Goal: Information Seeking & Learning: Compare options

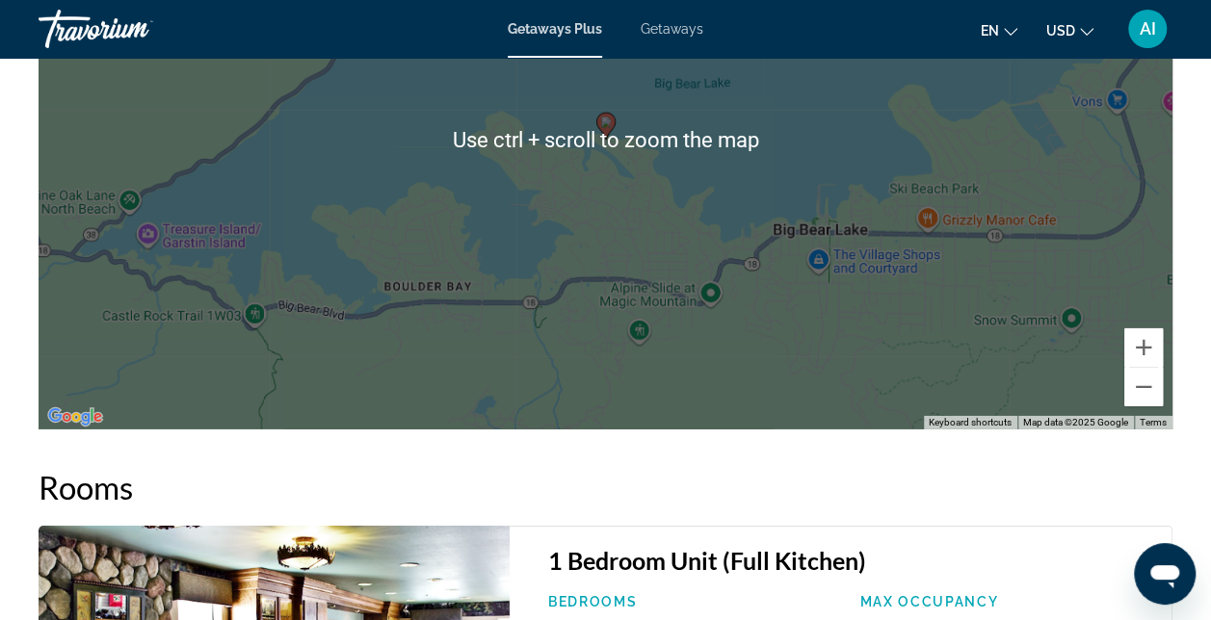
scroll to position [2890, 0]
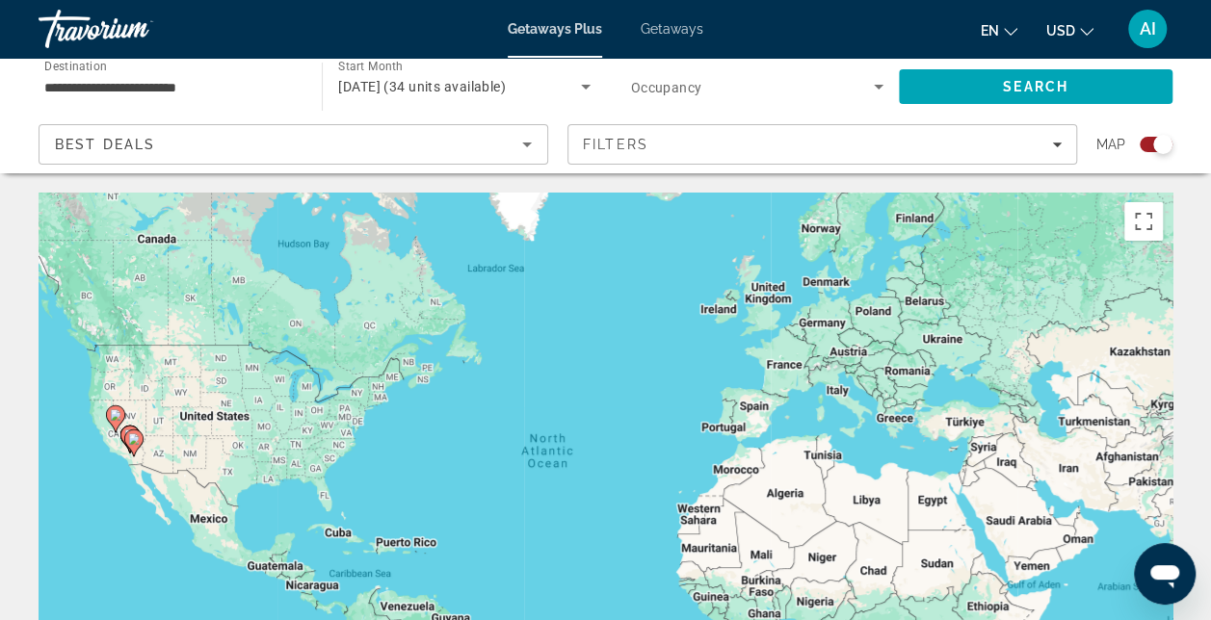
click at [67, 71] on span "Destination" at bounding box center [75, 65] width 63 height 13
click at [67, 76] on input "**********" at bounding box center [170, 87] width 252 height 23
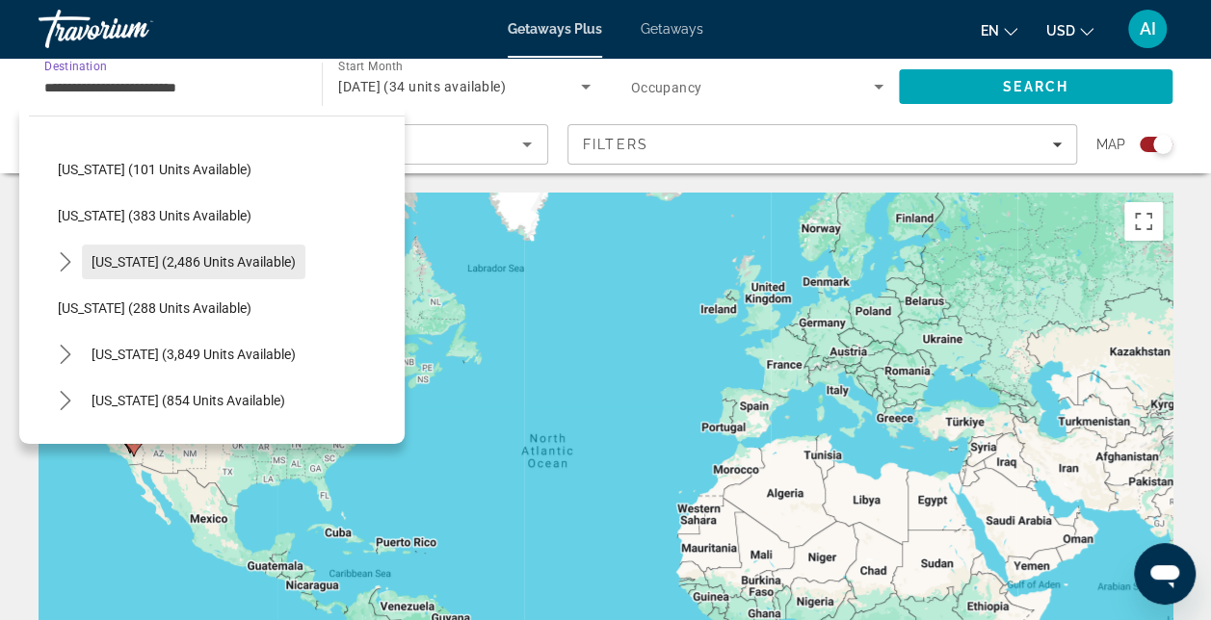
scroll to position [1156, 0]
click at [67, 352] on icon "Toggle Nevada (3,849 units available) submenu" at bounding box center [65, 353] width 11 height 19
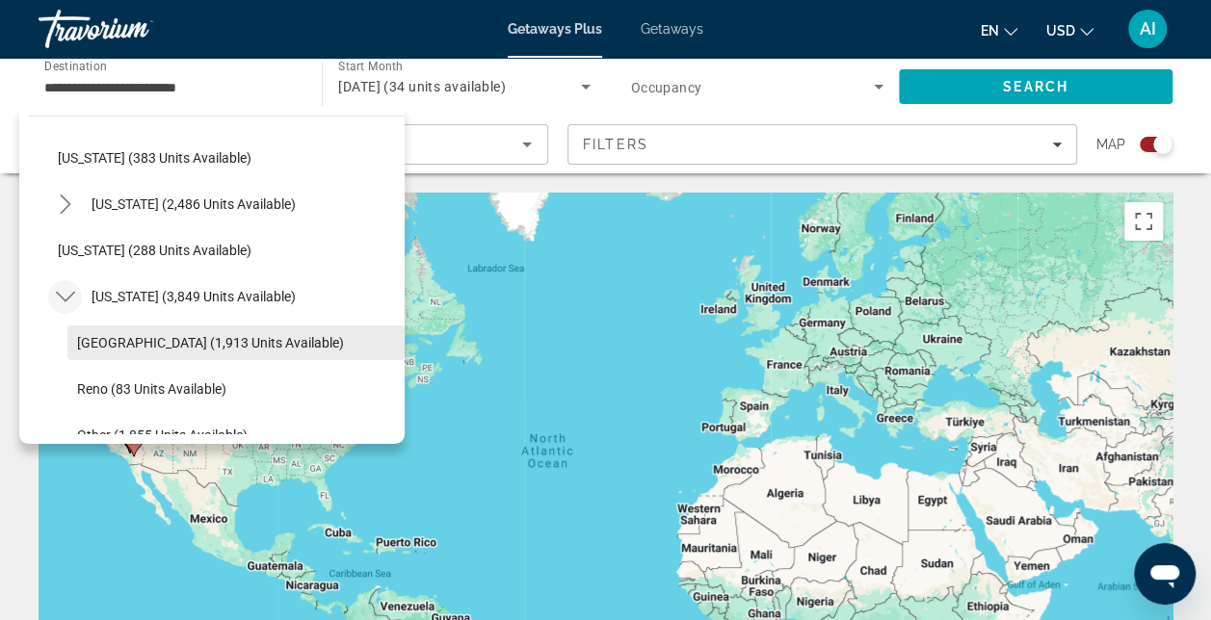
scroll to position [1252, 0]
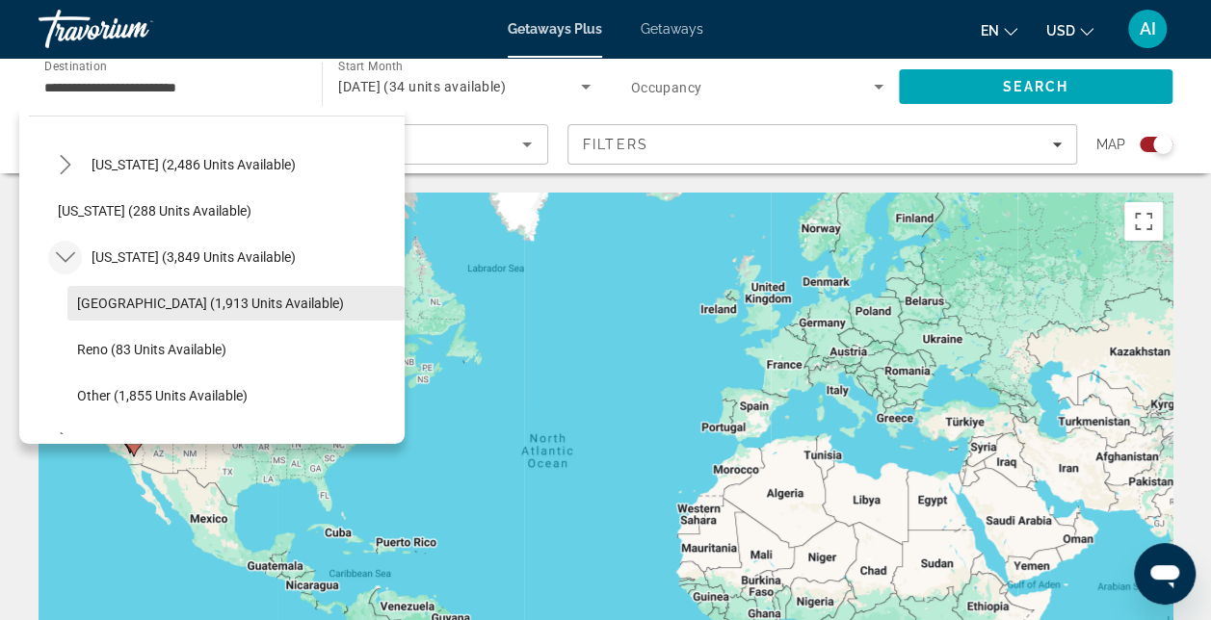
click at [143, 299] on span "[GEOGRAPHIC_DATA] (1,913 units available)" at bounding box center [210, 303] width 267 height 15
type input "**********"
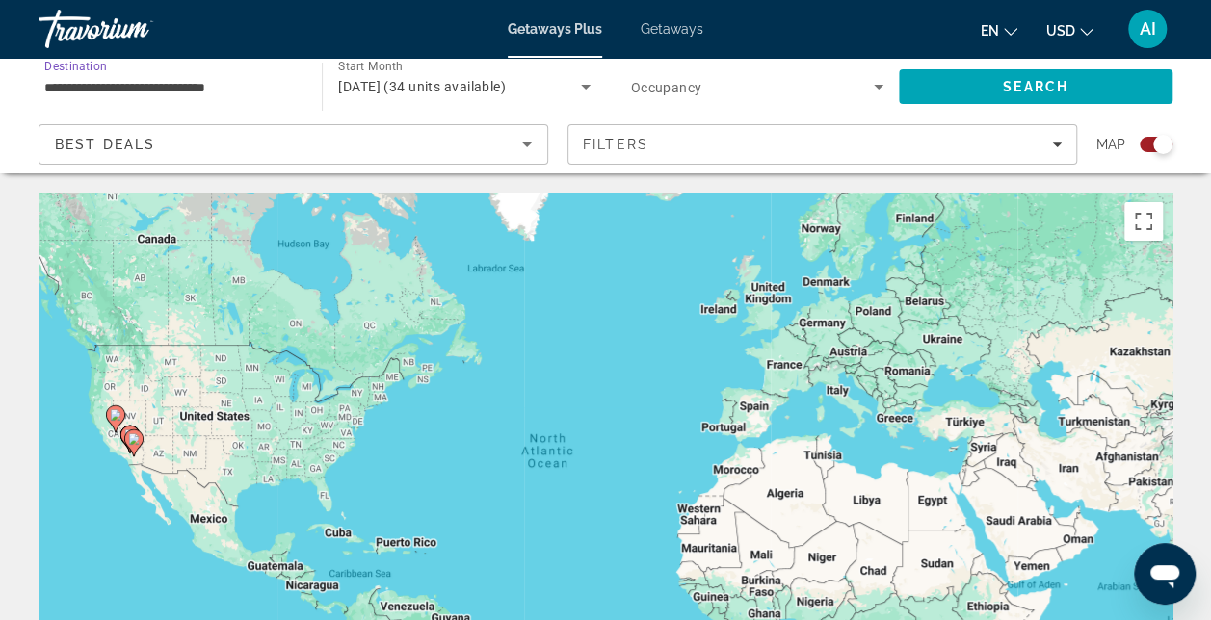
click at [869, 86] on icon "Search widget" at bounding box center [878, 86] width 23 height 23
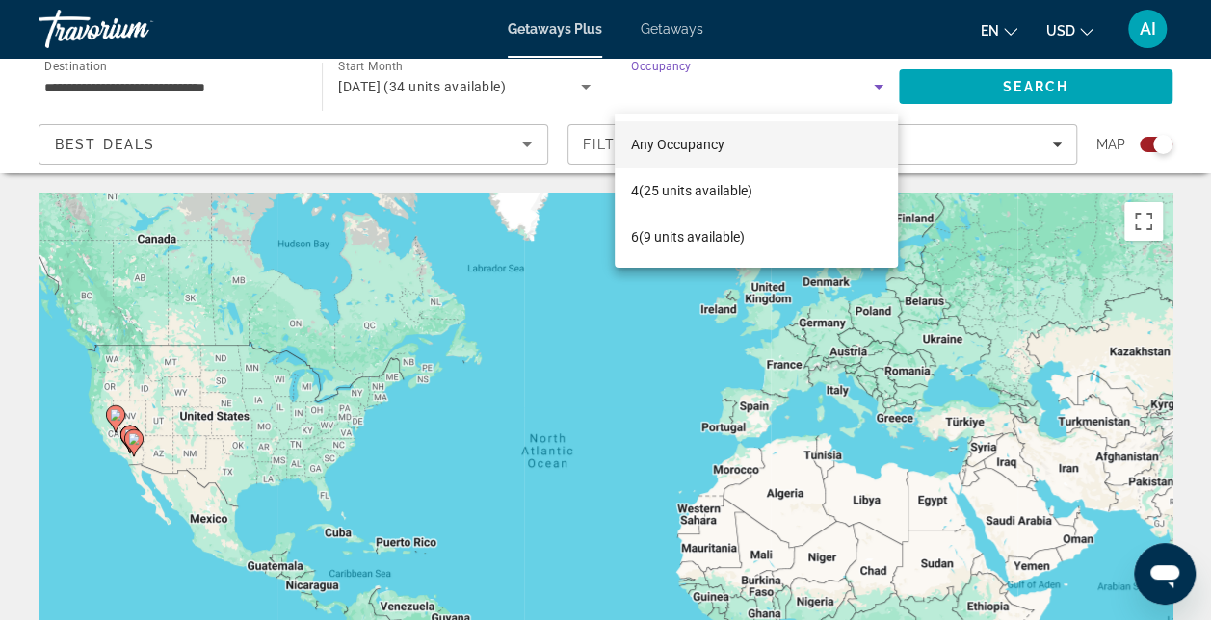
click at [880, 84] on div at bounding box center [605, 310] width 1211 height 620
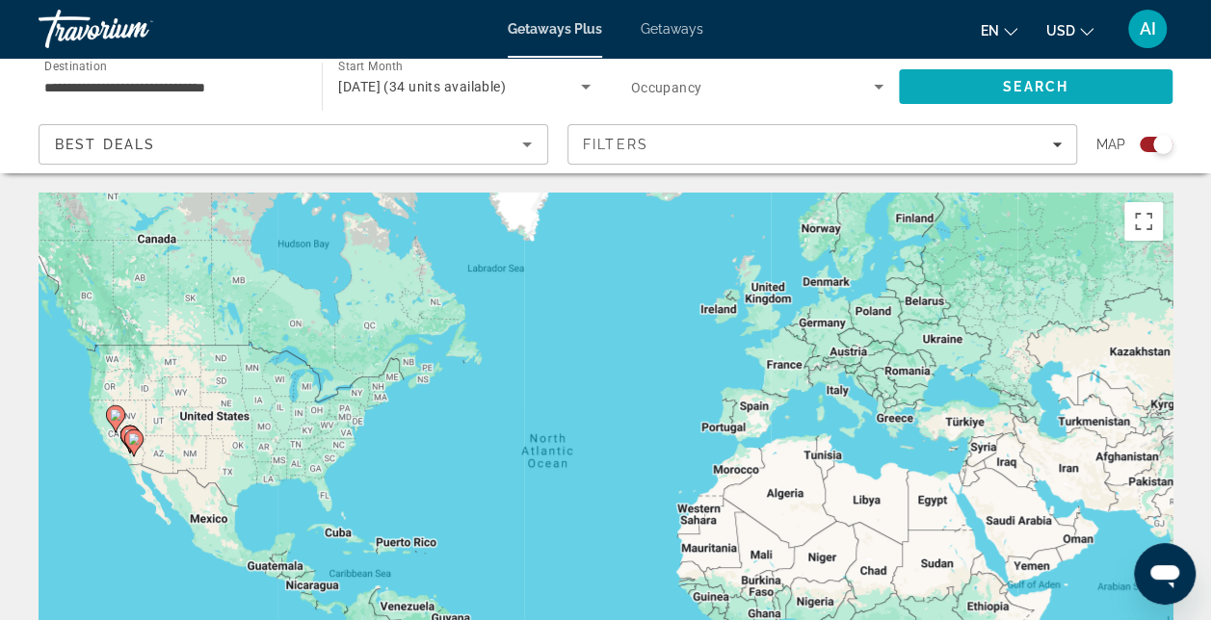
click at [999, 81] on span "Search" at bounding box center [1036, 87] width 274 height 46
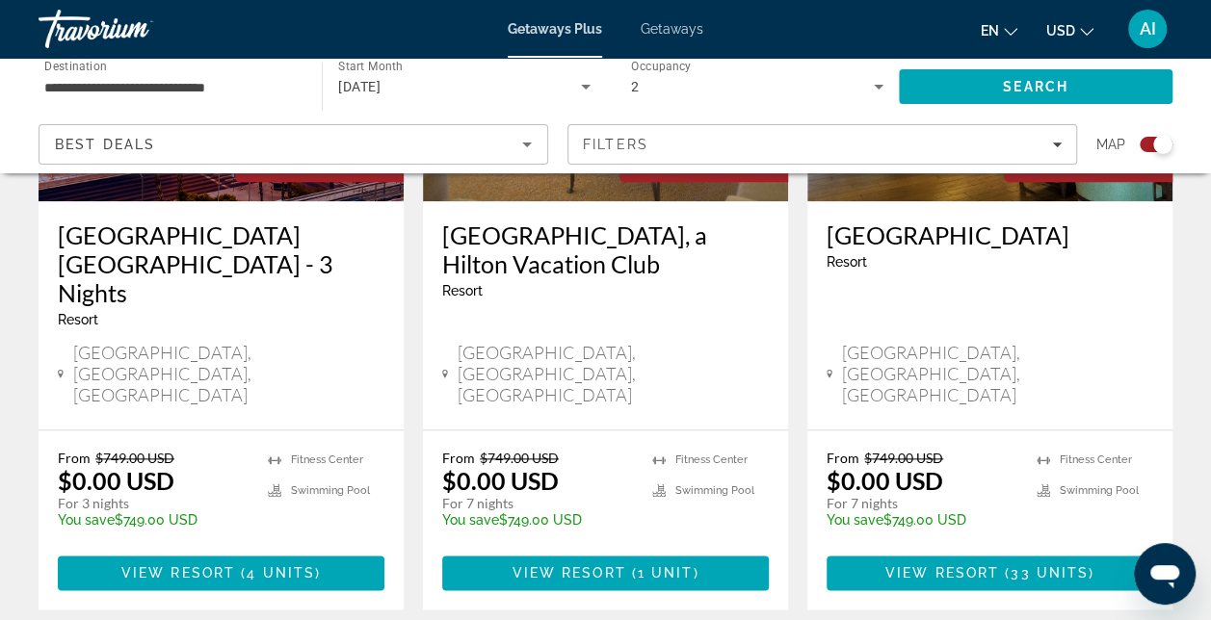
scroll to position [963, 0]
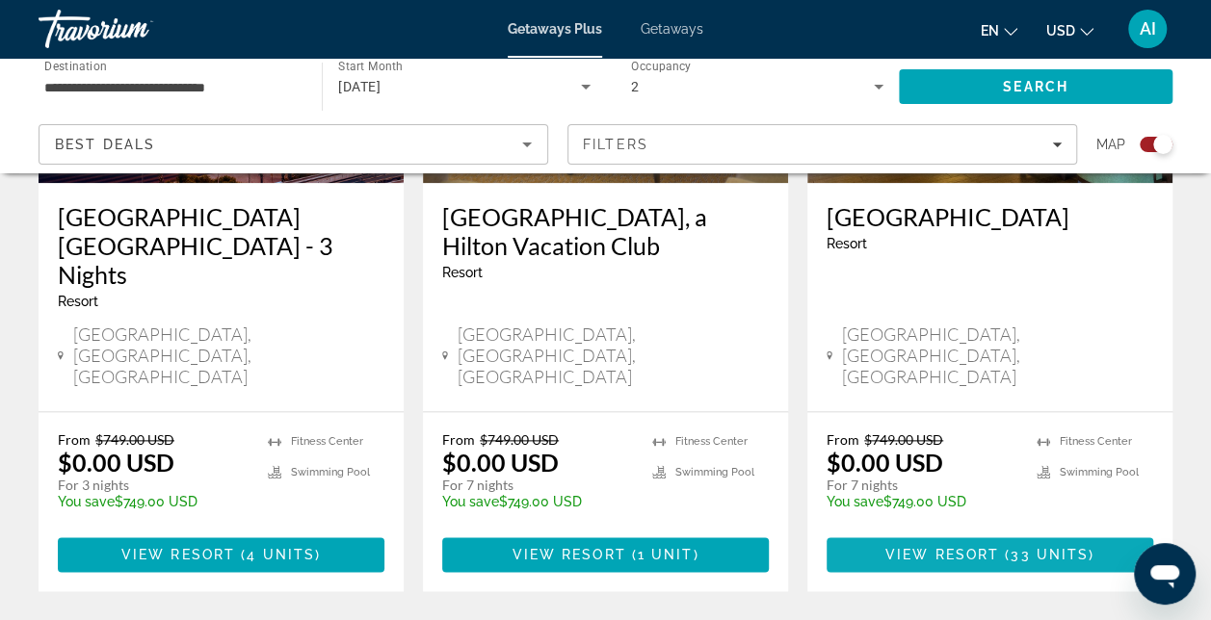
click at [932, 547] on span "View Resort" at bounding box center [942, 554] width 114 height 15
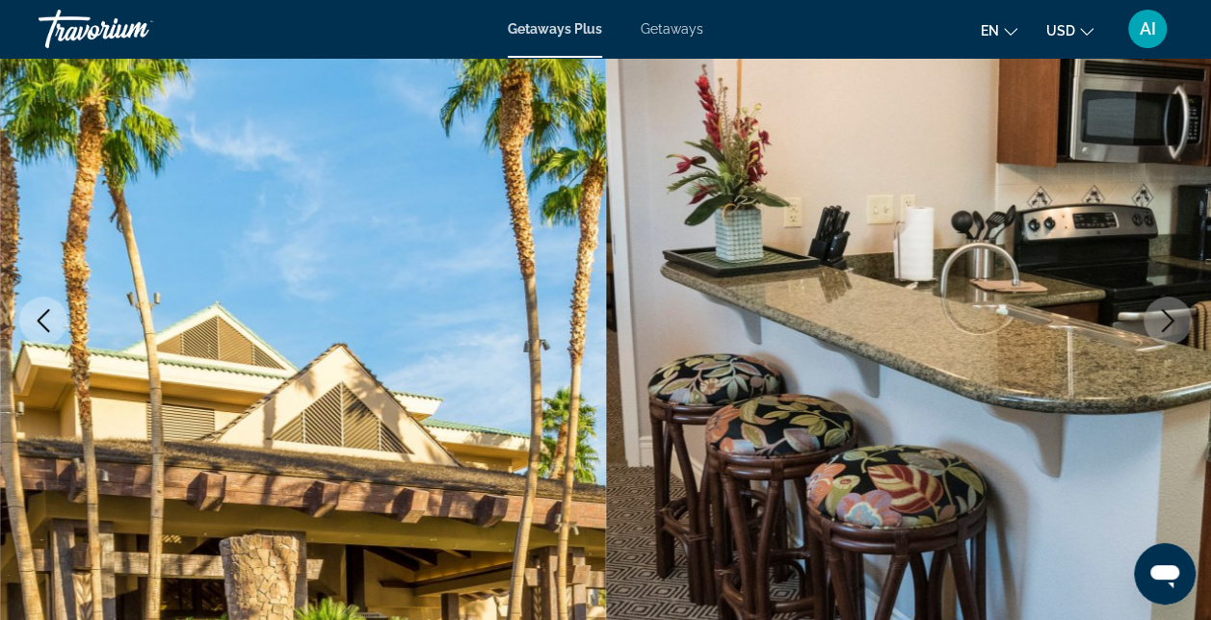
scroll to position [193, 0]
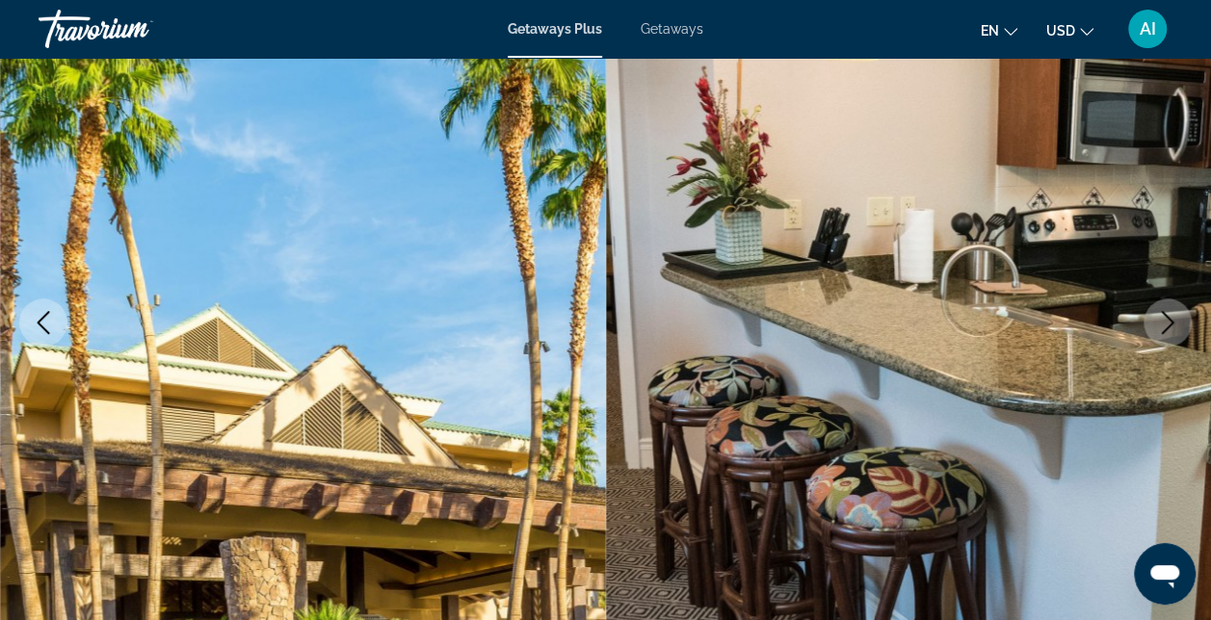
click at [1154, 312] on button "Next image" at bounding box center [1167, 323] width 48 height 48
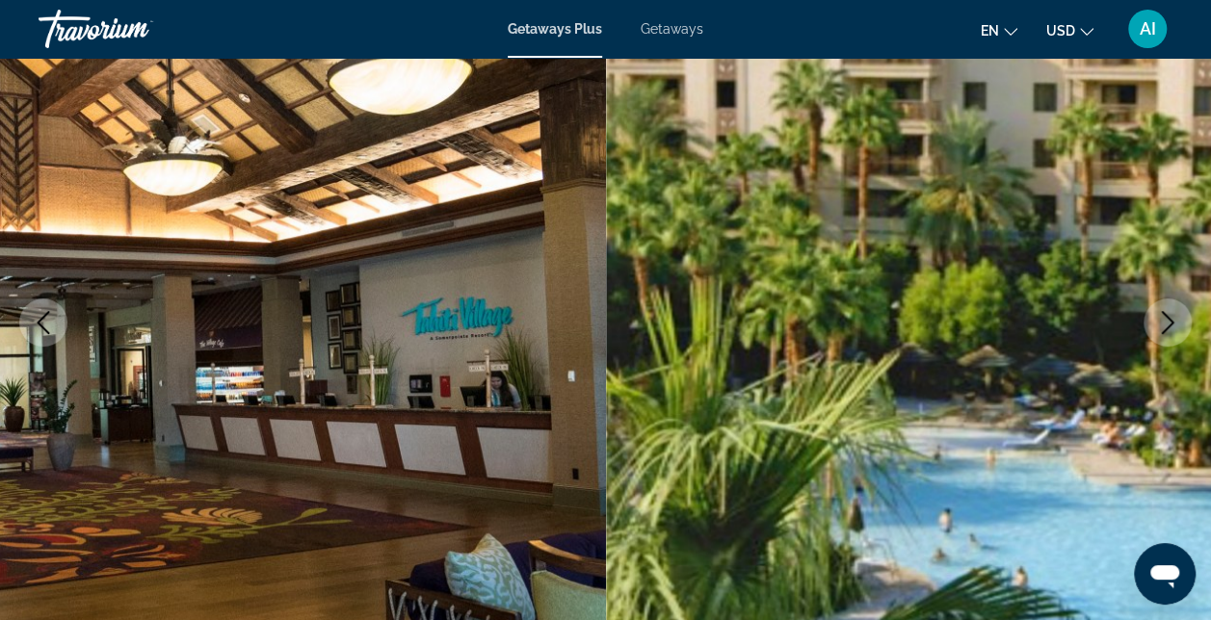
click at [1154, 311] on button "Next image" at bounding box center [1167, 323] width 48 height 48
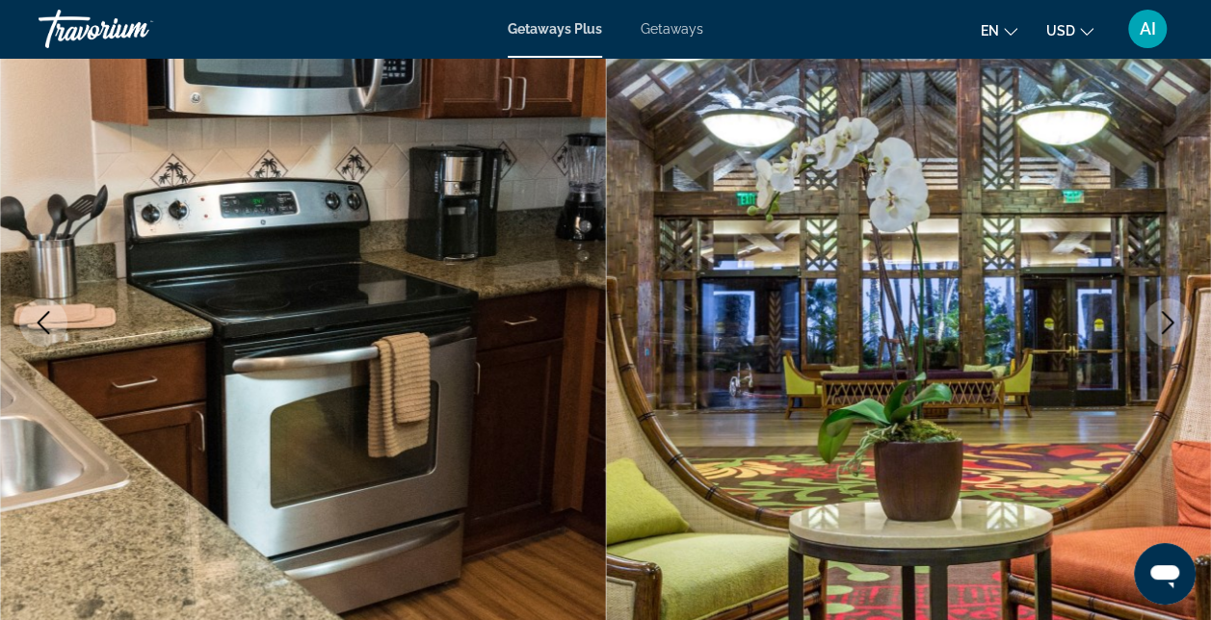
click at [1154, 311] on button "Next image" at bounding box center [1167, 323] width 48 height 48
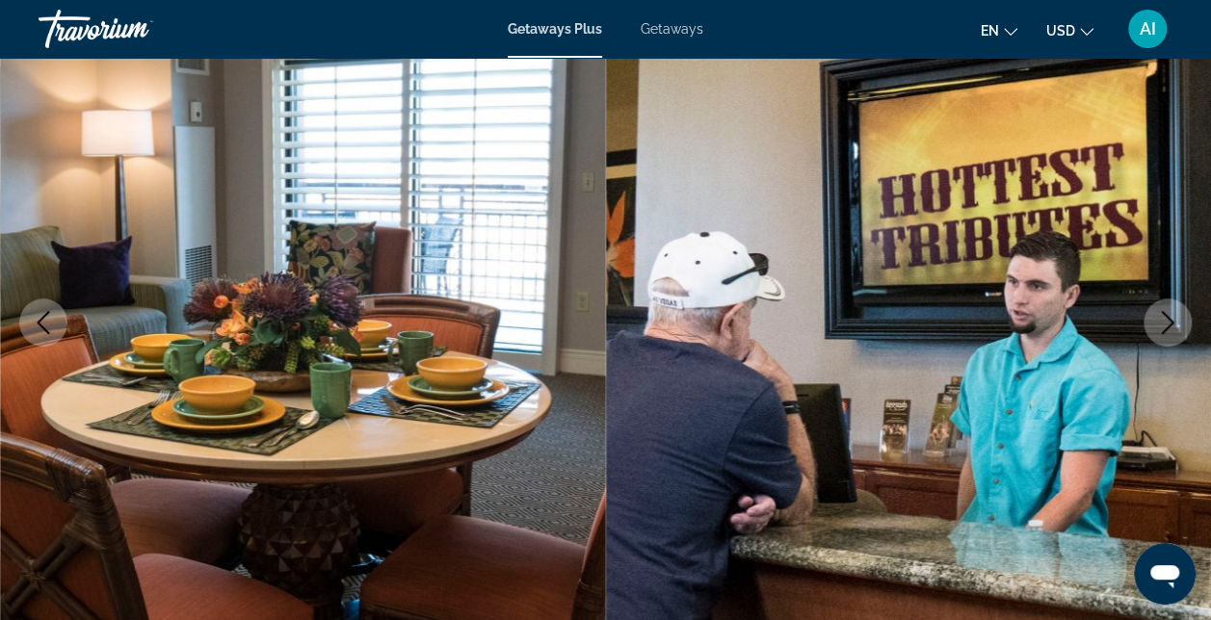
click at [1154, 311] on button "Next image" at bounding box center [1167, 323] width 48 height 48
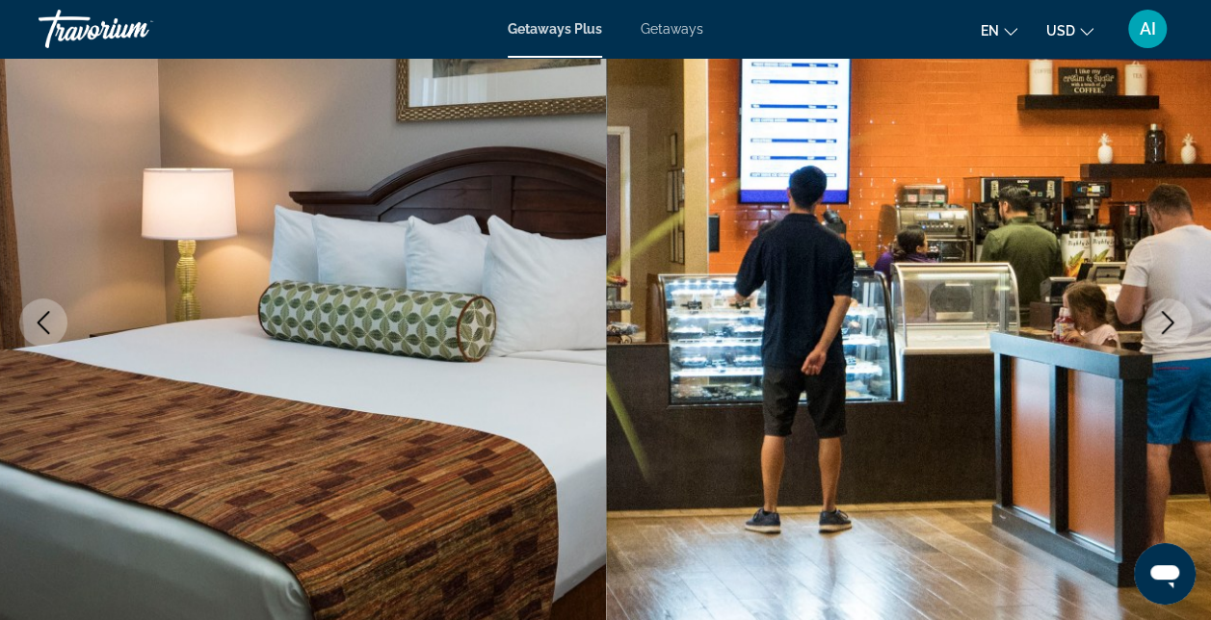
click at [1154, 311] on button "Next image" at bounding box center [1167, 323] width 48 height 48
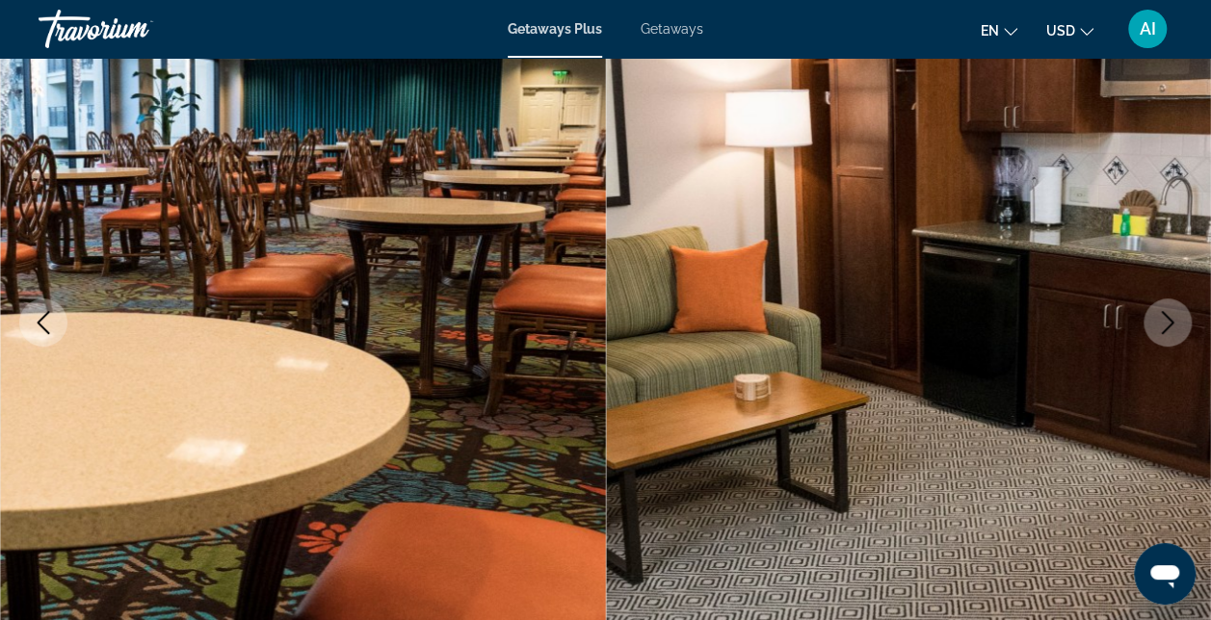
click at [1154, 311] on button "Next image" at bounding box center [1167, 323] width 48 height 48
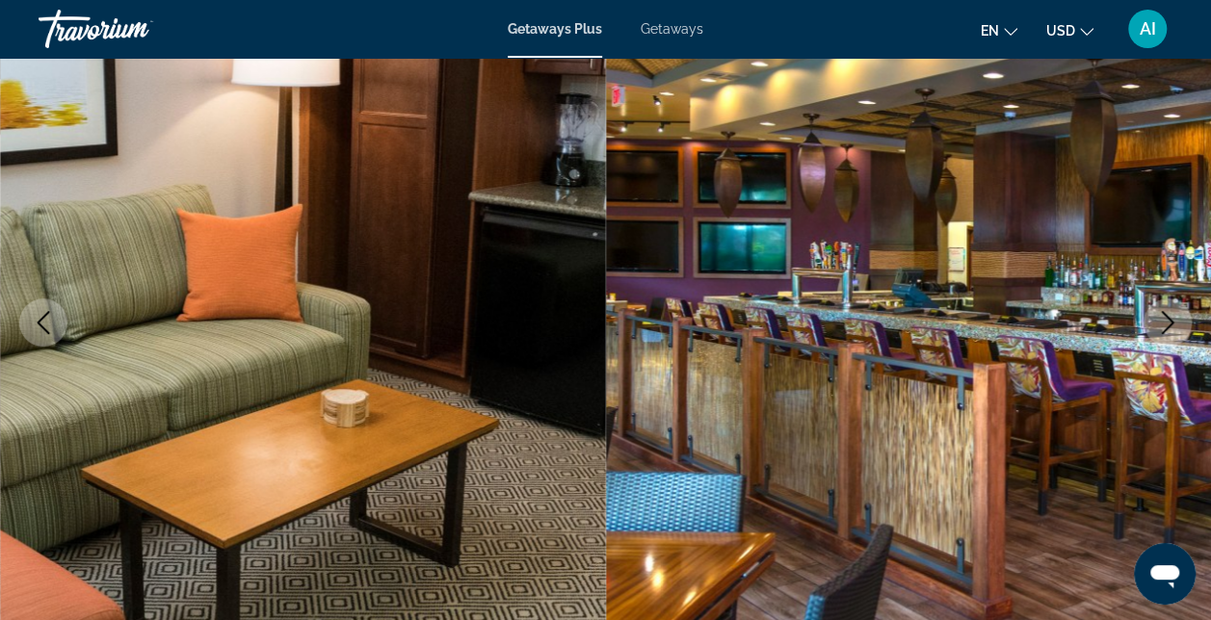
click at [1154, 311] on button "Next image" at bounding box center [1167, 323] width 48 height 48
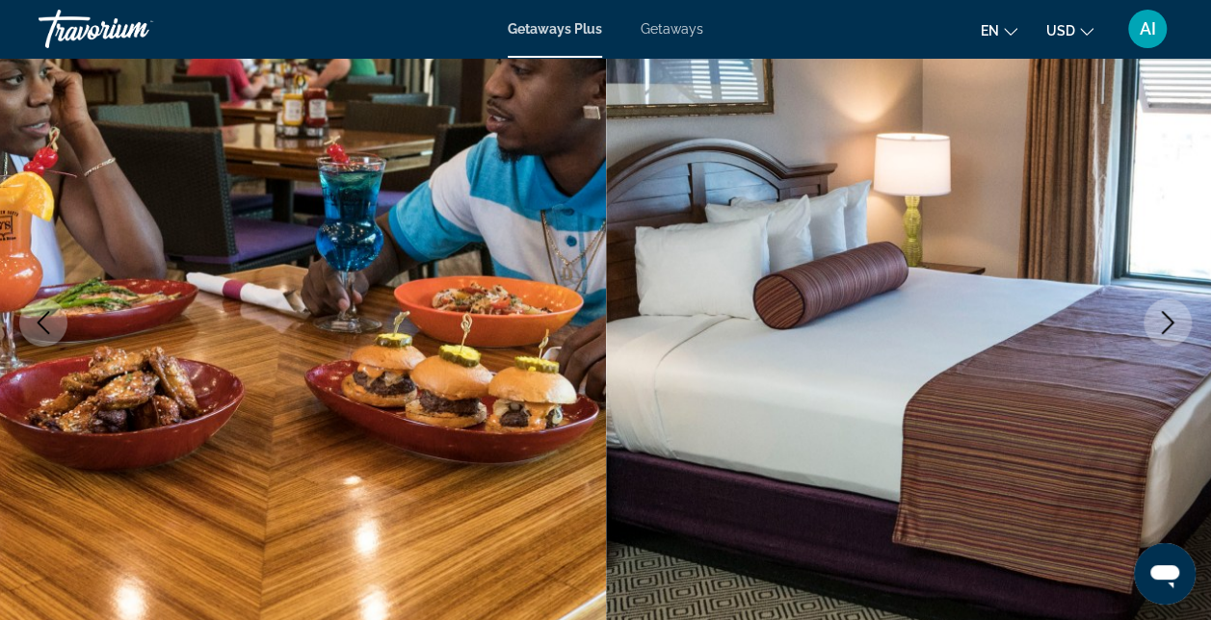
click at [1154, 311] on button "Next image" at bounding box center [1167, 323] width 48 height 48
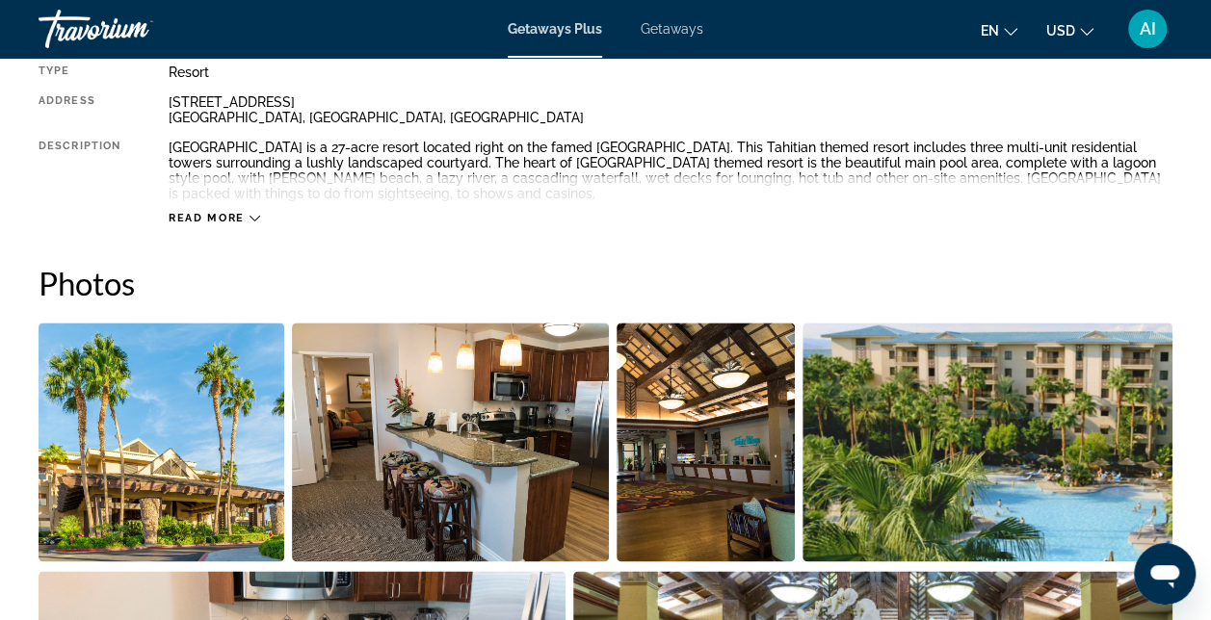
scroll to position [867, 0]
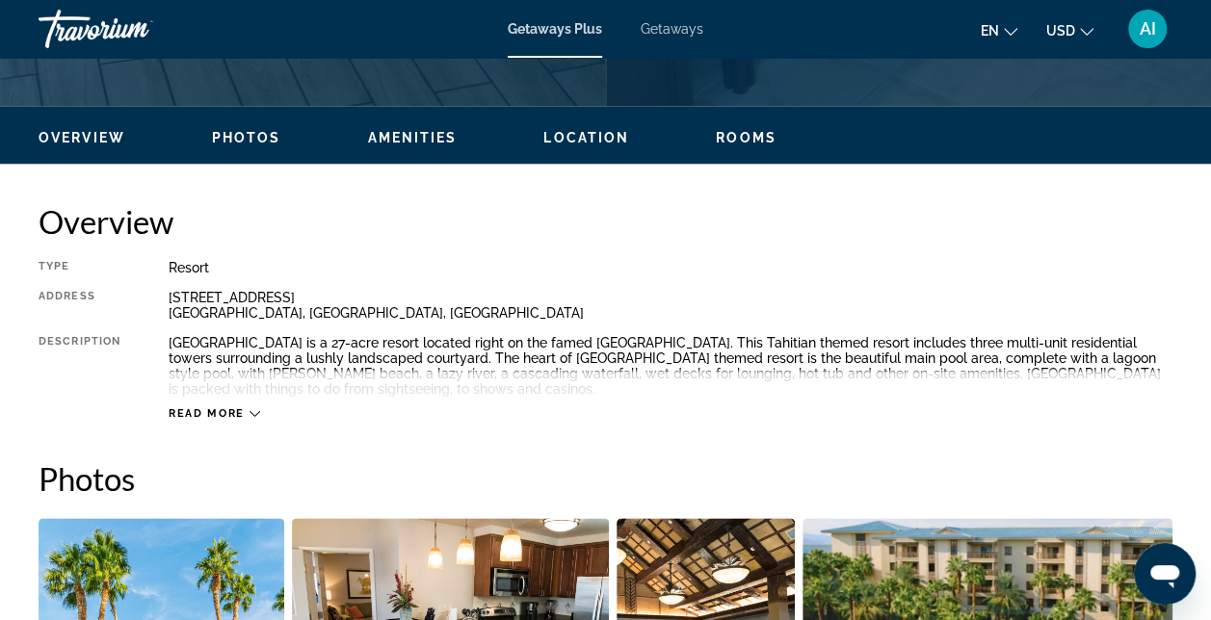
click at [249, 409] on icon "Main content" at bounding box center [254, 413] width 11 height 11
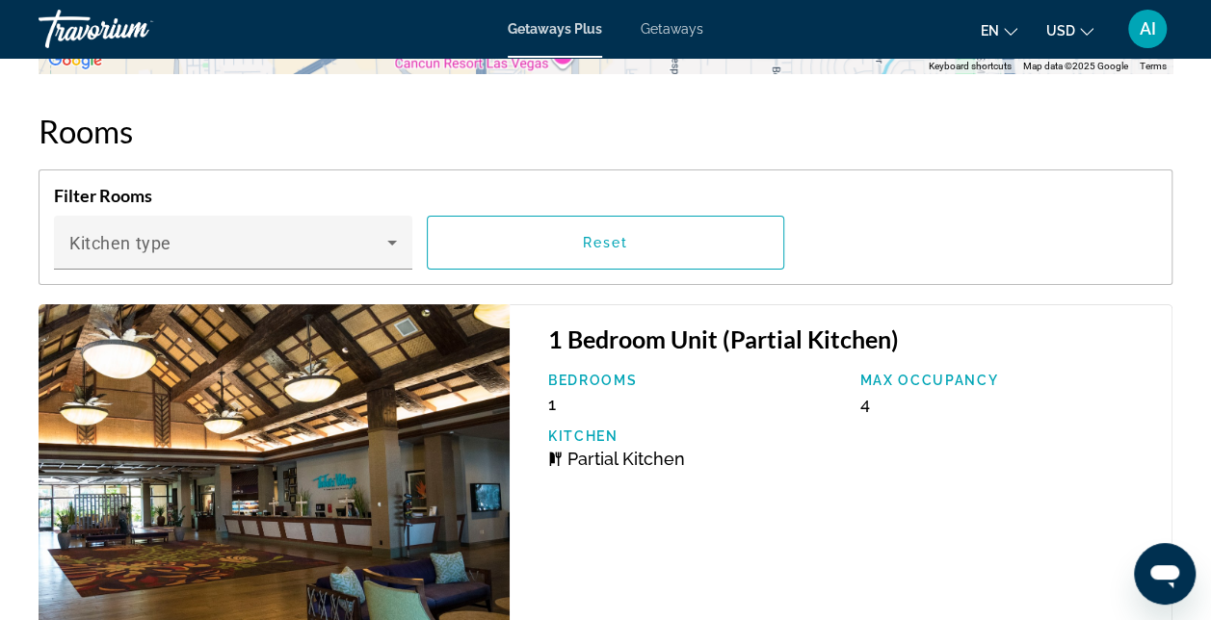
scroll to position [3661, 0]
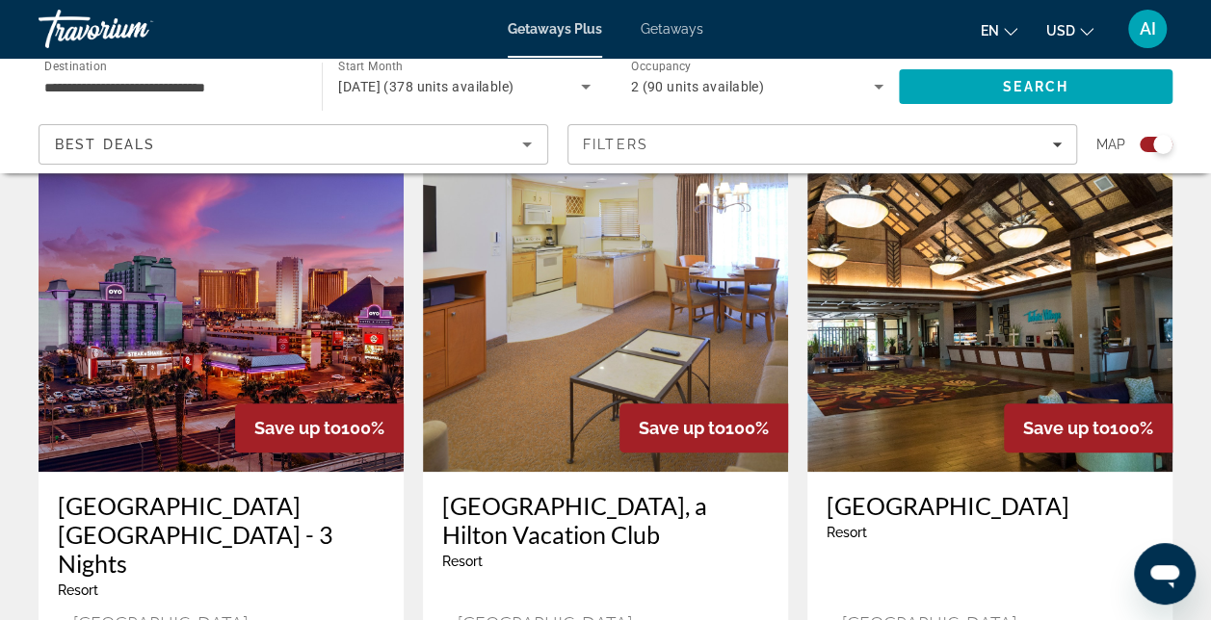
scroll to position [867, 0]
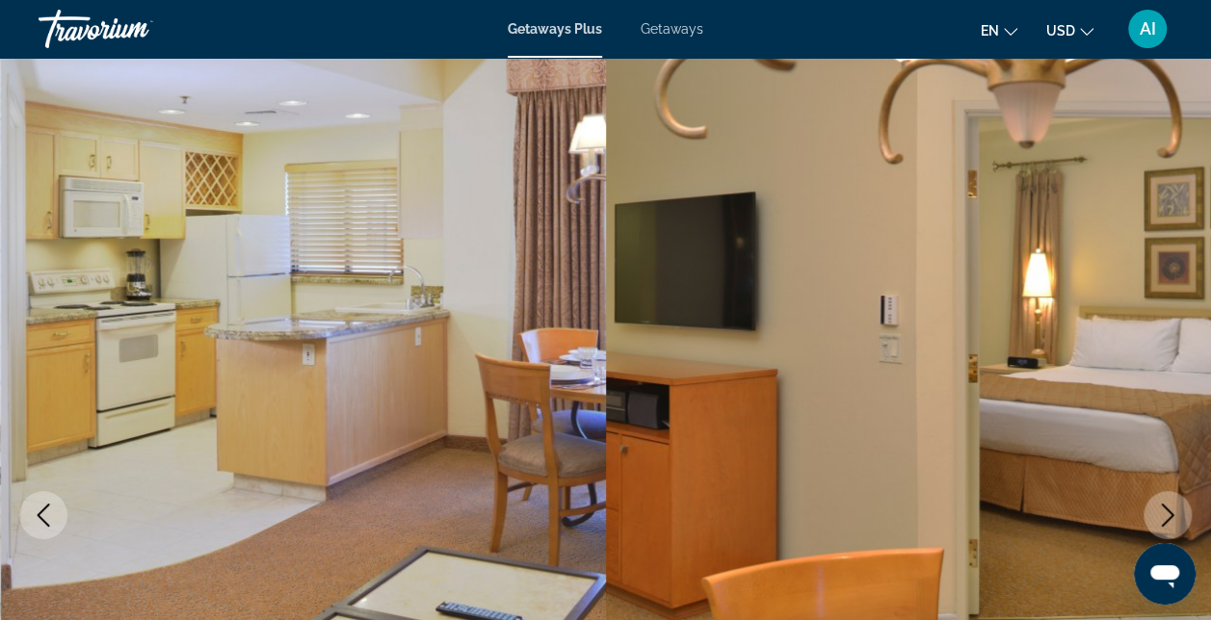
click at [1164, 511] on icon "Next image" at bounding box center [1167, 515] width 23 height 23
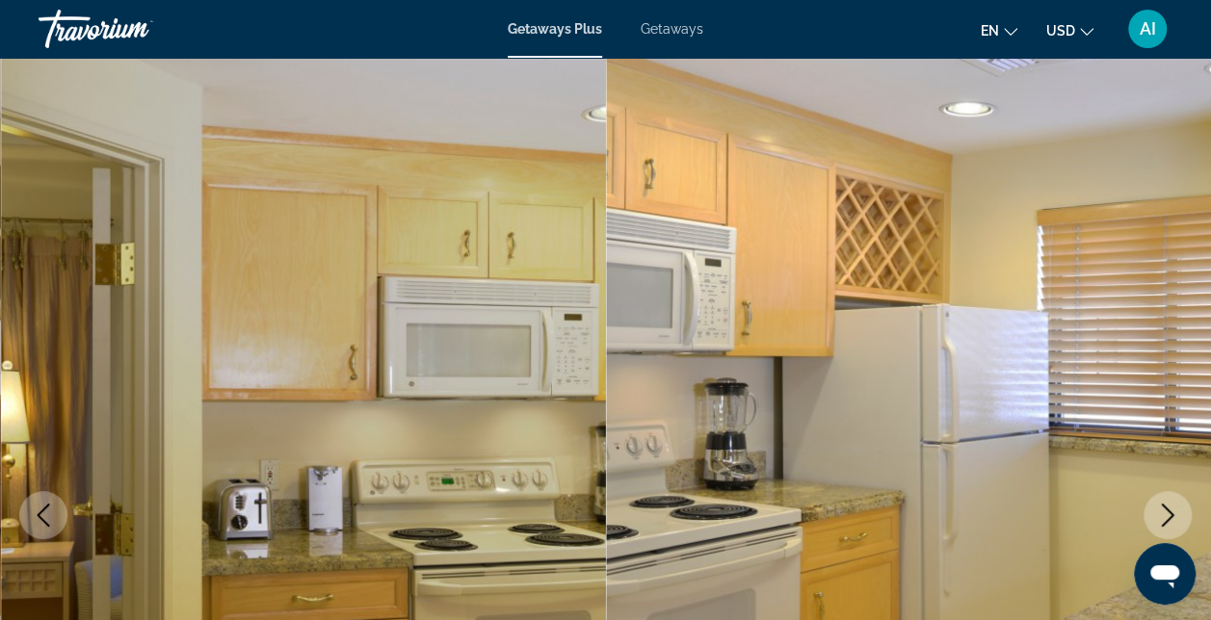
click at [1164, 511] on icon "Next image" at bounding box center [1167, 515] width 23 height 23
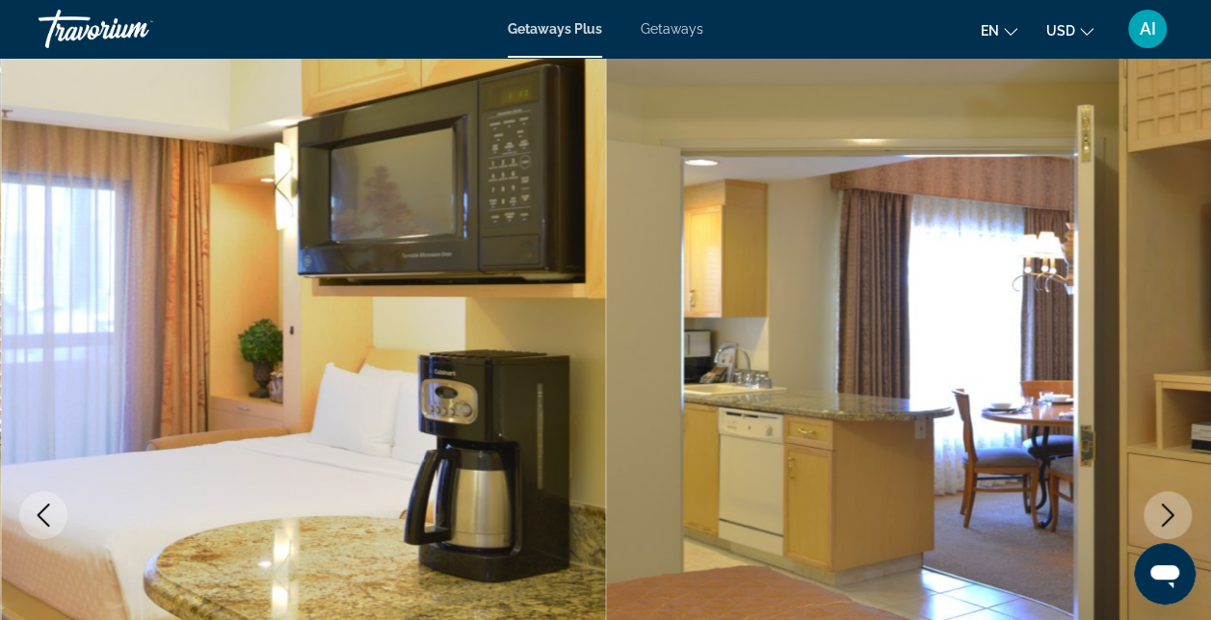
click at [1164, 511] on icon "Next image" at bounding box center [1167, 515] width 23 height 23
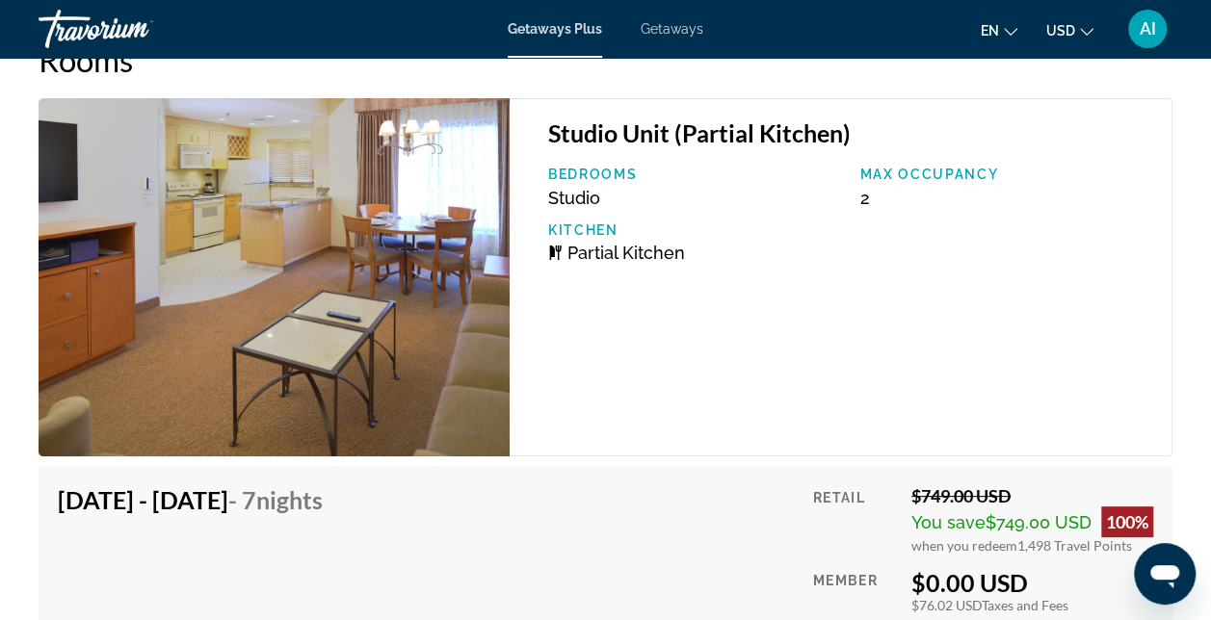
scroll to position [3950, 0]
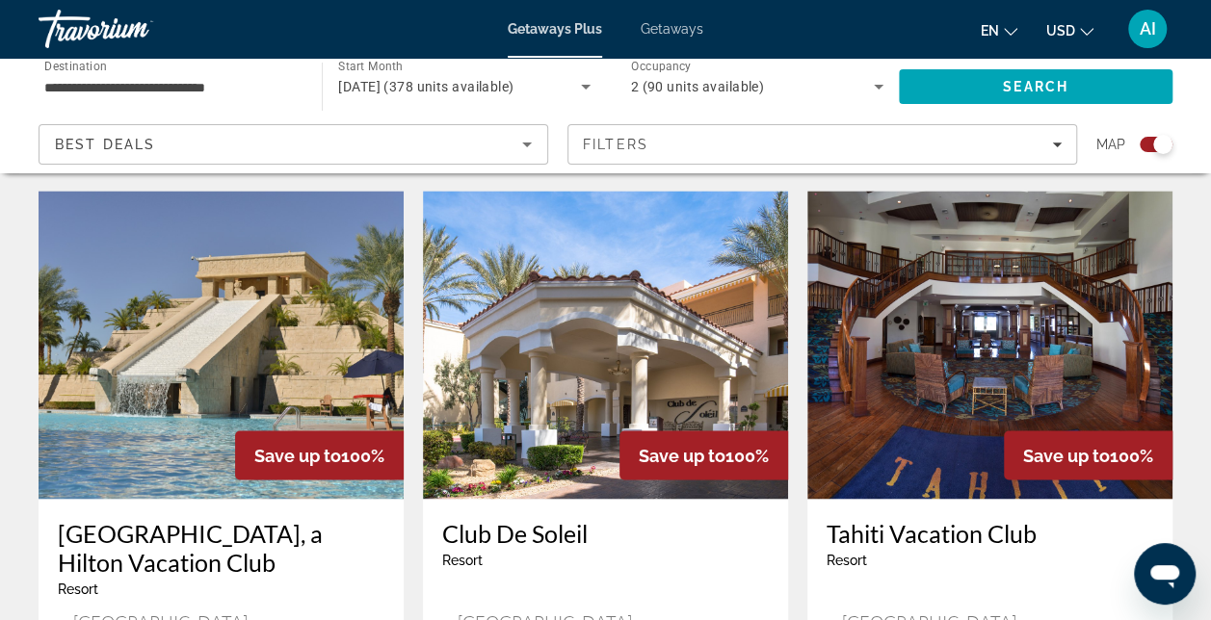
scroll to position [1445, 0]
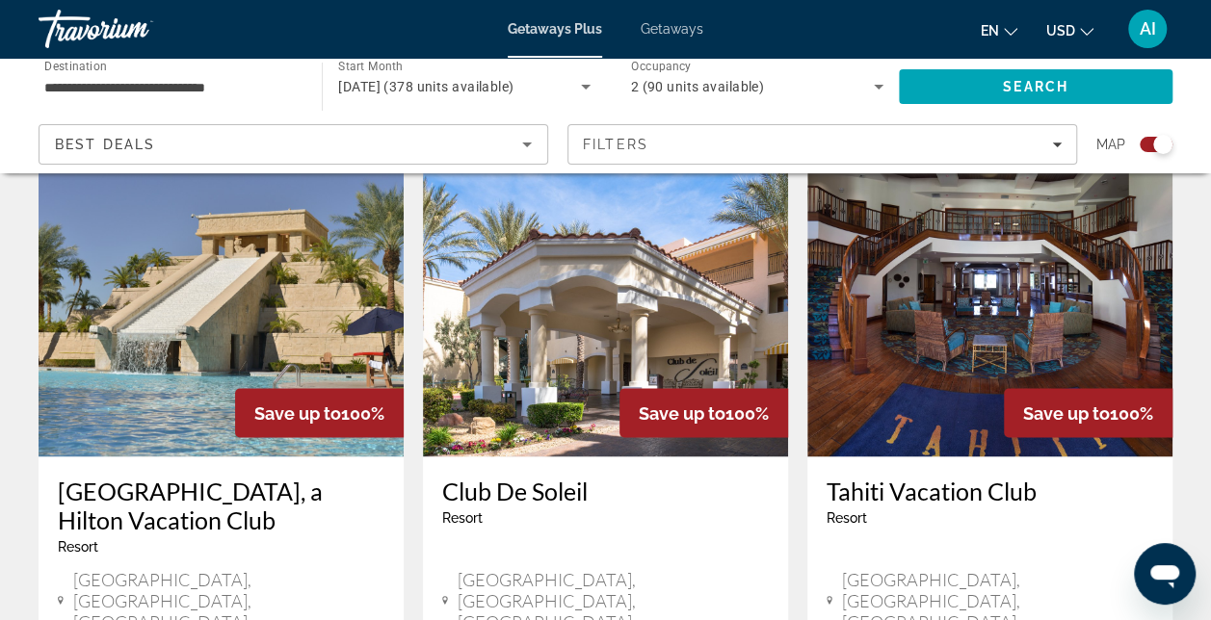
click at [175, 288] on img "Main content" at bounding box center [221, 302] width 365 height 308
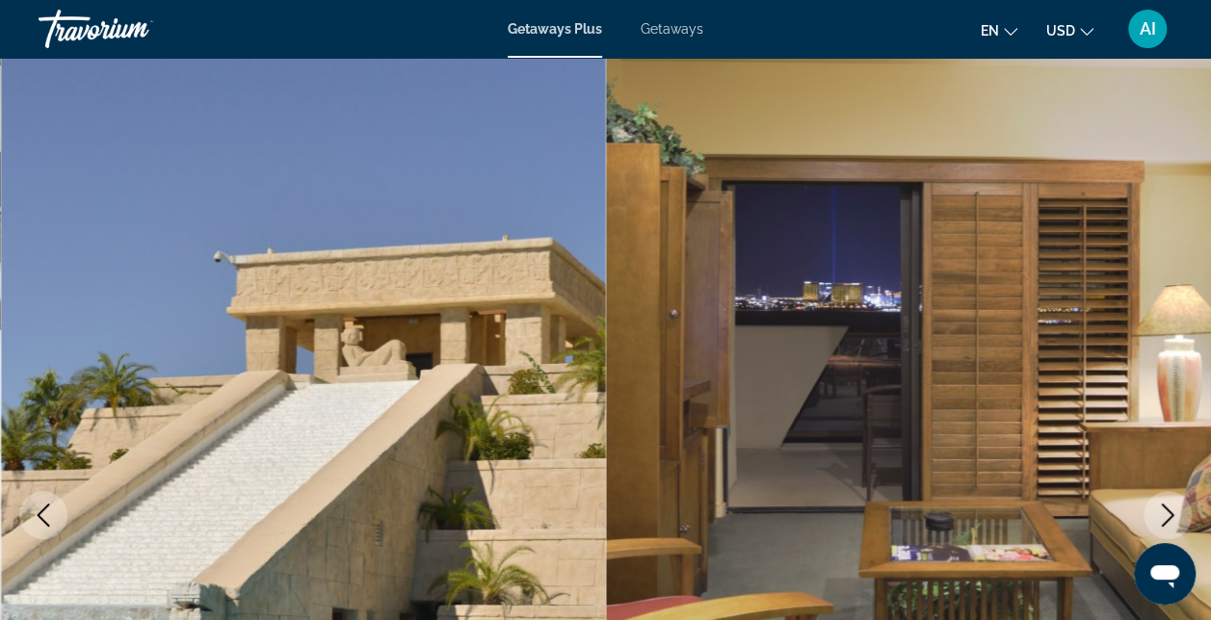
click at [1183, 509] on button "Next image" at bounding box center [1167, 515] width 48 height 48
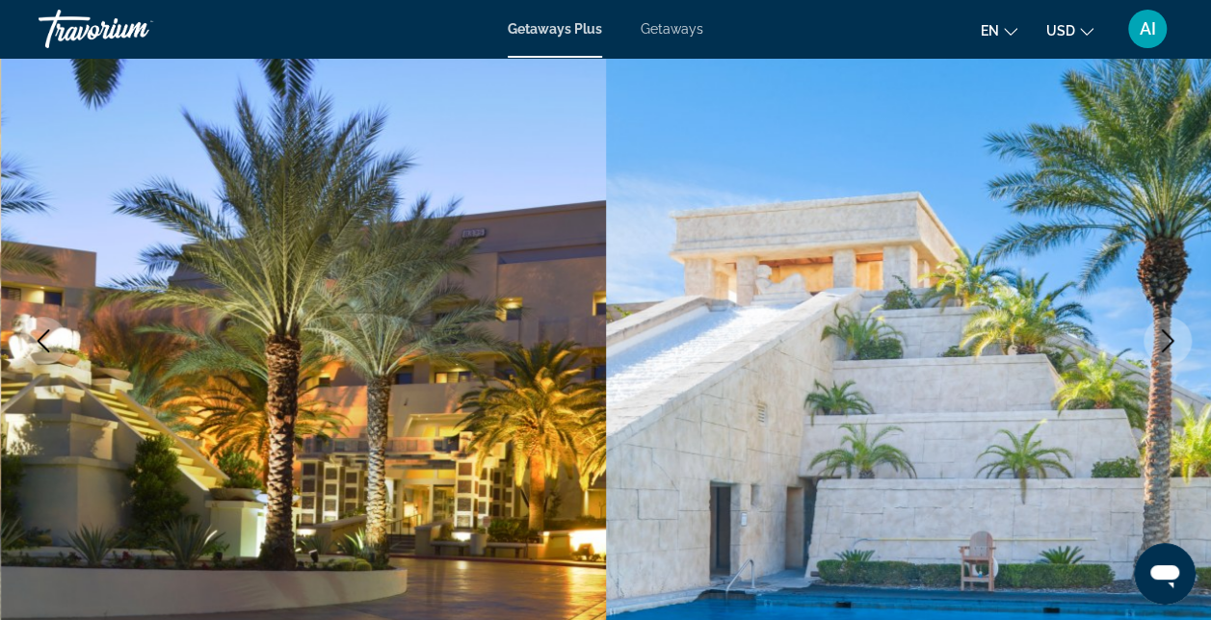
scroll to position [193, 0]
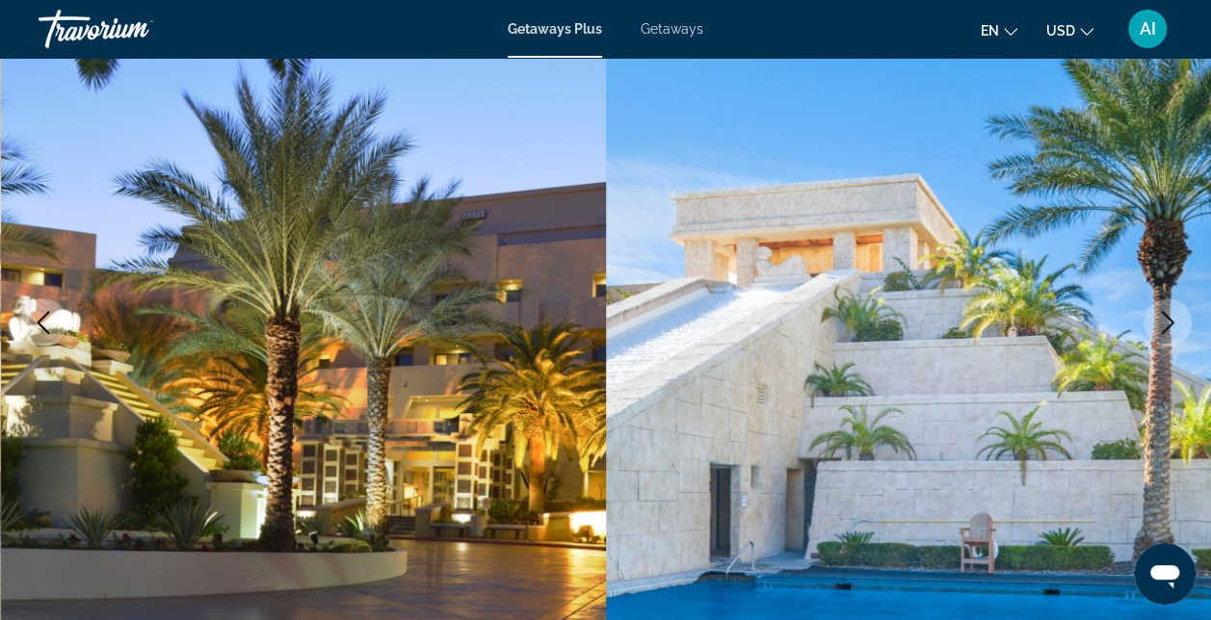
click at [1156, 320] on icon "Next image" at bounding box center [1167, 322] width 23 height 23
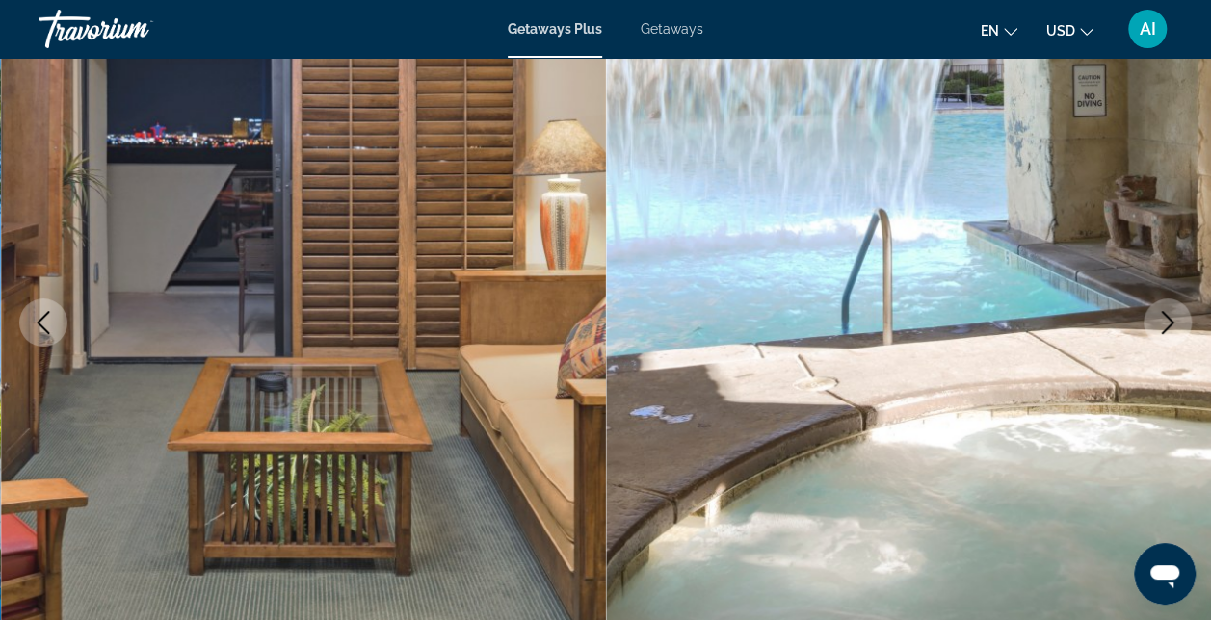
click at [1156, 320] on icon "Next image" at bounding box center [1167, 322] width 23 height 23
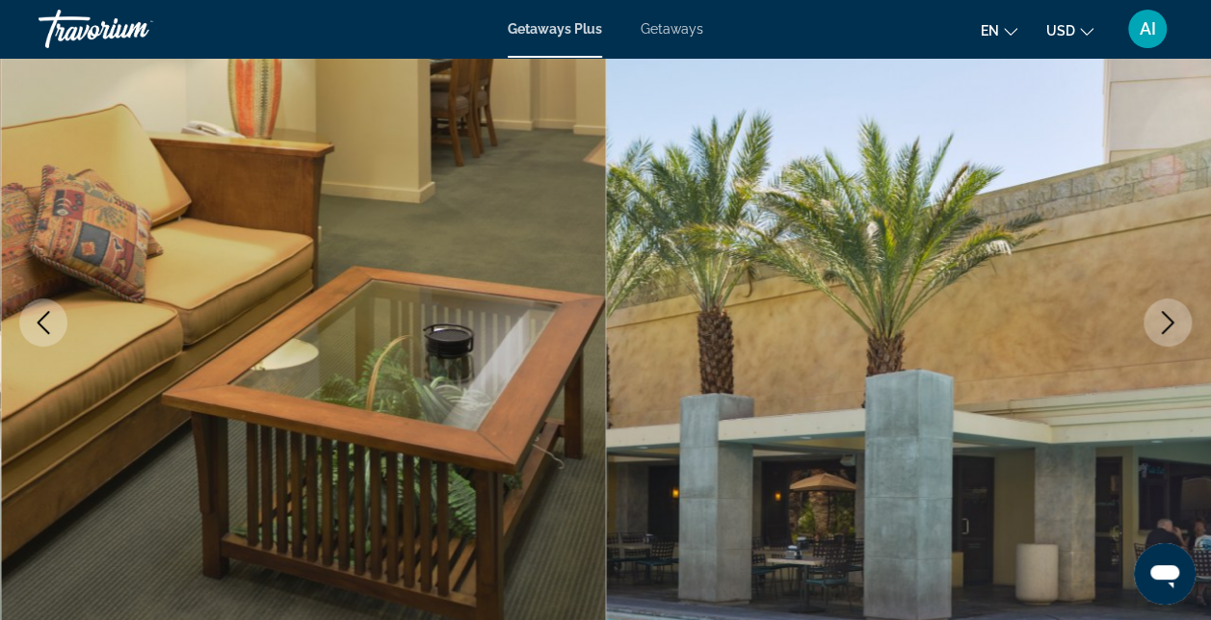
click at [1156, 320] on icon "Next image" at bounding box center [1167, 322] width 23 height 23
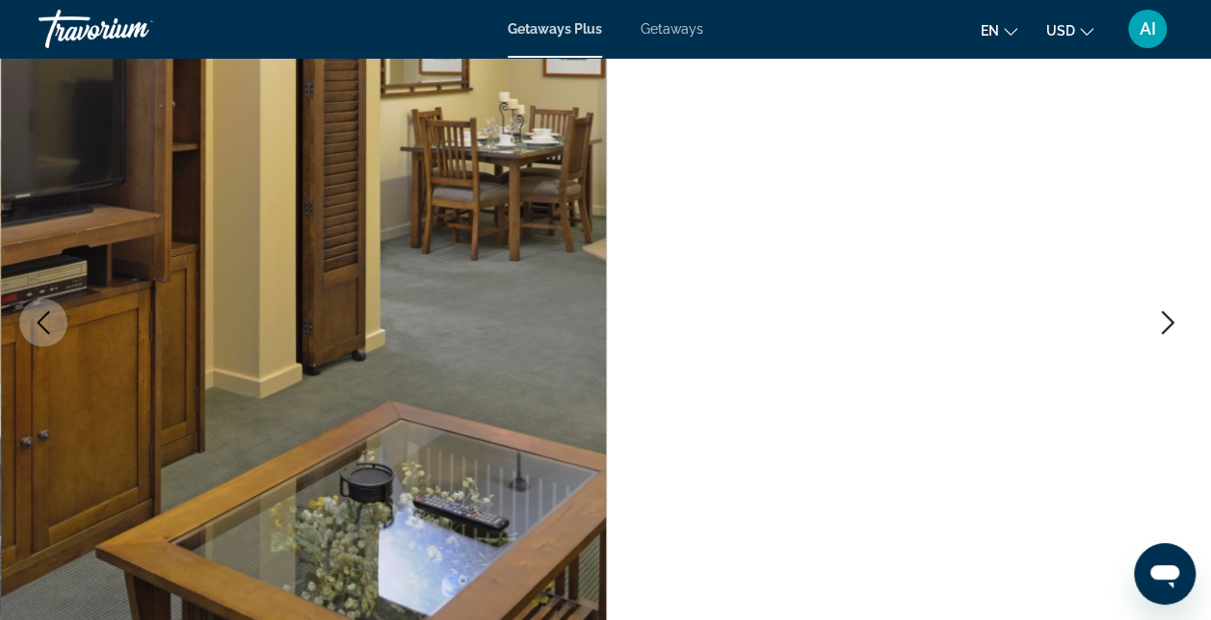
click at [1156, 320] on icon "Next image" at bounding box center [1167, 322] width 23 height 23
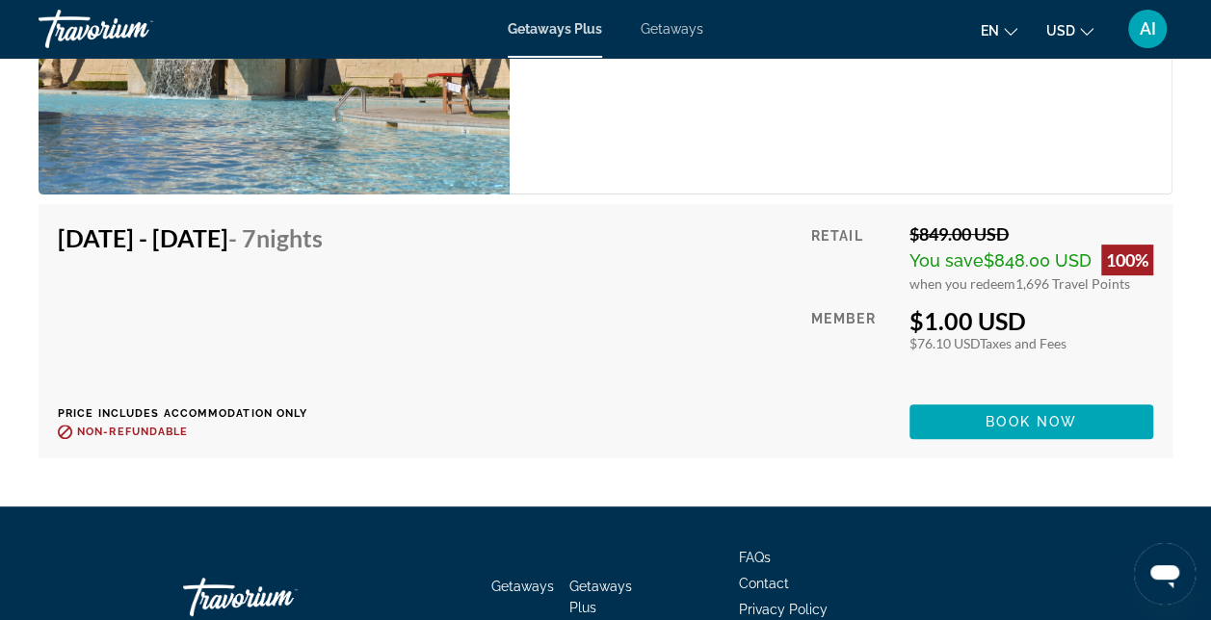
scroll to position [3853, 0]
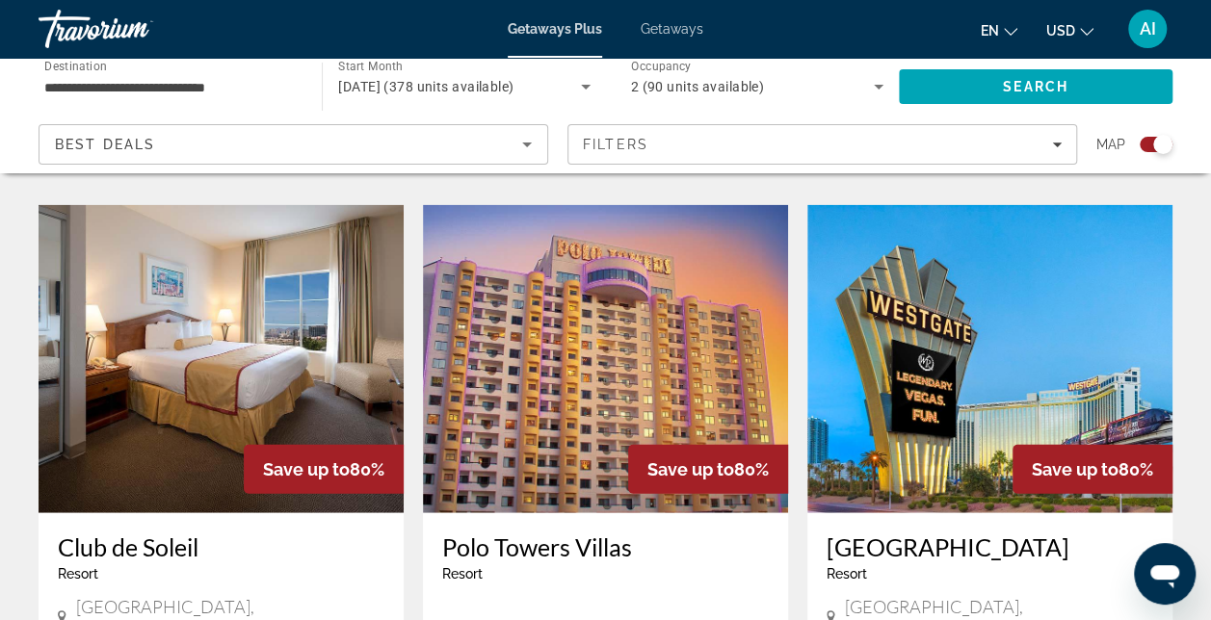
scroll to position [2109, 0]
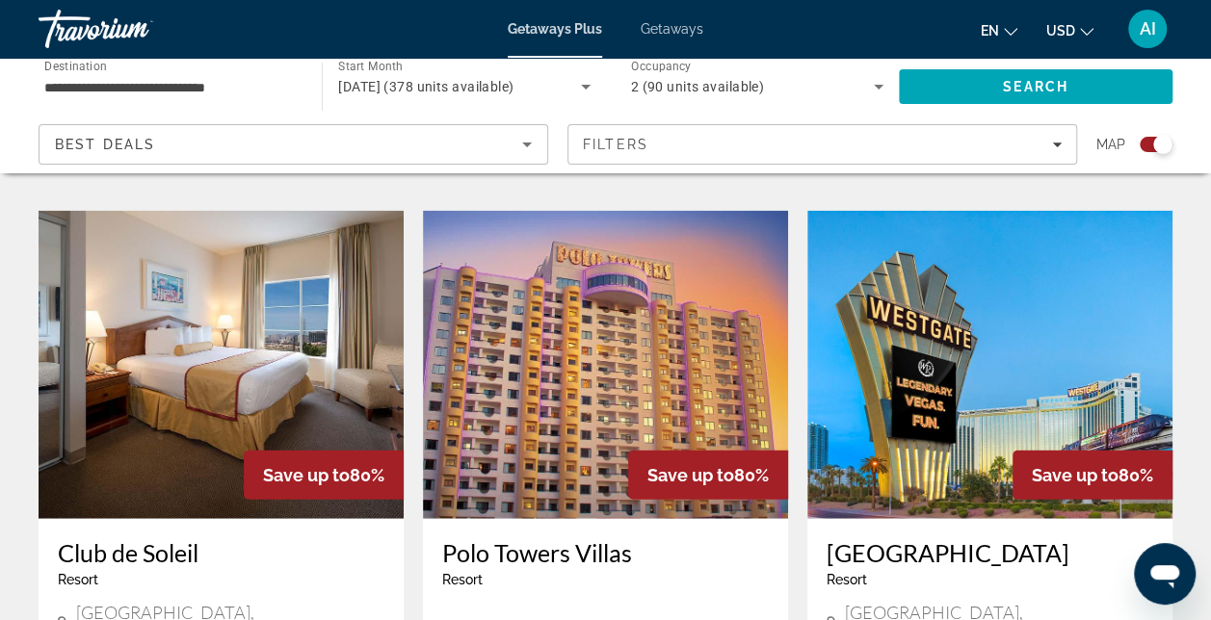
click at [549, 351] on img "Main content" at bounding box center [605, 365] width 365 height 308
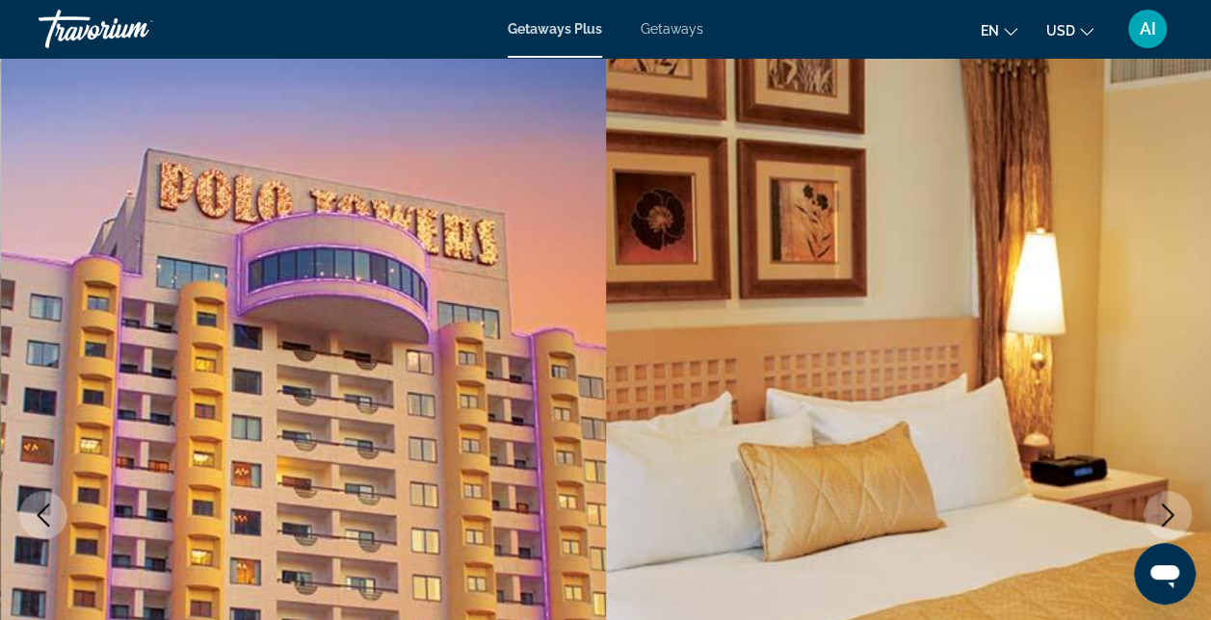
click at [1164, 513] on icon "Next image" at bounding box center [1167, 515] width 23 height 23
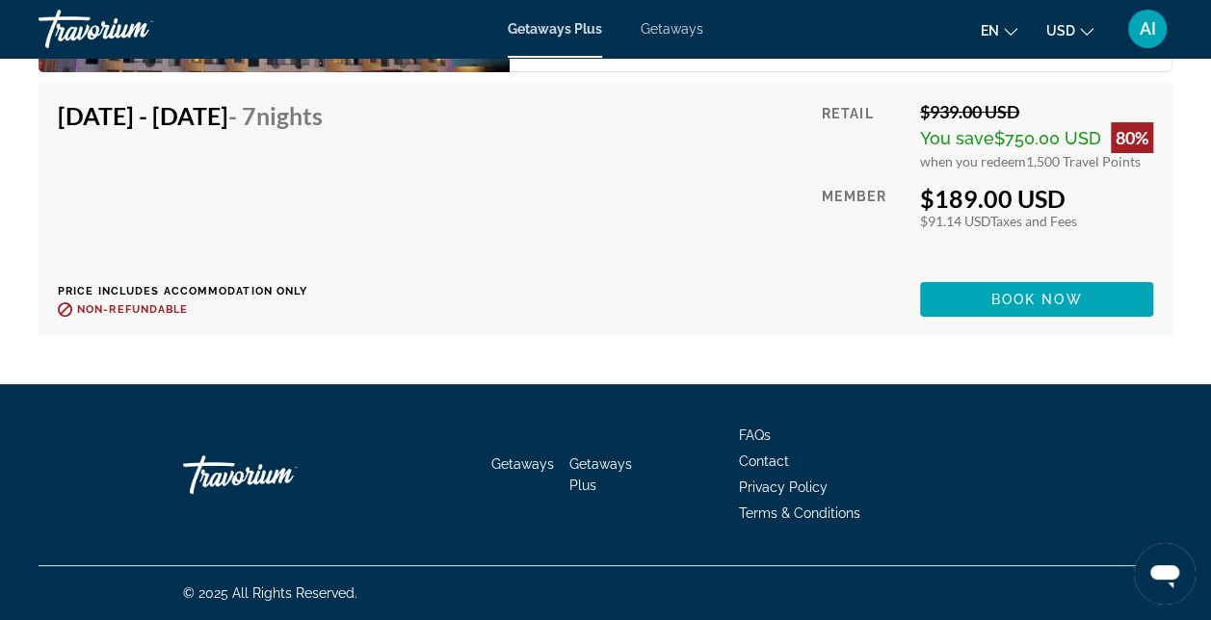
scroll to position [3422, 0]
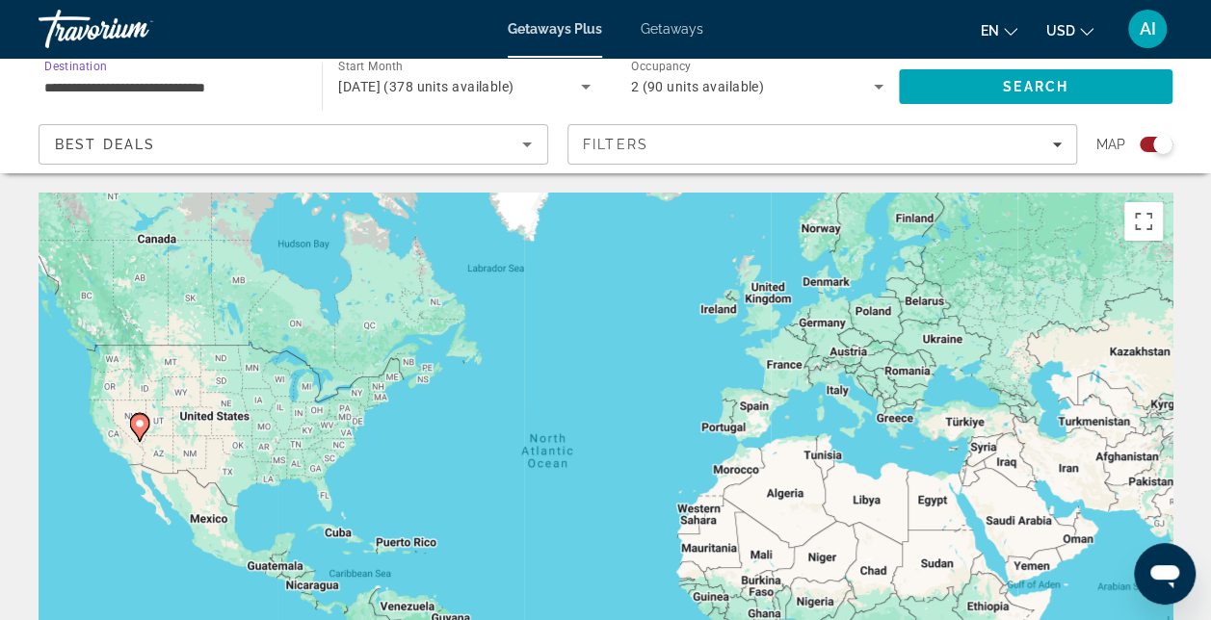
click at [55, 88] on input "**********" at bounding box center [170, 87] width 252 height 23
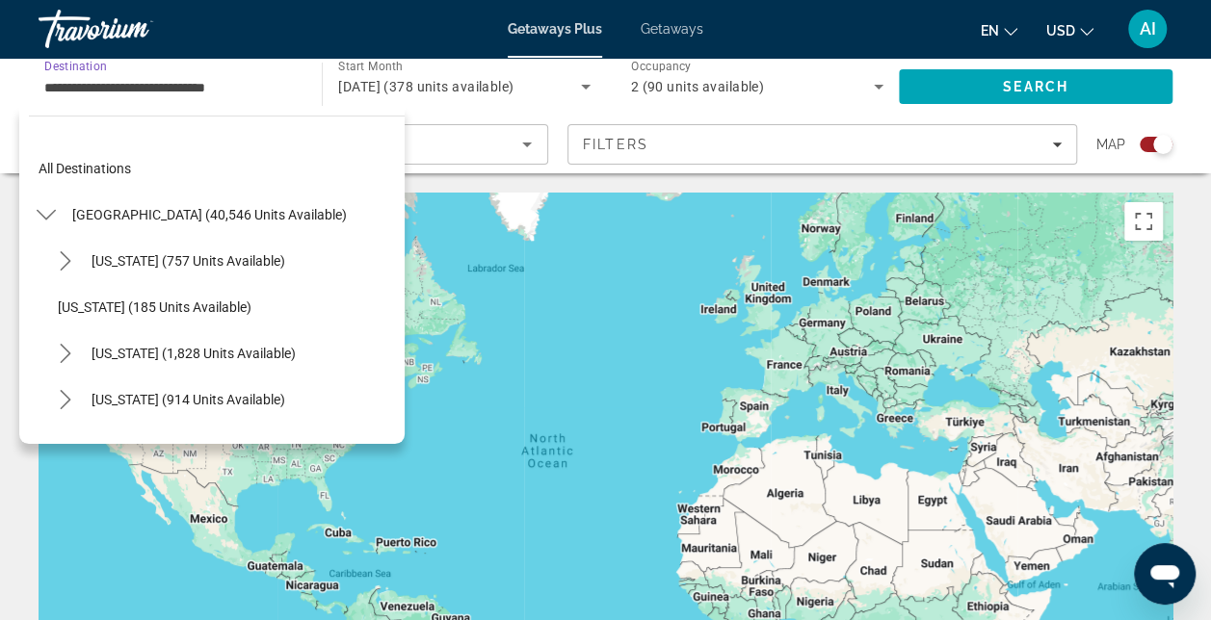
scroll to position [993, 0]
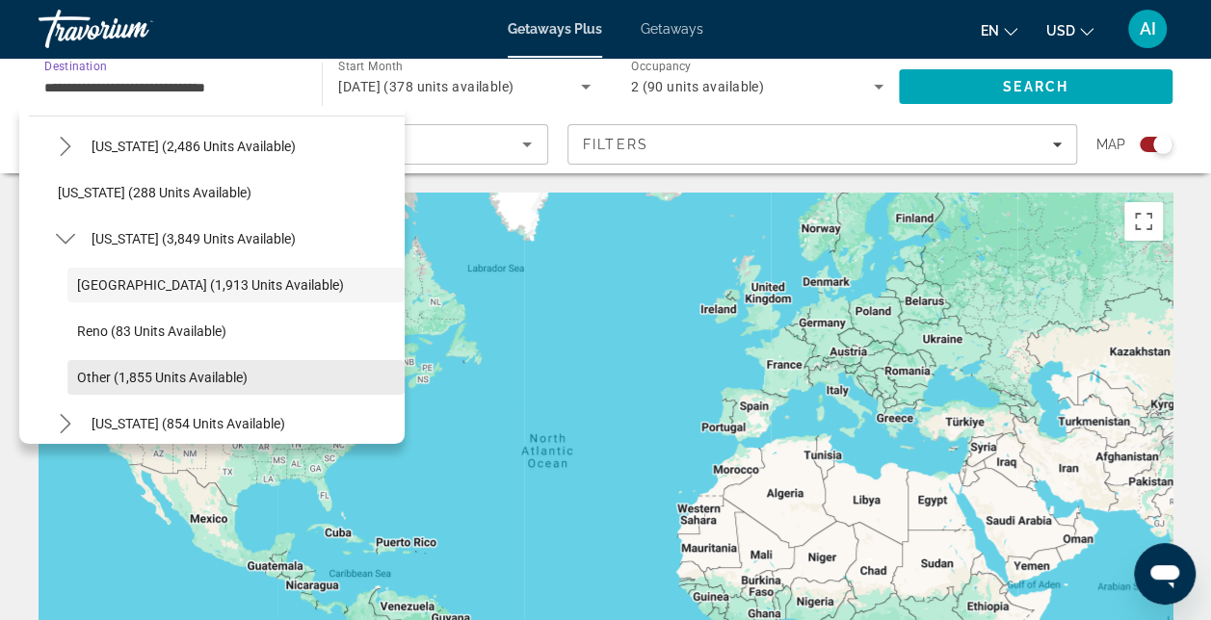
click at [131, 372] on span "Other (1,855 units available)" at bounding box center [162, 377] width 171 height 15
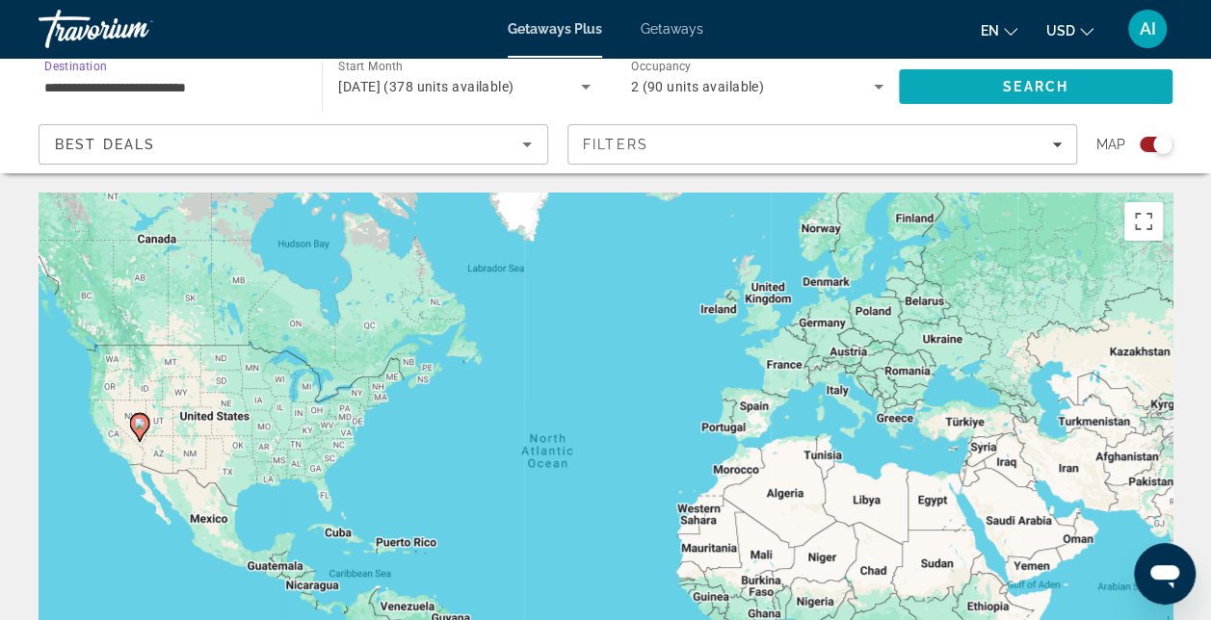
click at [951, 83] on span "Search" at bounding box center [1036, 87] width 274 height 46
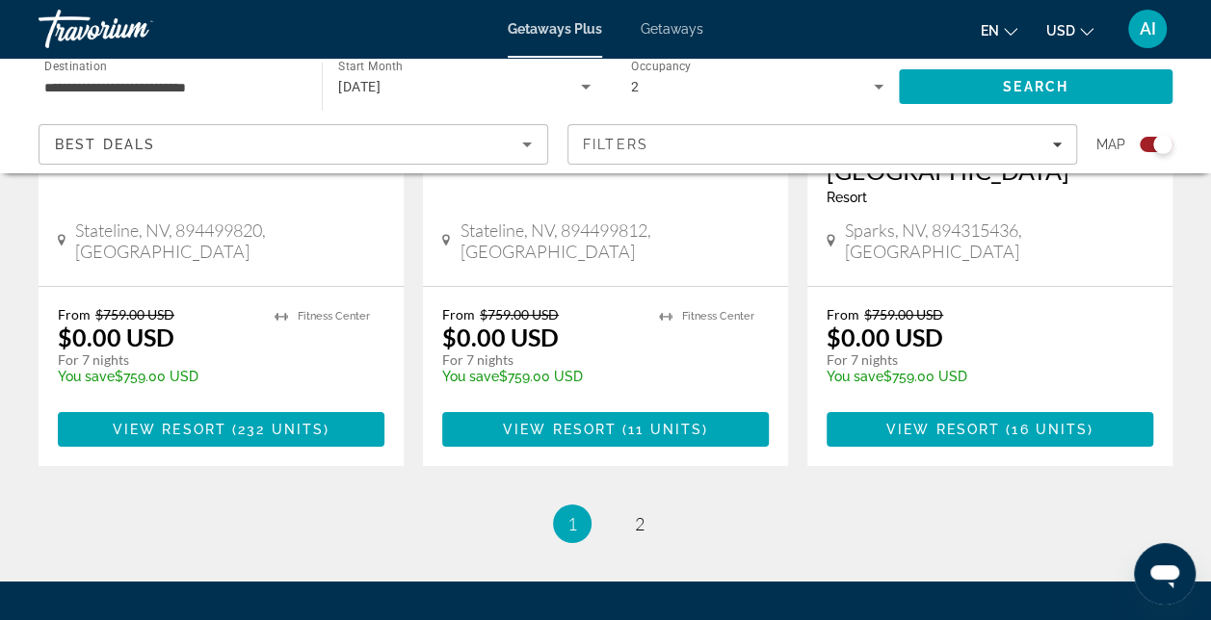
scroll to position [3072, 0]
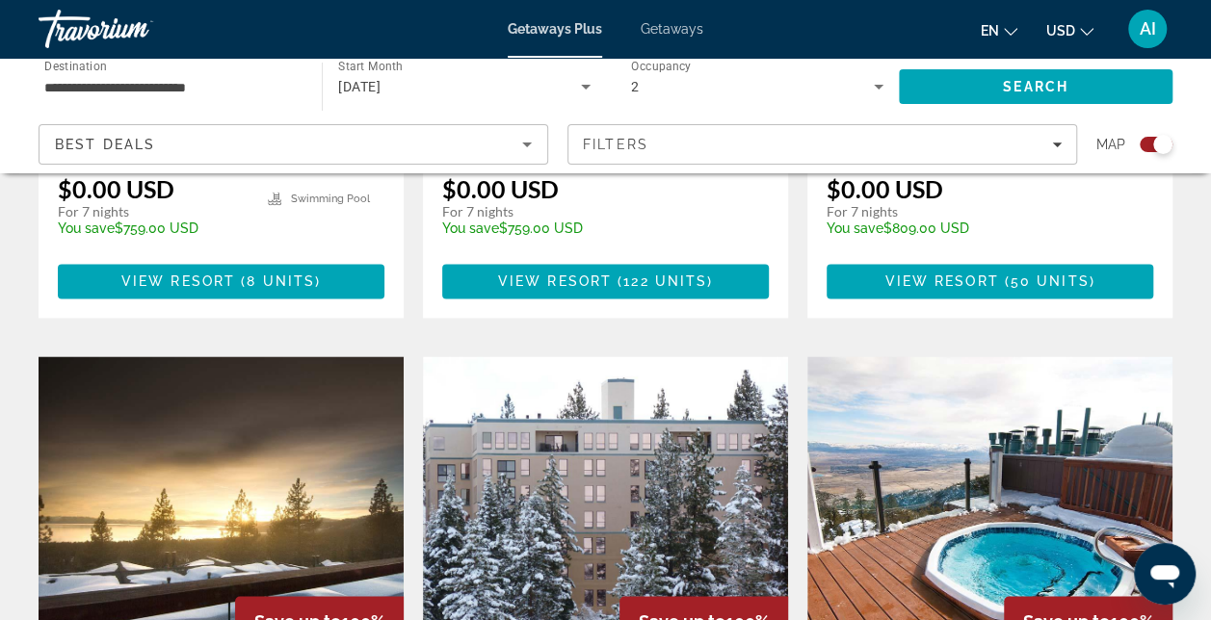
scroll to position [1137, 0]
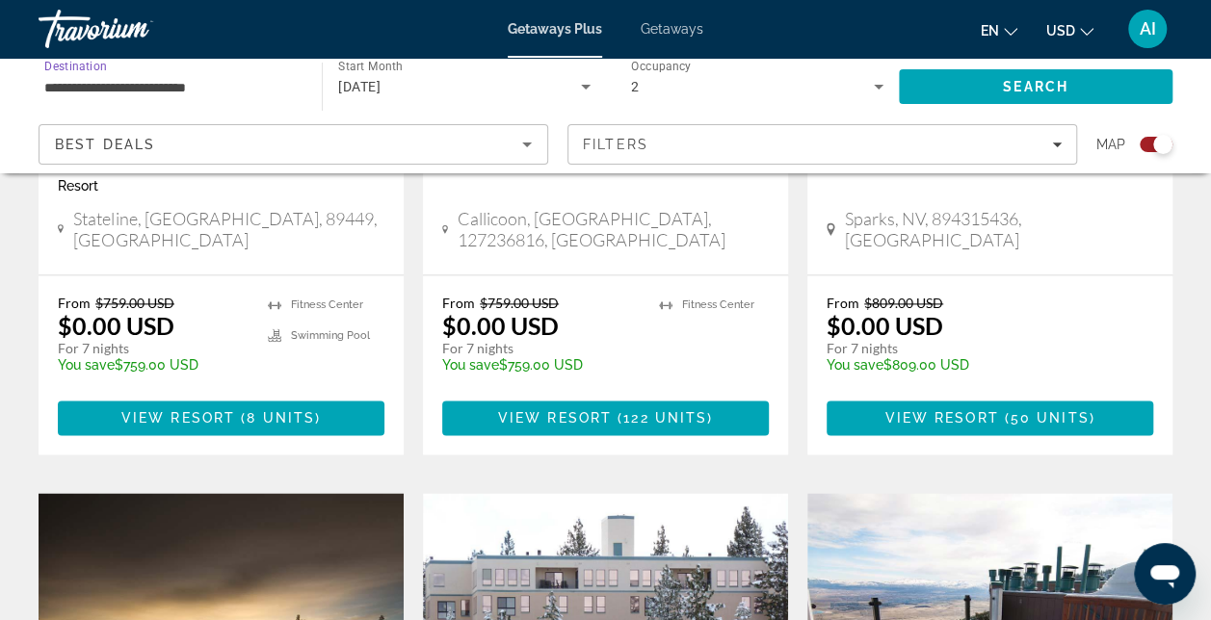
click at [51, 86] on input "**********" at bounding box center [170, 87] width 252 height 23
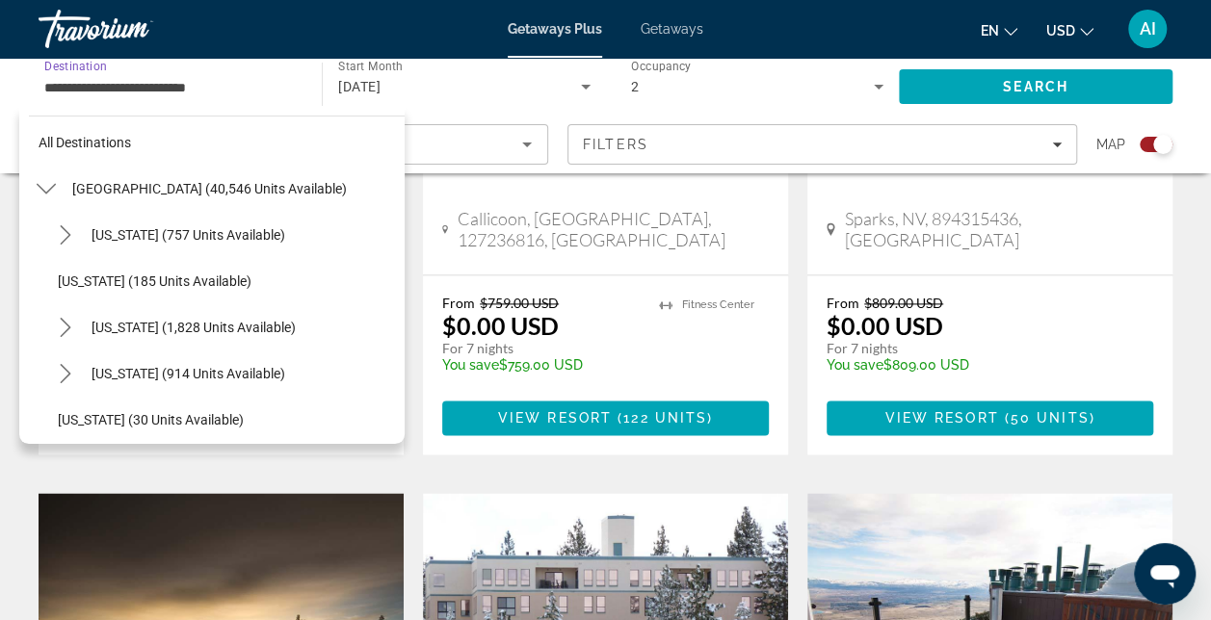
scroll to position [0, 0]
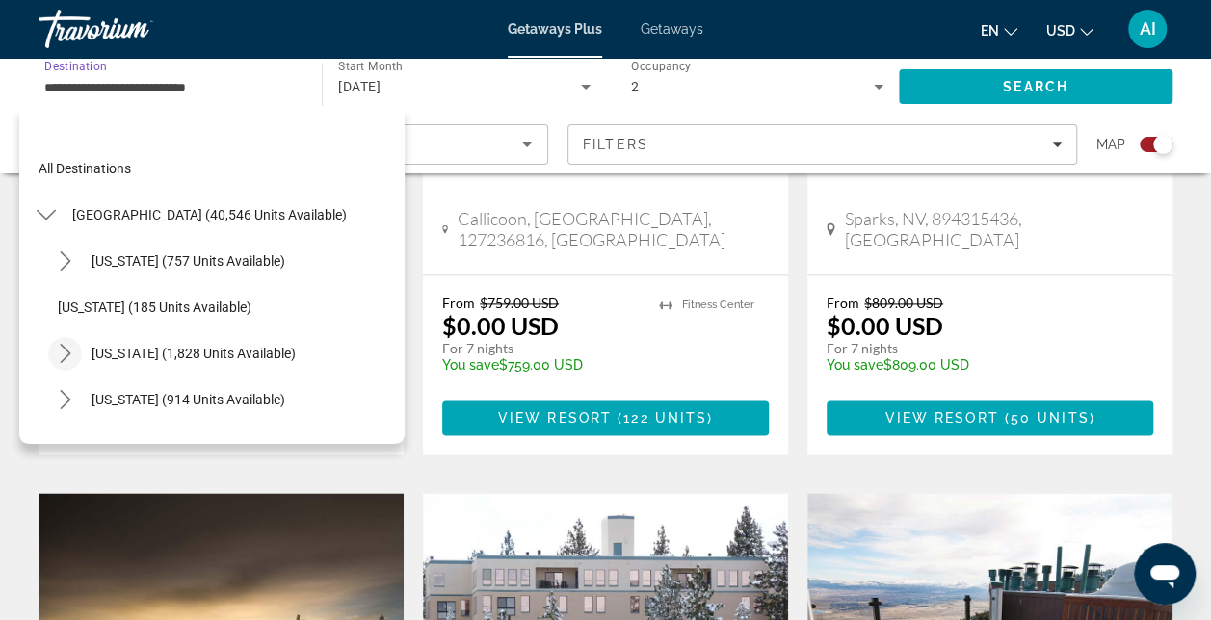
click at [65, 347] on icon "Toggle California (1,828 units available) submenu" at bounding box center [65, 353] width 19 height 19
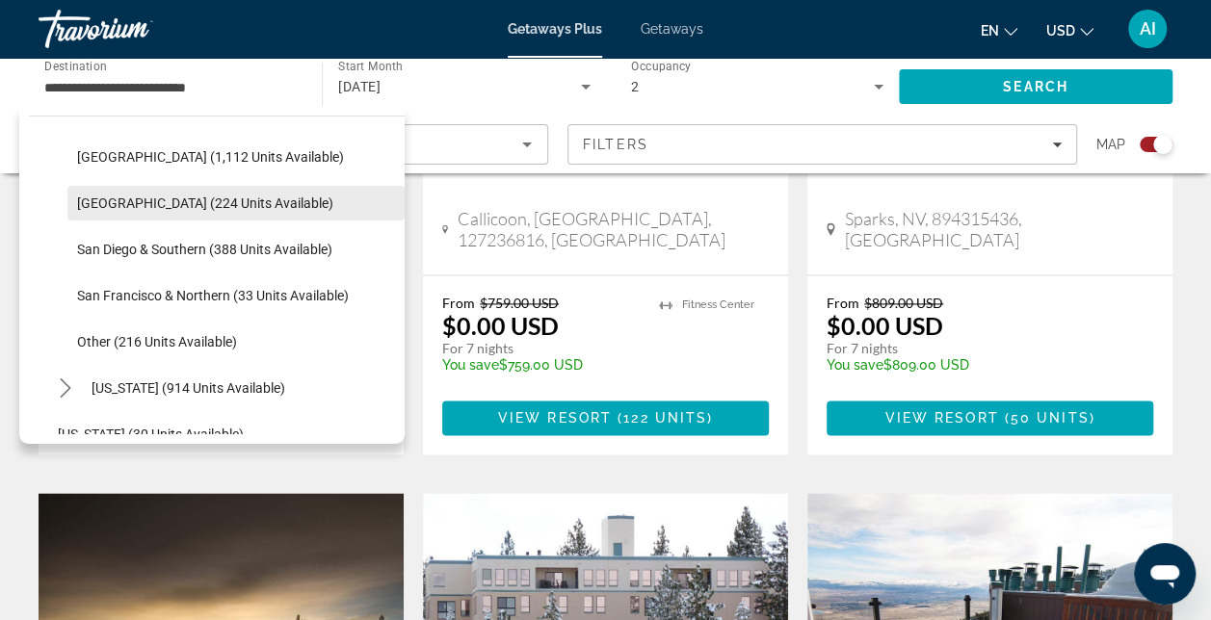
scroll to position [193, 0]
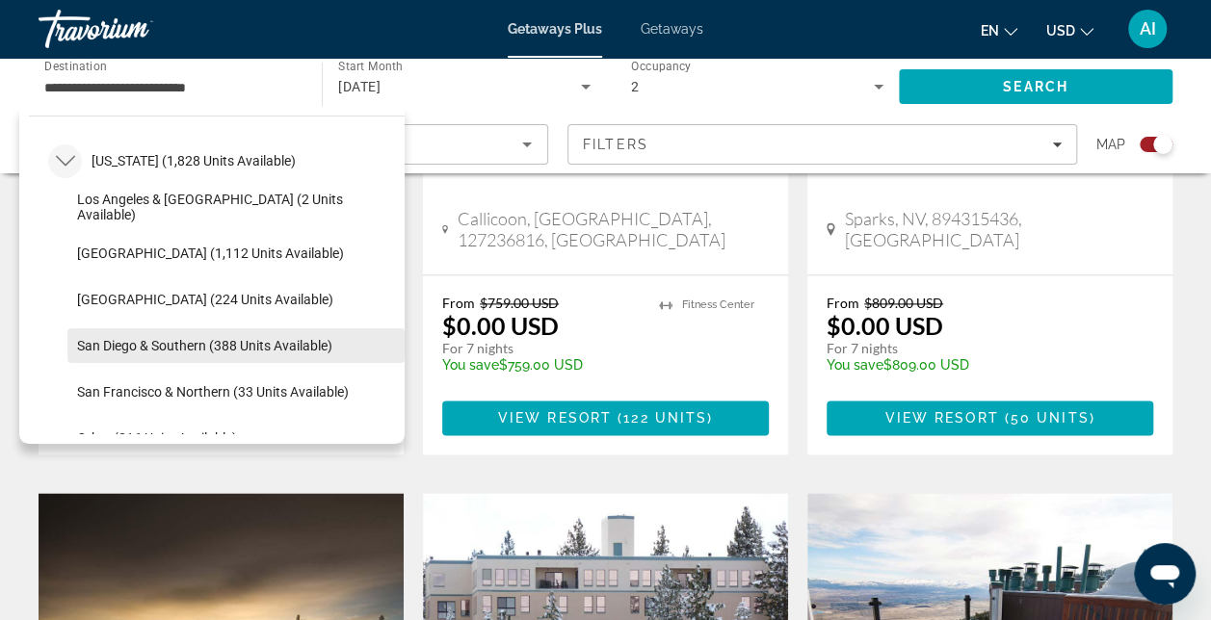
click at [126, 347] on span "San Diego & Southern (388 units available)" at bounding box center [204, 345] width 255 height 15
type input "**********"
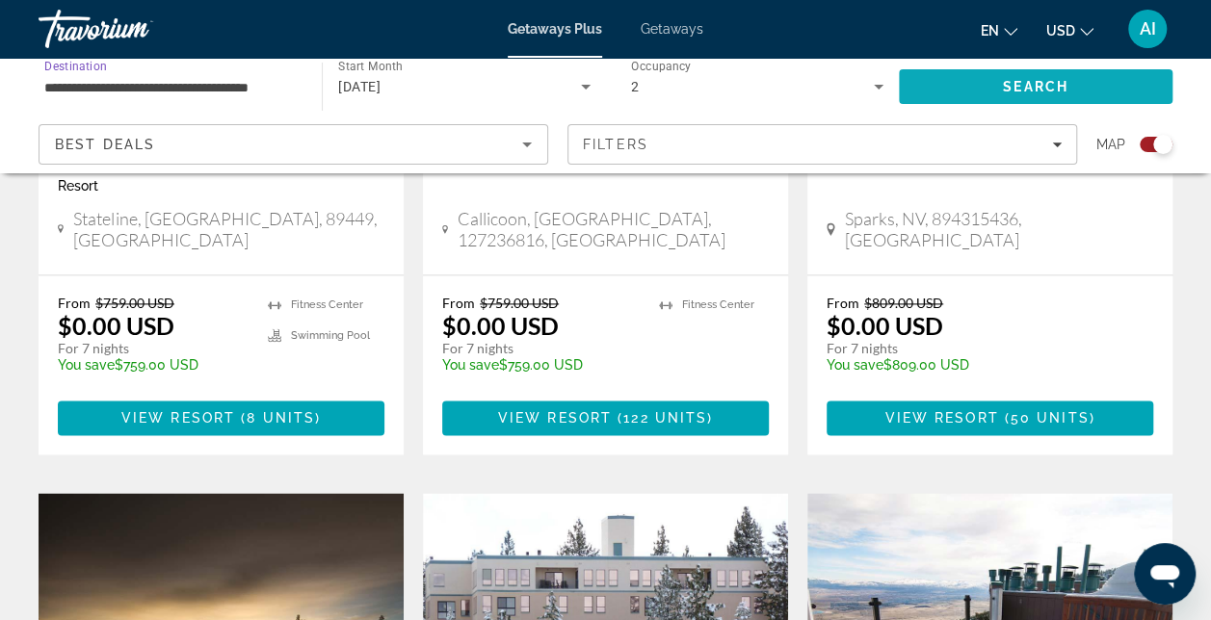
click at [958, 81] on span "Search" at bounding box center [1036, 87] width 274 height 46
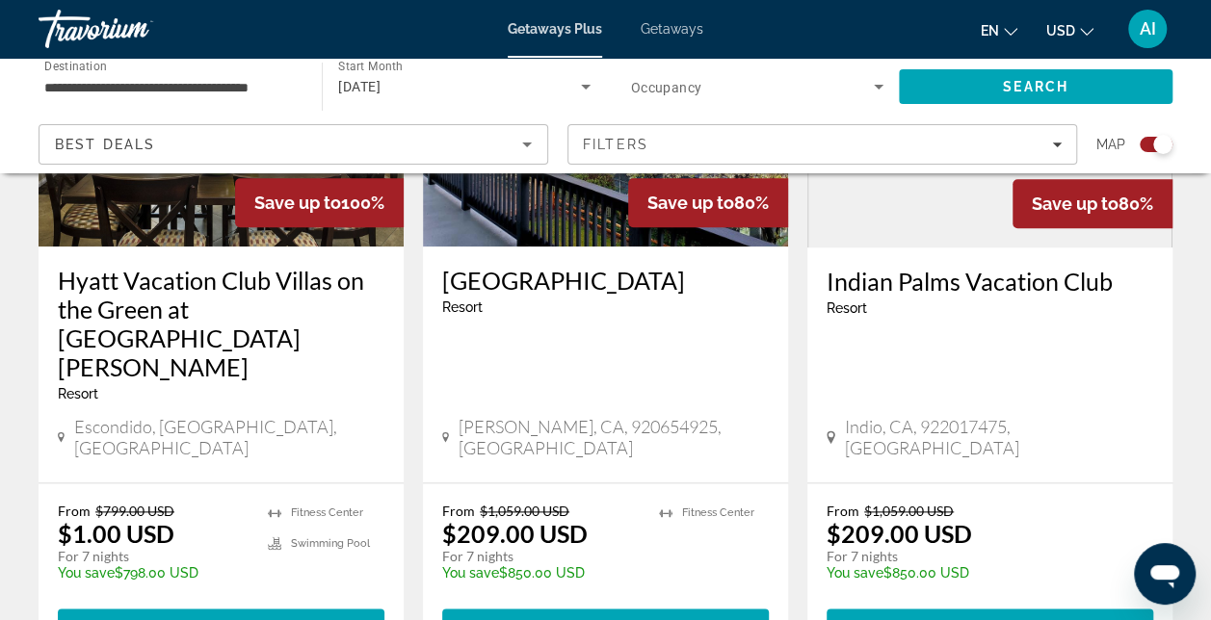
scroll to position [963, 0]
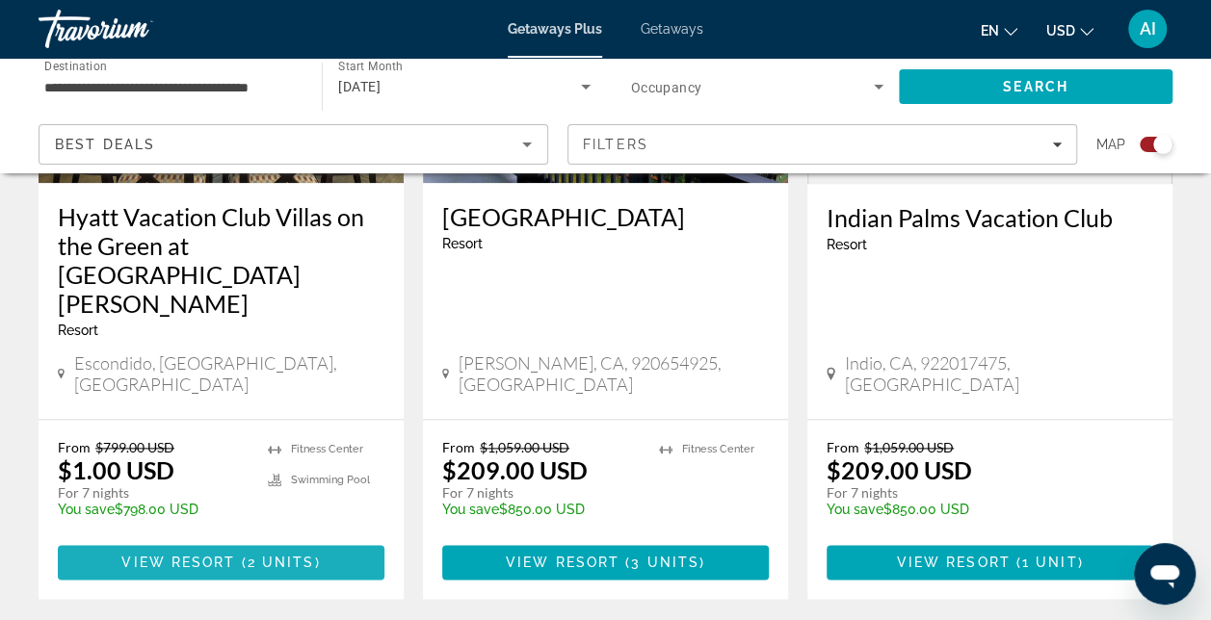
click at [193, 555] on span "View Resort" at bounding box center [178, 562] width 114 height 15
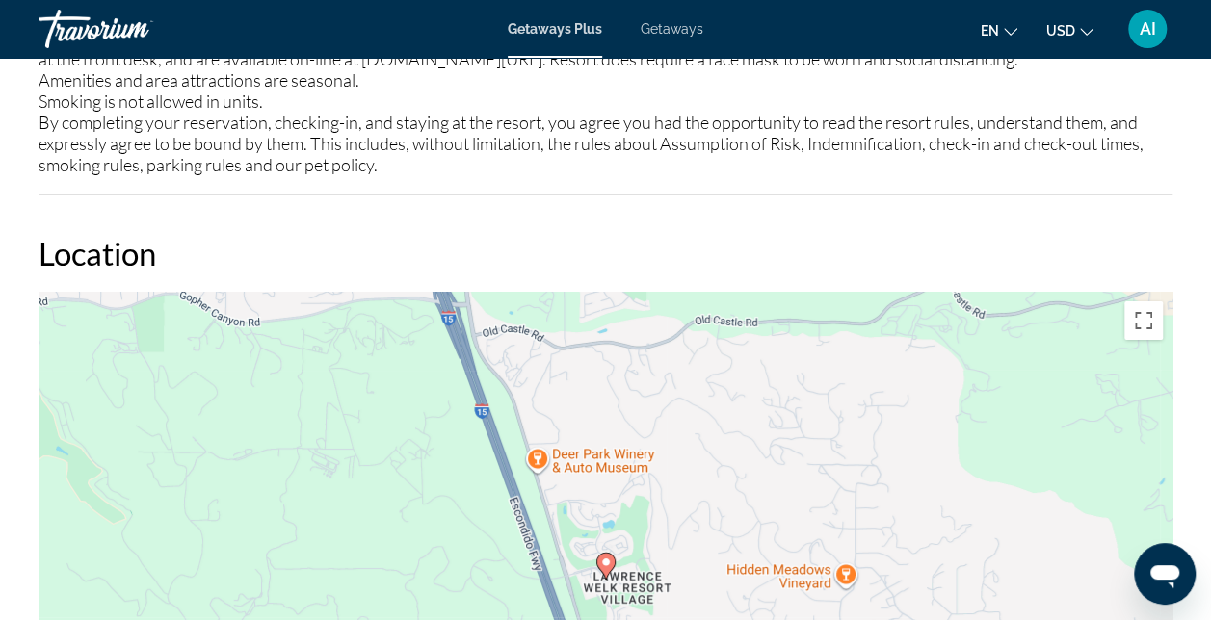
scroll to position [3146, 0]
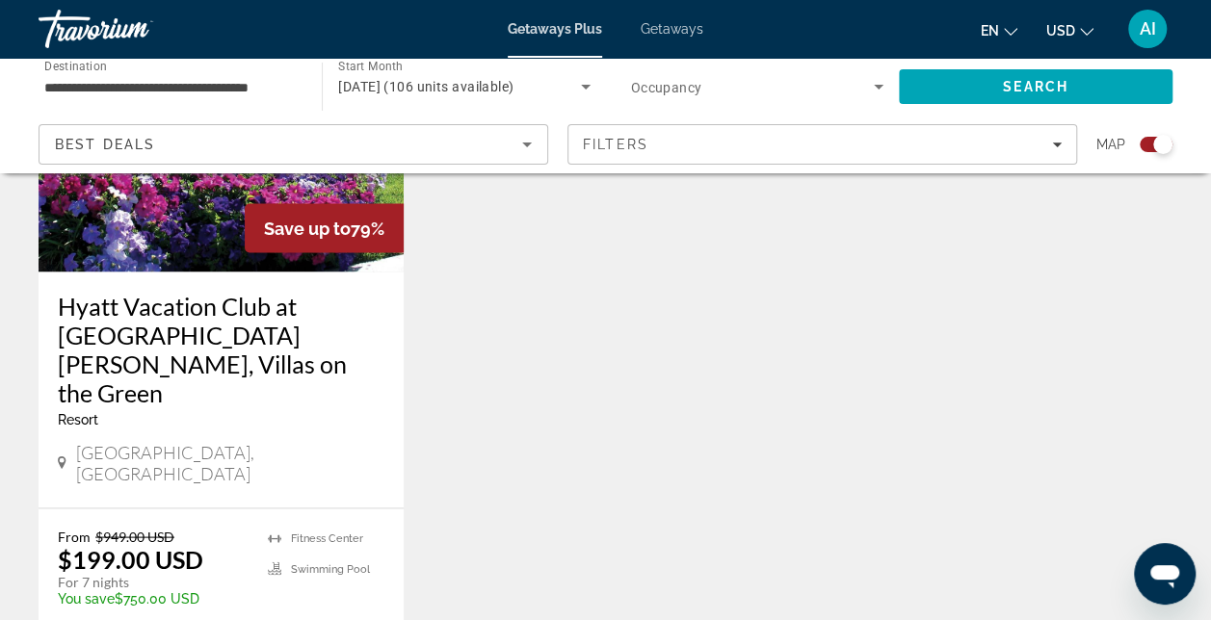
scroll to position [1349, 0]
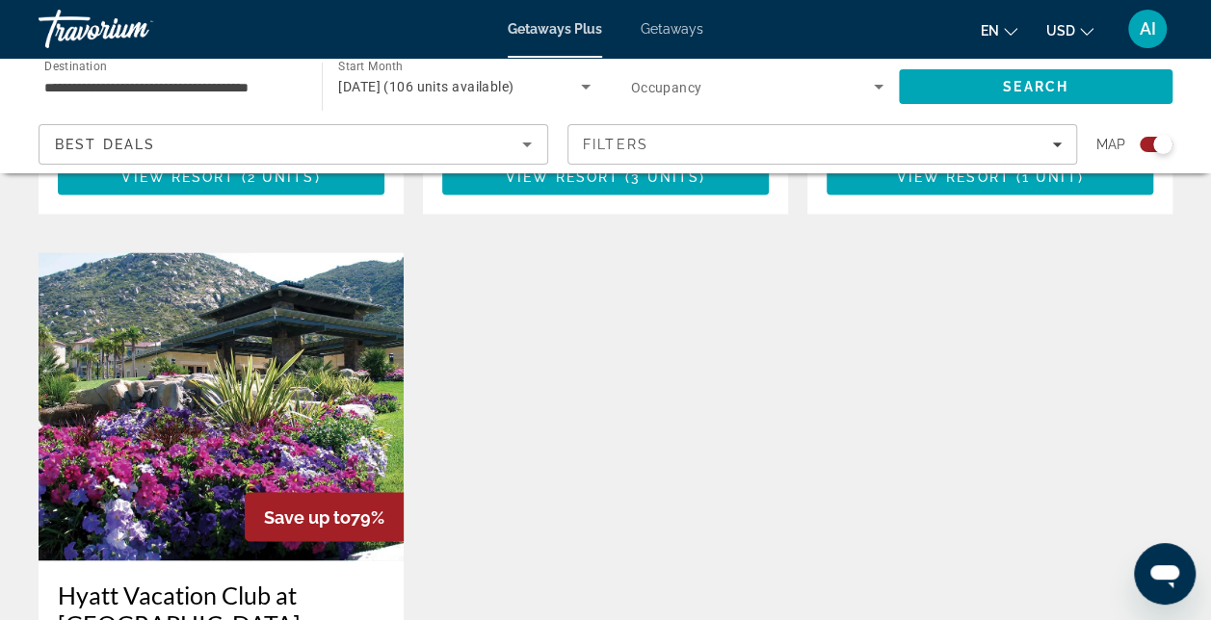
click at [162, 299] on img "Main content" at bounding box center [221, 406] width 365 height 308
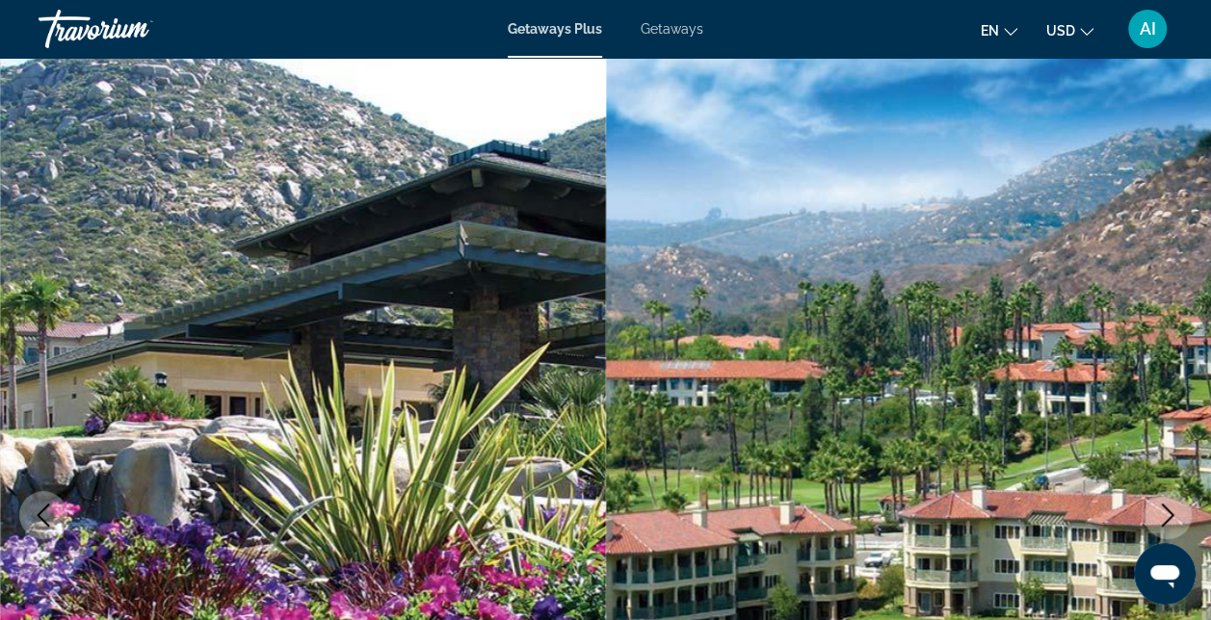
click at [144, 239] on img "Main content" at bounding box center [303, 515] width 606 height 915
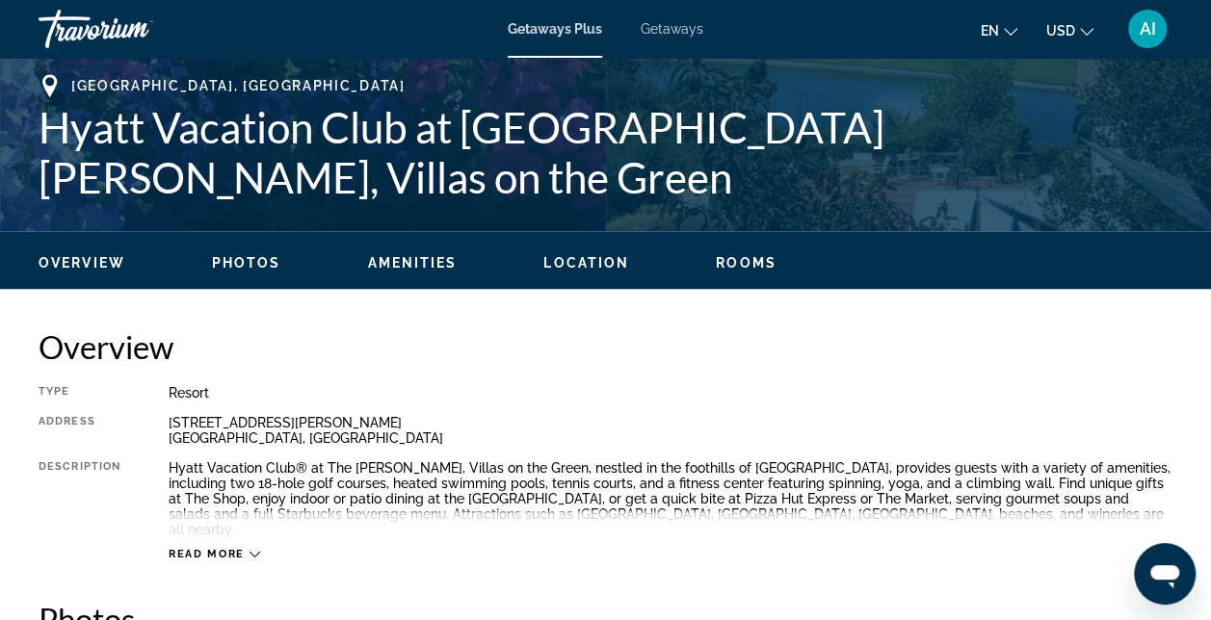
scroll to position [578, 0]
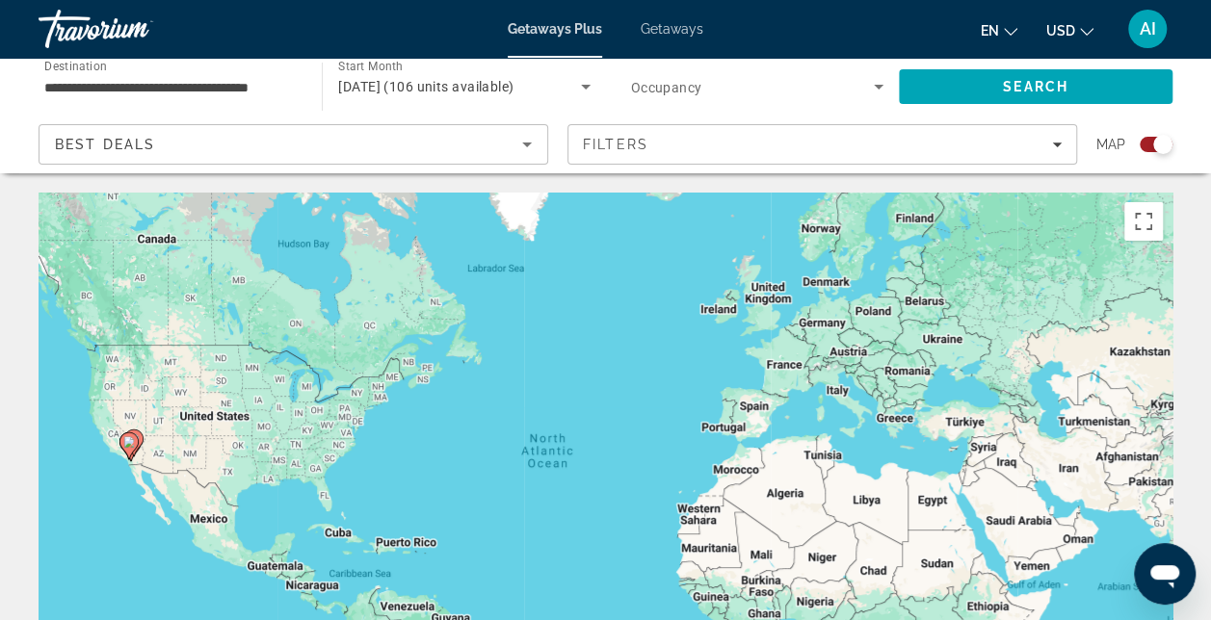
click at [42, 86] on div "**********" at bounding box center [170, 87] width 283 height 55
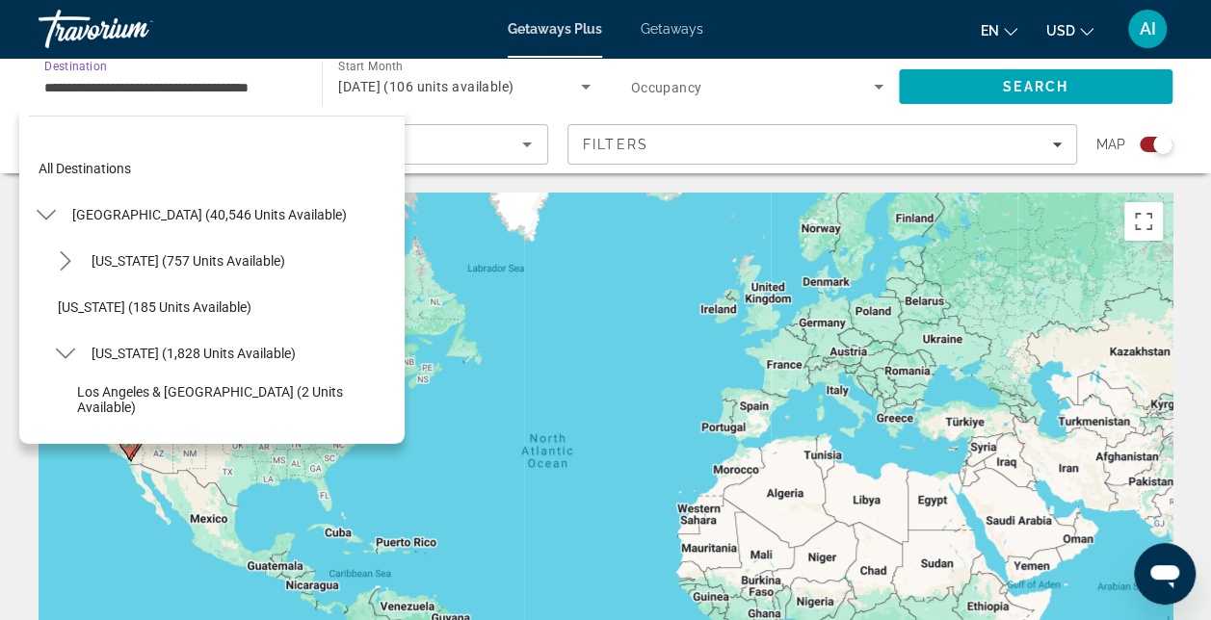
scroll to position [253, 0]
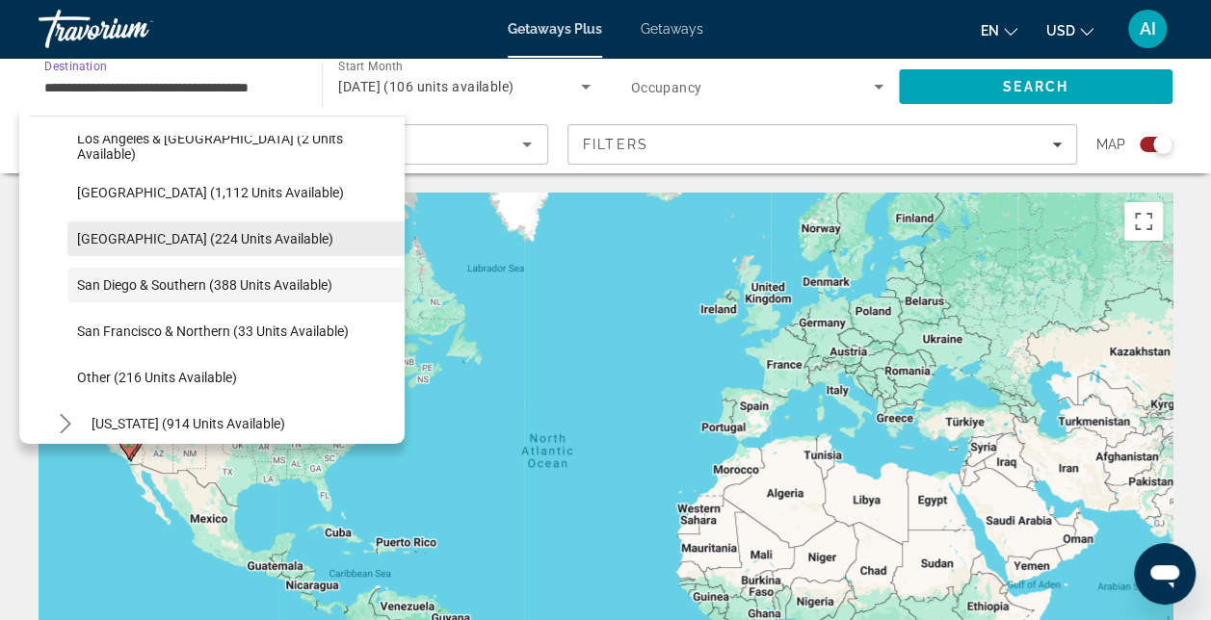
click at [119, 242] on span "[GEOGRAPHIC_DATA] (224 units available)" at bounding box center [205, 238] width 256 height 15
type input "**********"
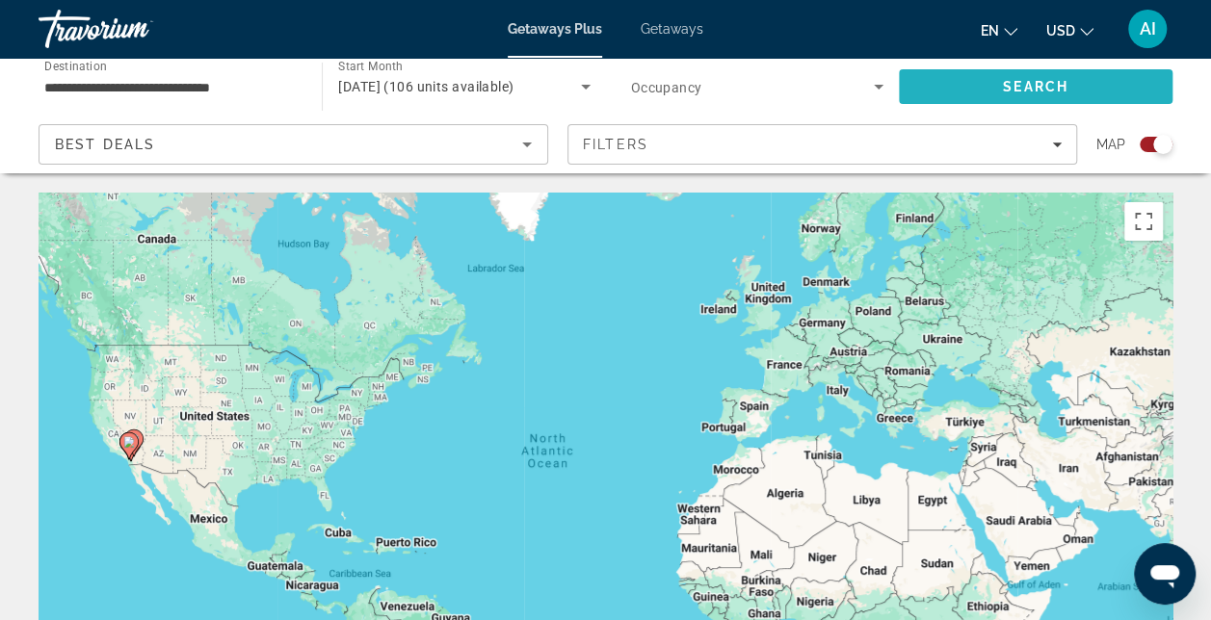
click at [981, 82] on span "Search" at bounding box center [1036, 87] width 274 height 46
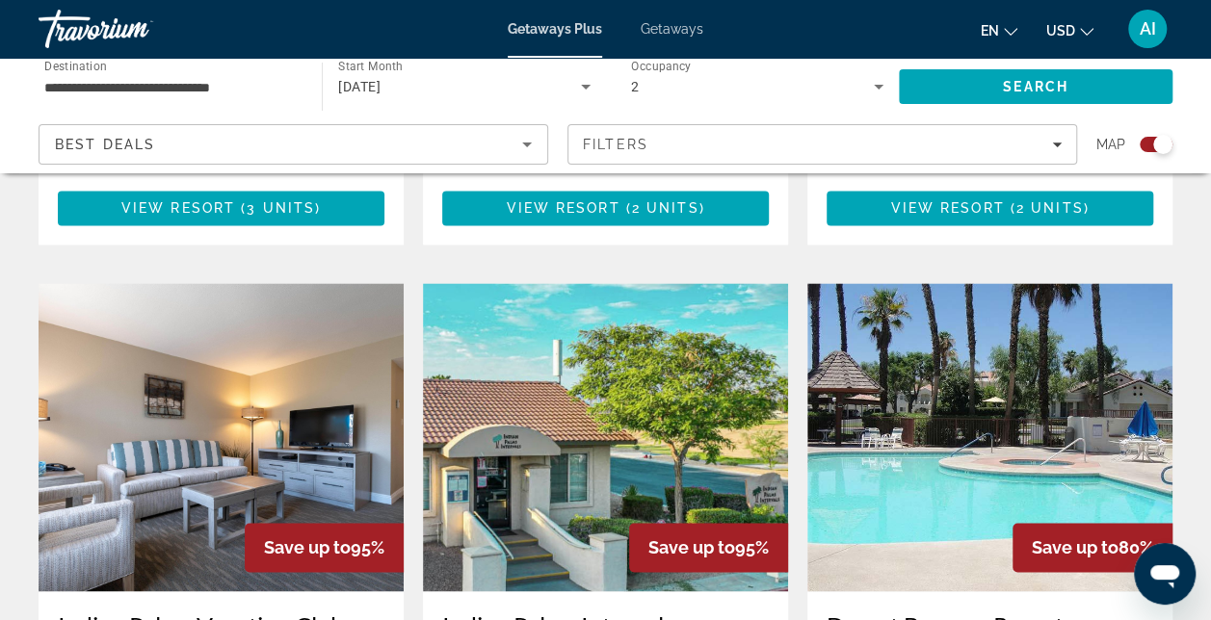
scroll to position [867, 0]
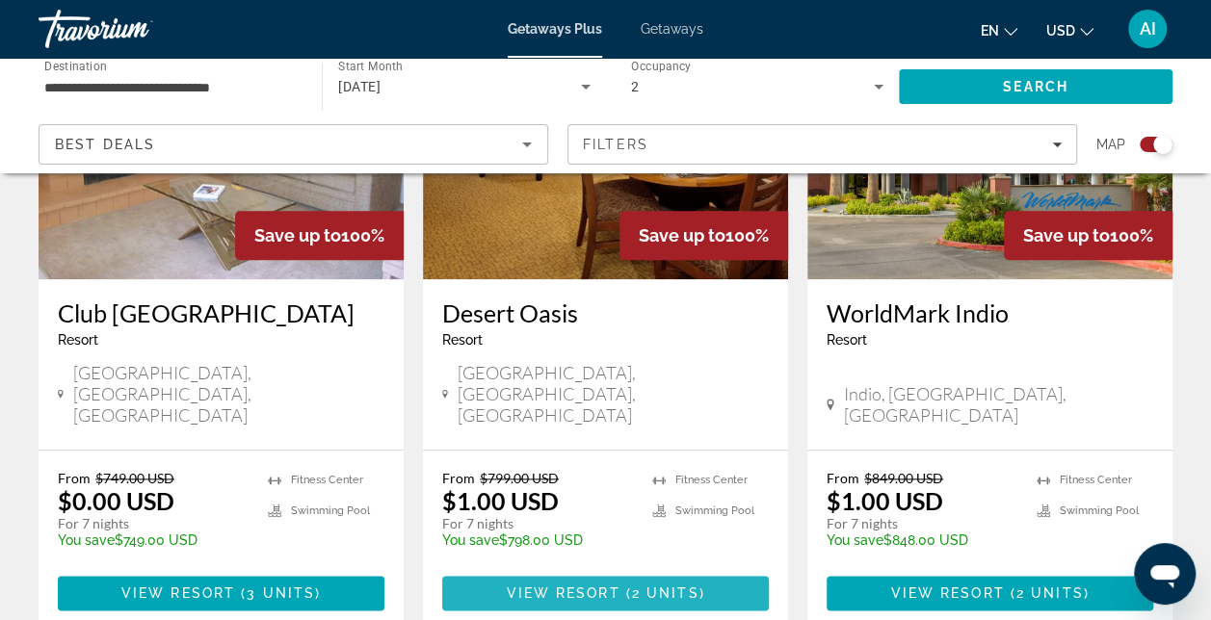
click at [572, 570] on span "Main content" at bounding box center [605, 593] width 327 height 46
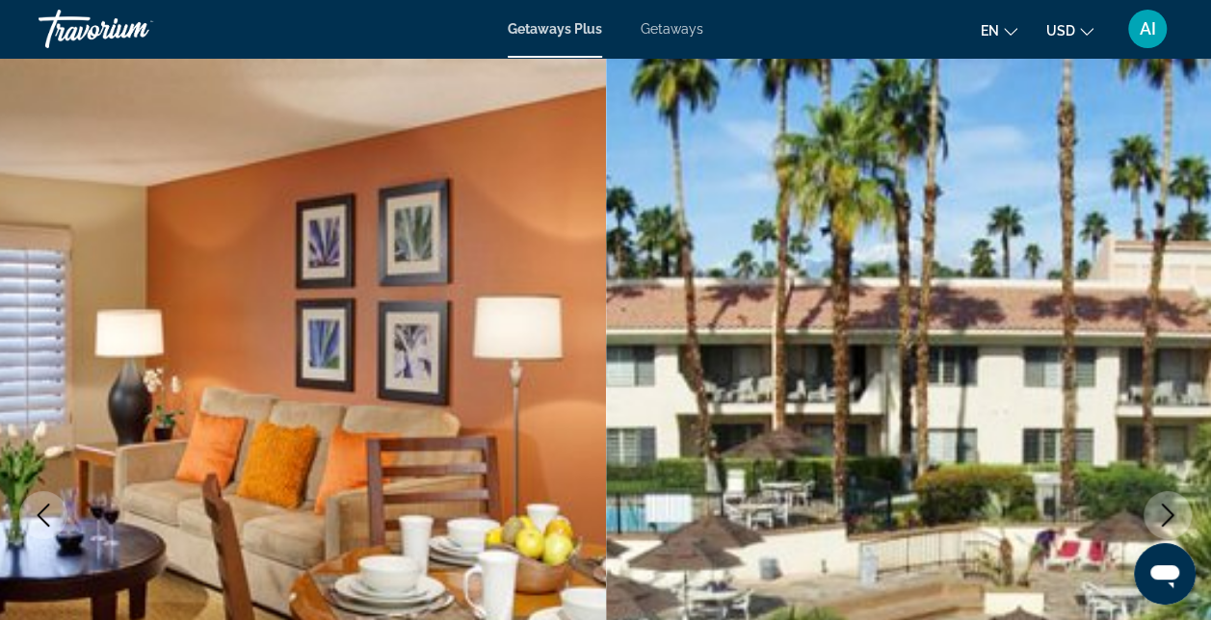
scroll to position [193, 0]
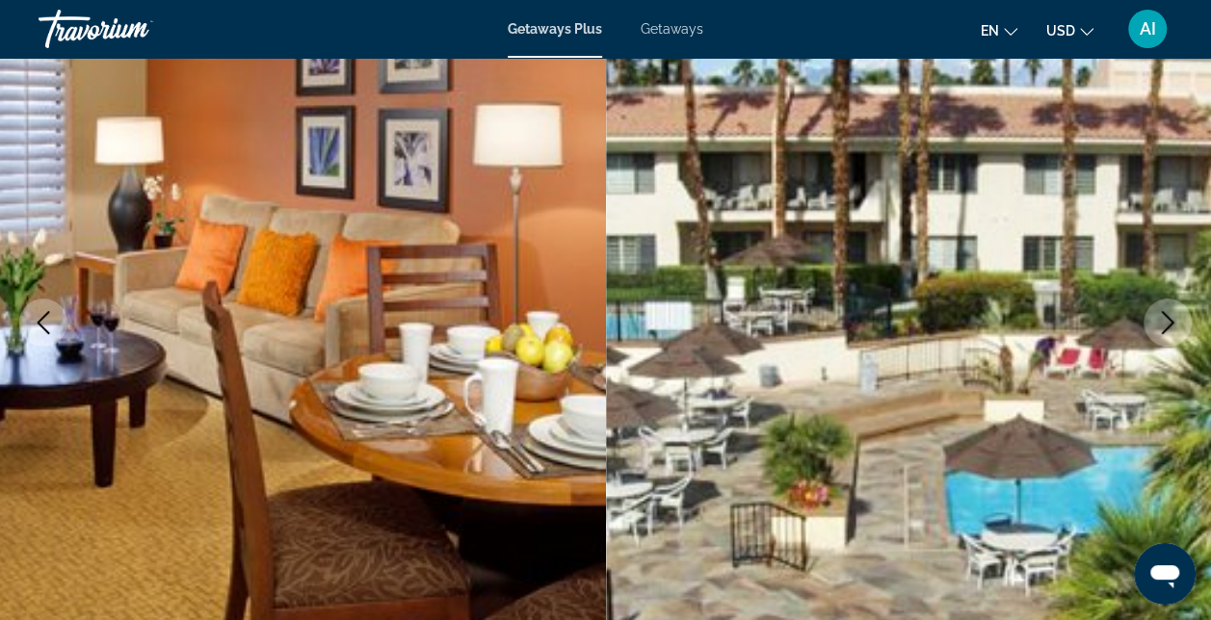
click at [1165, 318] on icon "Next image" at bounding box center [1167, 322] width 23 height 23
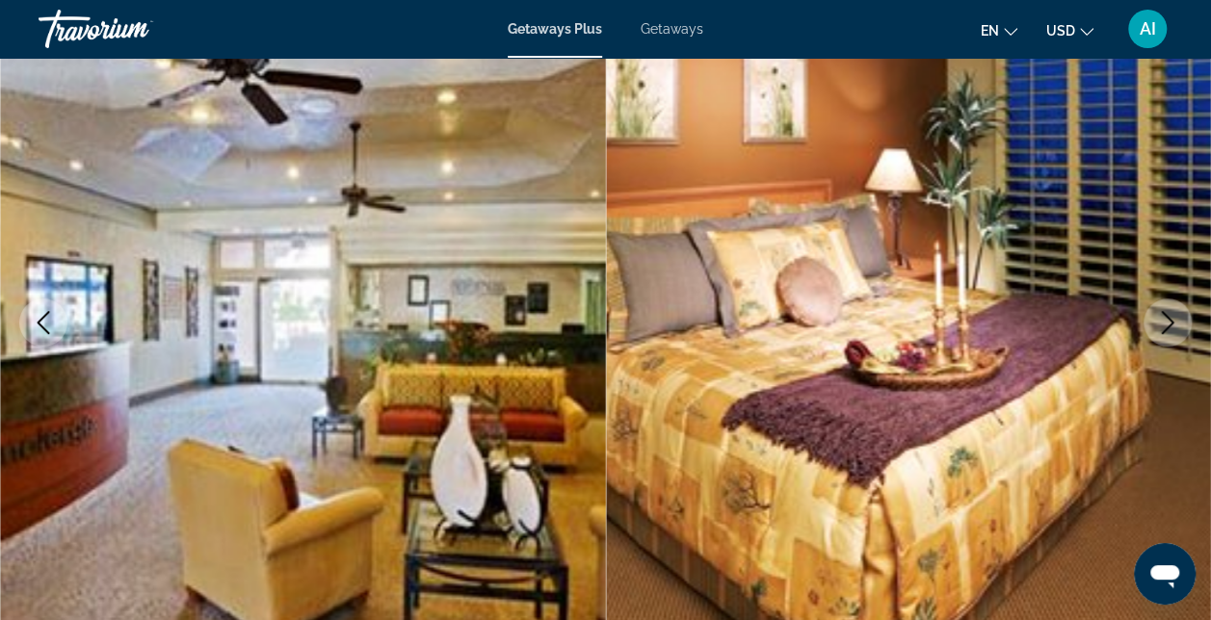
click at [1165, 318] on icon "Next image" at bounding box center [1167, 322] width 23 height 23
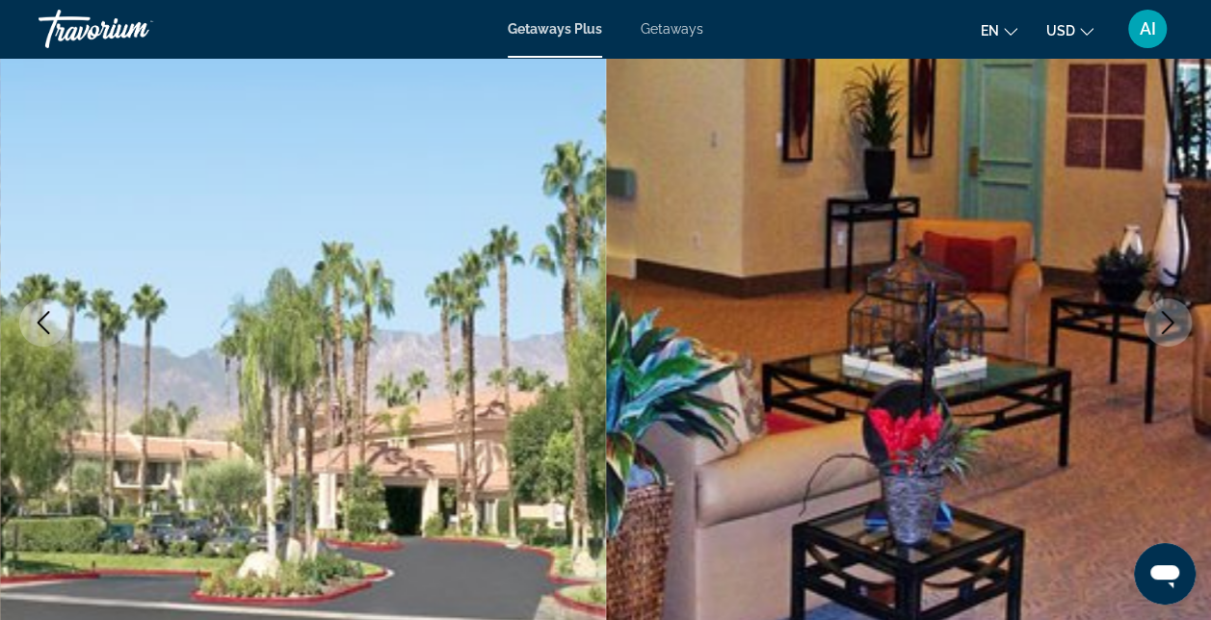
click at [1165, 318] on icon "Next image" at bounding box center [1167, 322] width 23 height 23
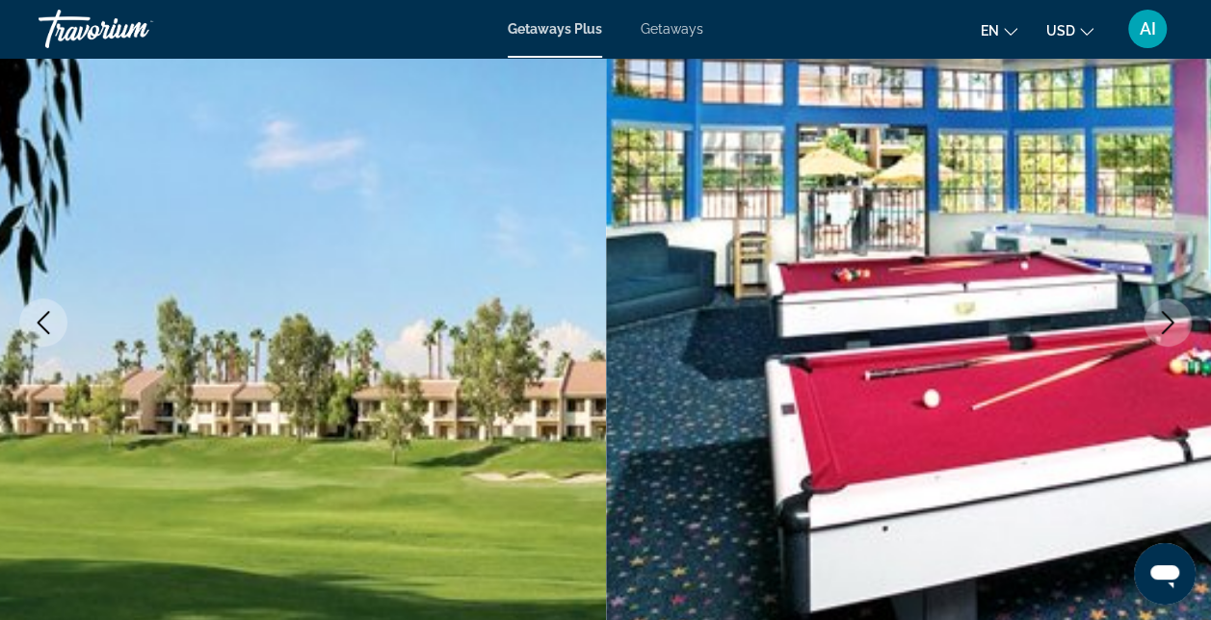
click at [1165, 318] on icon "Next image" at bounding box center [1167, 322] width 23 height 23
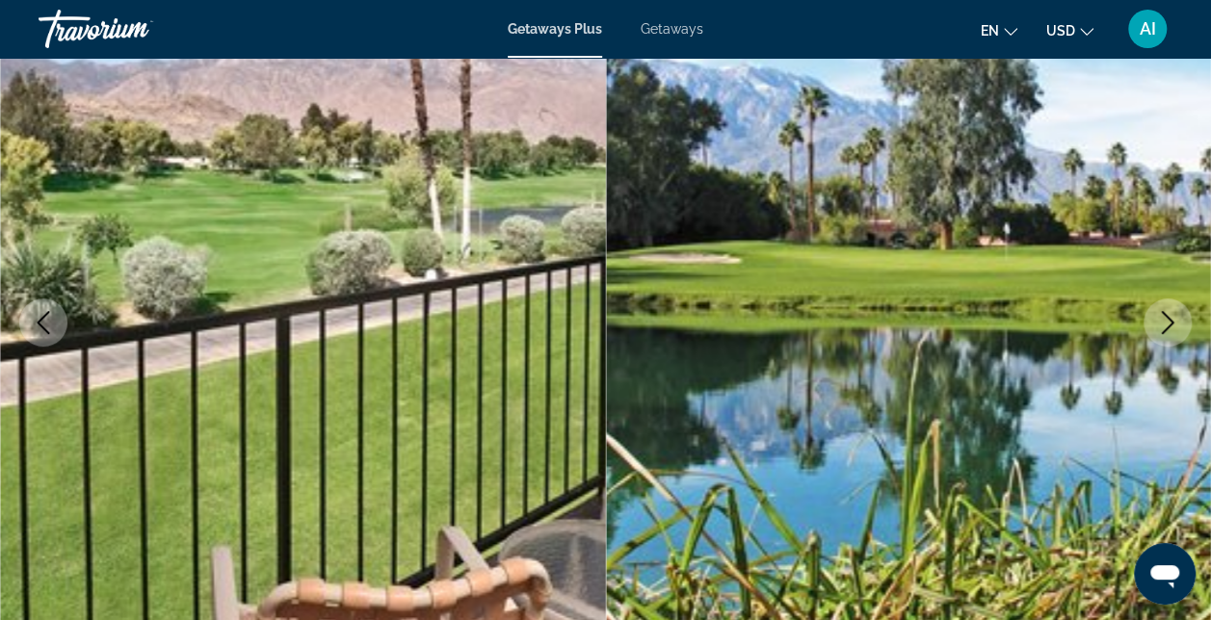
click at [1165, 318] on icon "Next image" at bounding box center [1167, 322] width 23 height 23
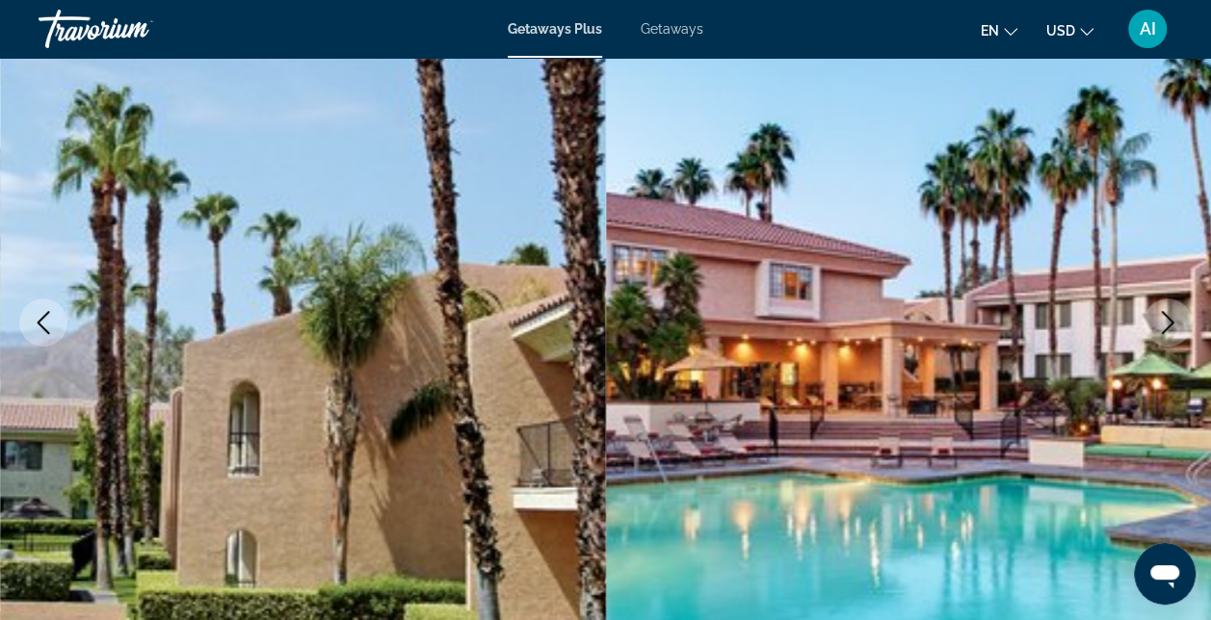
click at [1165, 318] on icon "Next image" at bounding box center [1167, 322] width 23 height 23
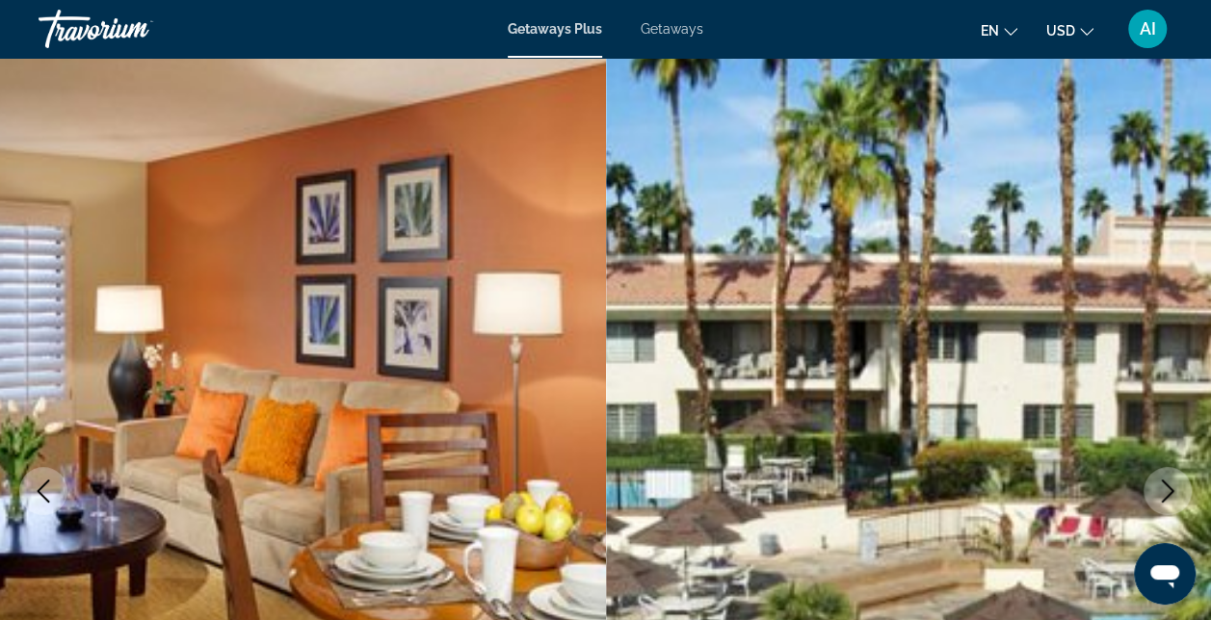
scroll to position [0, 0]
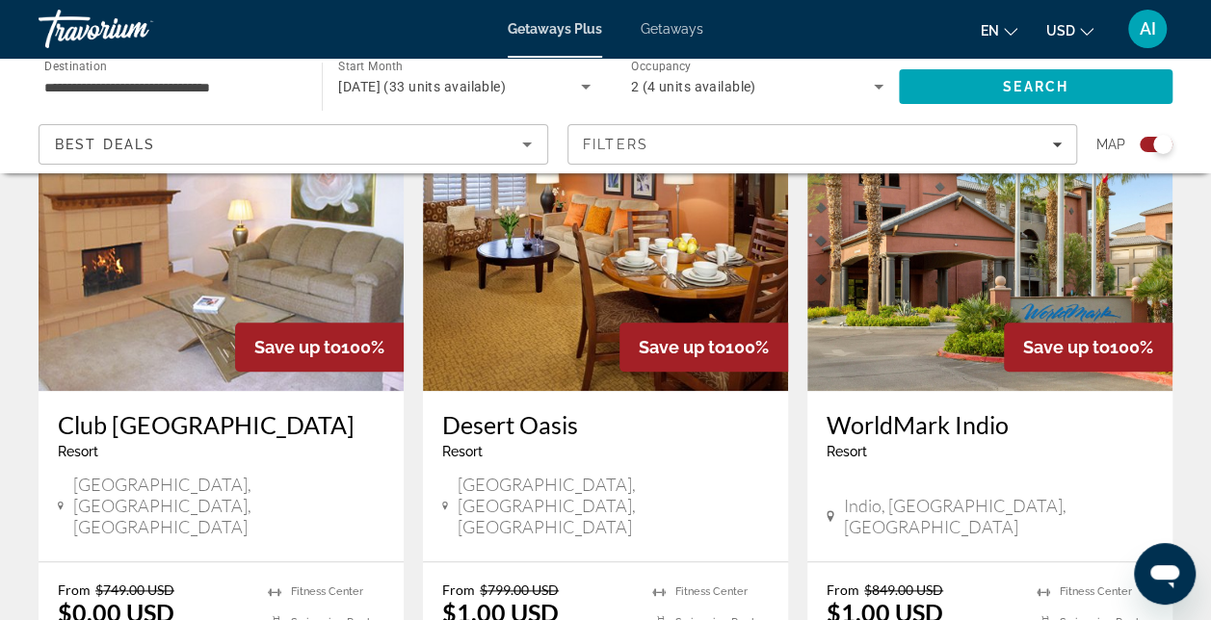
scroll to position [771, 0]
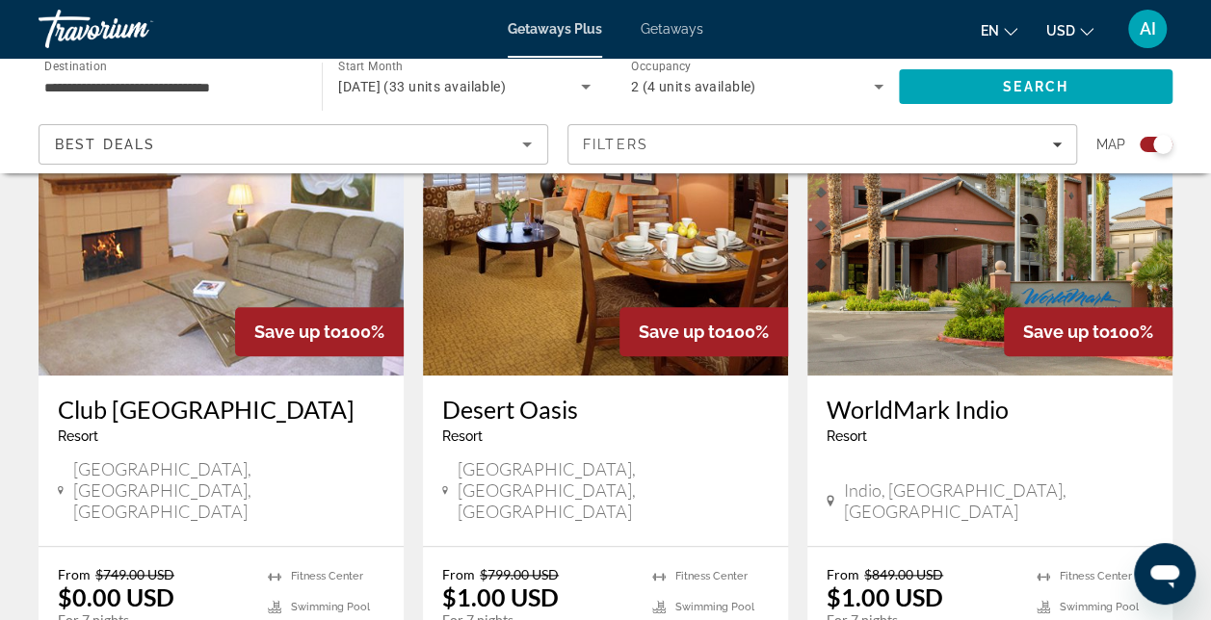
click at [178, 299] on img "Main content" at bounding box center [221, 221] width 365 height 308
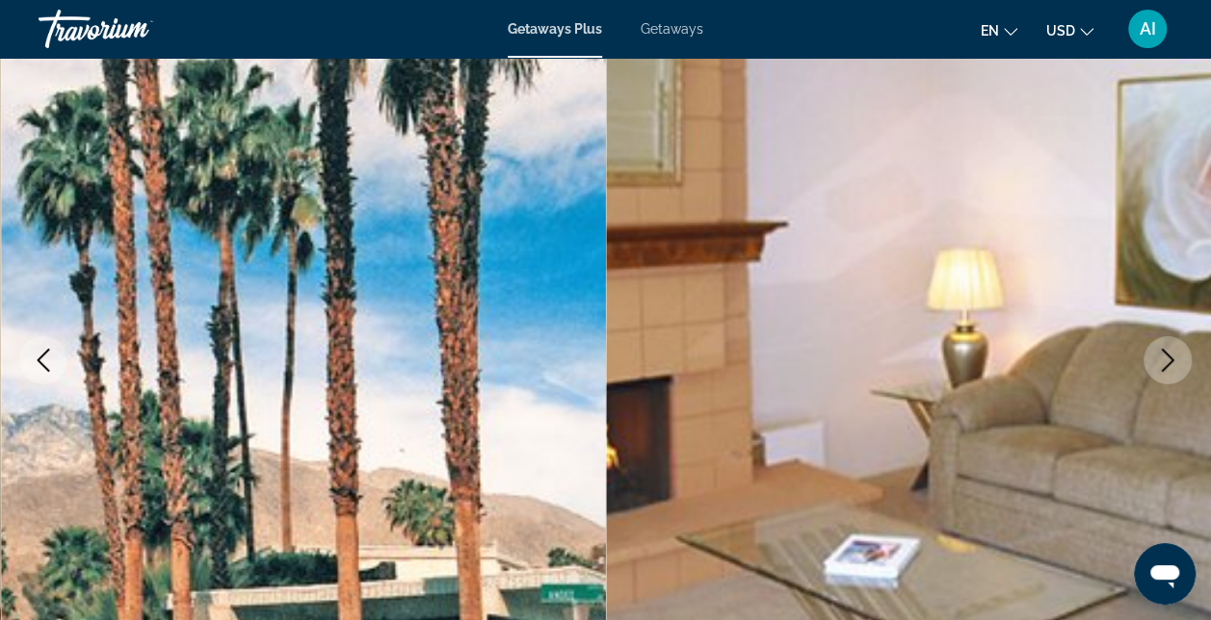
scroll to position [289, 0]
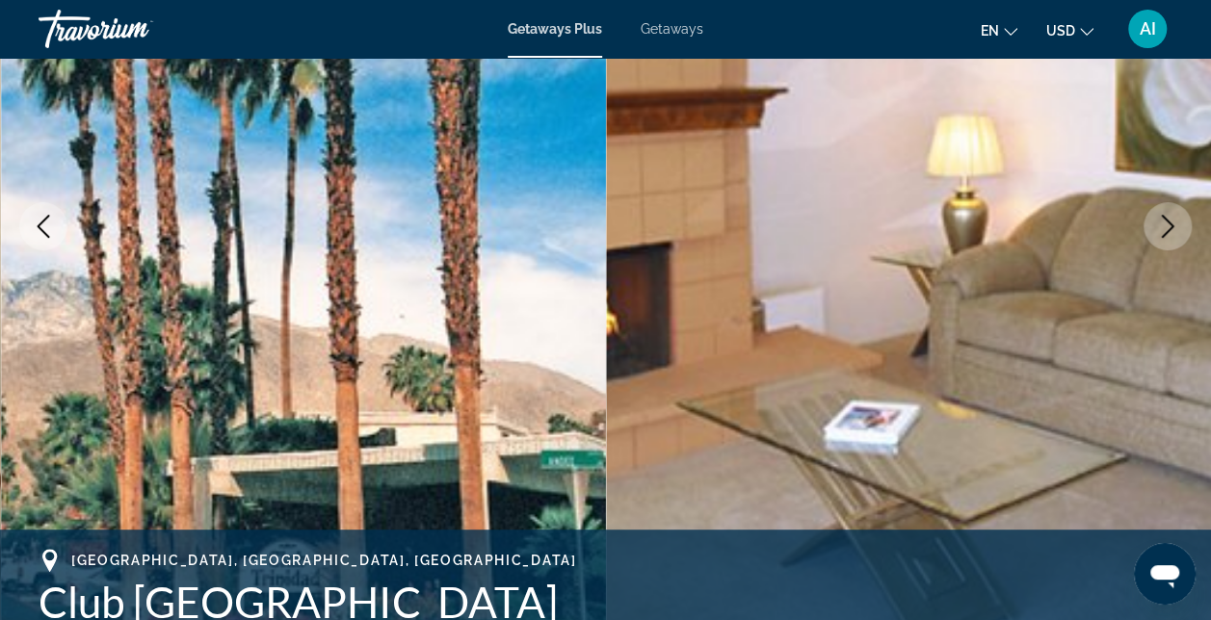
click at [1164, 219] on icon "Next image" at bounding box center [1168, 226] width 13 height 23
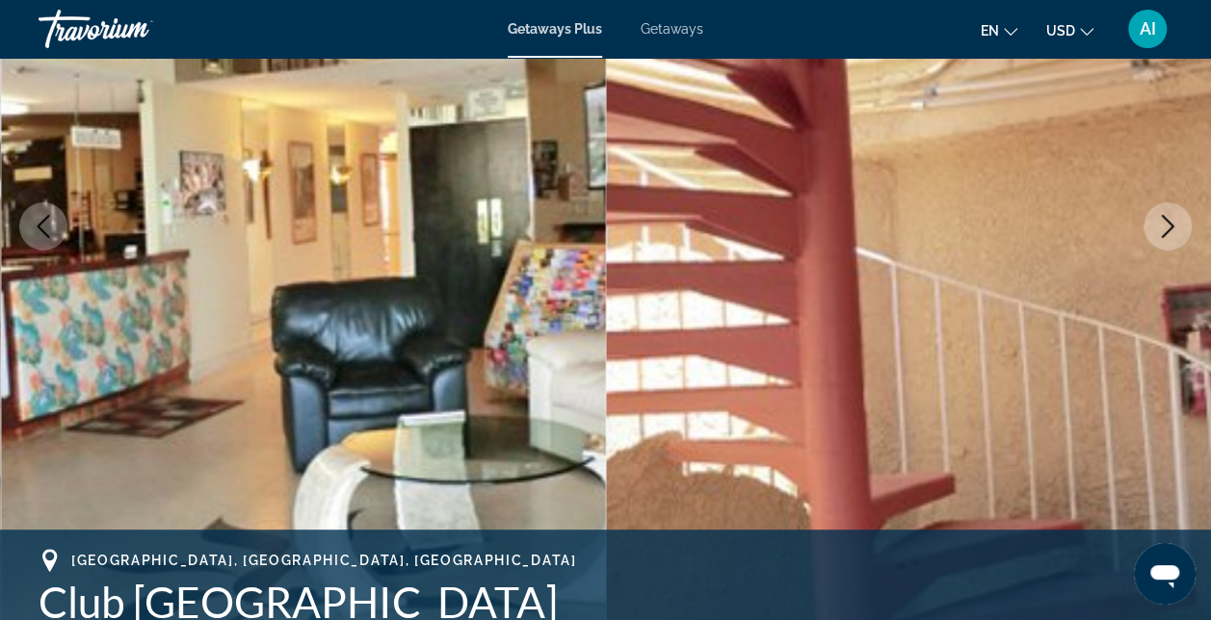
click at [1164, 219] on icon "Next image" at bounding box center [1168, 226] width 13 height 23
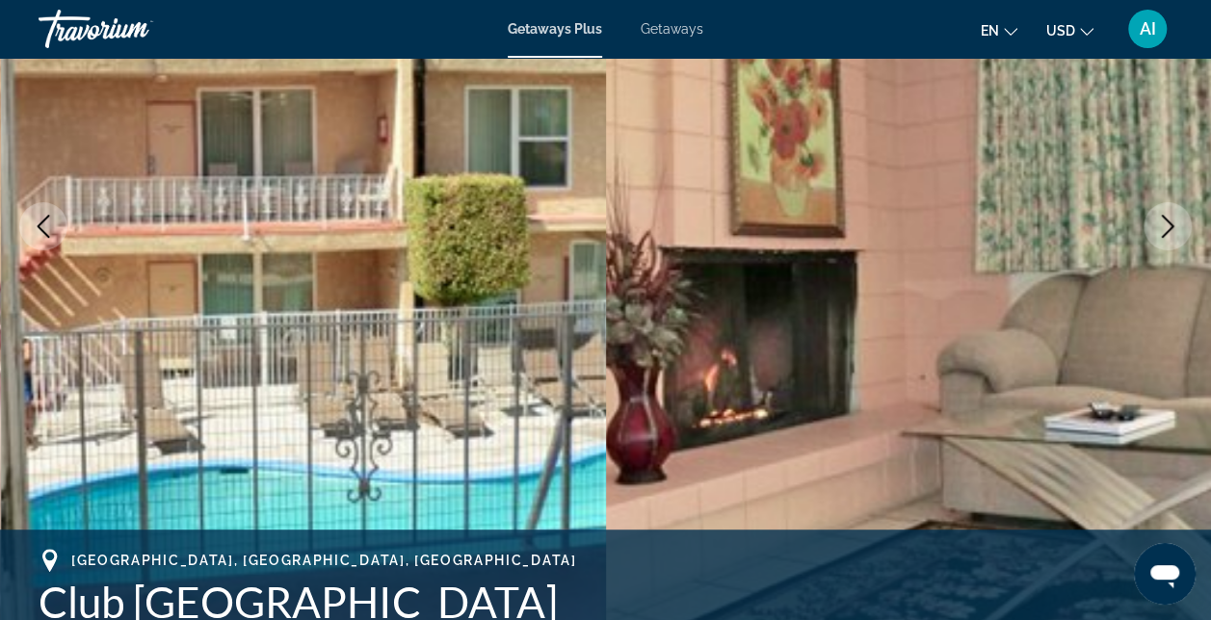
click at [1164, 219] on icon "Next image" at bounding box center [1168, 226] width 13 height 23
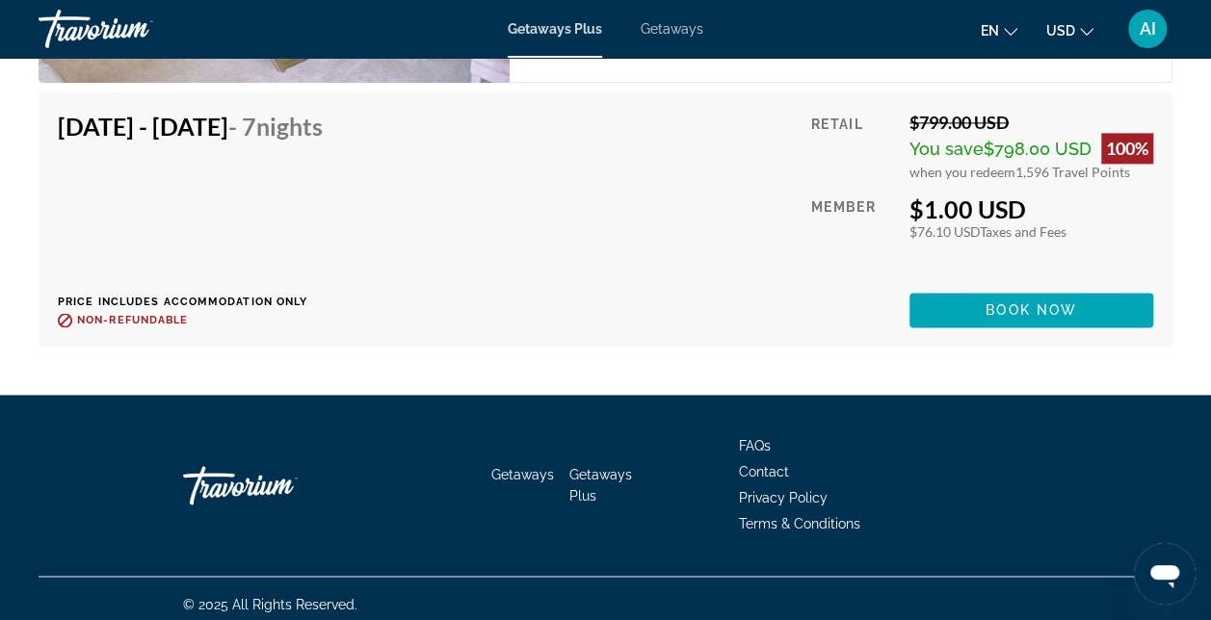
scroll to position [4847, 0]
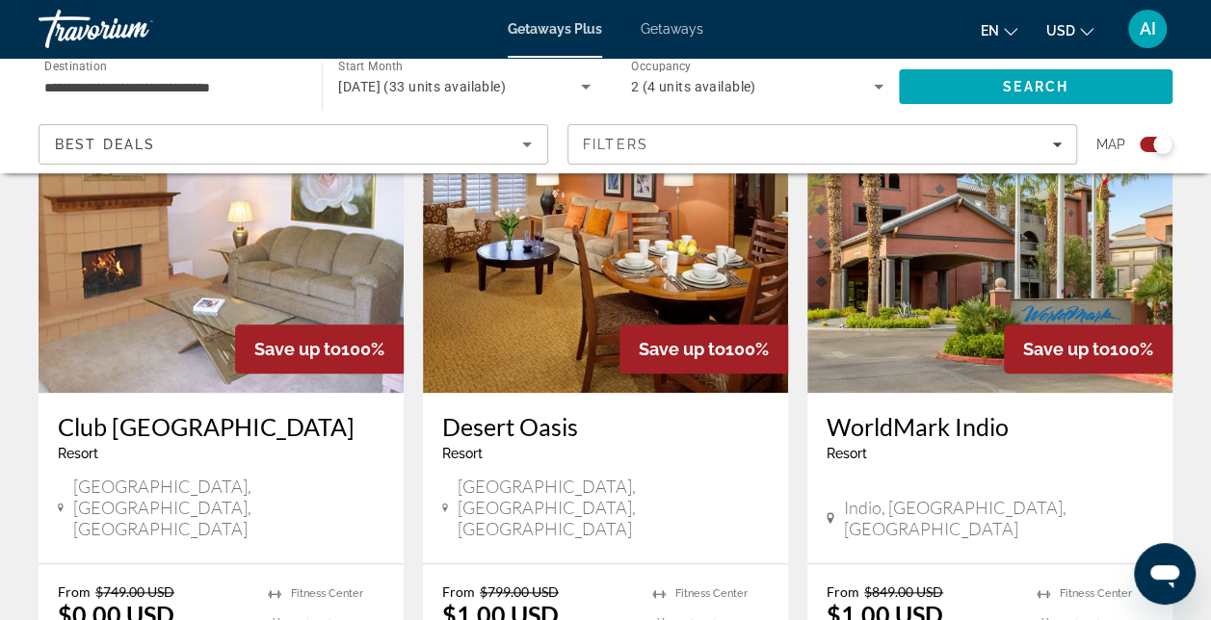
scroll to position [578, 0]
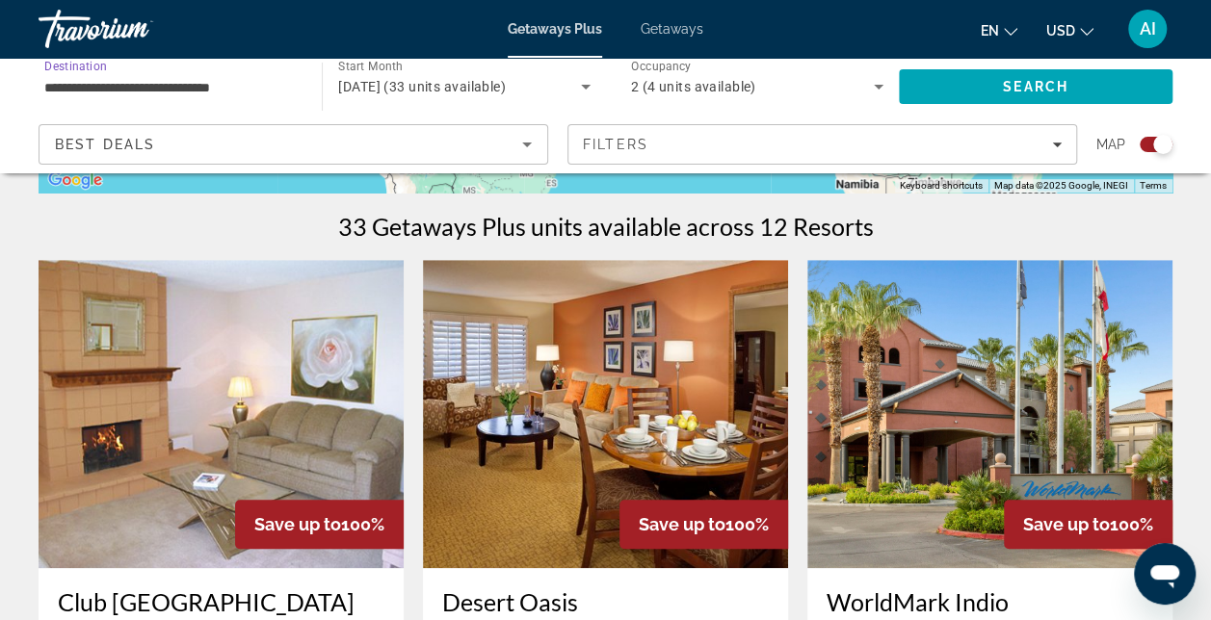
click at [45, 84] on input "**********" at bounding box center [170, 87] width 252 height 23
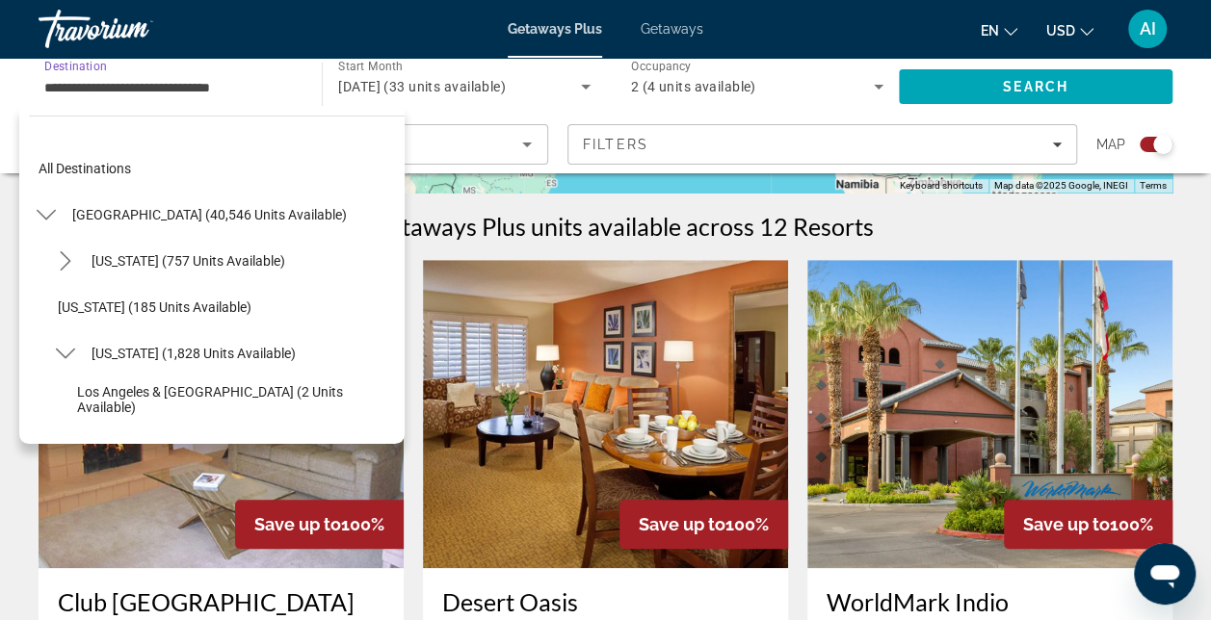
scroll to position [207, 0]
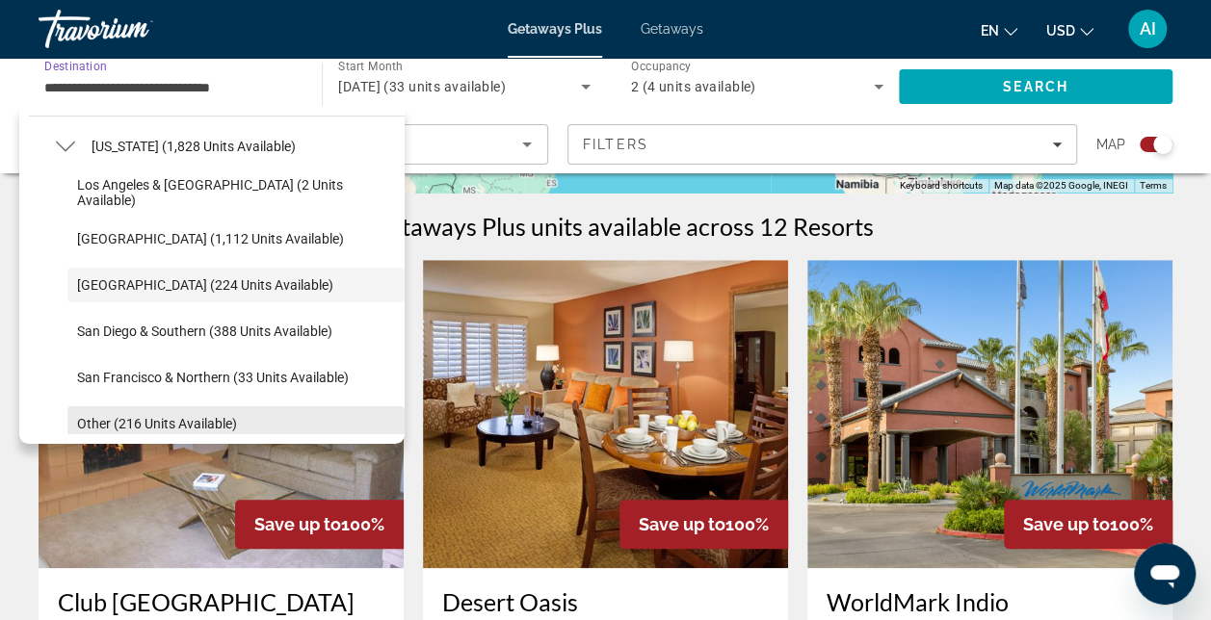
click at [144, 420] on span "Other (216 units available)" at bounding box center [157, 423] width 160 height 15
type input "**********"
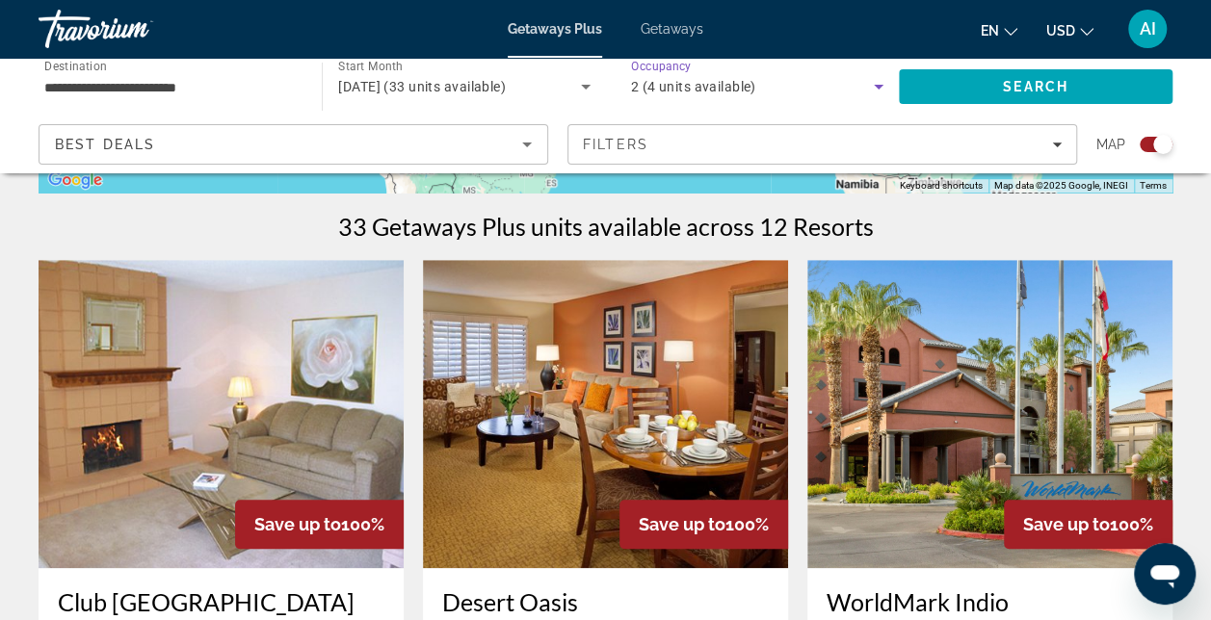
click at [876, 83] on icon "Search widget" at bounding box center [878, 86] width 23 height 23
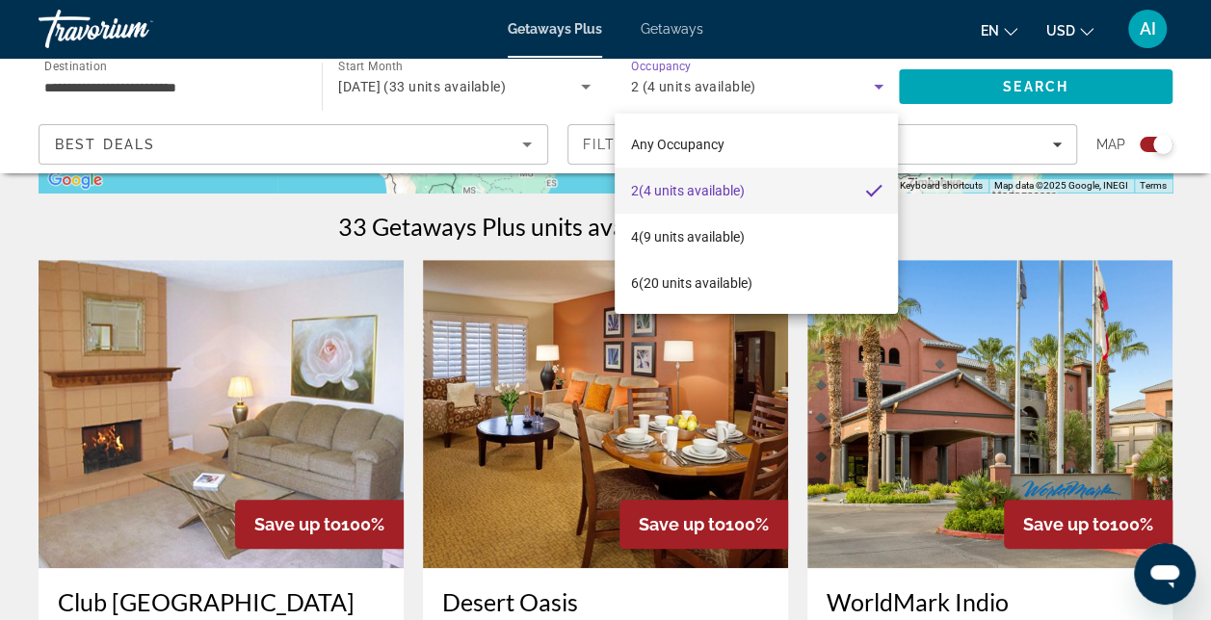
click at [872, 87] on div at bounding box center [605, 310] width 1211 height 620
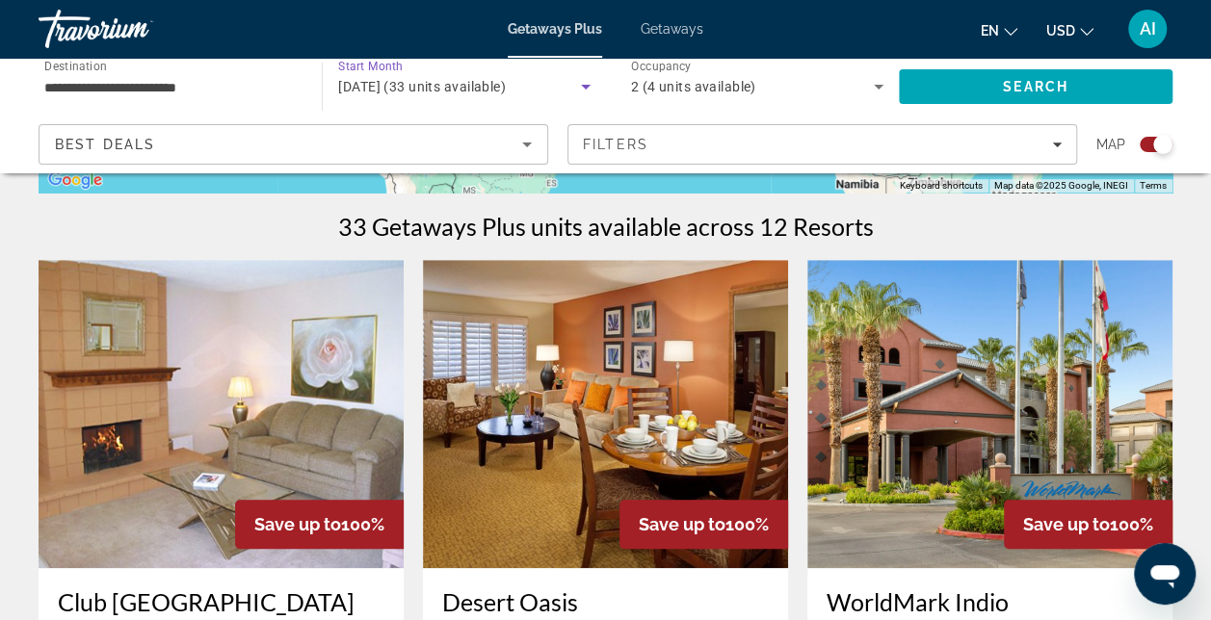
click at [582, 81] on icon "Search widget" at bounding box center [585, 86] width 23 height 23
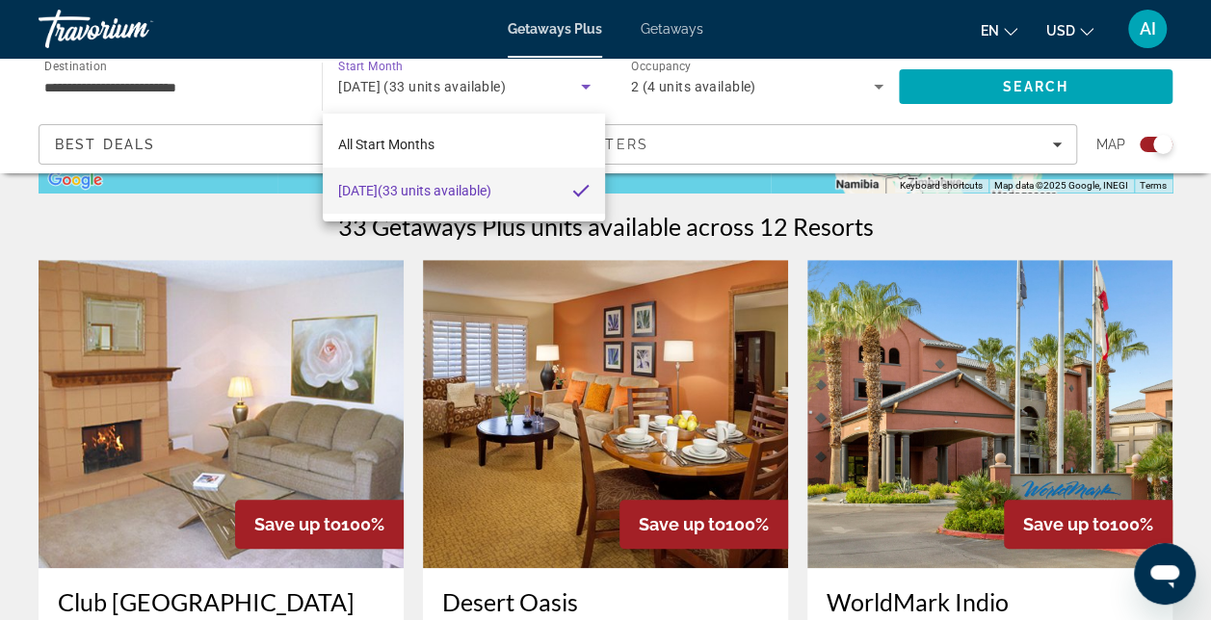
click at [667, 27] on div at bounding box center [605, 310] width 1211 height 620
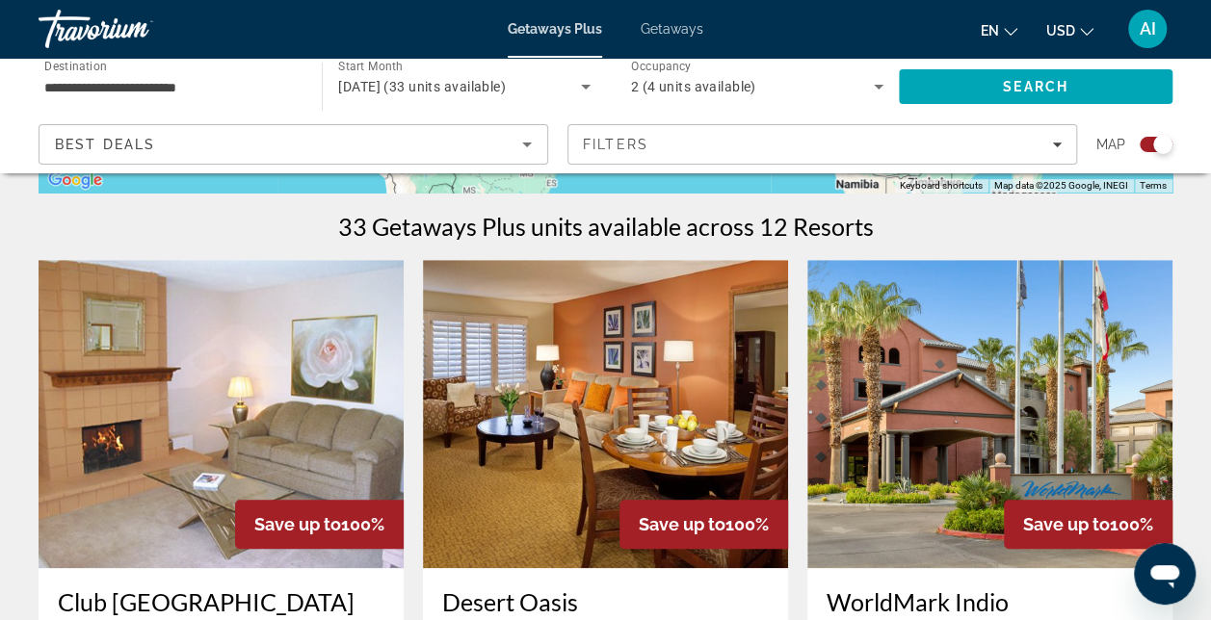
click at [667, 26] on span "Getaways" at bounding box center [672, 28] width 63 height 15
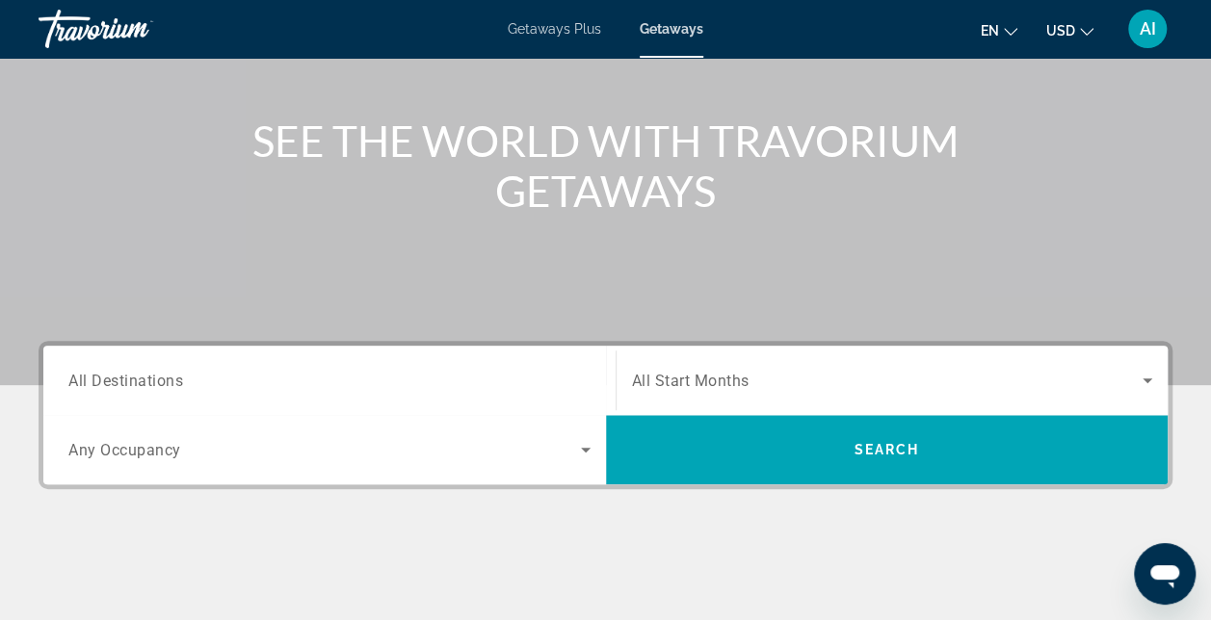
click at [87, 374] on span "All Destinations" at bounding box center [125, 380] width 115 height 18
click at [87, 374] on input "Destination All Destinations" at bounding box center [329, 381] width 522 height 23
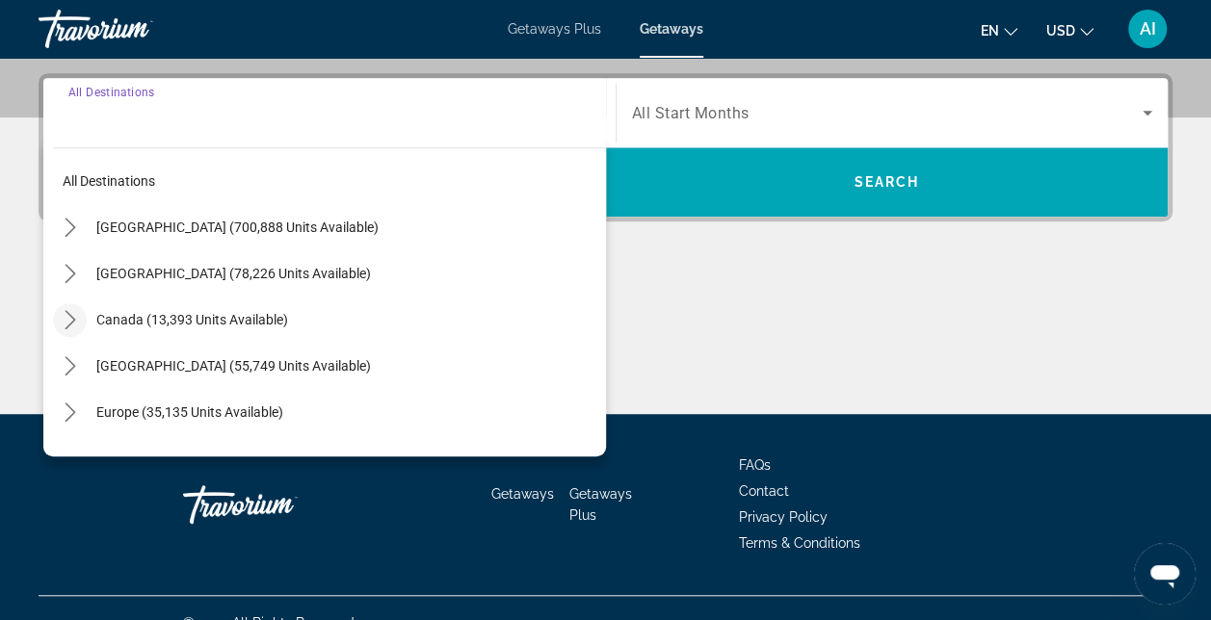
scroll to position [470, 0]
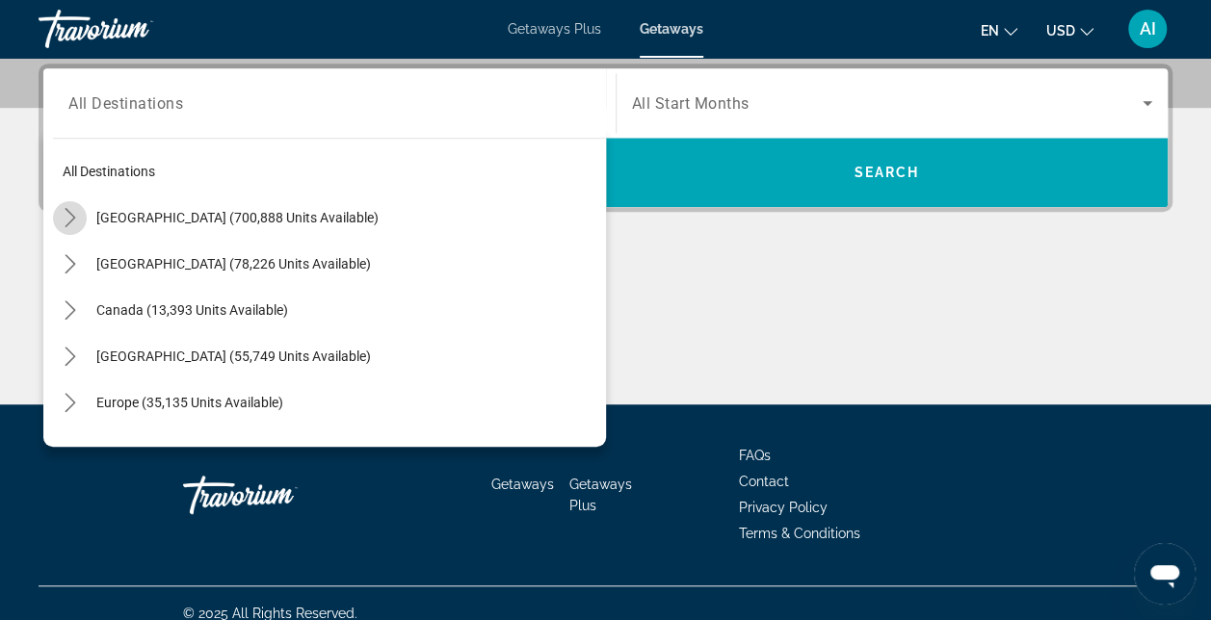
click at [67, 219] on icon "Toggle United States (700,888 units available) submenu" at bounding box center [70, 217] width 19 height 19
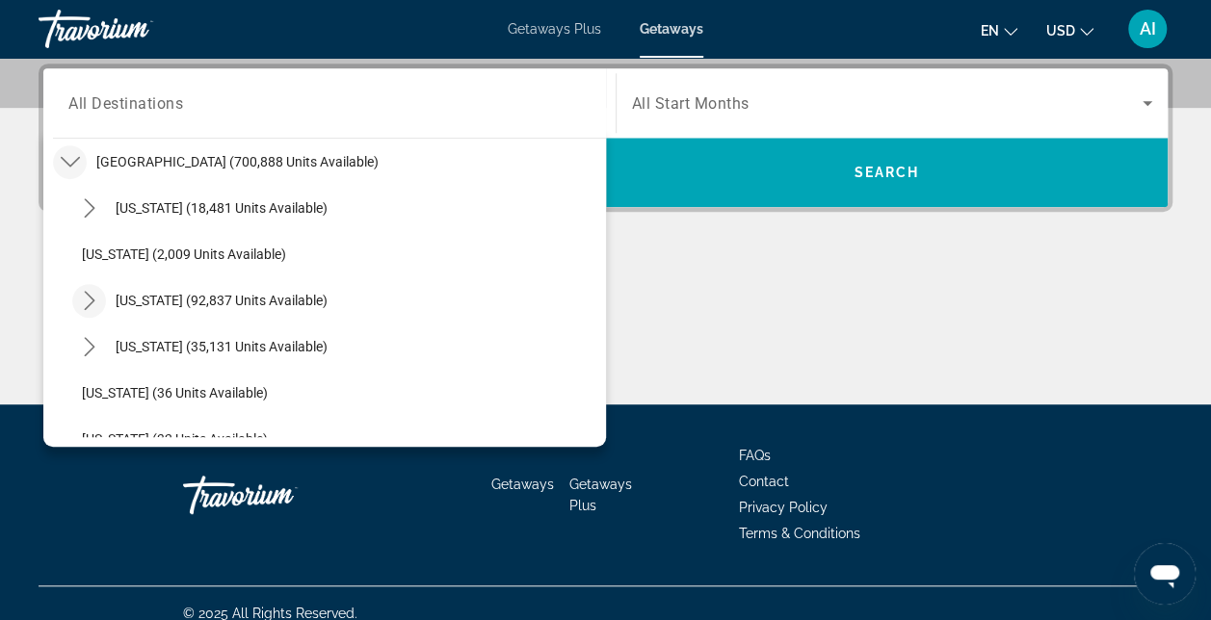
click at [87, 302] on icon "Toggle California (92,837 units available) submenu" at bounding box center [89, 300] width 19 height 19
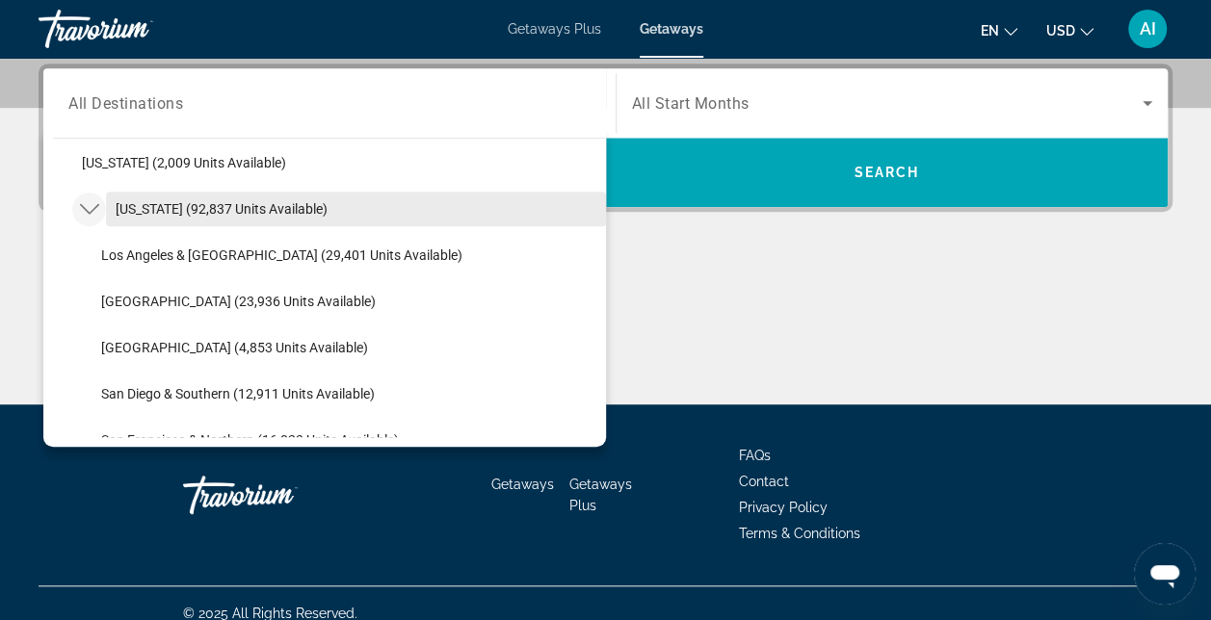
scroll to position [249, 0]
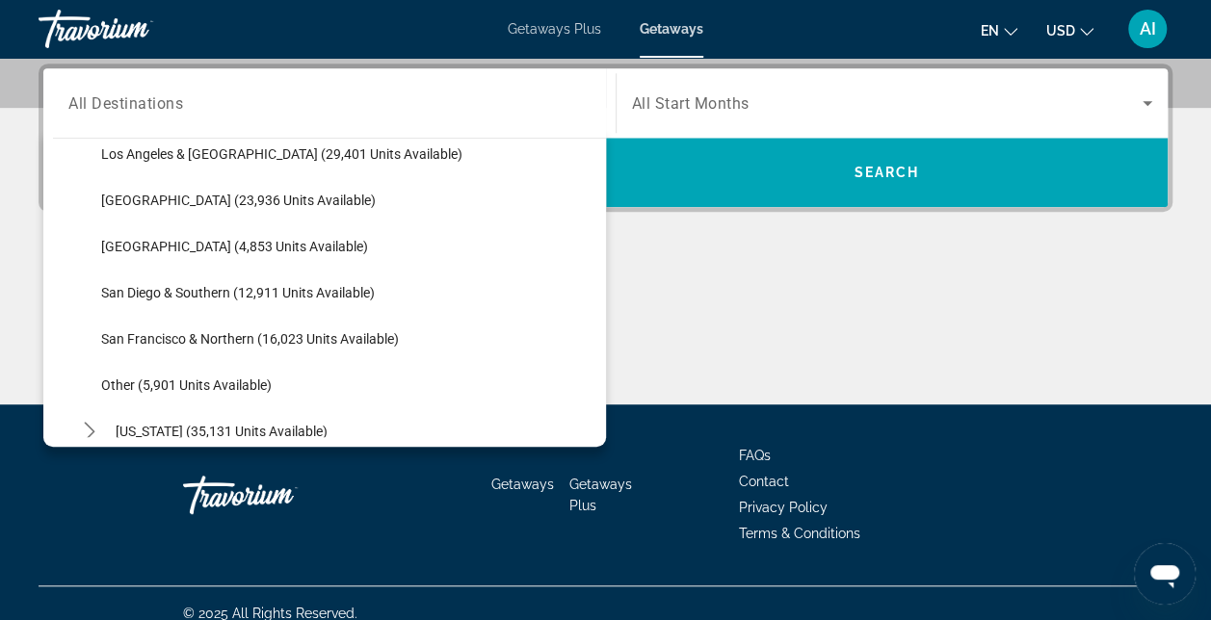
click at [139, 380] on span "Other (5,901 units available)" at bounding box center [186, 385] width 171 height 15
type input "**********"
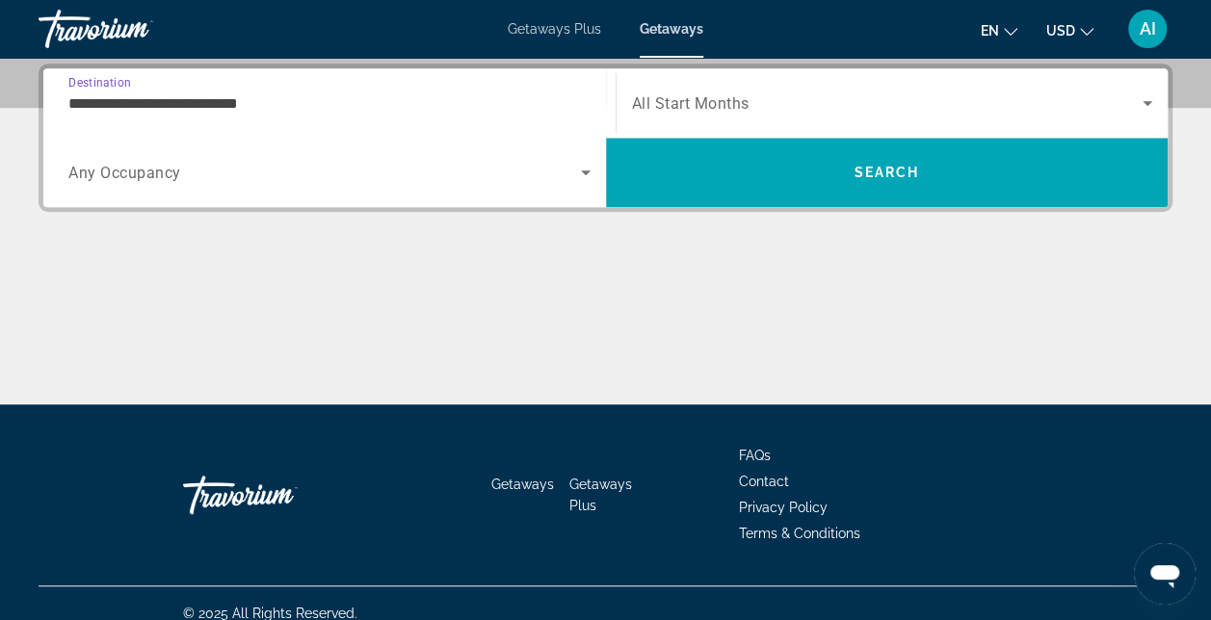
click at [580, 170] on icon "Search widget" at bounding box center [585, 172] width 23 height 23
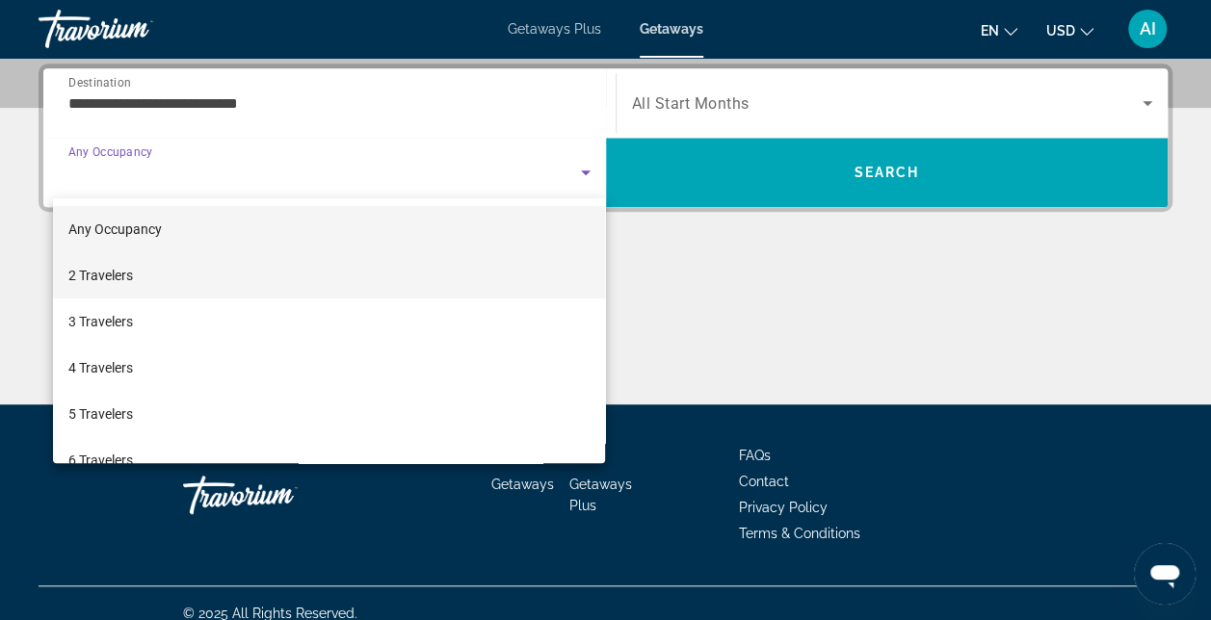
click at [314, 276] on mat-option "2 Travelers" at bounding box center [329, 275] width 553 height 46
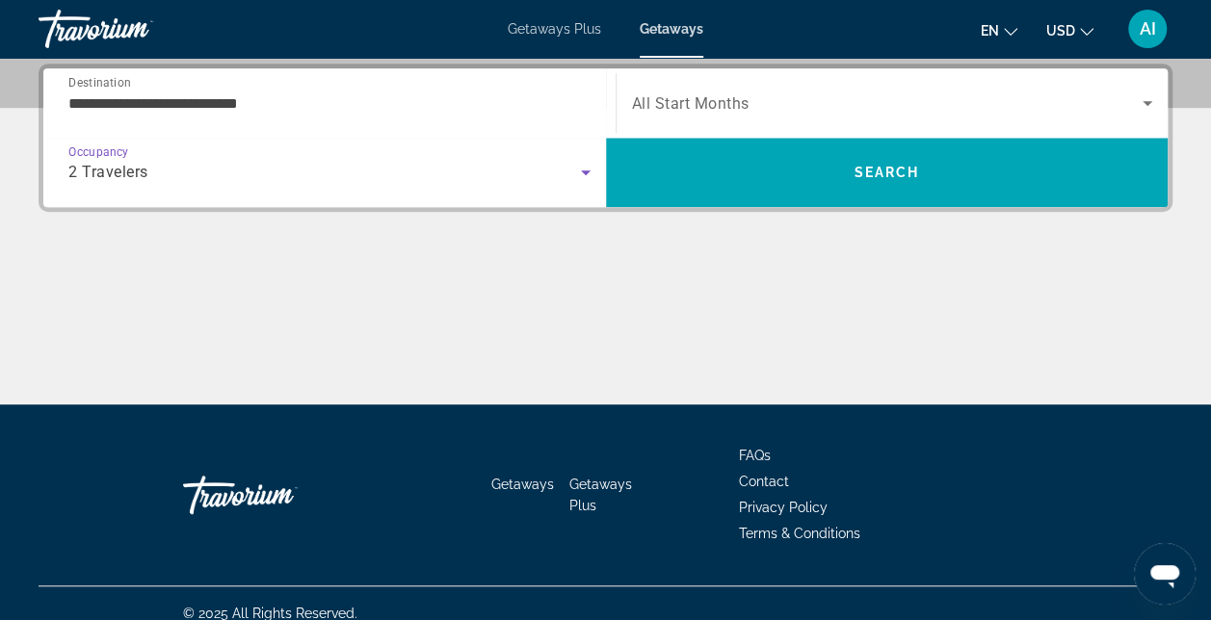
click at [1142, 100] on icon "Search widget" at bounding box center [1147, 103] width 23 height 23
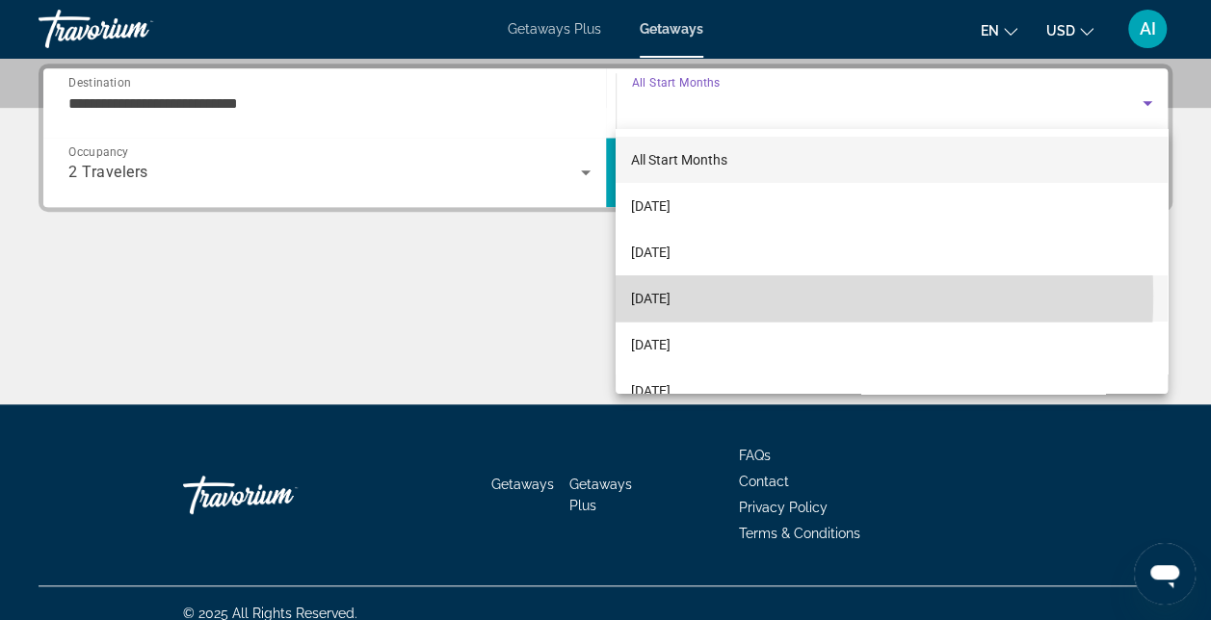
click at [670, 296] on span "[DATE]" at bounding box center [650, 298] width 39 height 23
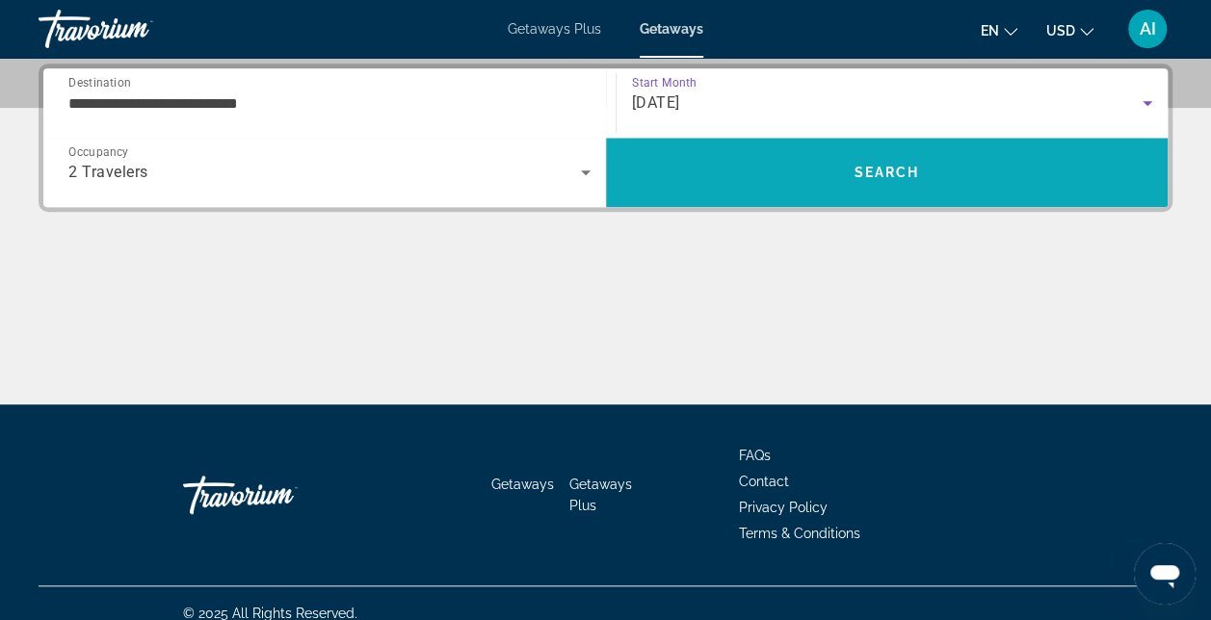
click at [742, 172] on span "Search" at bounding box center [887, 172] width 563 height 46
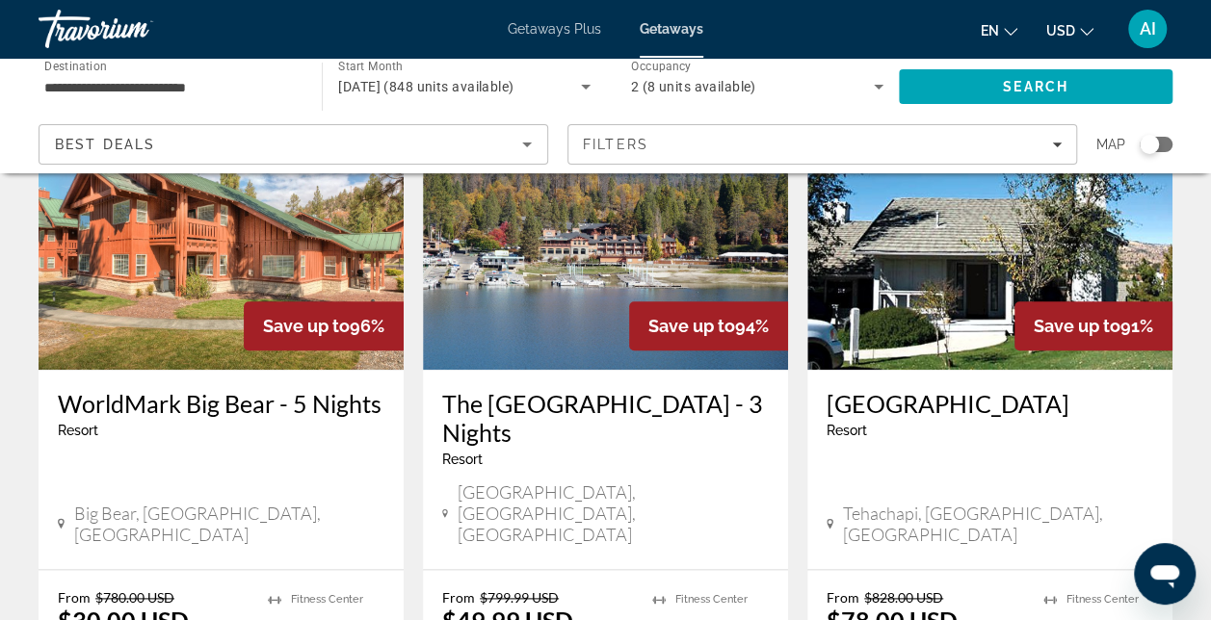
scroll to position [771, 0]
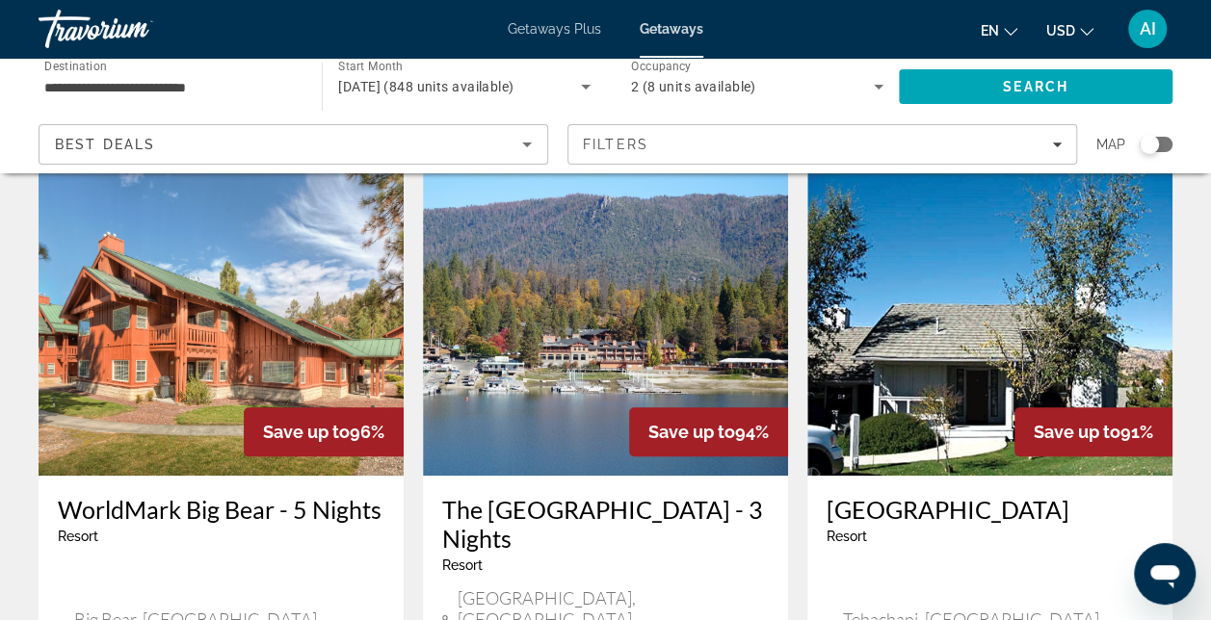
click at [184, 300] on img "Main content" at bounding box center [221, 322] width 365 height 308
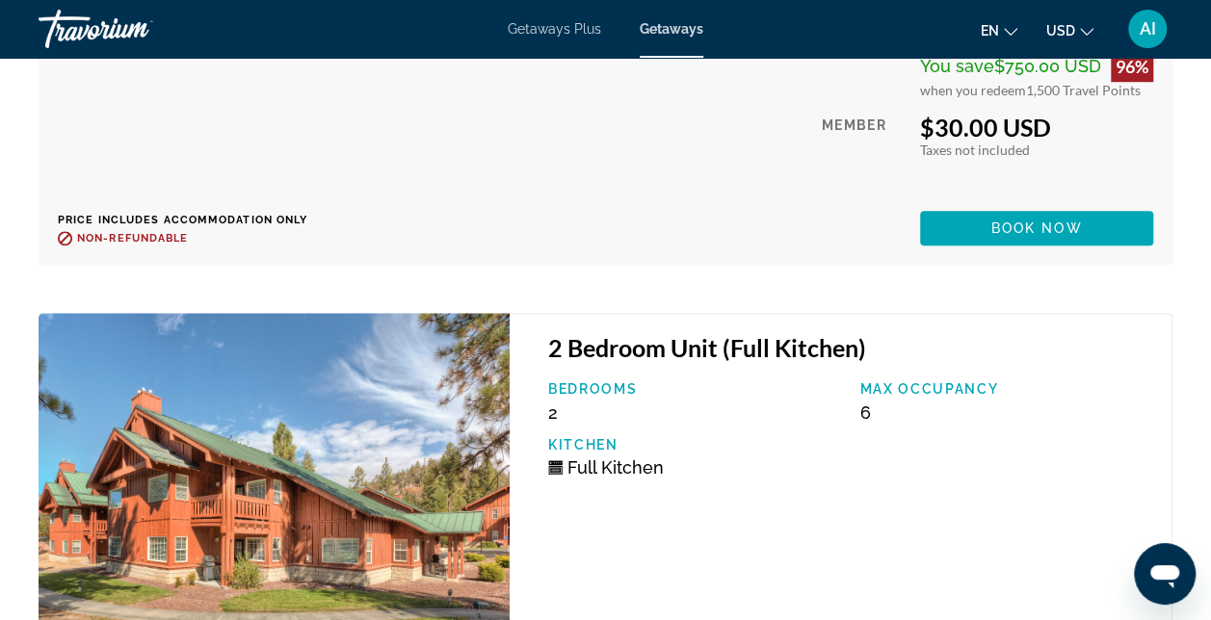
scroll to position [4192, 0]
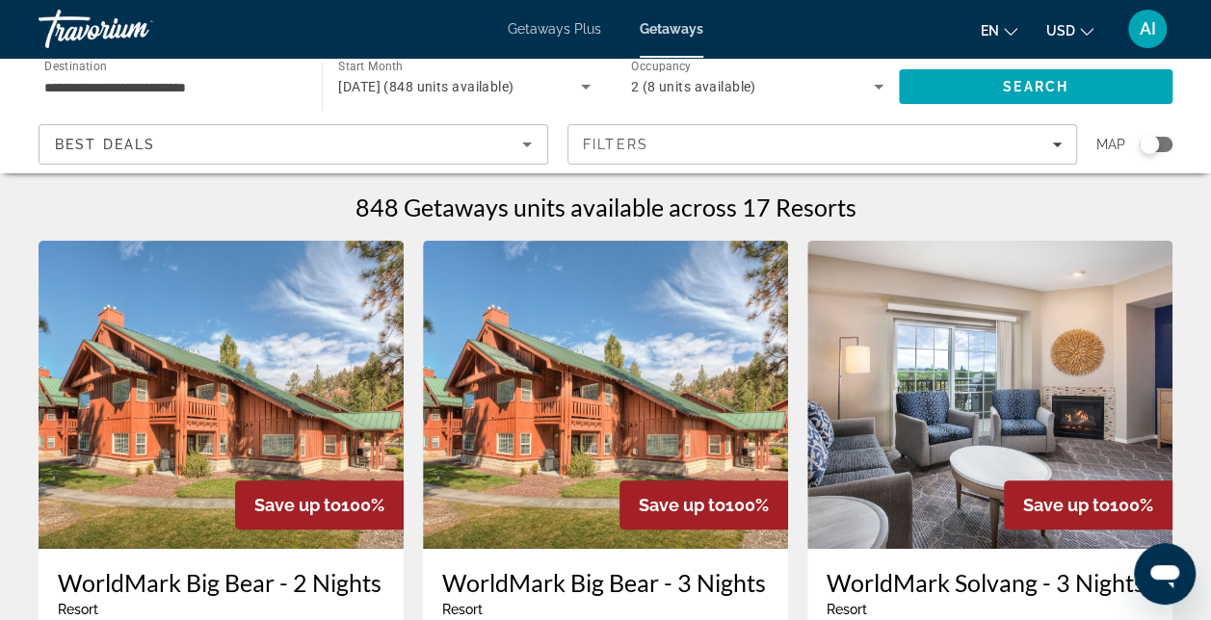
click at [41, 85] on div "**********" at bounding box center [170, 87] width 283 height 55
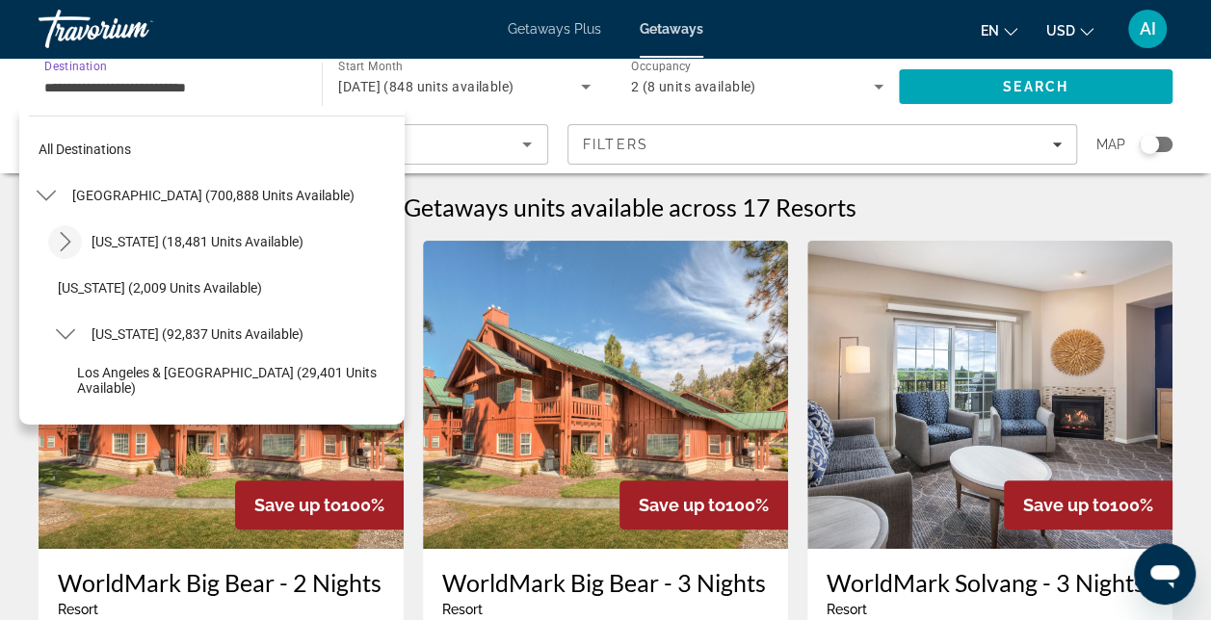
click at [66, 240] on icon "Toggle Arizona (18,481 units available) submenu" at bounding box center [65, 241] width 19 height 19
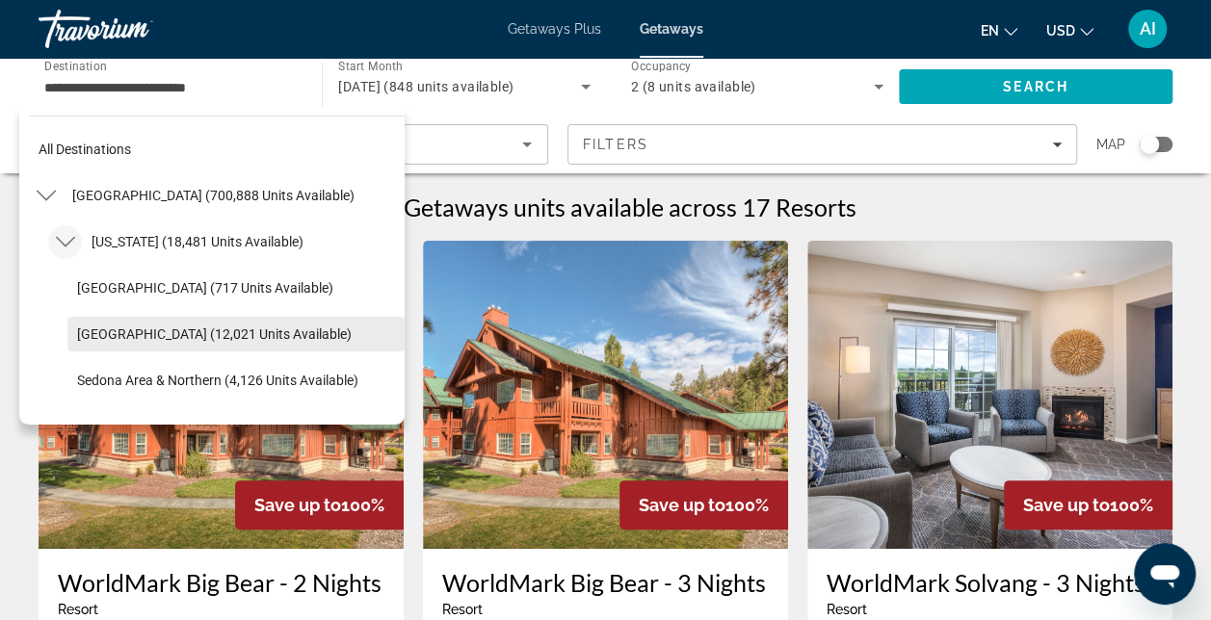
click at [92, 331] on span "[GEOGRAPHIC_DATA] (12,021 units available)" at bounding box center [214, 334] width 275 height 15
type input "**********"
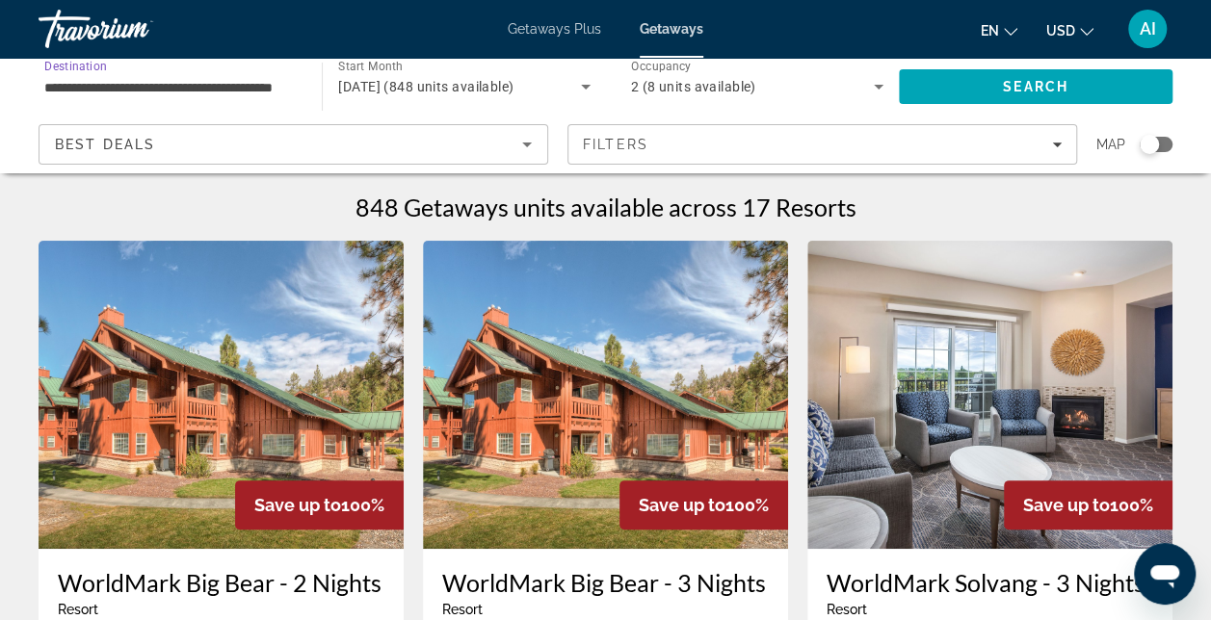
click at [585, 78] on icon "Search widget" at bounding box center [585, 86] width 23 height 23
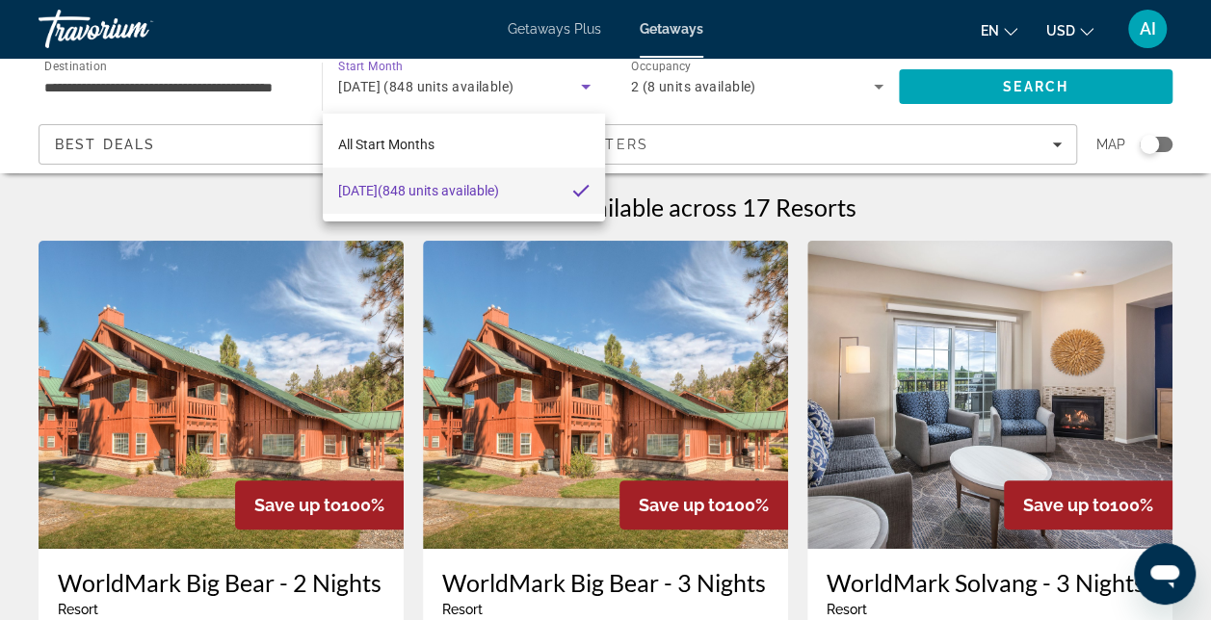
click at [535, 35] on div at bounding box center [605, 310] width 1211 height 620
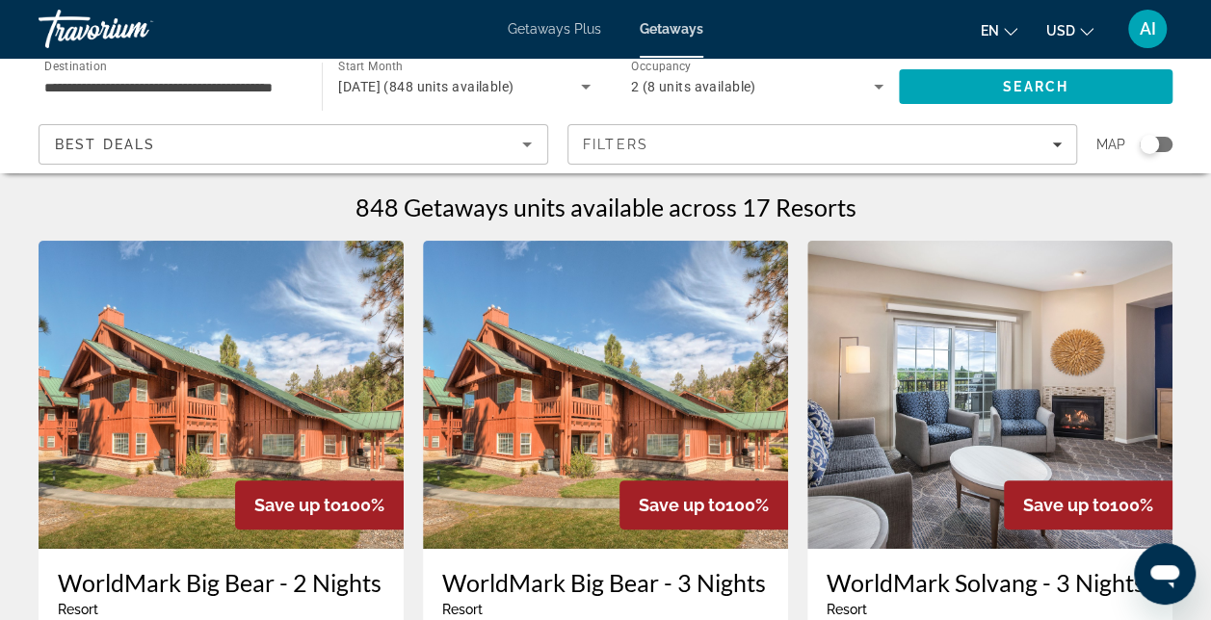
click at [524, 27] on span "Getaways Plus" at bounding box center [554, 28] width 93 height 15
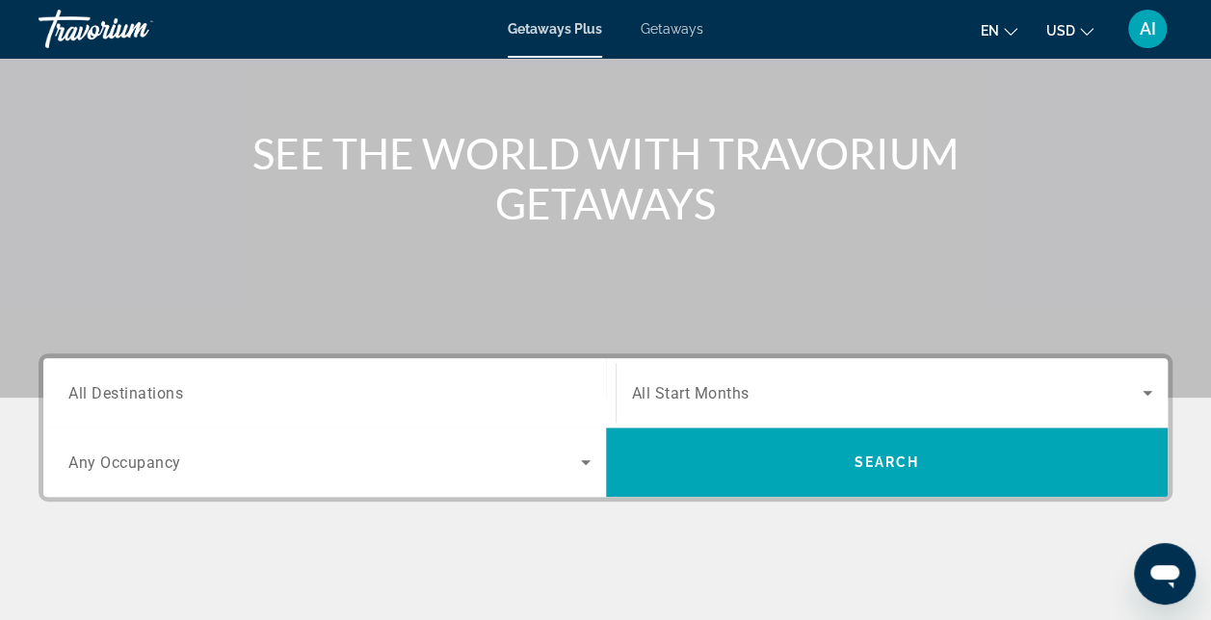
scroll to position [289, 0]
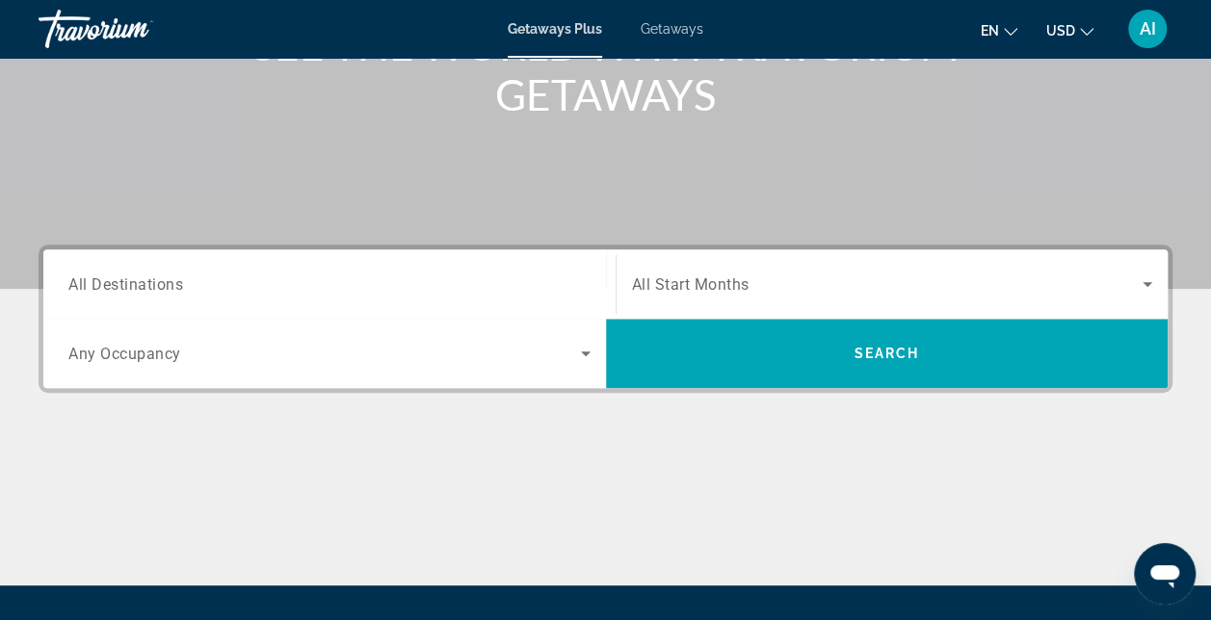
click at [92, 282] on span "All Destinations" at bounding box center [125, 284] width 115 height 18
click at [92, 282] on input "Destination All Destinations" at bounding box center [329, 285] width 522 height 23
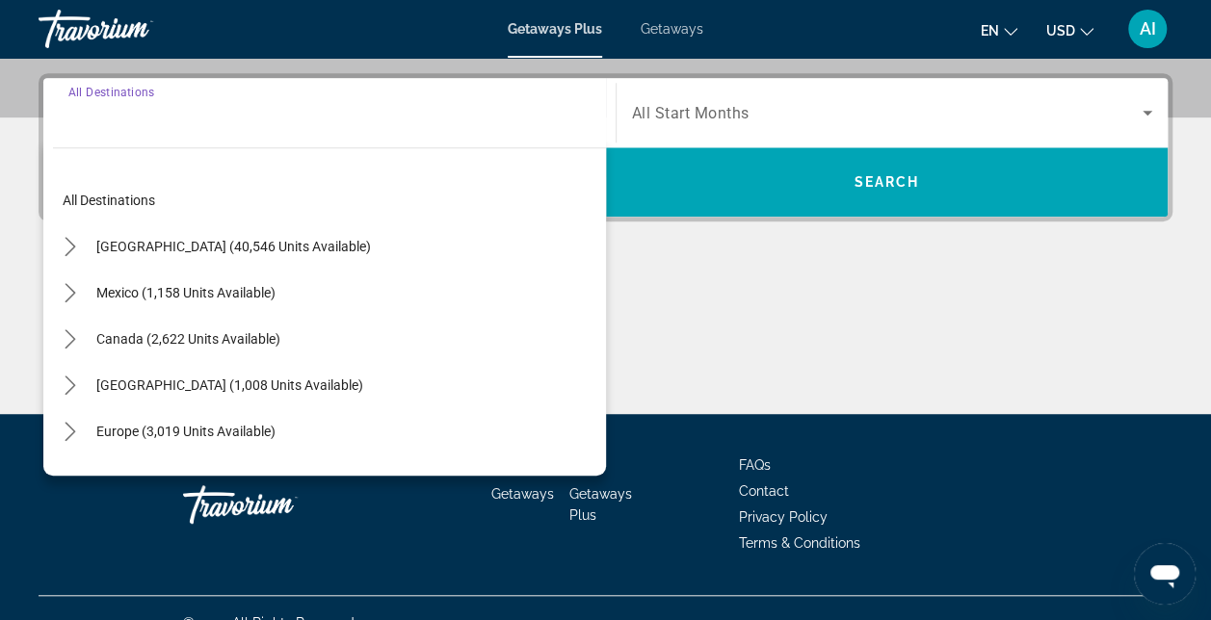
scroll to position [470, 0]
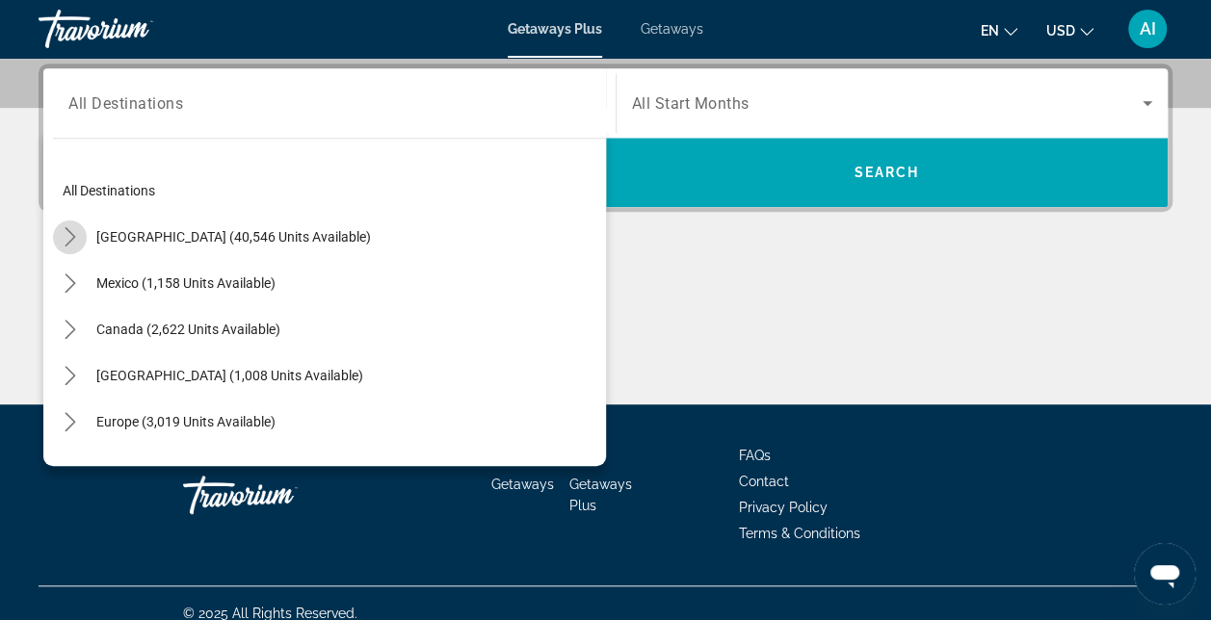
click at [60, 225] on mat-icon "Toggle United States (40,546 units available) submenu" at bounding box center [70, 238] width 34 height 34
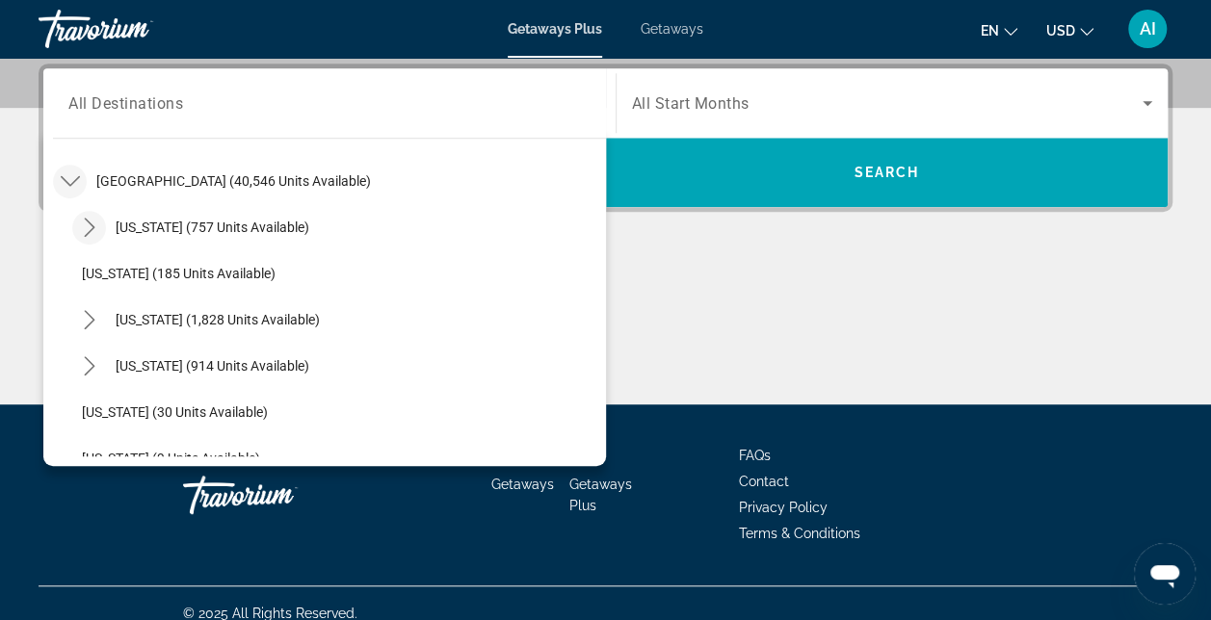
click at [81, 223] on icon "Toggle Arizona (757 units available) submenu" at bounding box center [89, 227] width 19 height 19
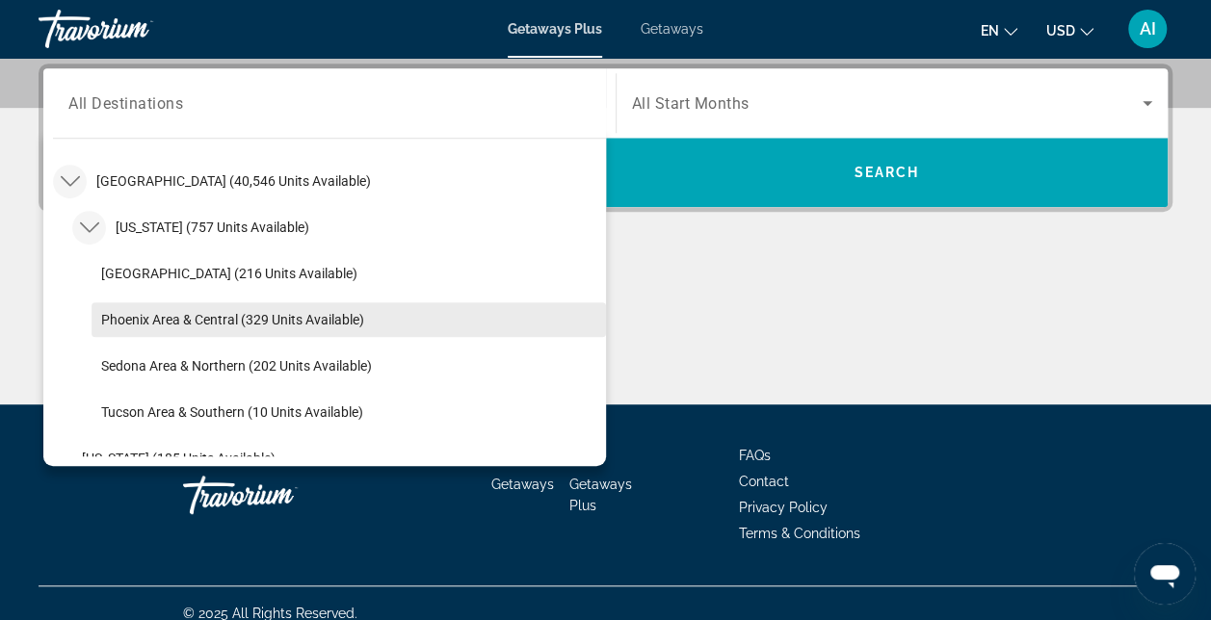
click at [121, 320] on span "Phoenix Area & Central (329 units available)" at bounding box center [232, 319] width 263 height 15
type input "**********"
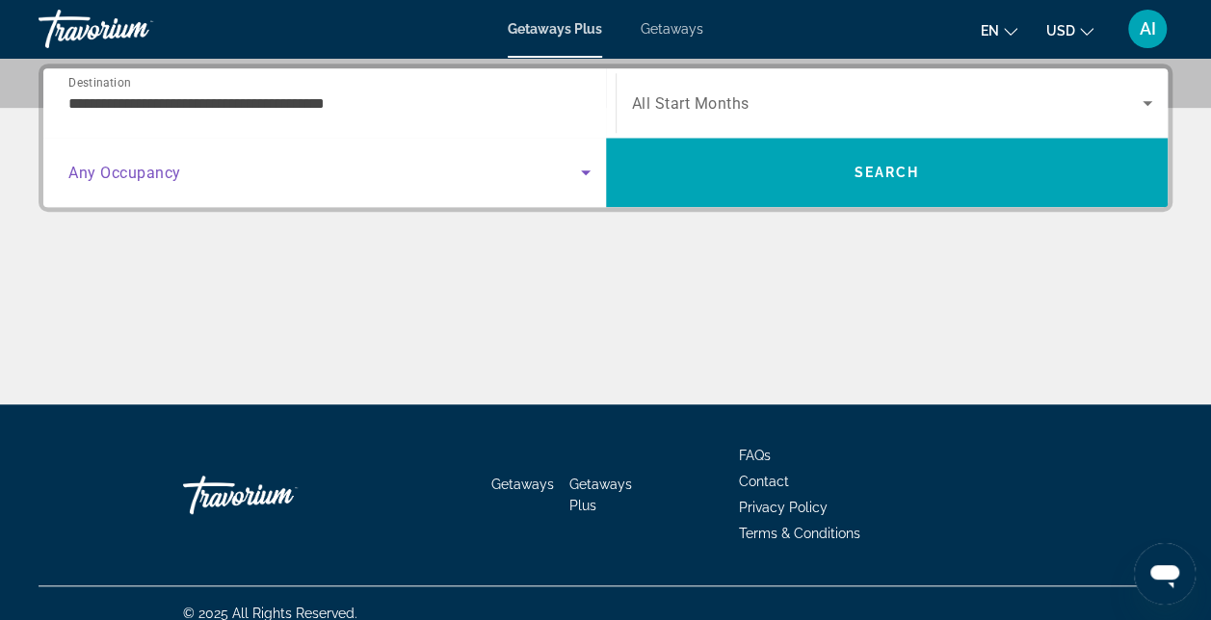
click at [586, 173] on icon "Search widget" at bounding box center [585, 172] width 23 height 23
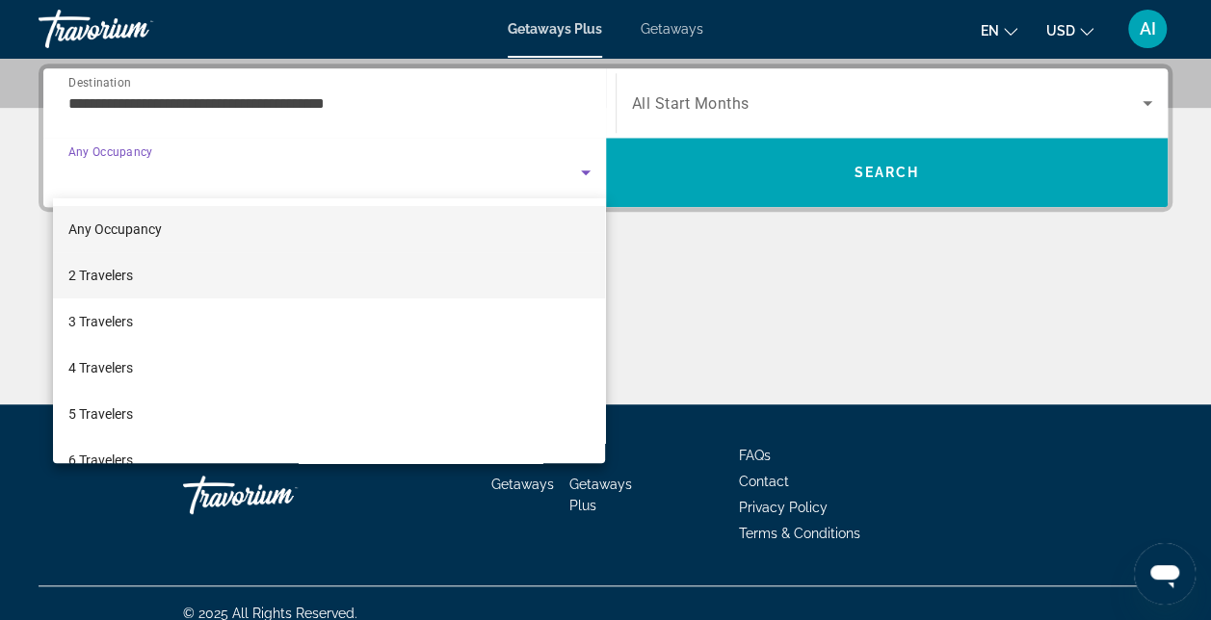
click at [169, 283] on mat-option "2 Travelers" at bounding box center [329, 275] width 553 height 46
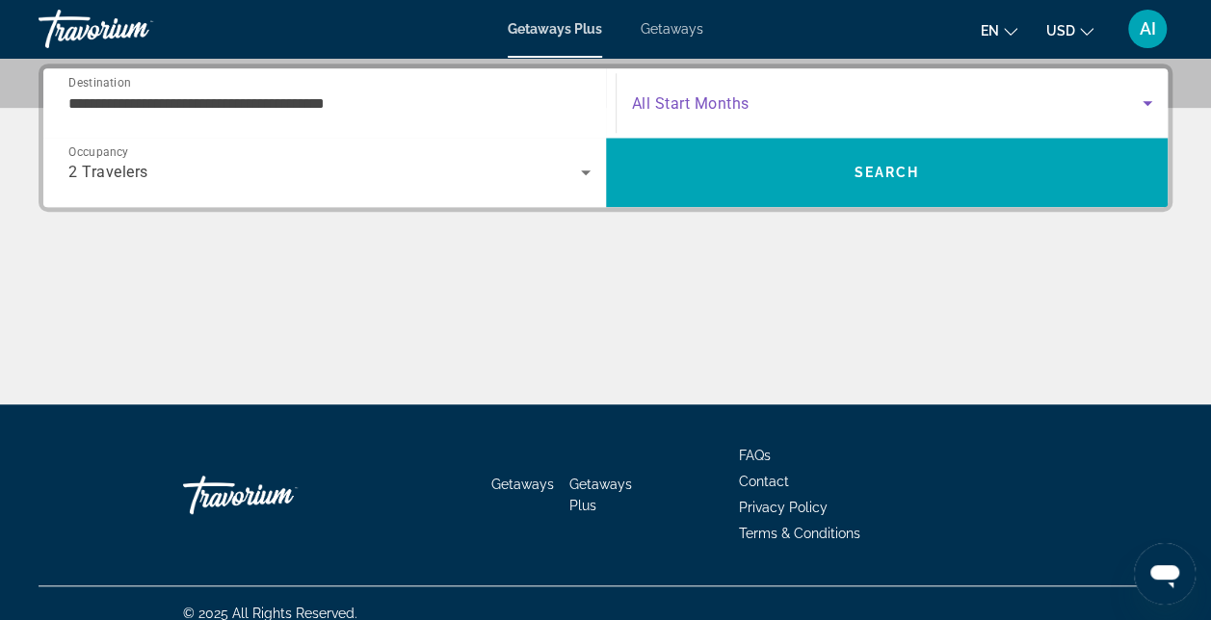
click at [1147, 102] on icon "Search widget" at bounding box center [1147, 103] width 10 height 5
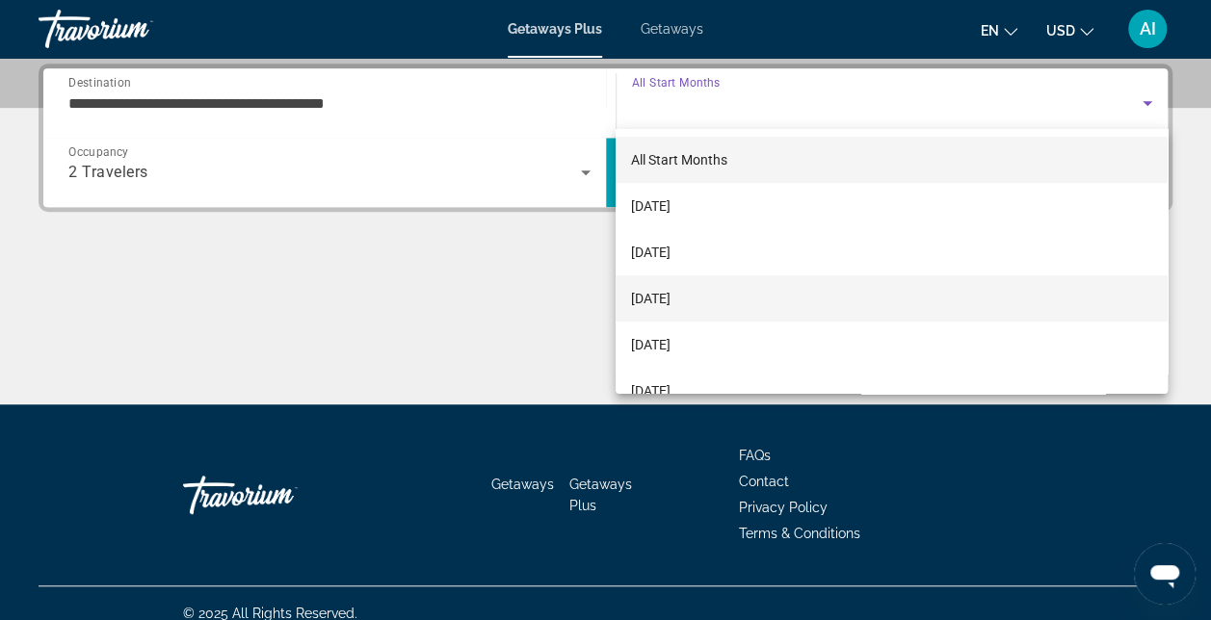
click at [670, 302] on span "[DATE]" at bounding box center [650, 298] width 39 height 23
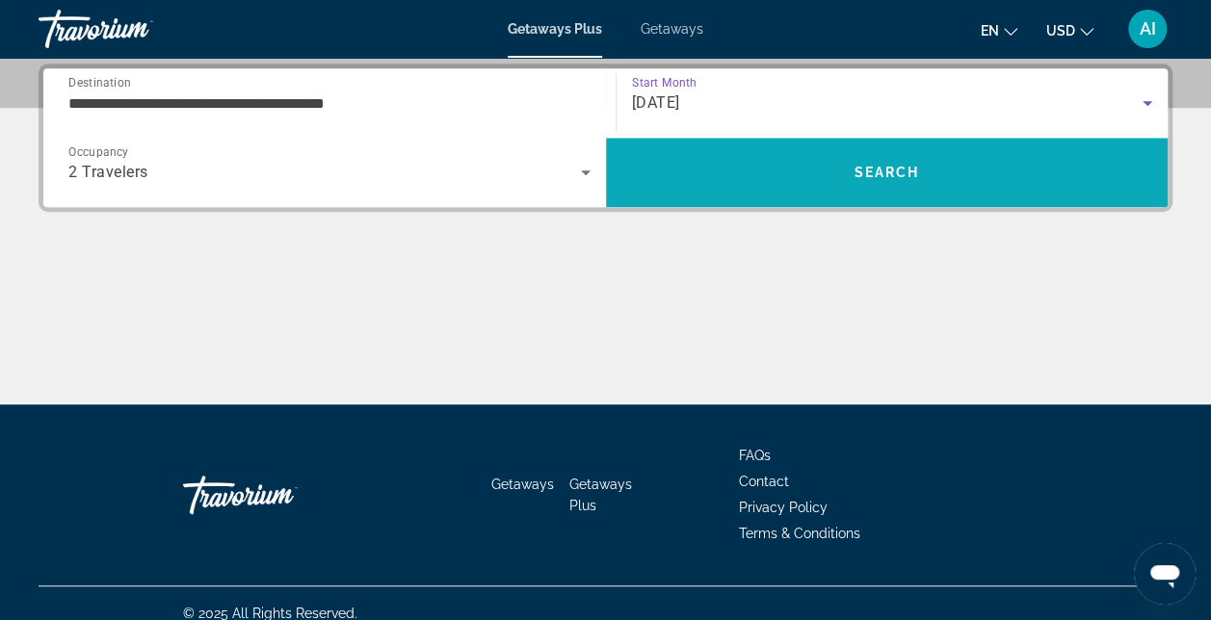
click at [805, 184] on span "Search" at bounding box center [887, 172] width 563 height 46
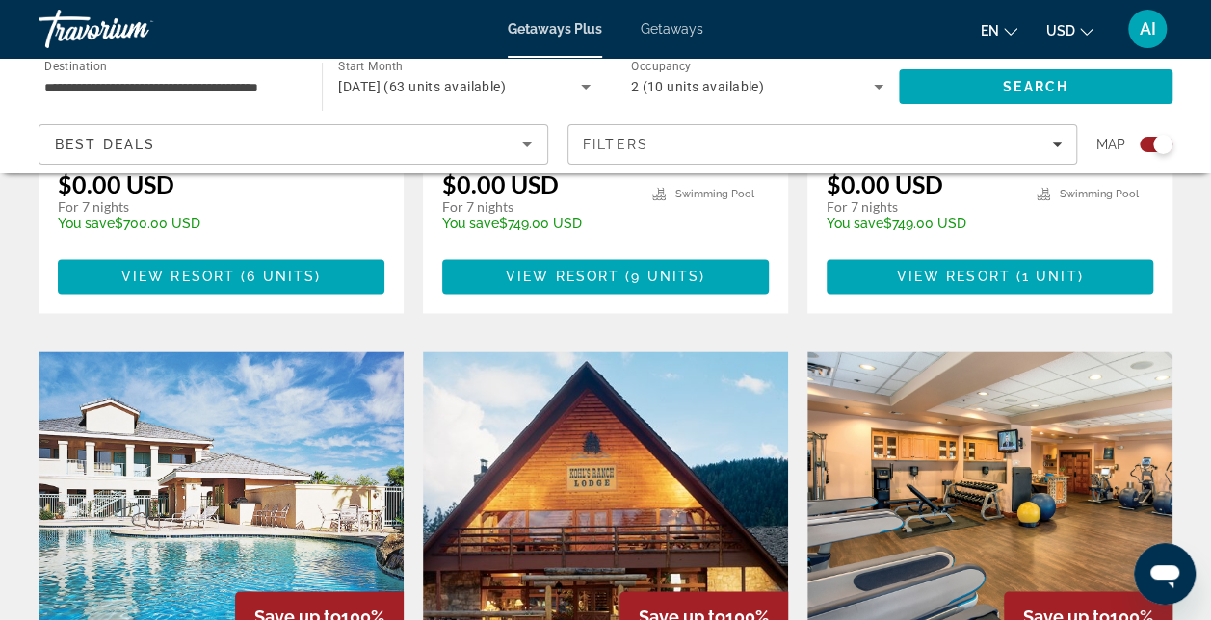
scroll to position [760, 0]
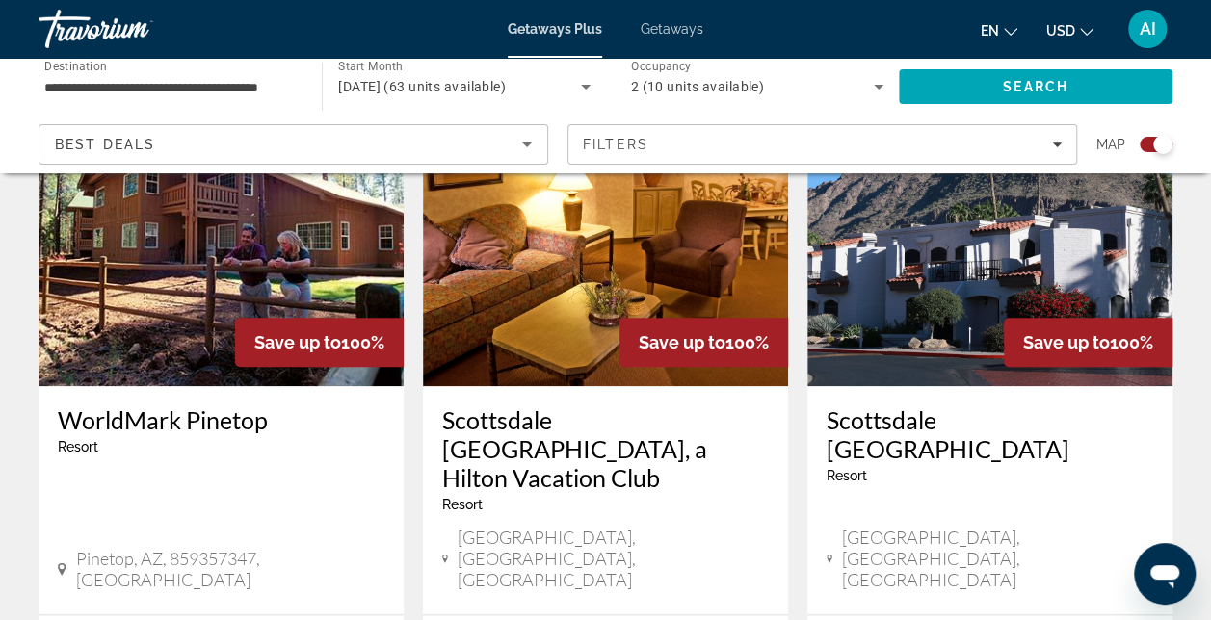
click at [542, 254] on img "Main content" at bounding box center [605, 232] width 365 height 308
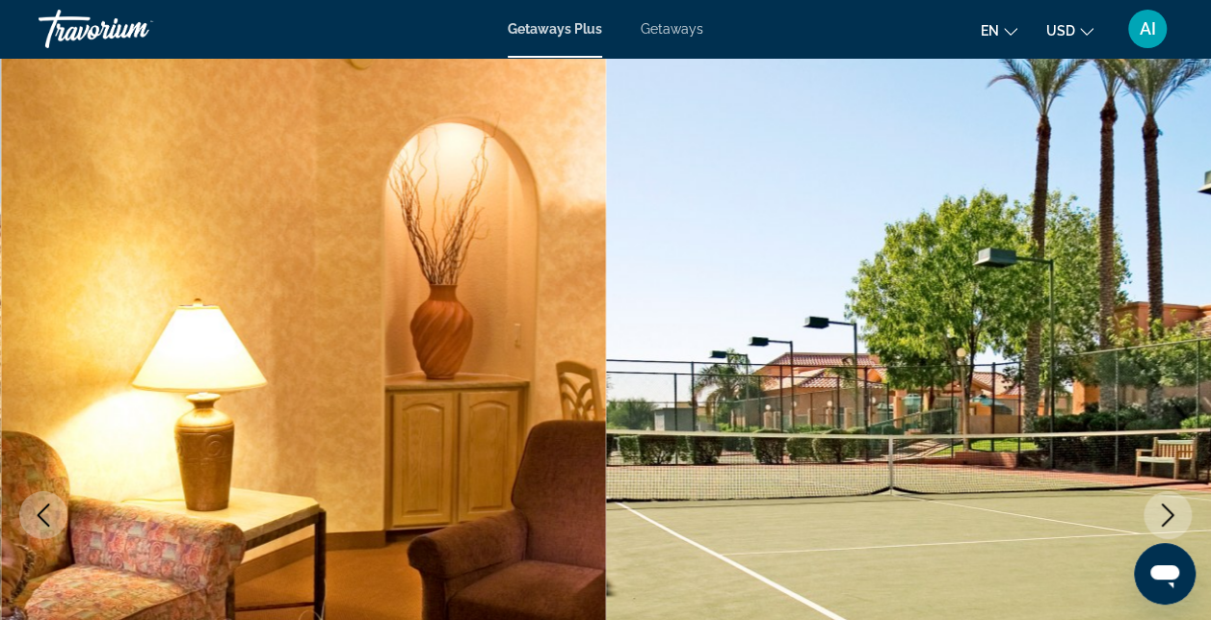
click at [1169, 512] on icon "Next image" at bounding box center [1168, 515] width 13 height 23
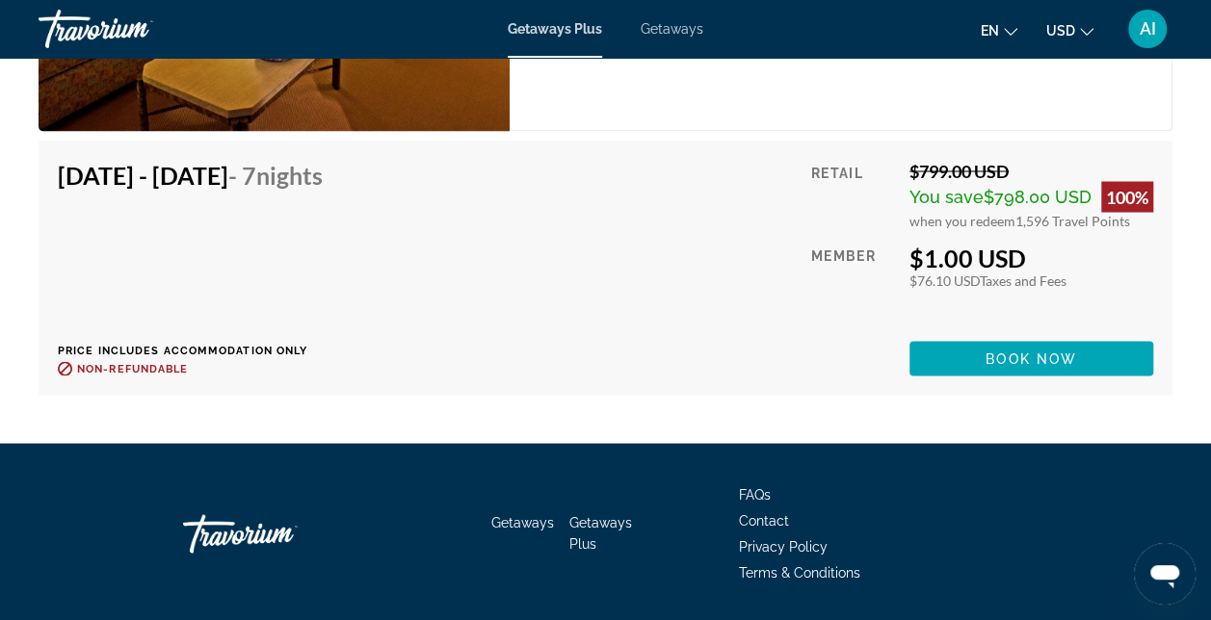
scroll to position [5266, 0]
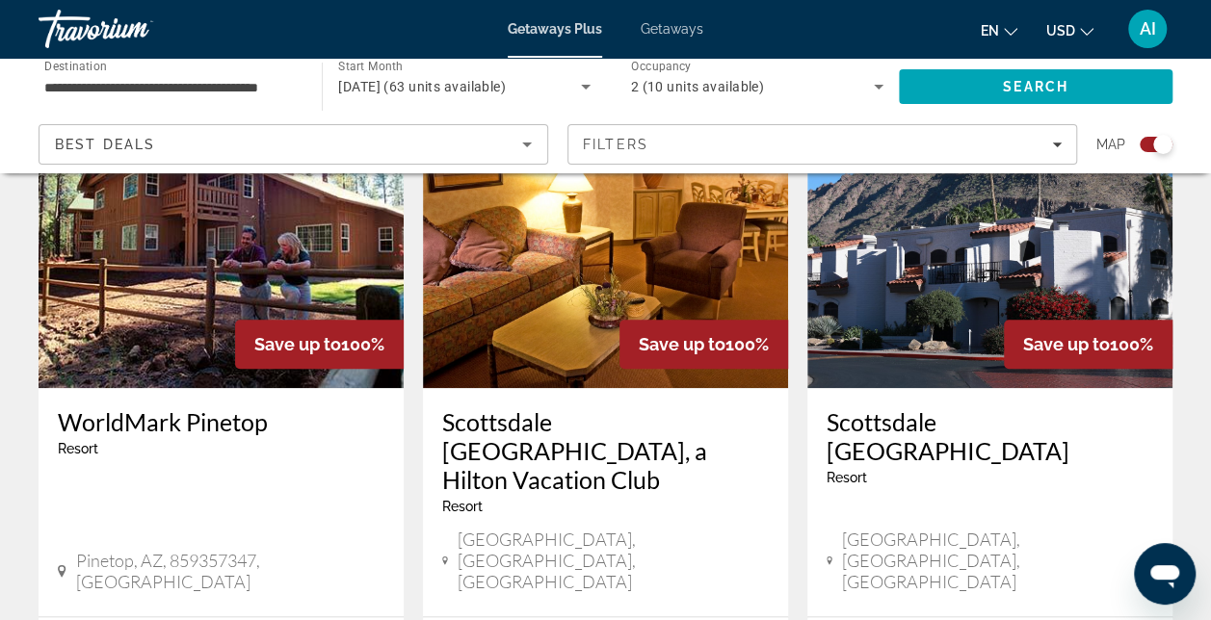
scroll to position [771, 0]
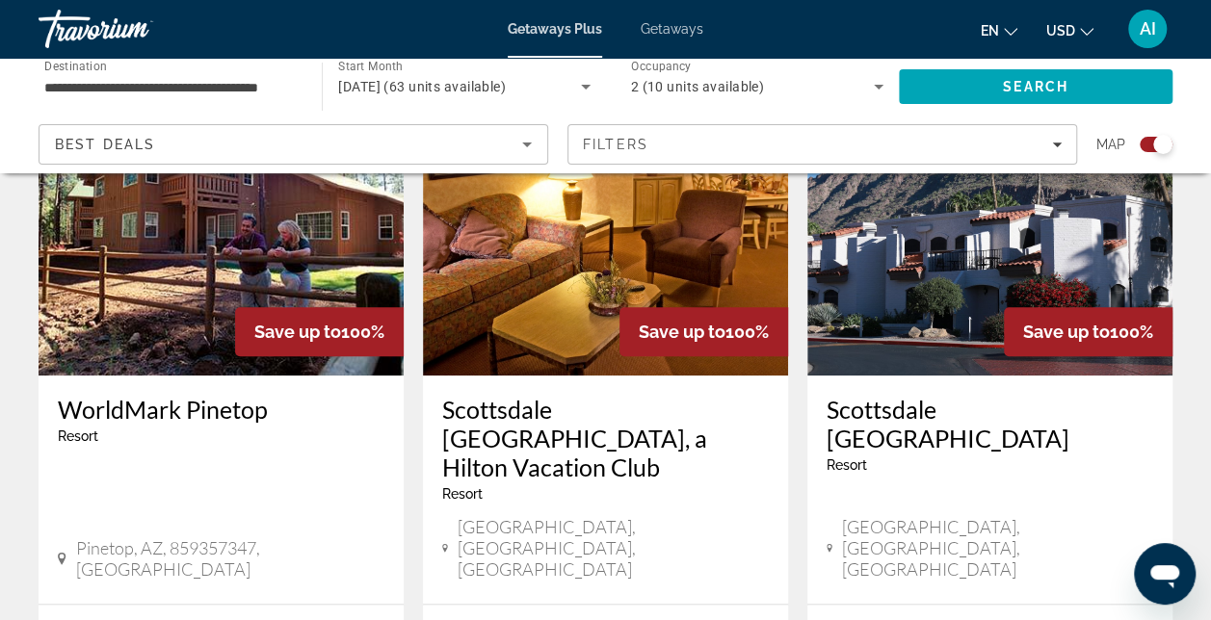
click at [921, 291] on img "Main content" at bounding box center [989, 221] width 365 height 308
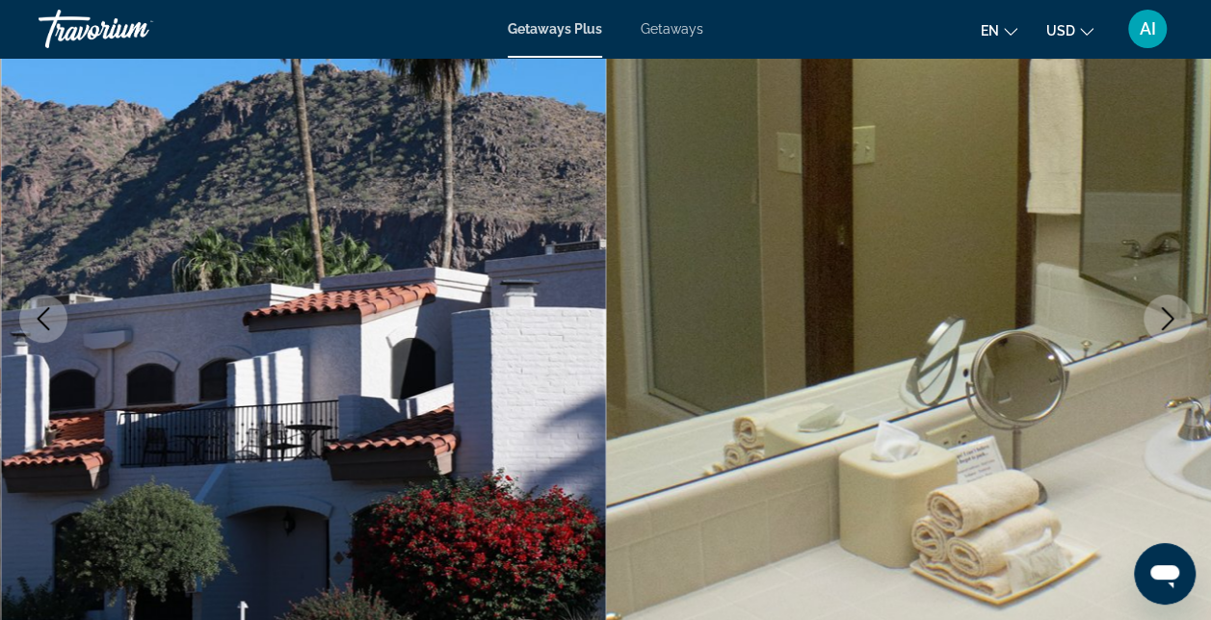
scroll to position [289, 0]
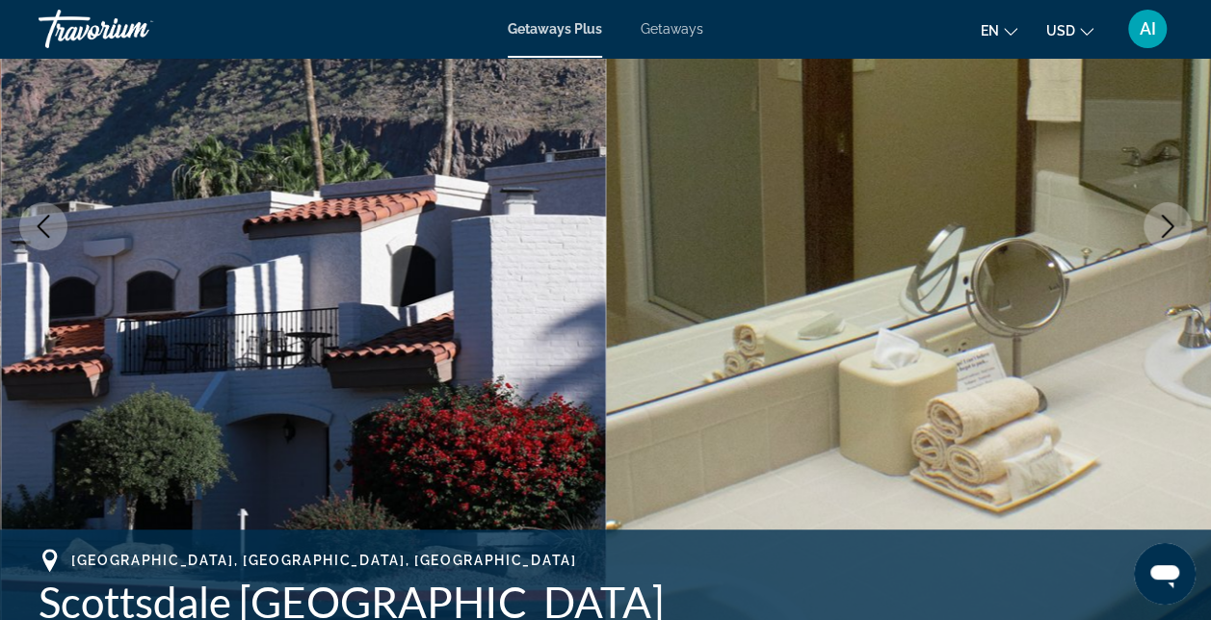
click at [1170, 225] on icon "Next image" at bounding box center [1168, 226] width 13 height 23
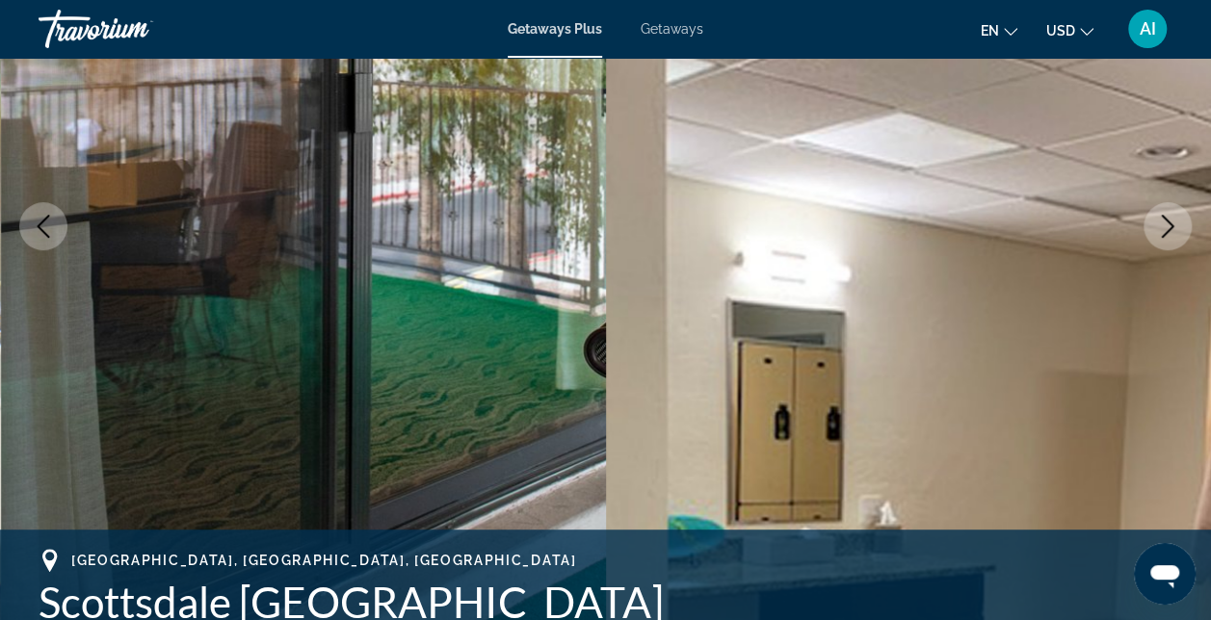
click at [1168, 225] on icon "Next image" at bounding box center [1167, 226] width 23 height 23
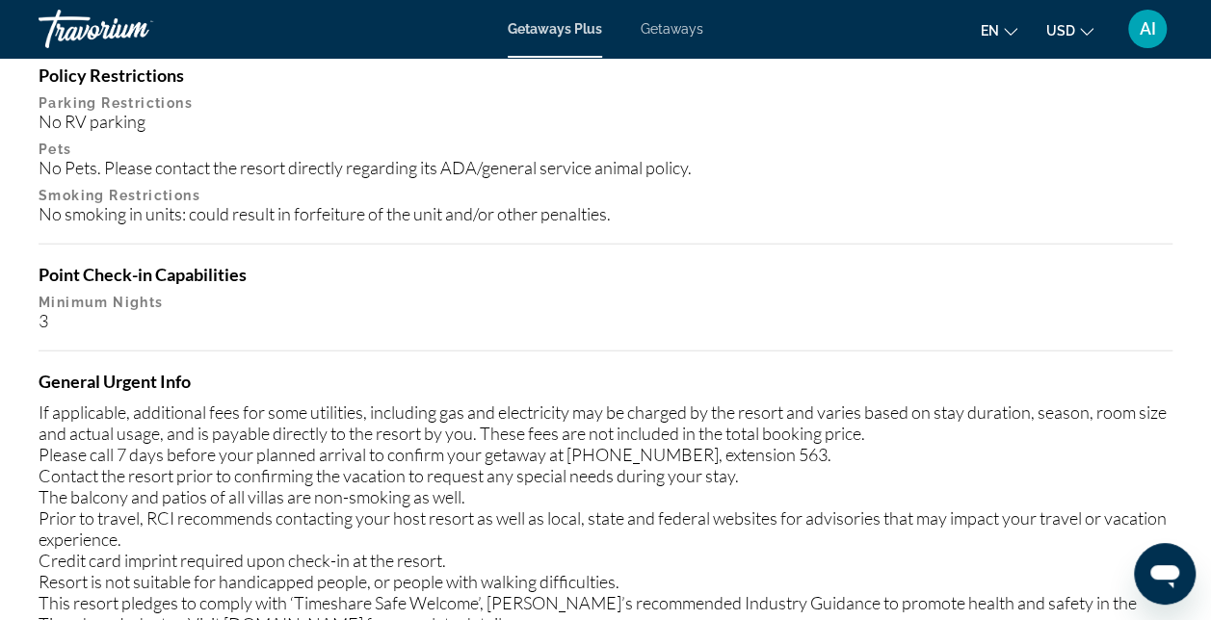
scroll to position [2697, 0]
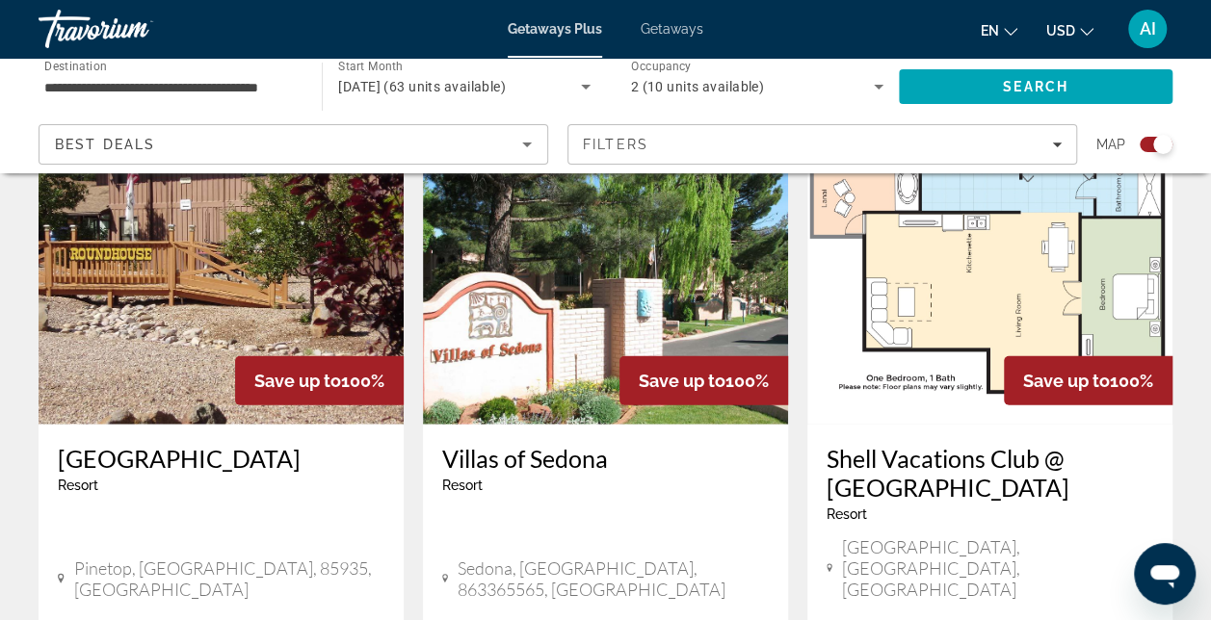
scroll to position [2216, 0]
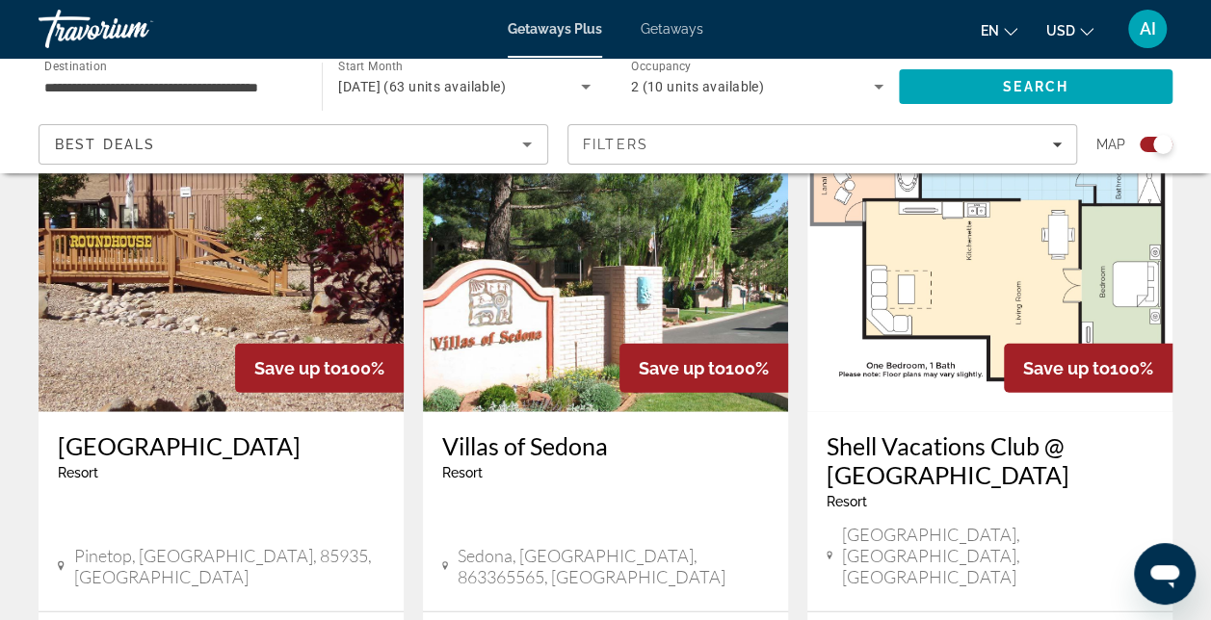
click at [931, 260] on img "Main content" at bounding box center [989, 258] width 365 height 308
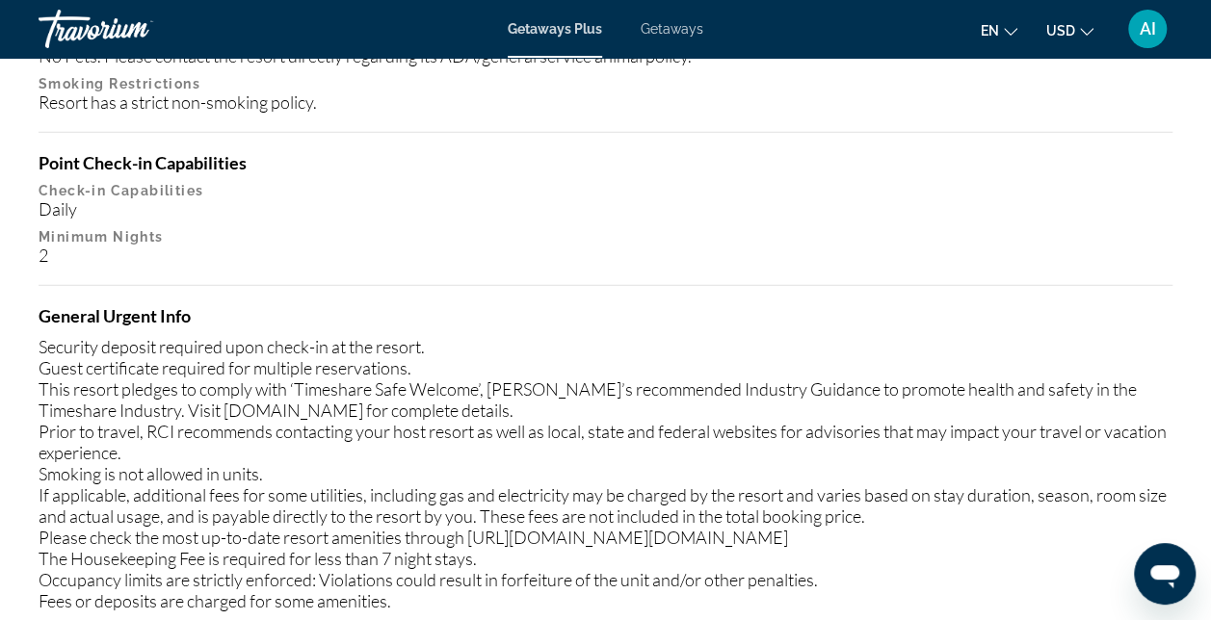
scroll to position [2216, 0]
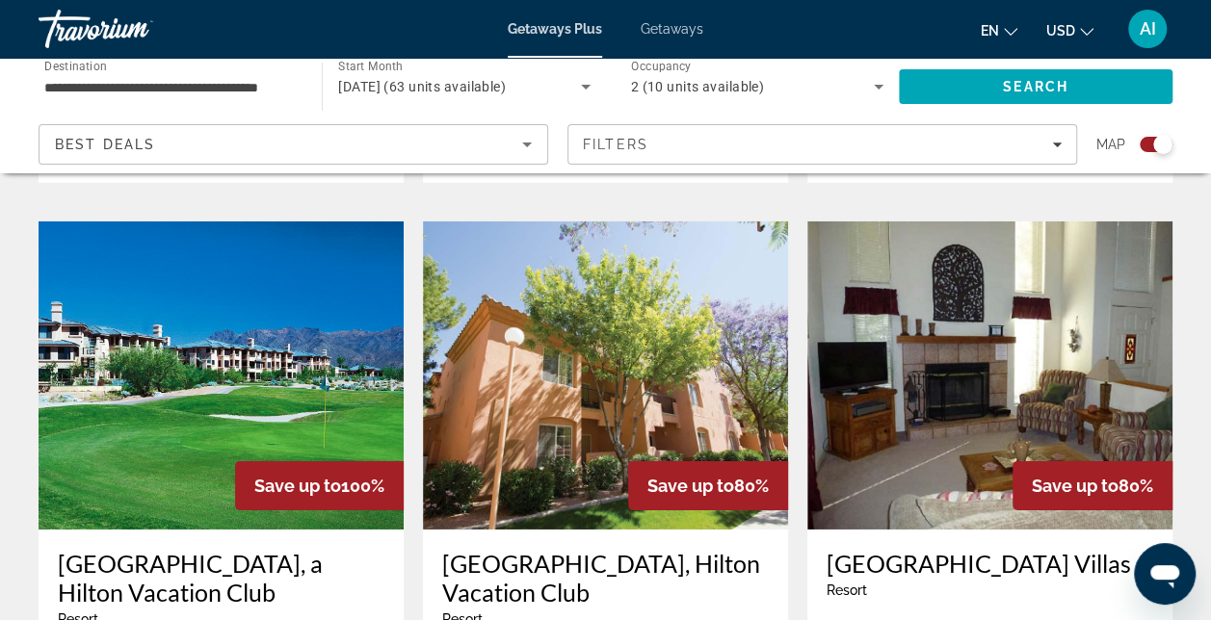
scroll to position [2890, 0]
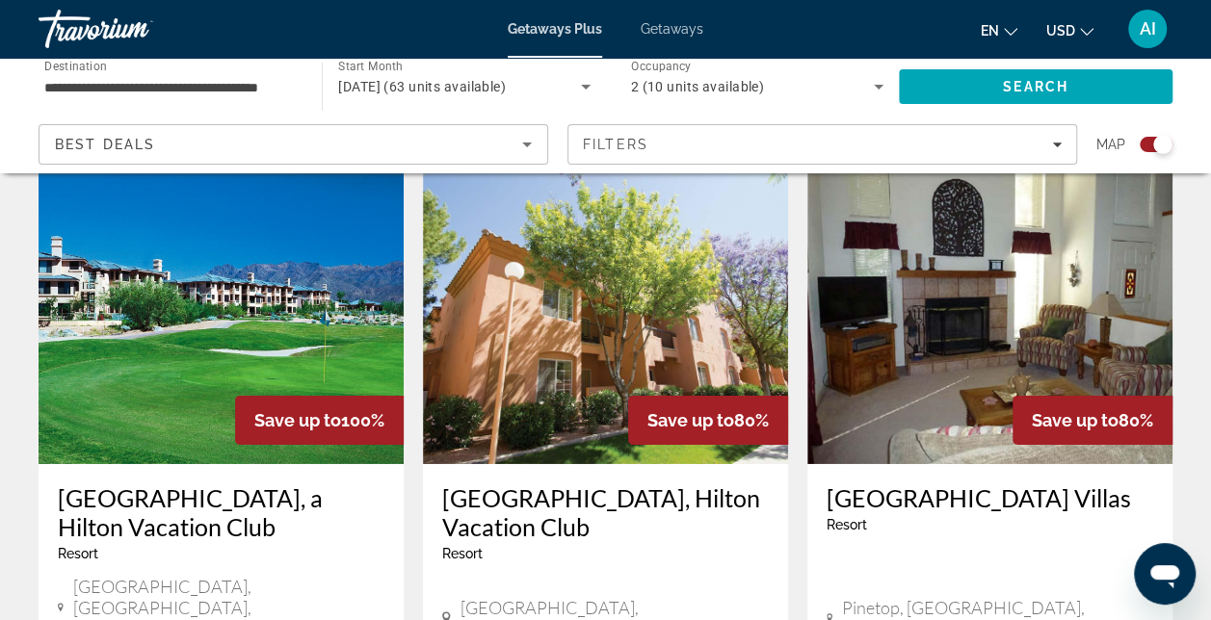
click at [102, 241] on img "Main content" at bounding box center [221, 310] width 365 height 308
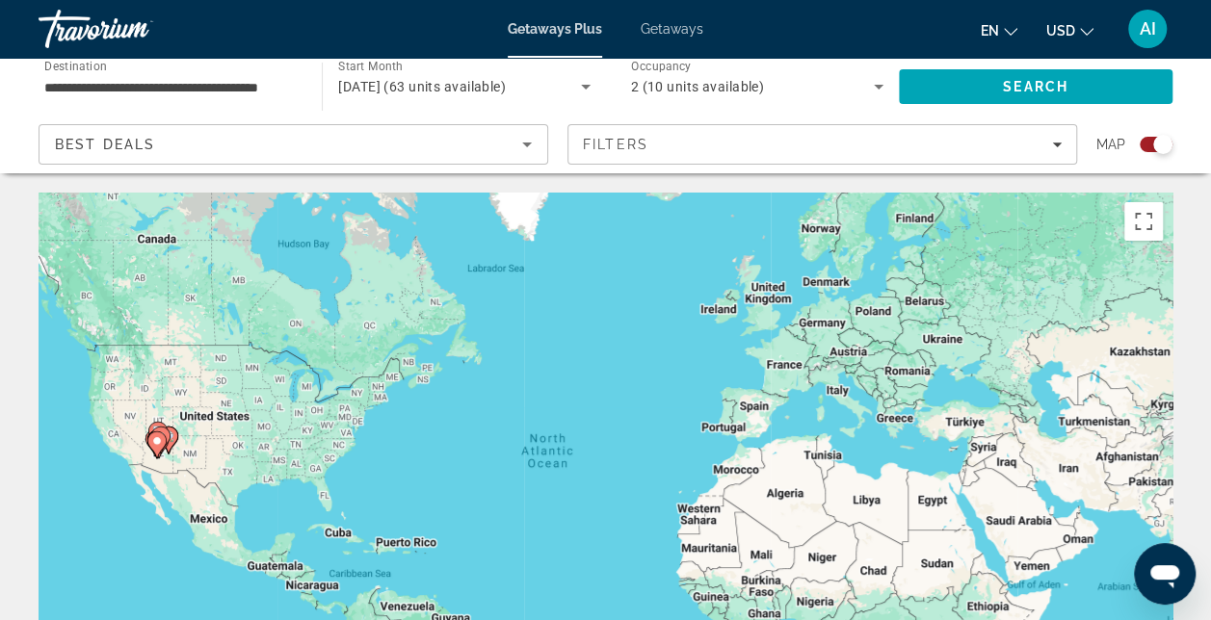
click at [41, 81] on div "**********" at bounding box center [170, 87] width 283 height 55
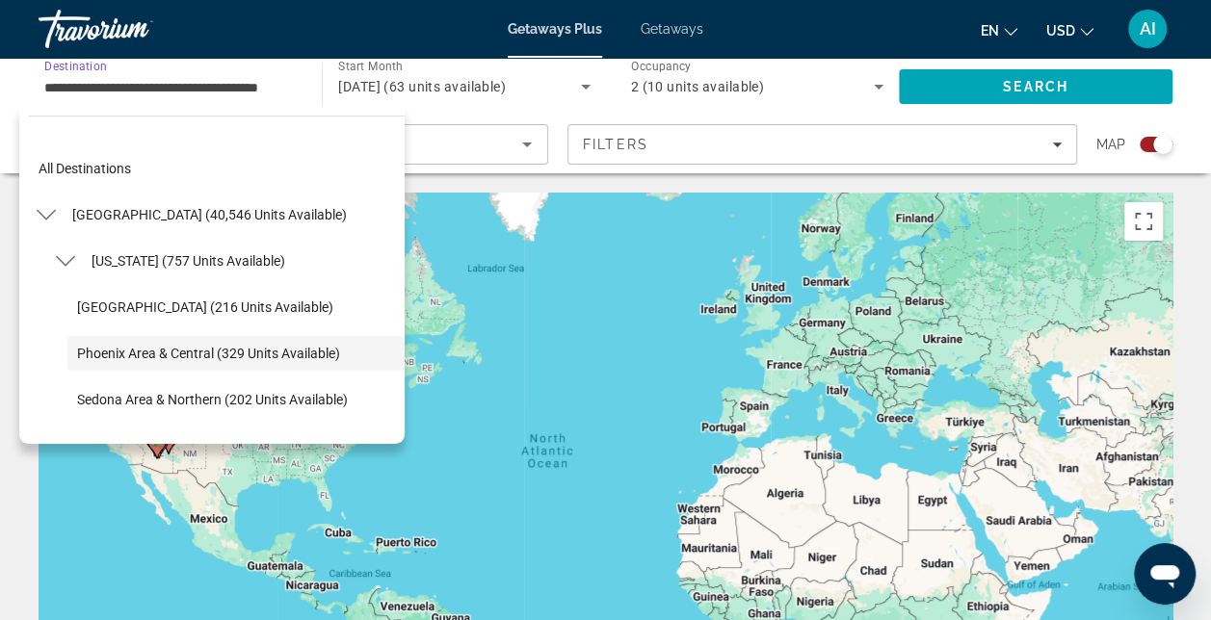
scroll to position [68, 0]
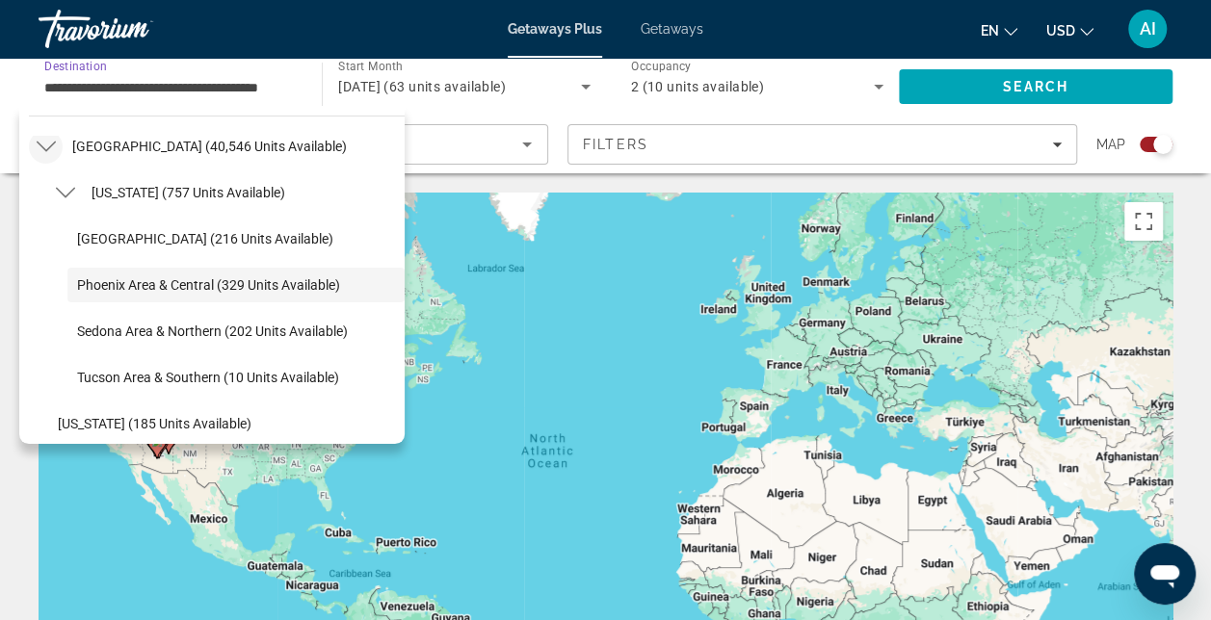
click at [44, 146] on icon "Toggle United States (40,546 units available) submenu" at bounding box center [46, 146] width 19 height 19
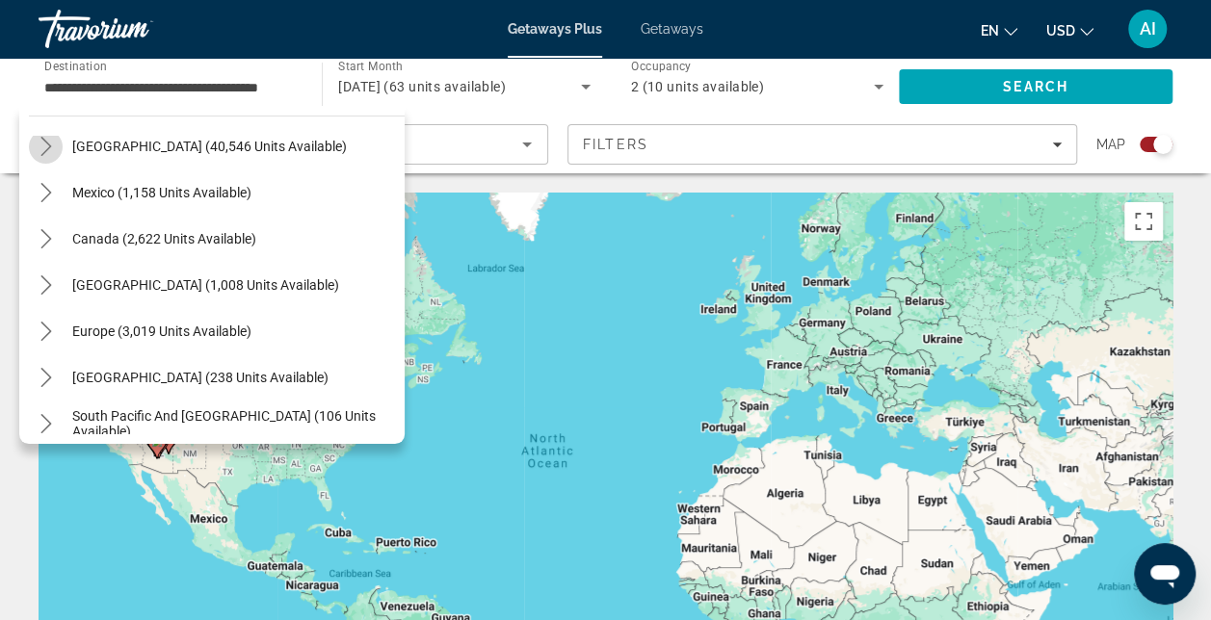
scroll to position [56, 0]
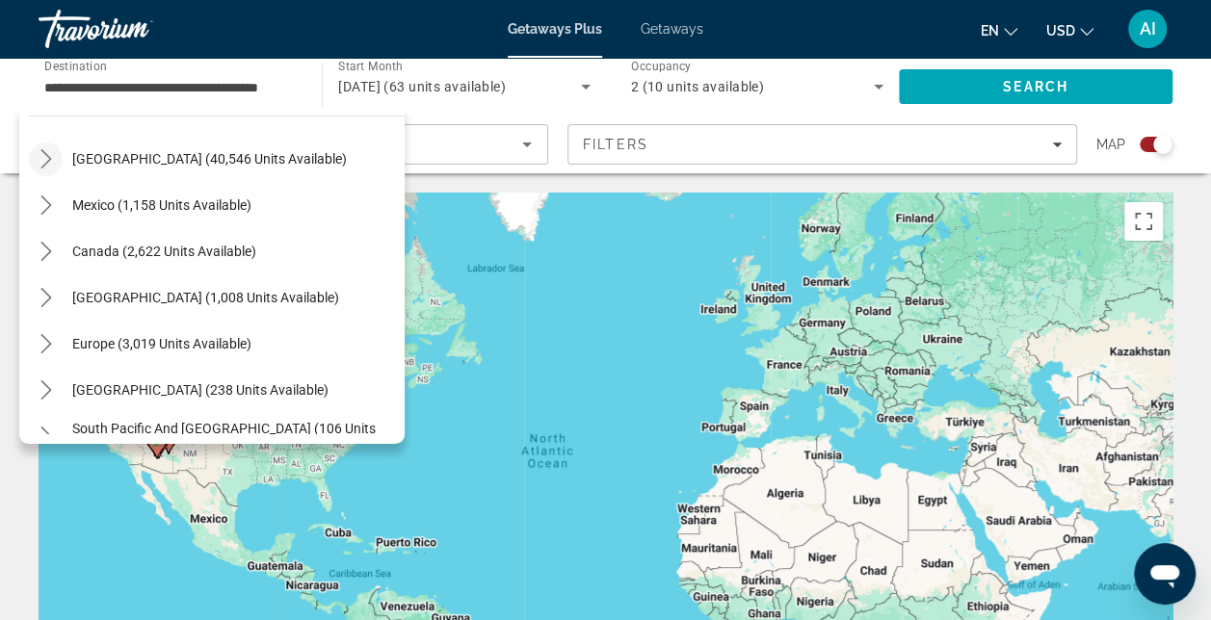
click at [39, 153] on icon "Toggle United States (40,546 units available) submenu" at bounding box center [46, 158] width 19 height 19
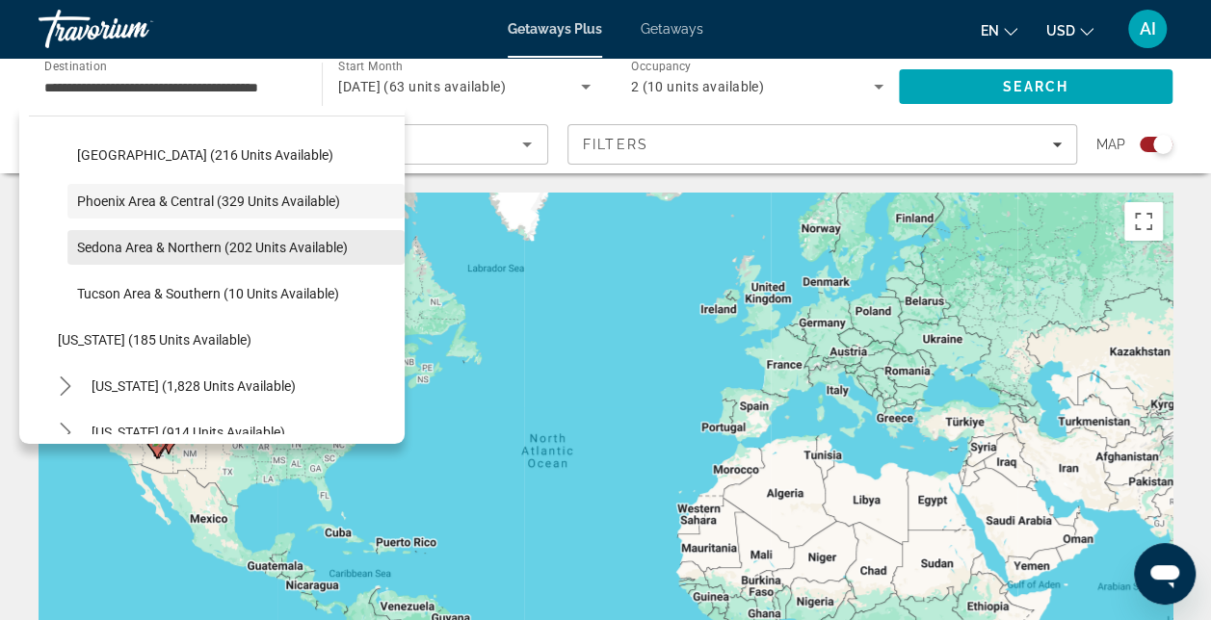
scroll to position [249, 0]
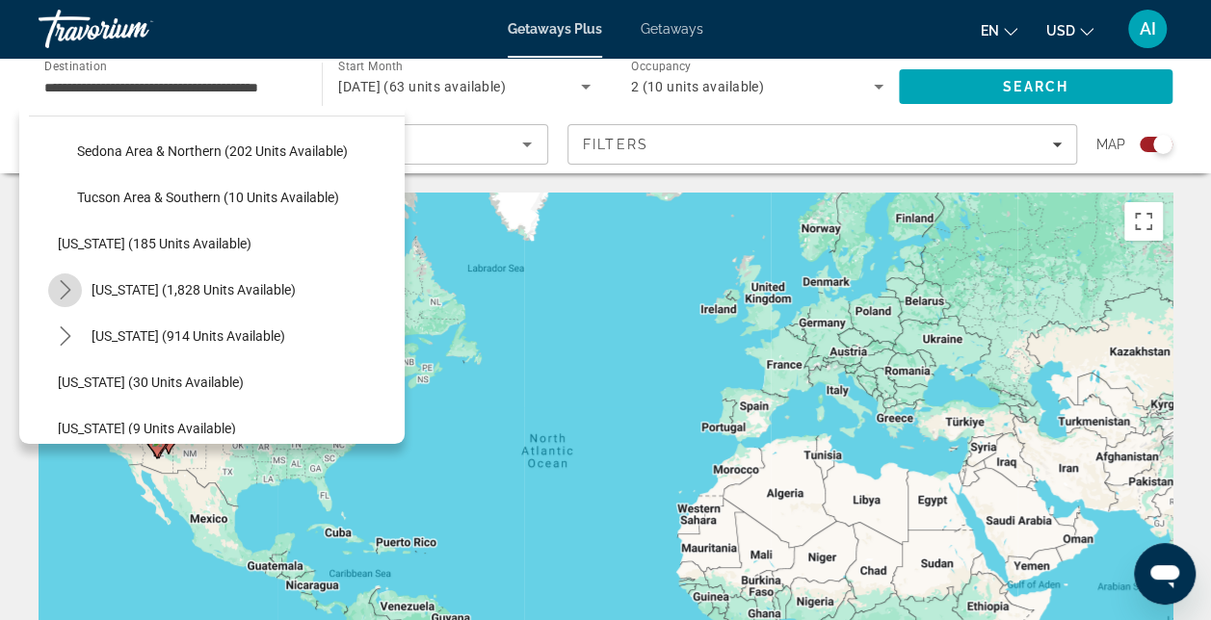
click at [66, 295] on icon "Toggle California (1,828 units available) submenu" at bounding box center [65, 289] width 19 height 19
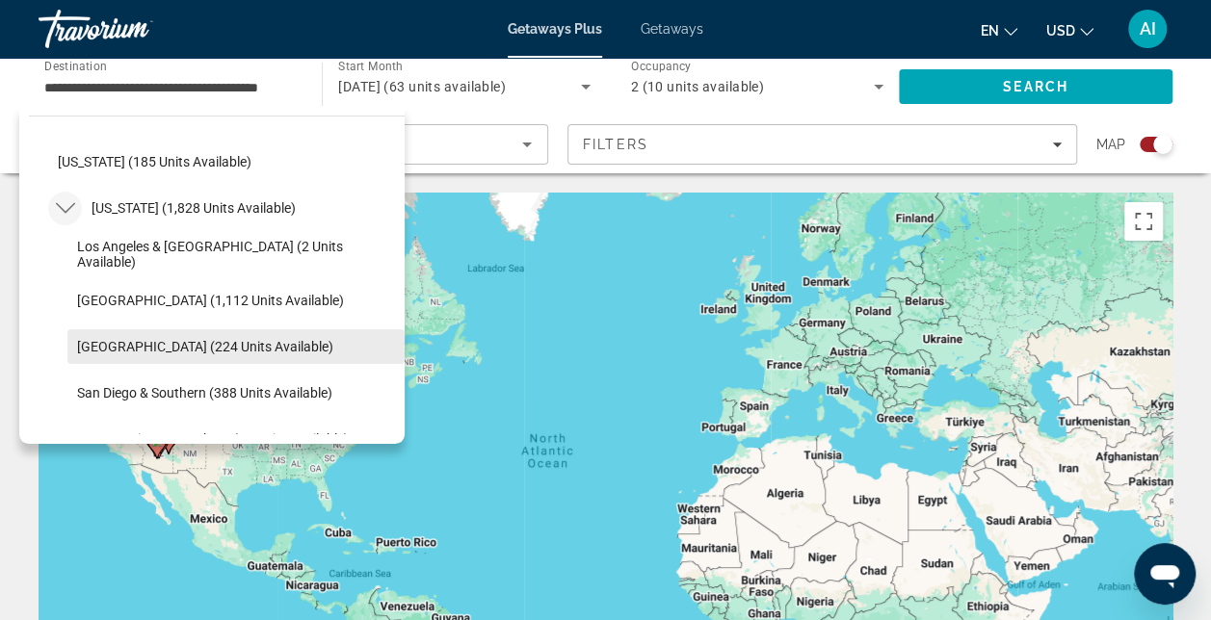
scroll to position [345, 0]
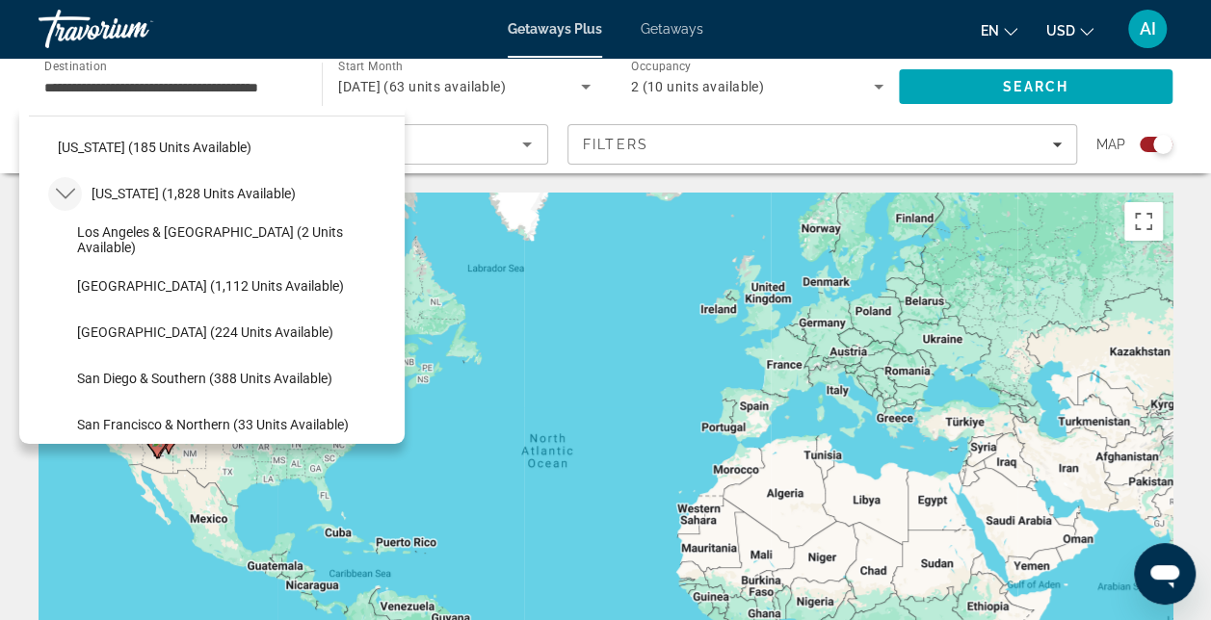
click at [136, 329] on span "[GEOGRAPHIC_DATA] (224 units available)" at bounding box center [205, 332] width 256 height 15
type input "**********"
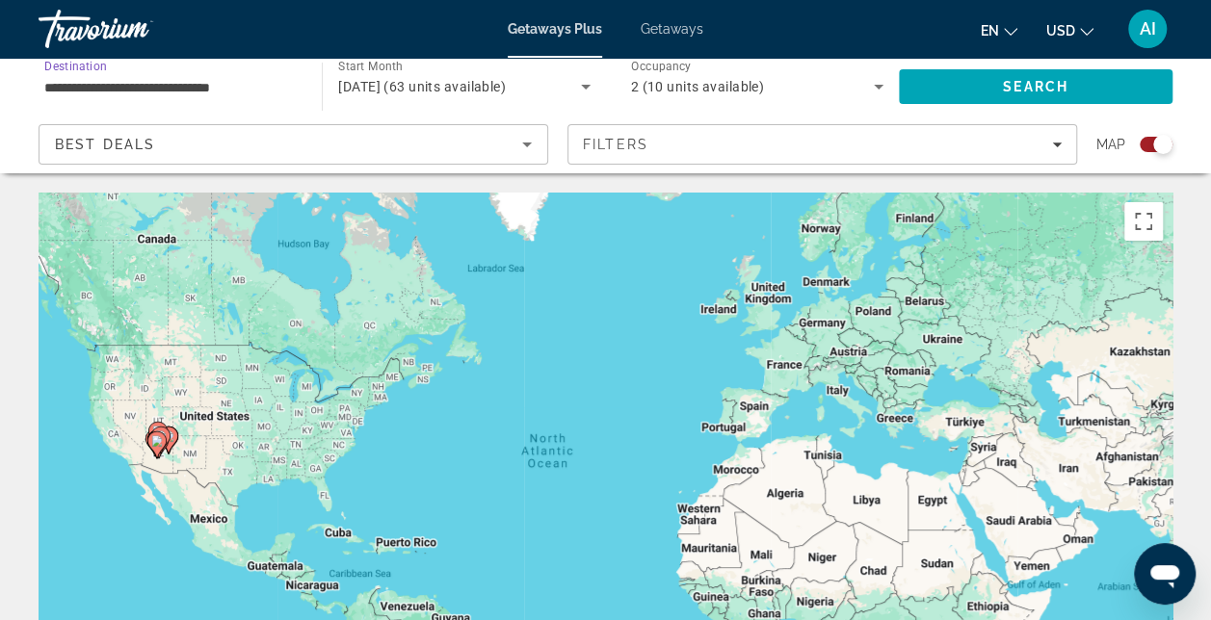
scroll to position [0, 0]
click at [584, 92] on icon "Search widget" at bounding box center [585, 86] width 23 height 23
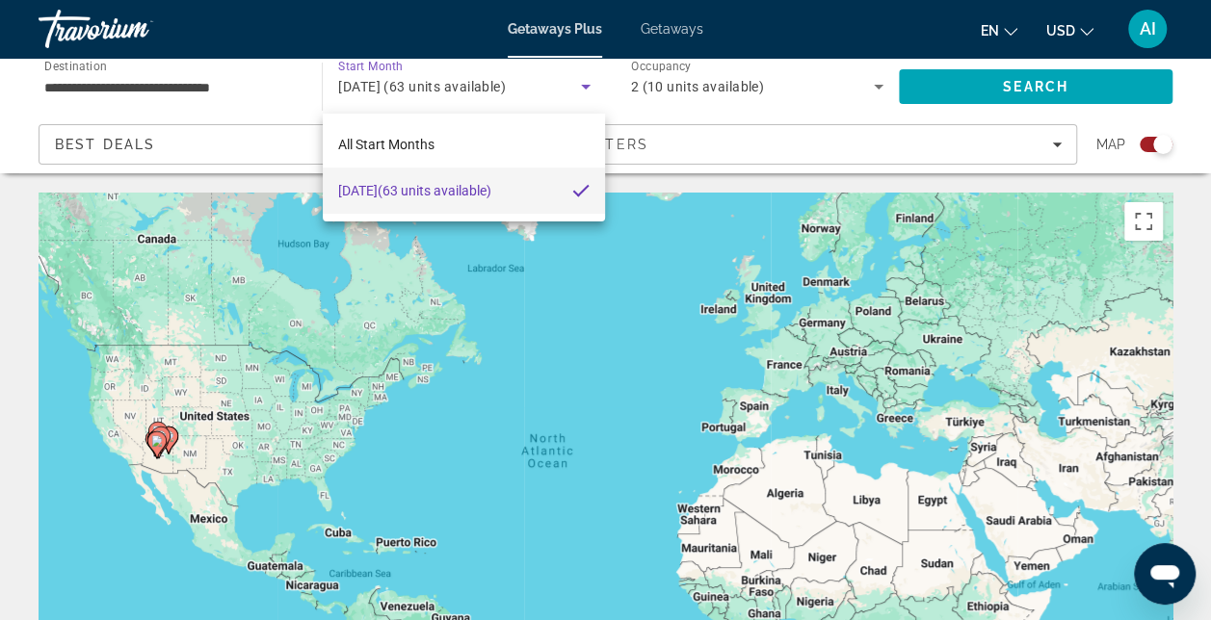
click at [667, 30] on div at bounding box center [605, 310] width 1211 height 620
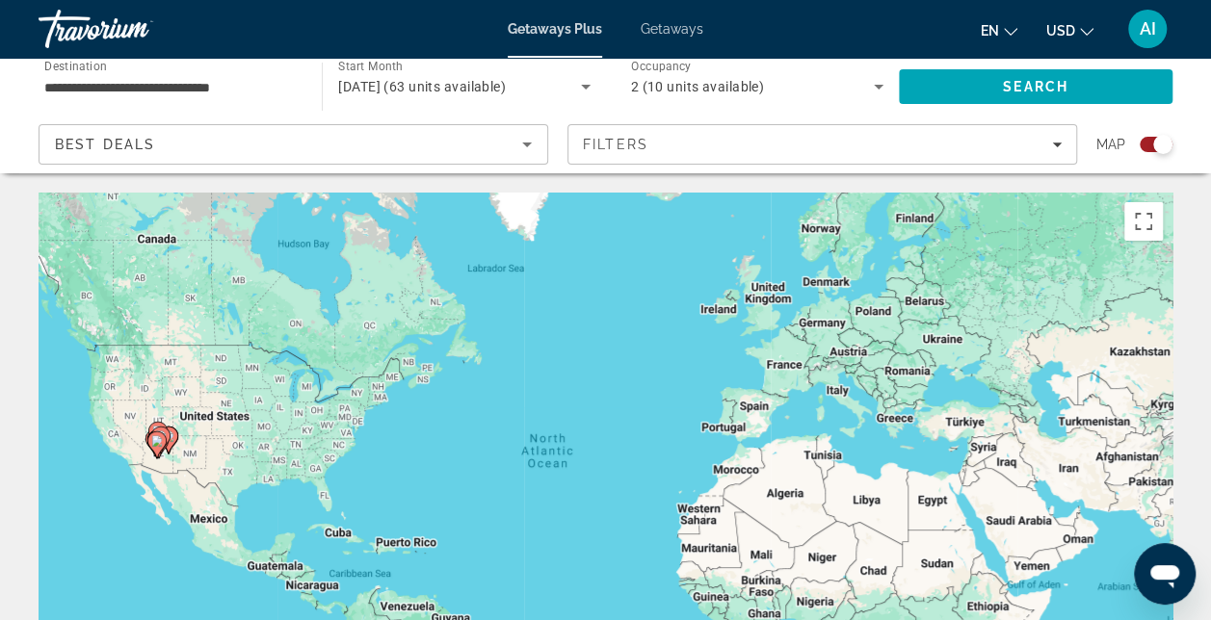
click at [670, 29] on span "Getaways" at bounding box center [672, 28] width 63 height 15
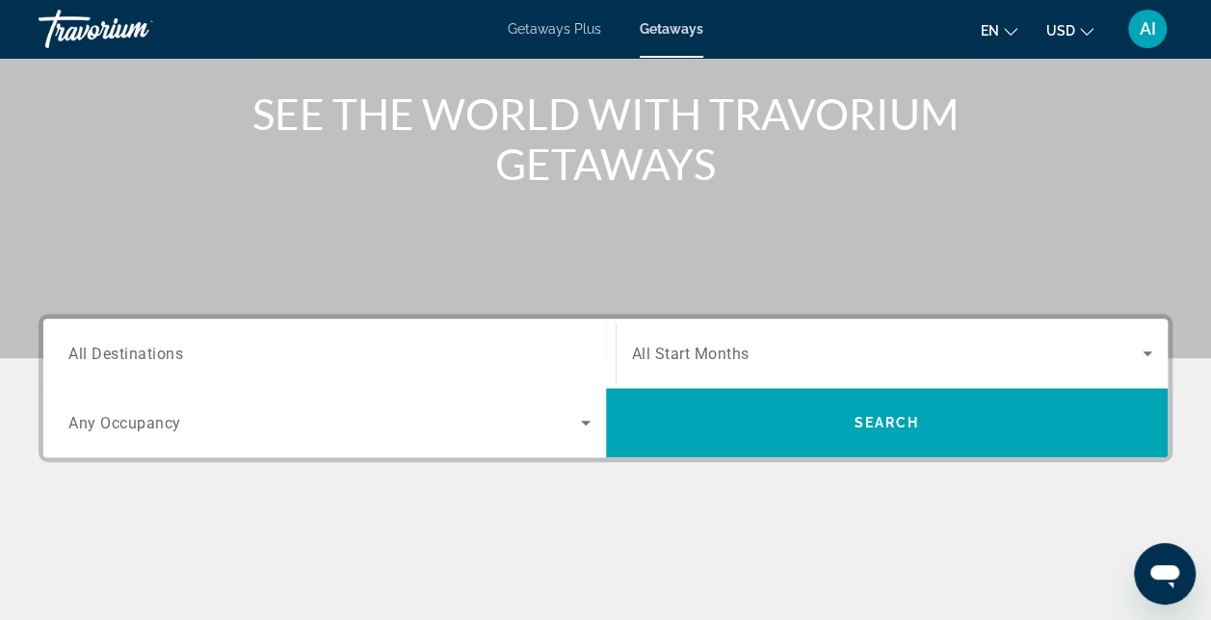
scroll to position [289, 0]
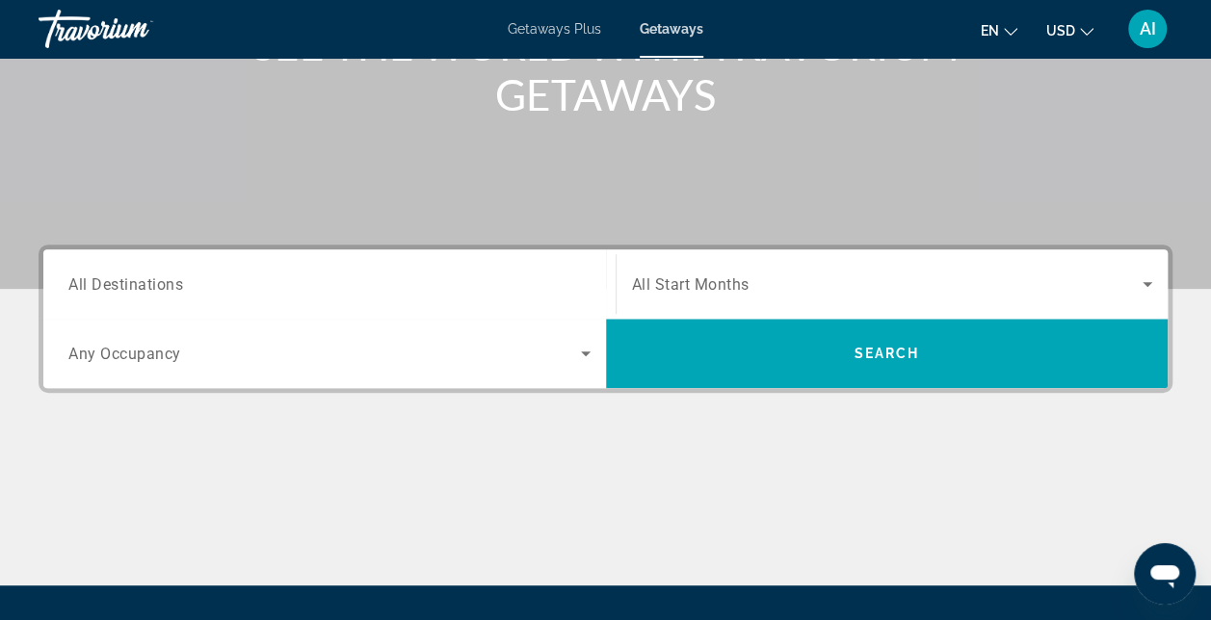
click at [100, 290] on span "All Destinations" at bounding box center [125, 284] width 115 height 18
click at [100, 290] on input "Destination All Destinations" at bounding box center [329, 285] width 522 height 23
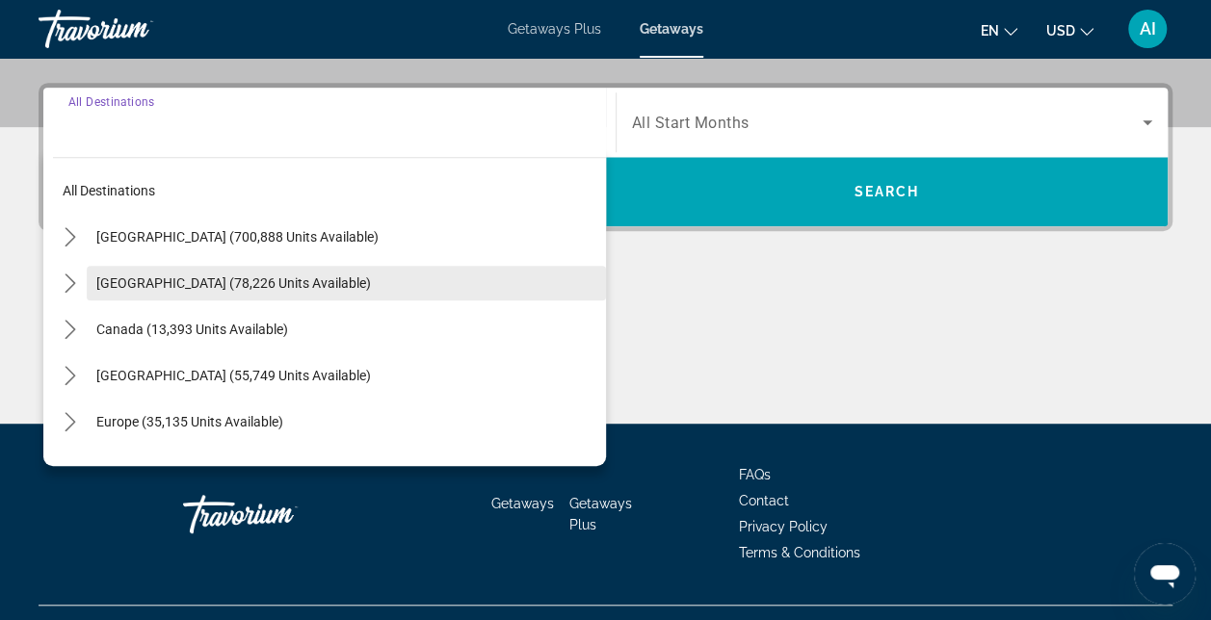
scroll to position [470, 0]
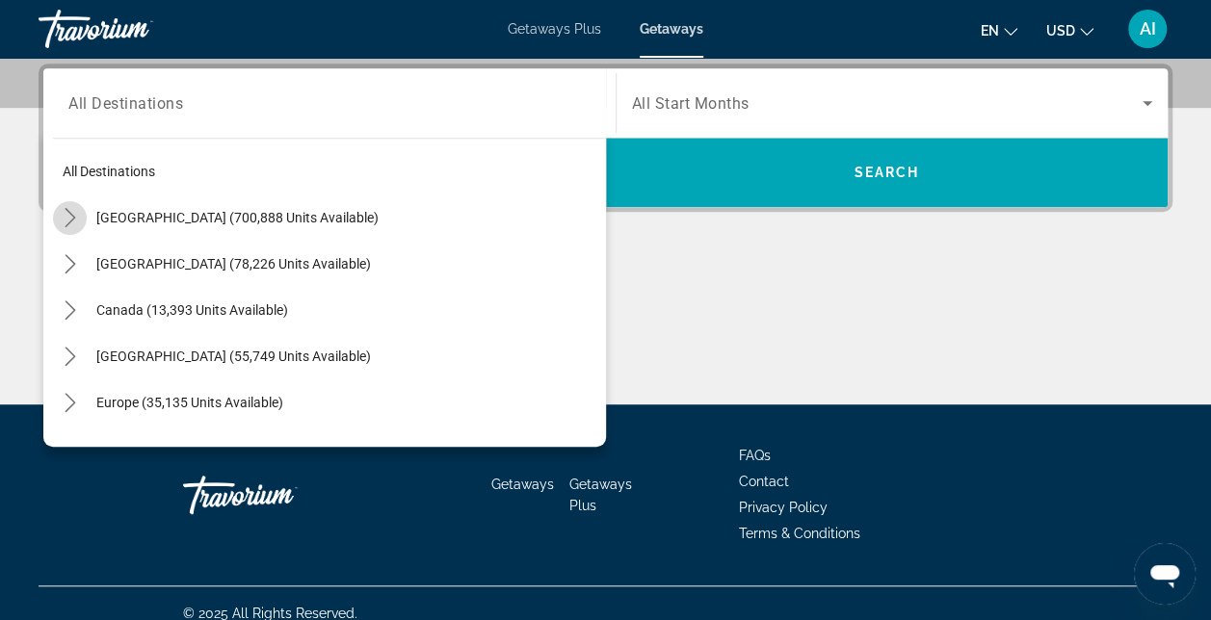
click at [70, 216] on icon "Toggle United States (700,888 units available) submenu" at bounding box center [70, 217] width 19 height 19
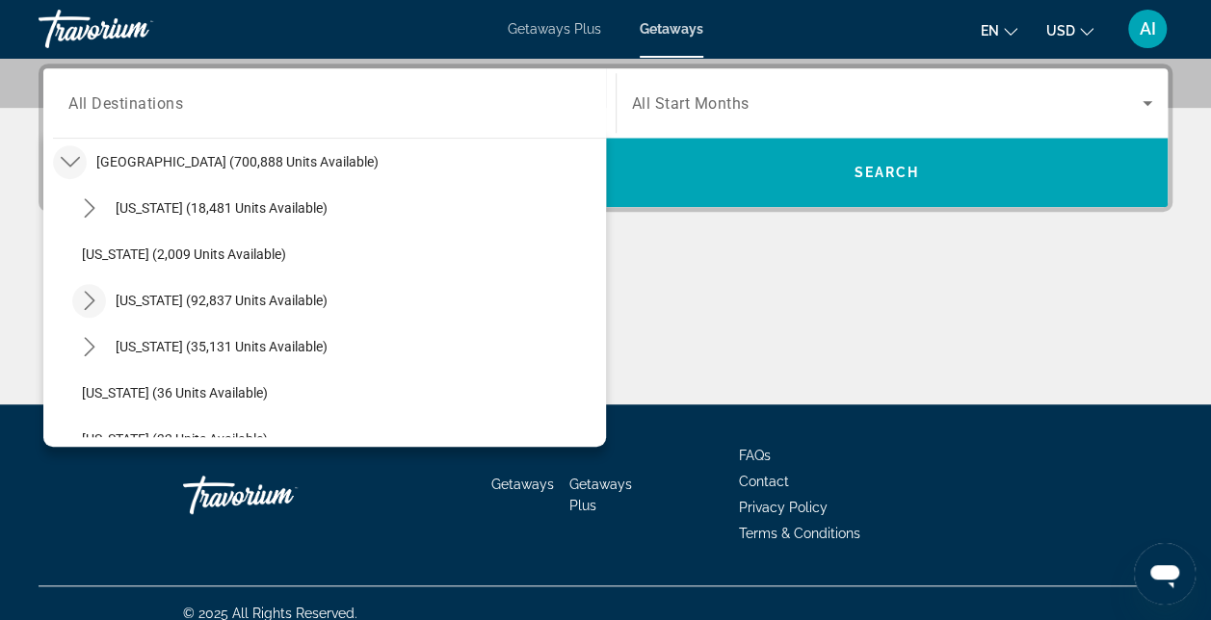
click at [89, 312] on mat-icon "Toggle California (92,837 units available) submenu" at bounding box center [89, 301] width 34 height 34
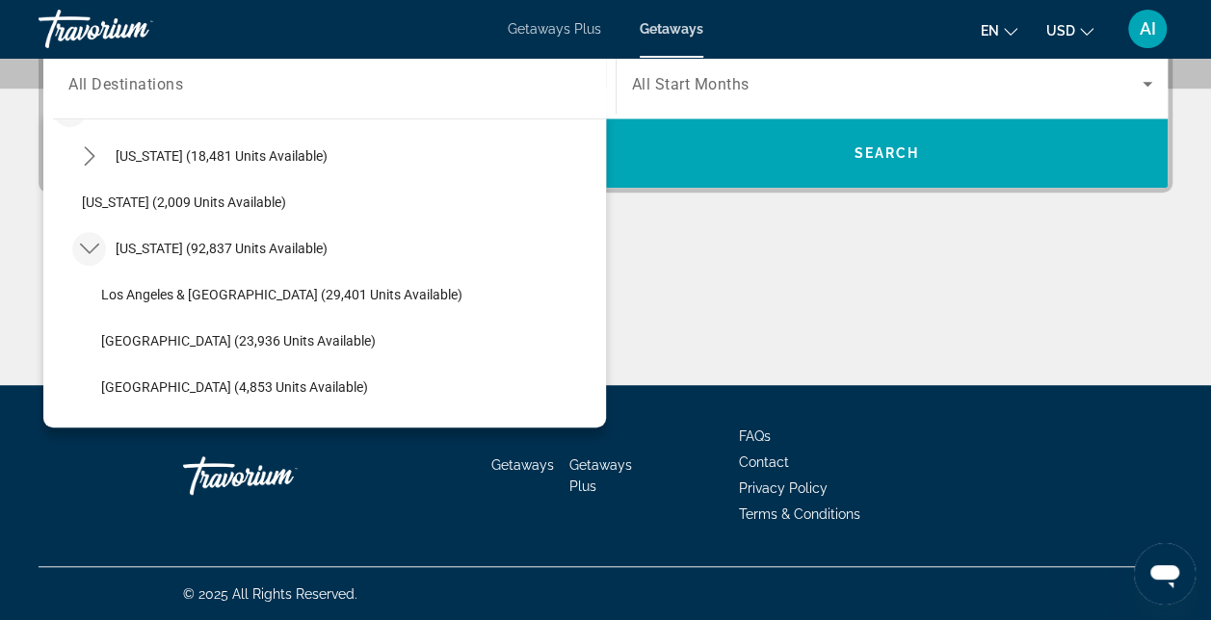
scroll to position [0, 0]
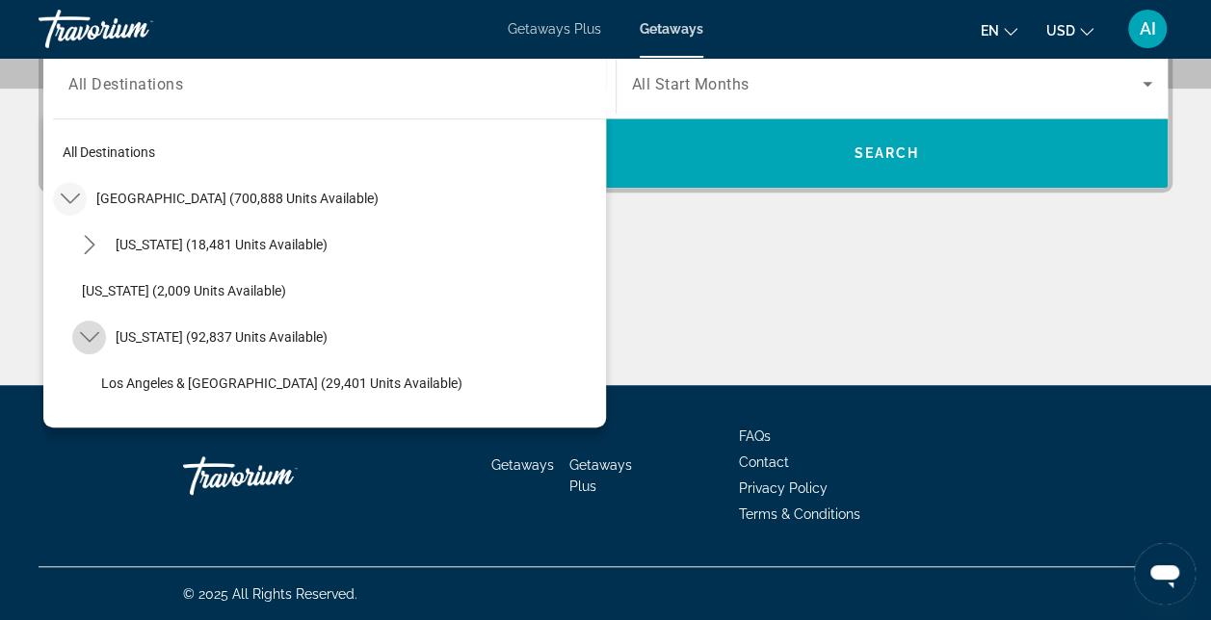
click at [87, 330] on icon "Toggle California (92,837 units available) submenu" at bounding box center [89, 337] width 19 height 19
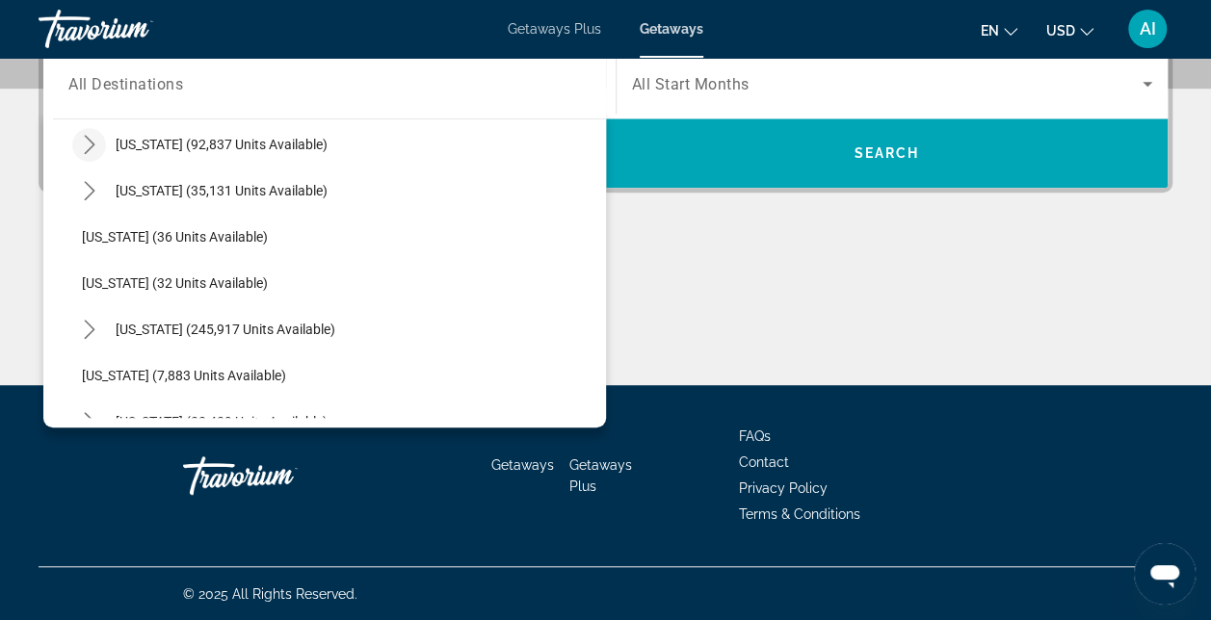
click at [83, 146] on icon "Toggle California (92,837 units available) submenu" at bounding box center [89, 144] width 19 height 19
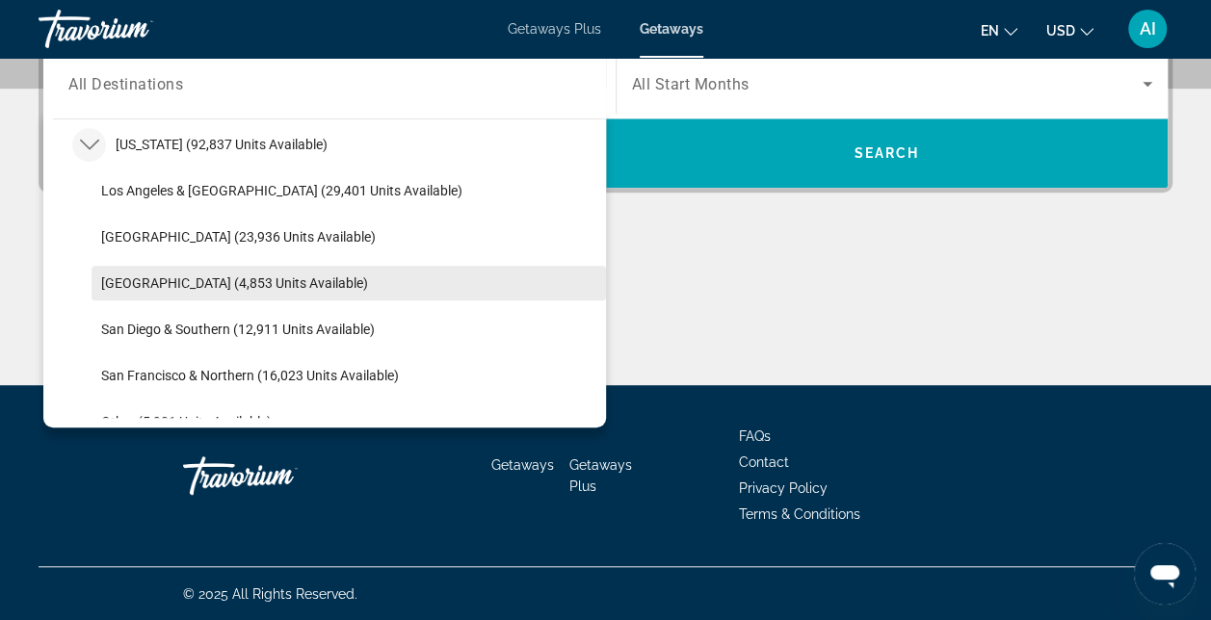
click at [156, 285] on span "[GEOGRAPHIC_DATA] (4,853 units available)" at bounding box center [234, 283] width 267 height 15
type input "**********"
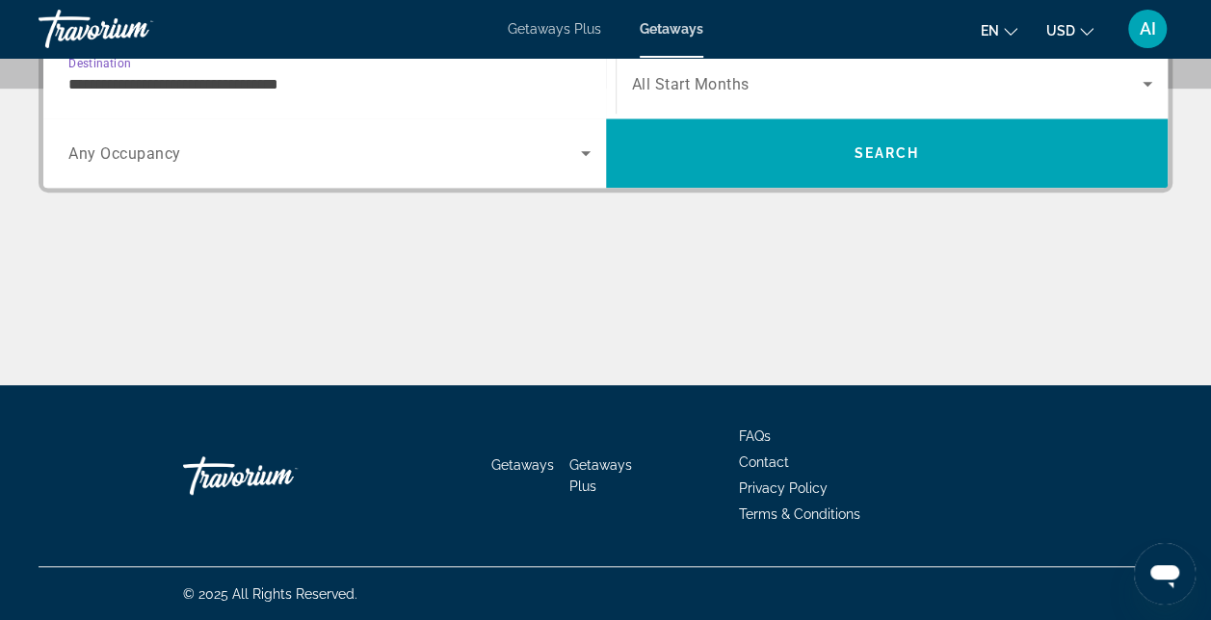
scroll to position [470, 0]
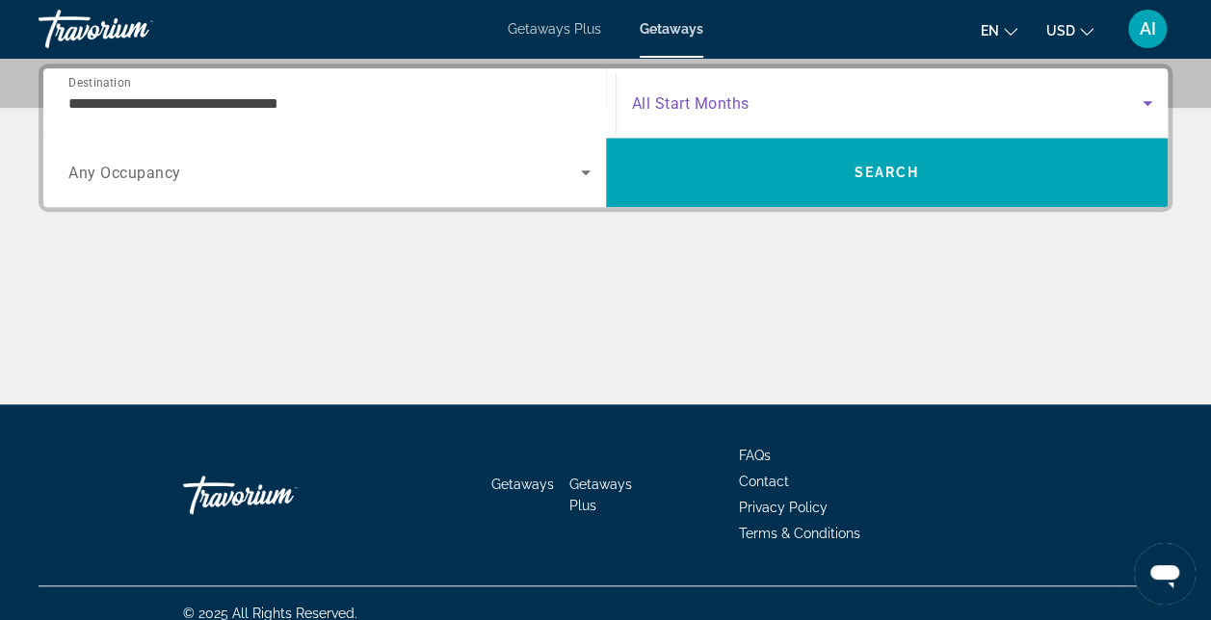
click at [1146, 107] on icon "Search widget" at bounding box center [1147, 103] width 23 height 23
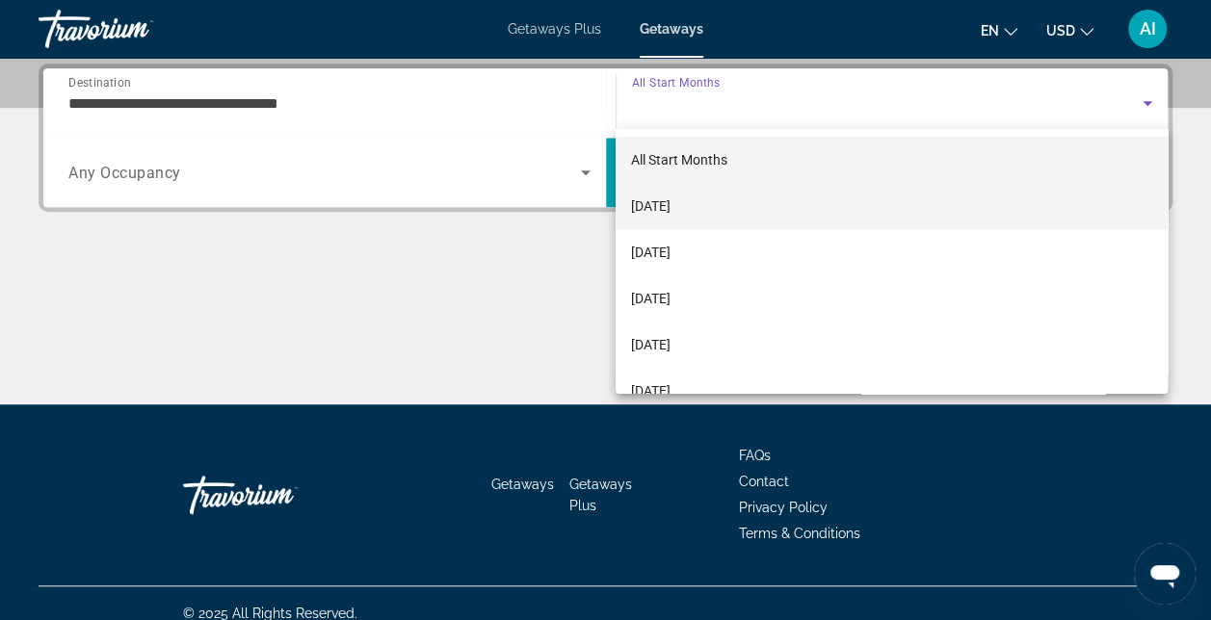
scroll to position [96, 0]
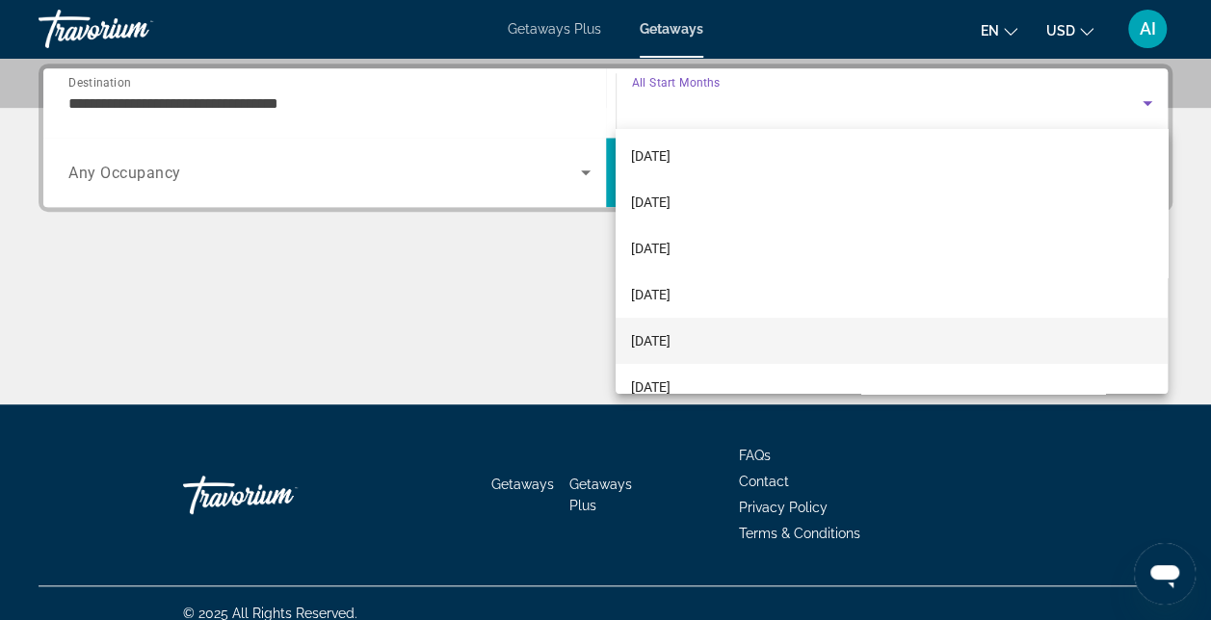
click at [665, 341] on span "[DATE]" at bounding box center [650, 340] width 39 height 23
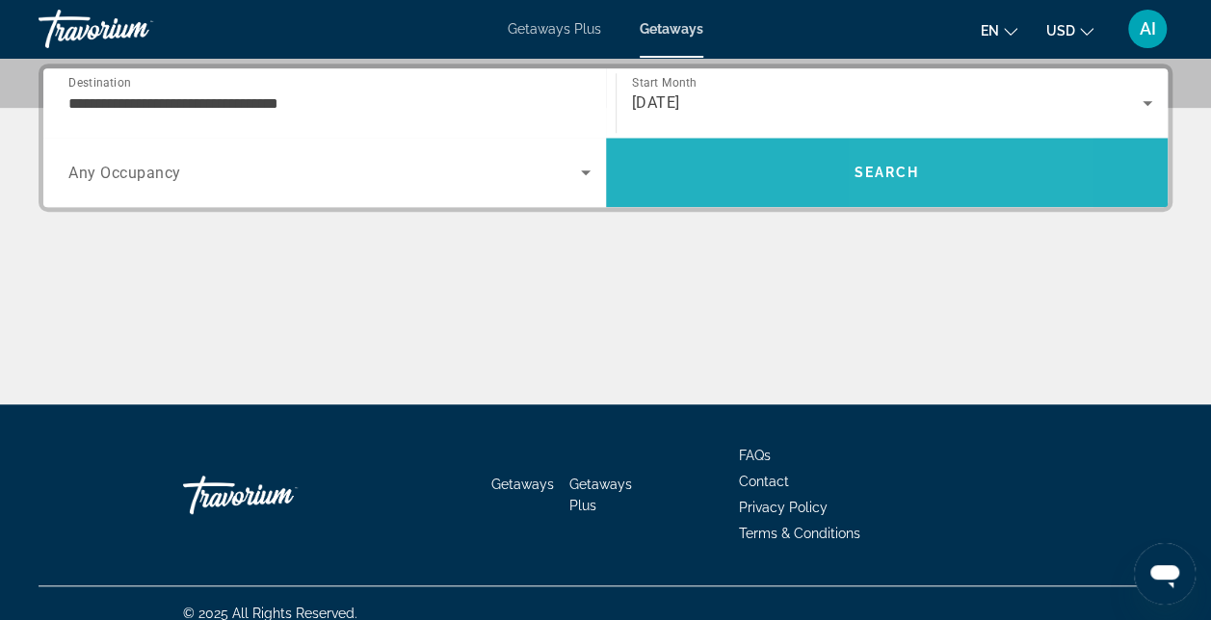
click at [907, 171] on span "Search" at bounding box center [886, 172] width 66 height 15
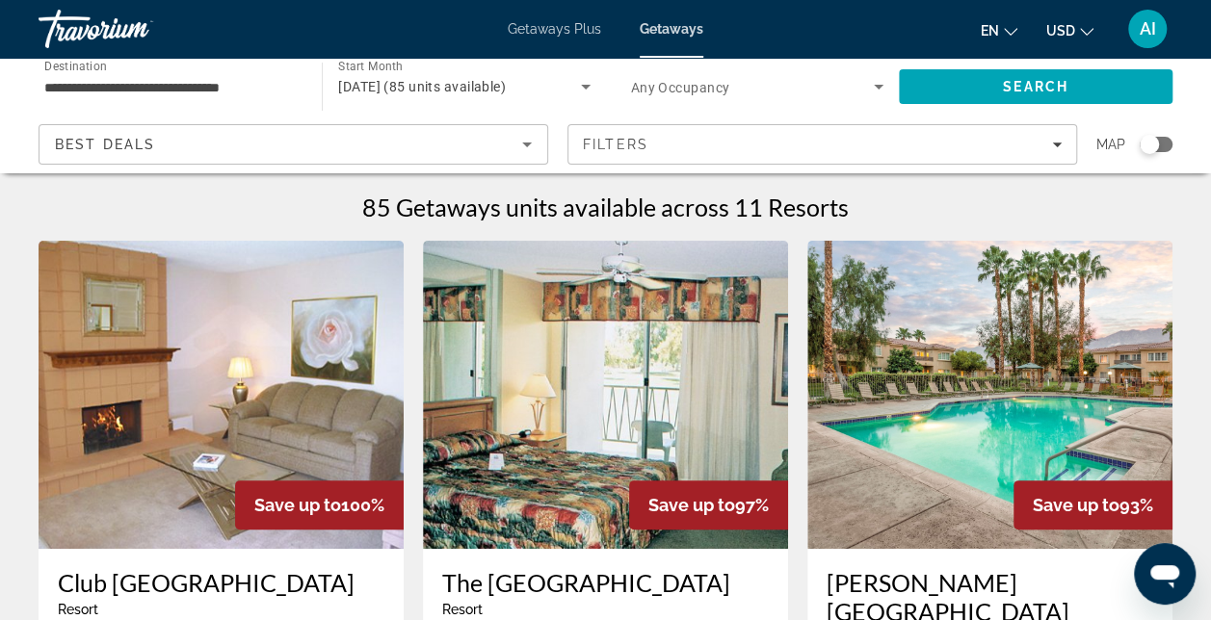
click at [552, 27] on span "Getaways Plus" at bounding box center [554, 28] width 93 height 15
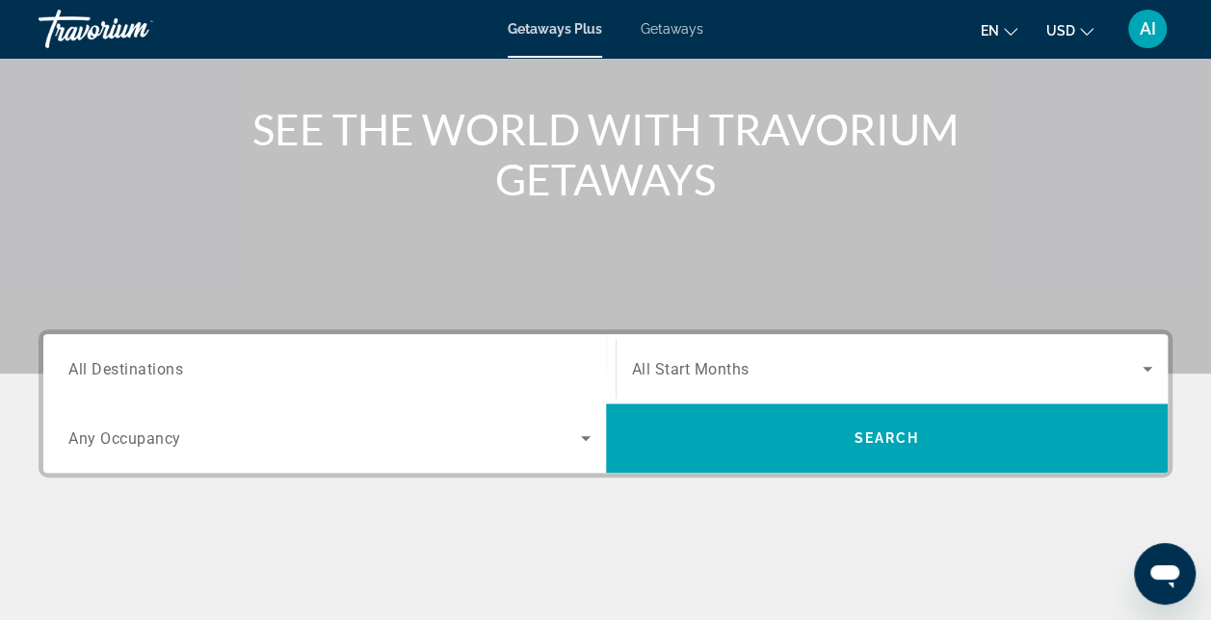
scroll to position [289, 0]
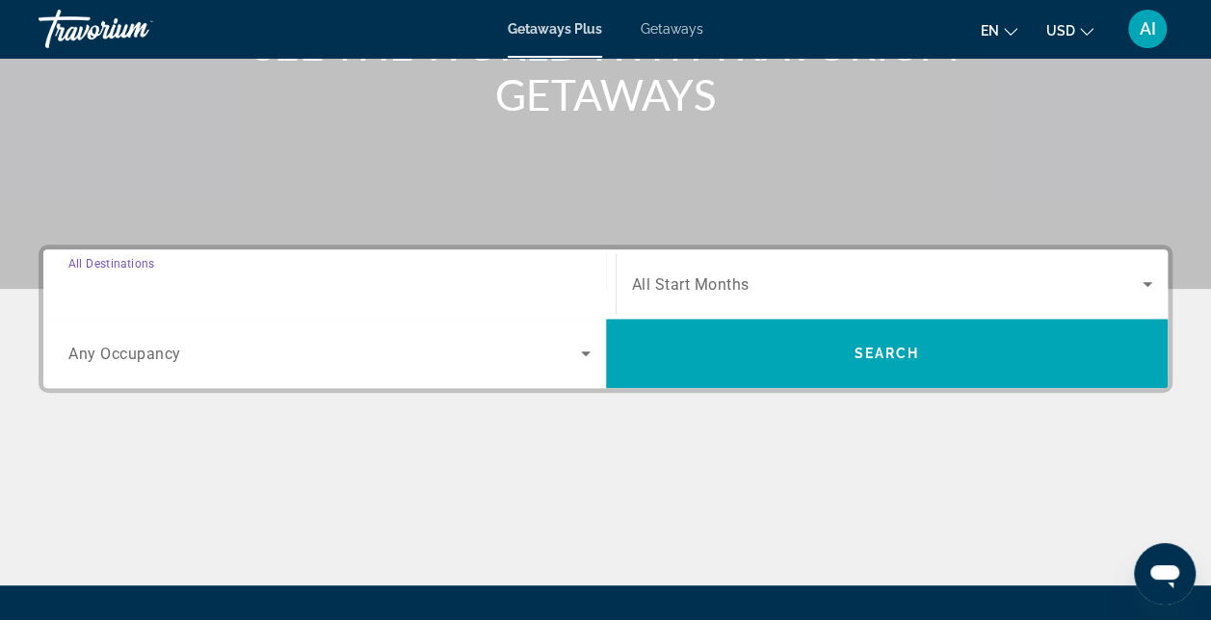
click at [306, 289] on input "Destination All Destinations" at bounding box center [329, 285] width 522 height 23
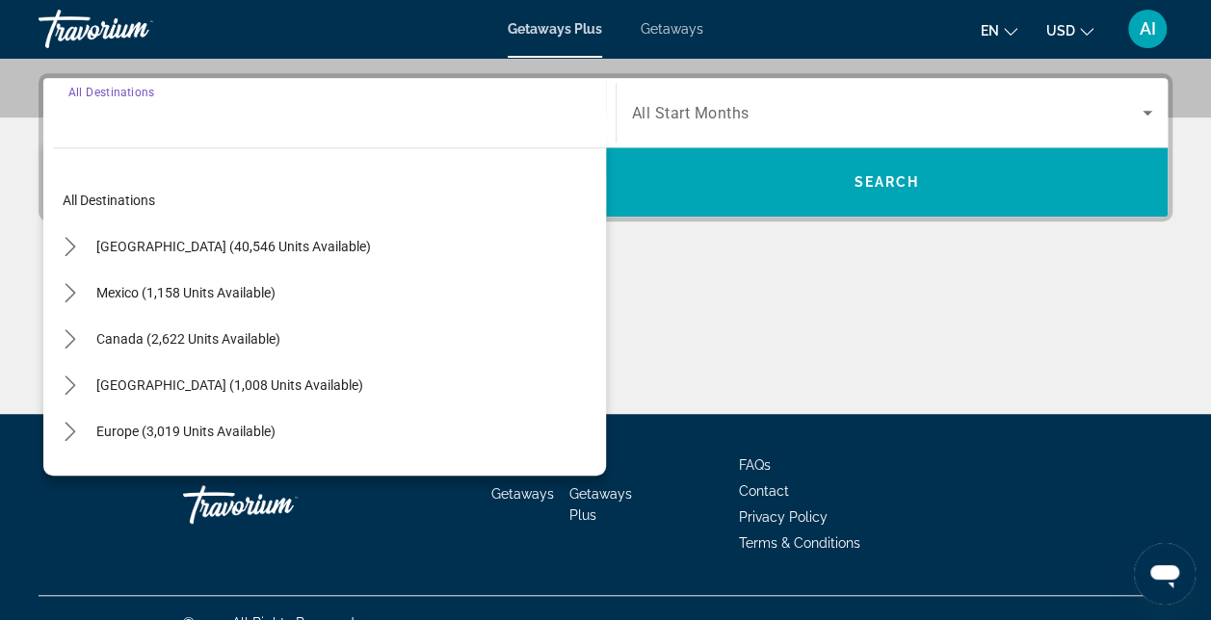
scroll to position [470, 0]
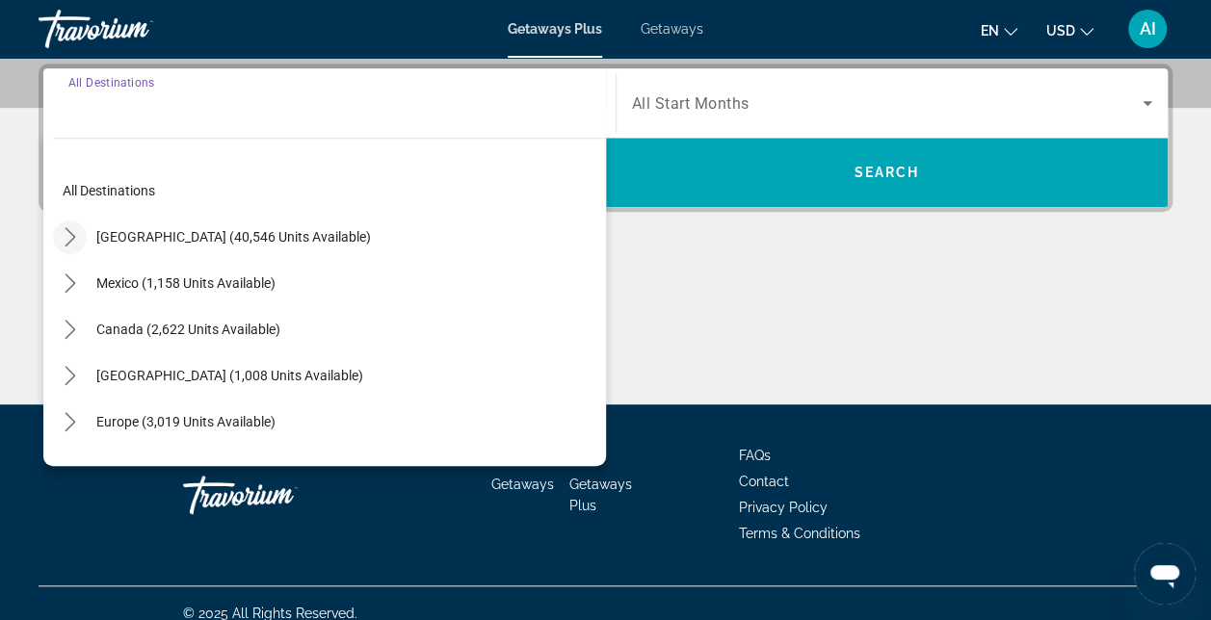
click at [64, 227] on icon "Toggle United States (40,546 units available) submenu" at bounding box center [70, 236] width 19 height 19
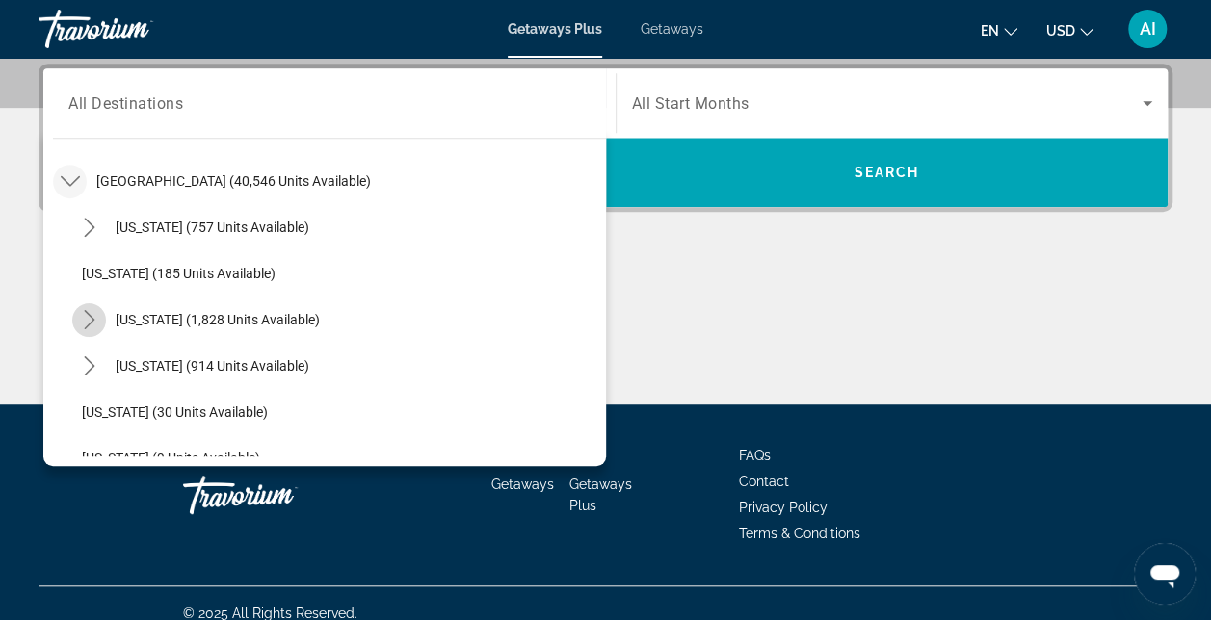
click at [76, 314] on mat-icon "Toggle California (1,828 units available) submenu" at bounding box center [89, 320] width 34 height 34
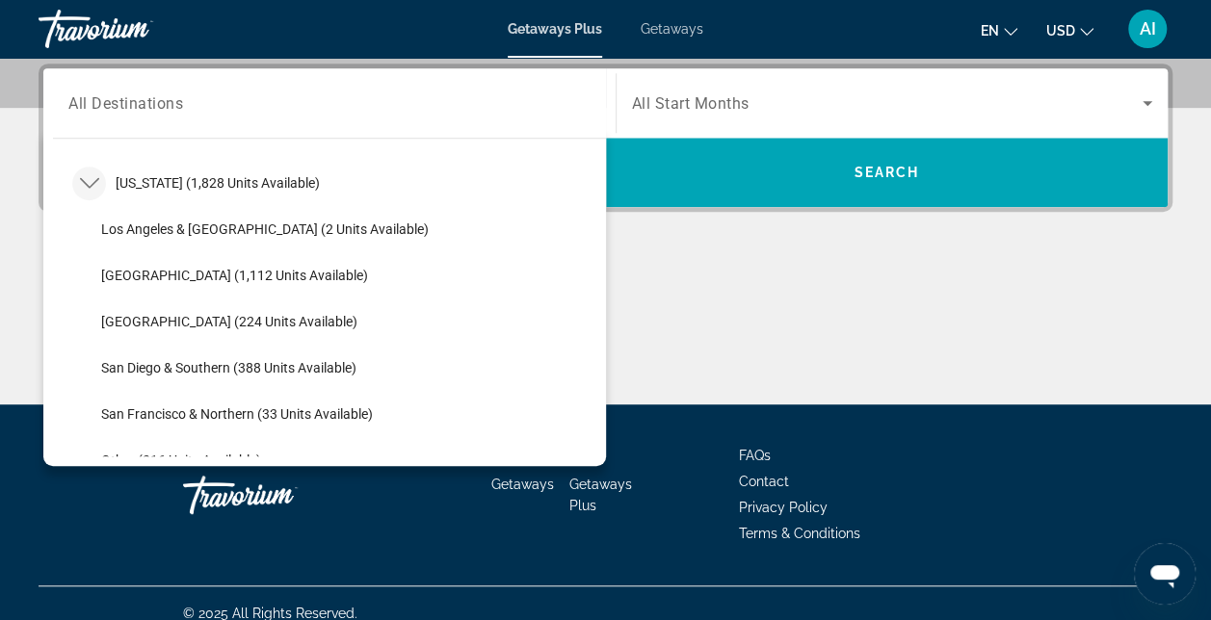
scroll to position [249, 0]
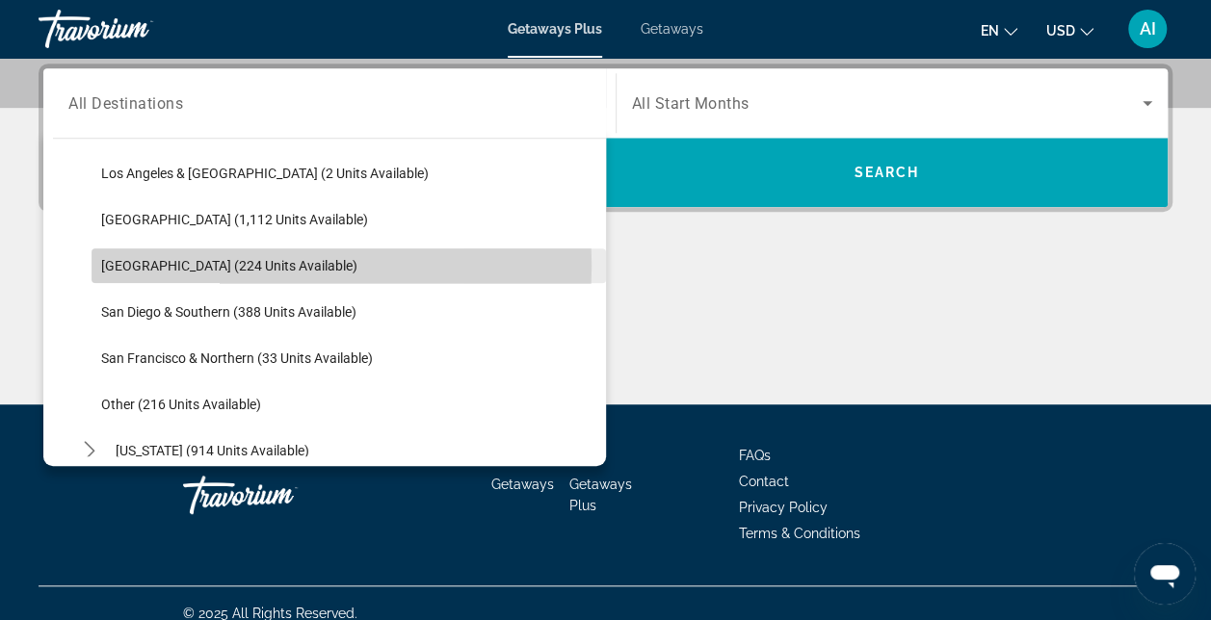
click at [160, 264] on span "[GEOGRAPHIC_DATA] (224 units available)" at bounding box center [229, 265] width 256 height 15
type input "**********"
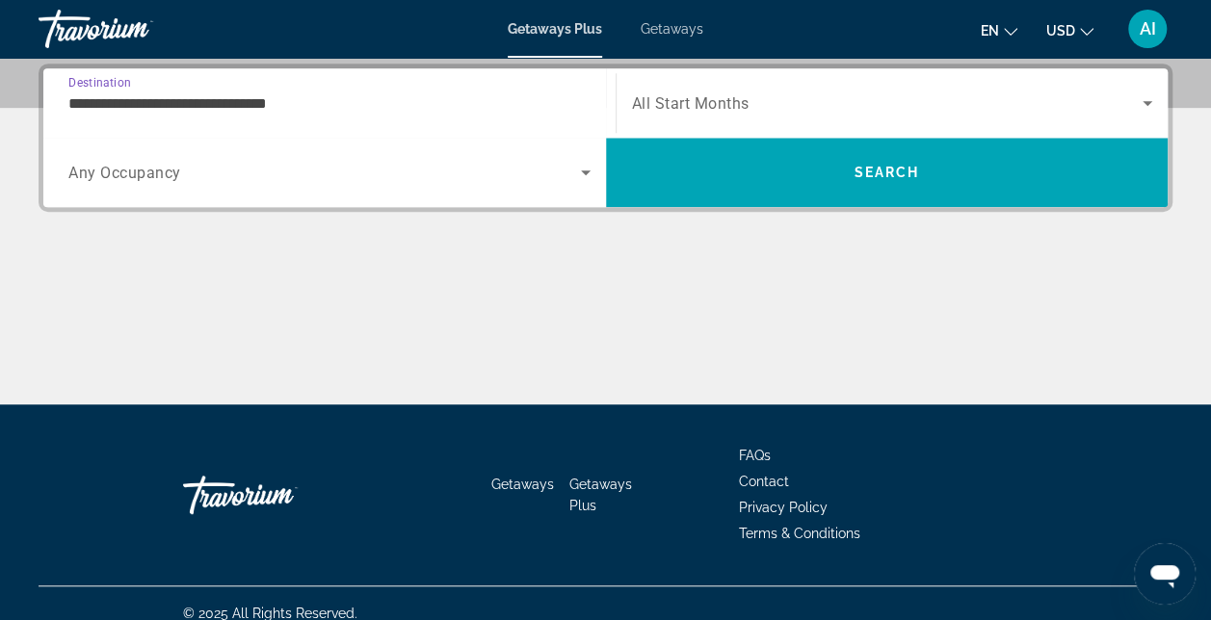
click at [586, 174] on icon "Search widget" at bounding box center [585, 172] width 23 height 23
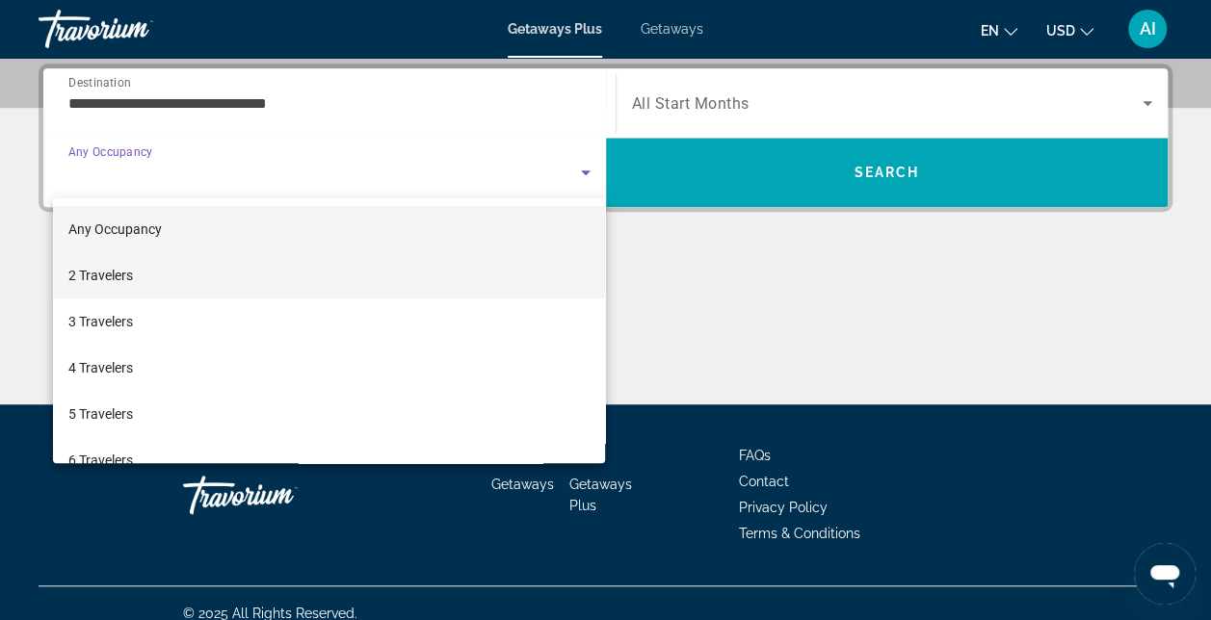
click at [130, 276] on span "2 Travelers" at bounding box center [100, 275] width 65 height 23
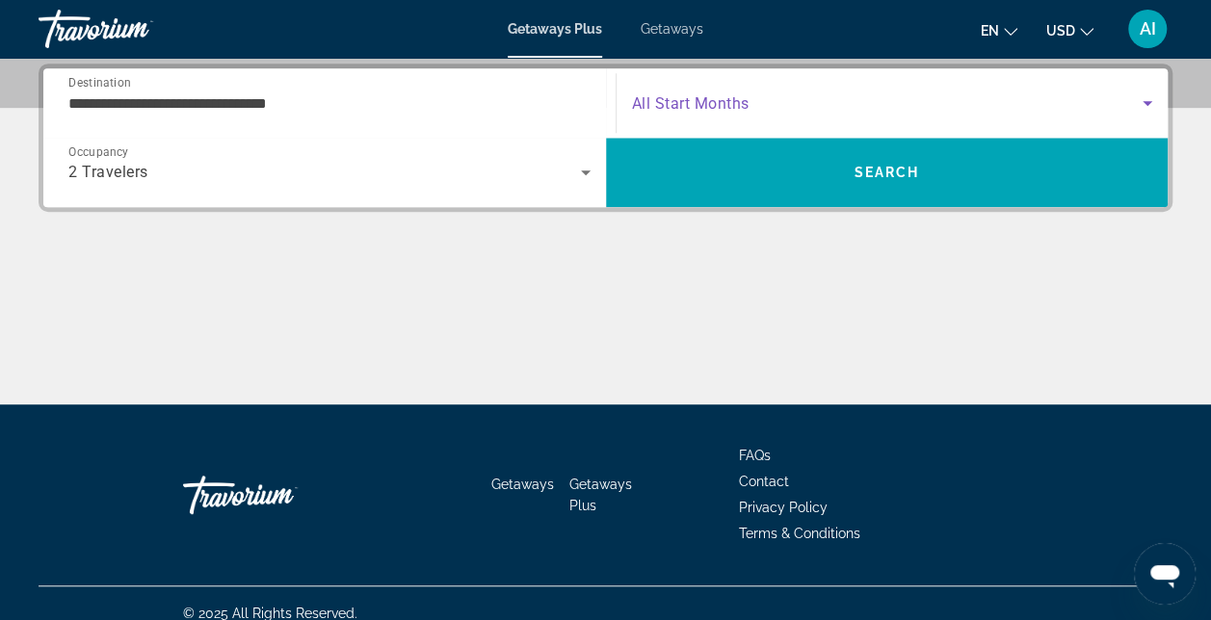
click at [1137, 102] on icon "Search widget" at bounding box center [1147, 103] width 23 height 23
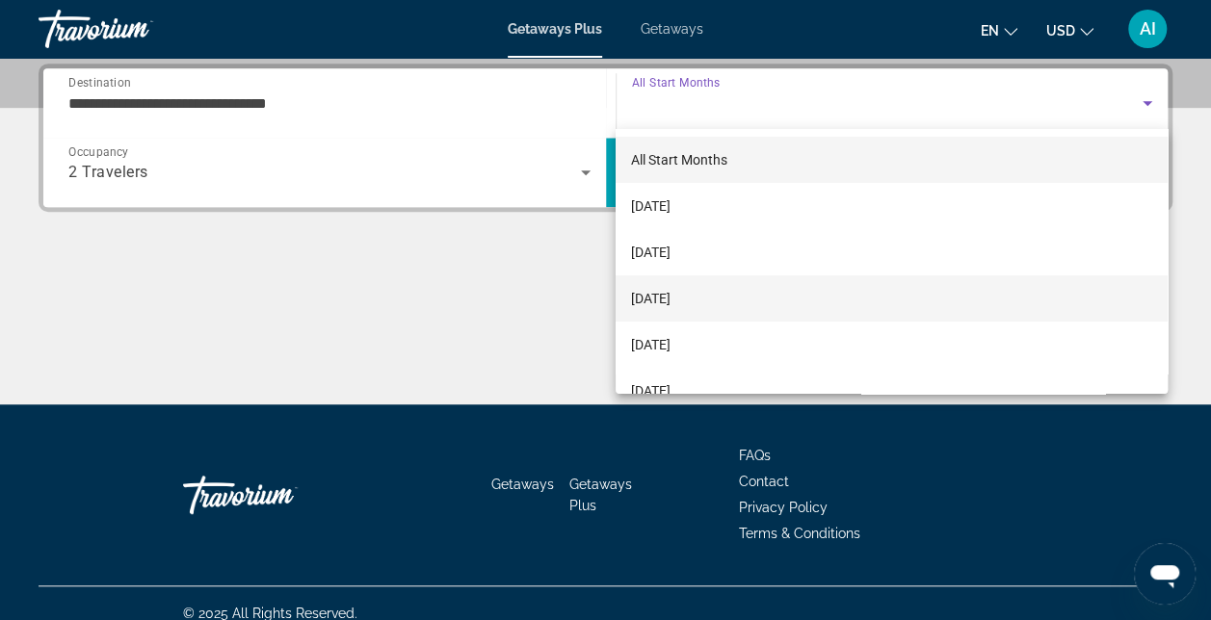
scroll to position [96, 0]
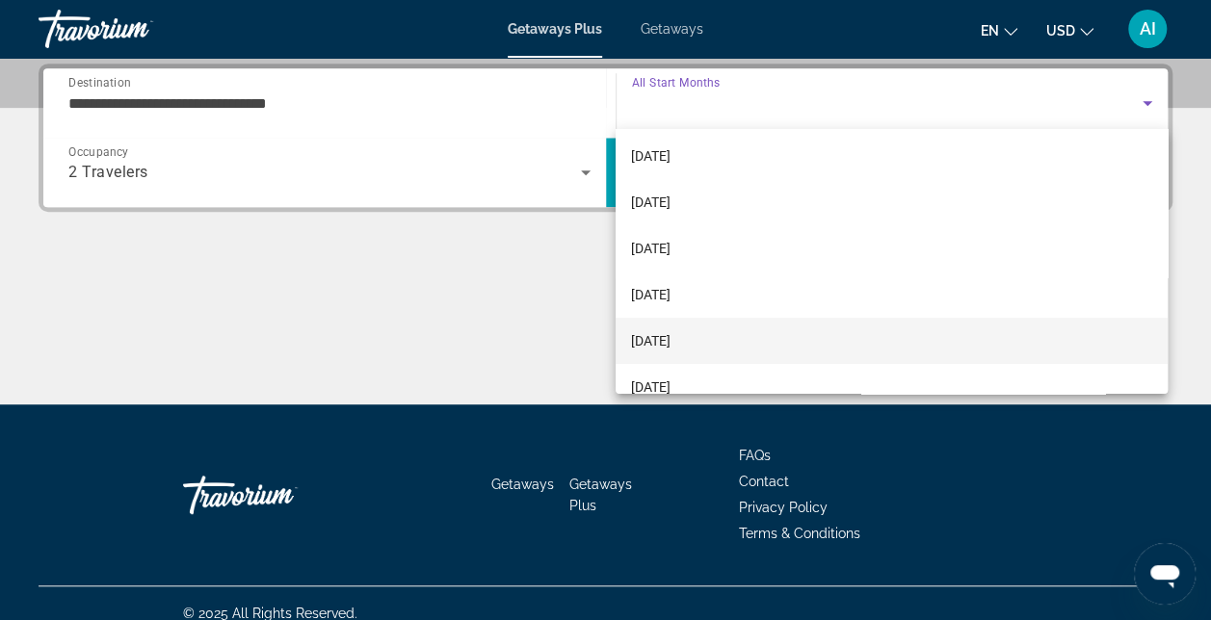
click at [670, 340] on span "[DATE]" at bounding box center [650, 340] width 39 height 23
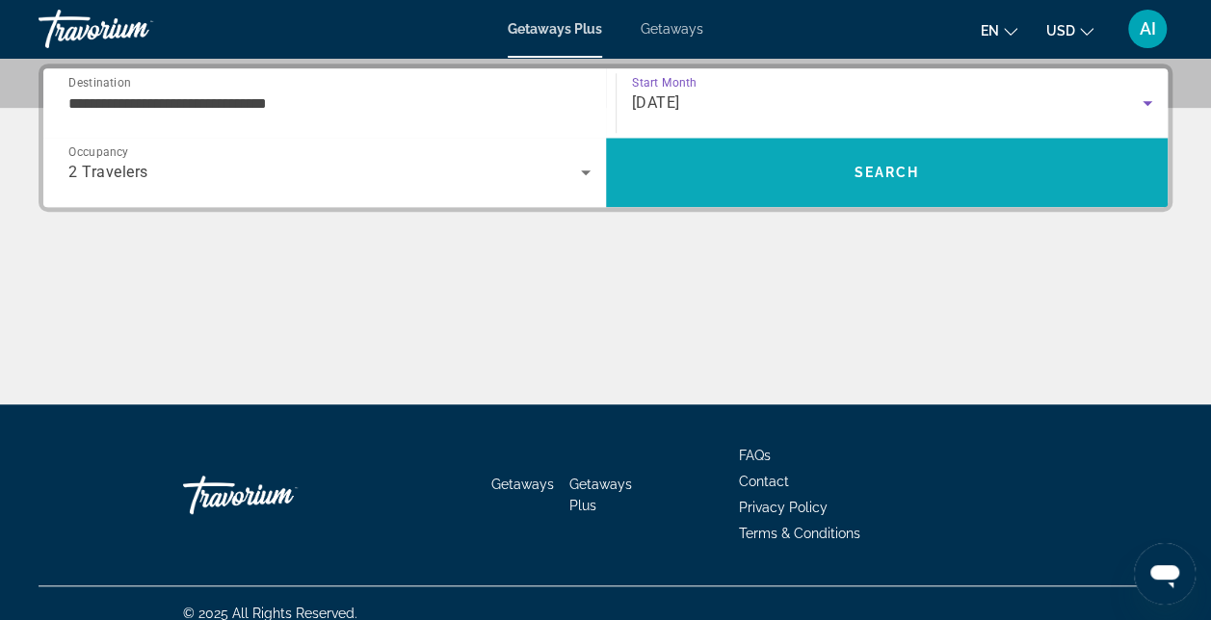
click at [823, 170] on span "Search" at bounding box center [887, 172] width 563 height 46
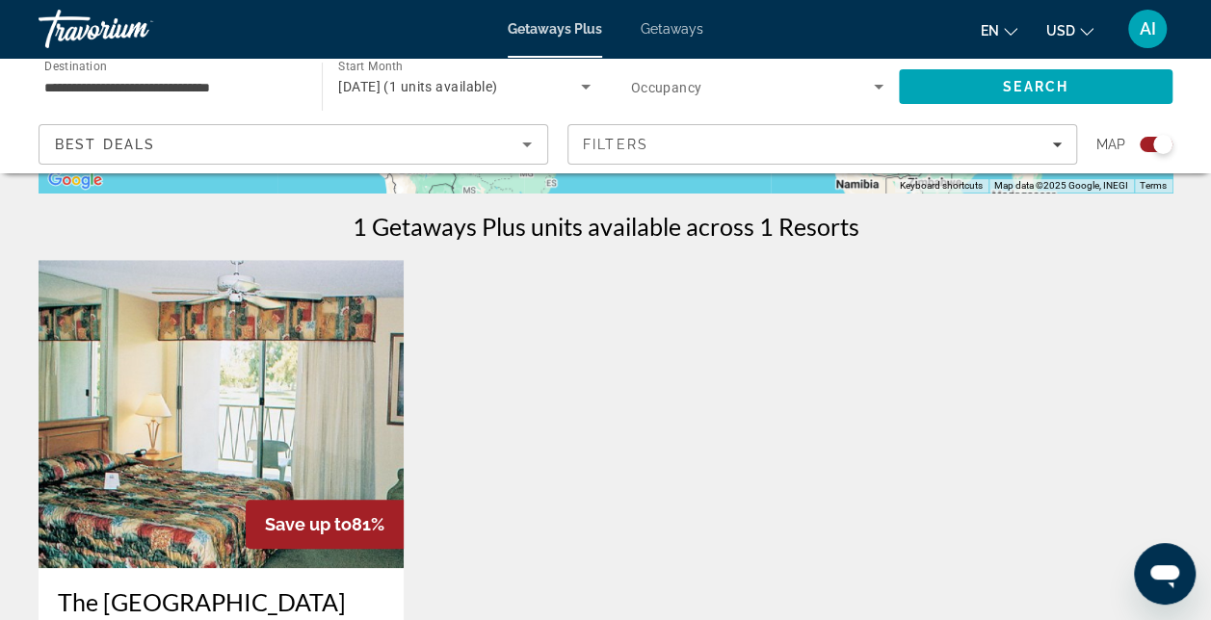
scroll to position [867, 0]
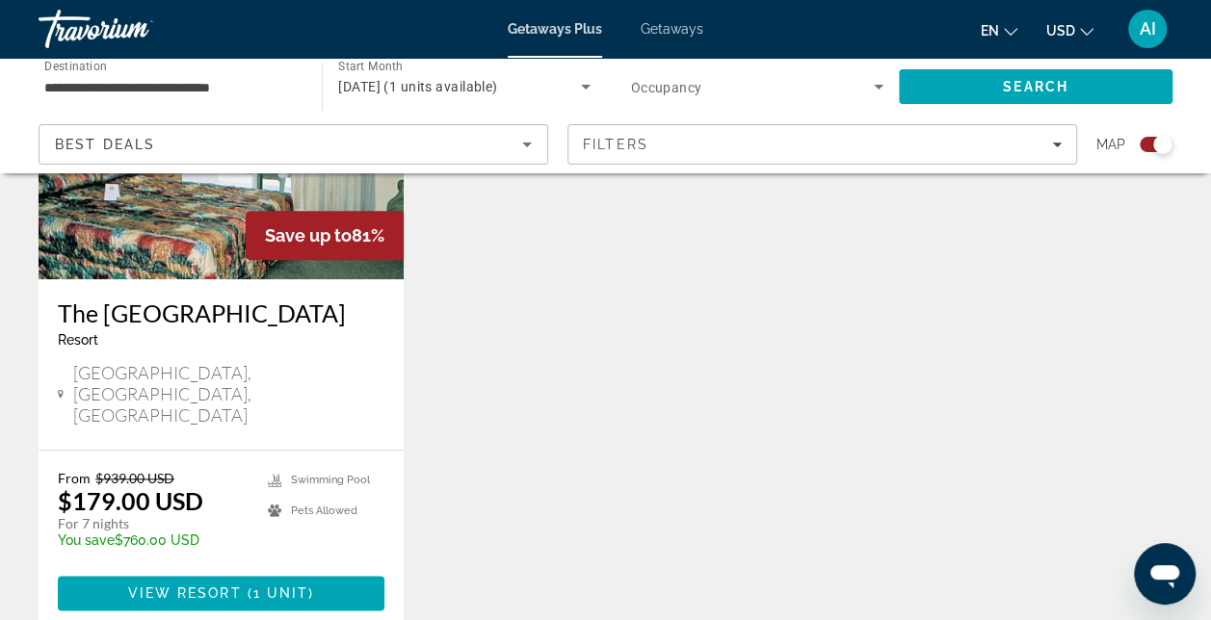
click at [873, 86] on icon "Search widget" at bounding box center [878, 86] width 23 height 23
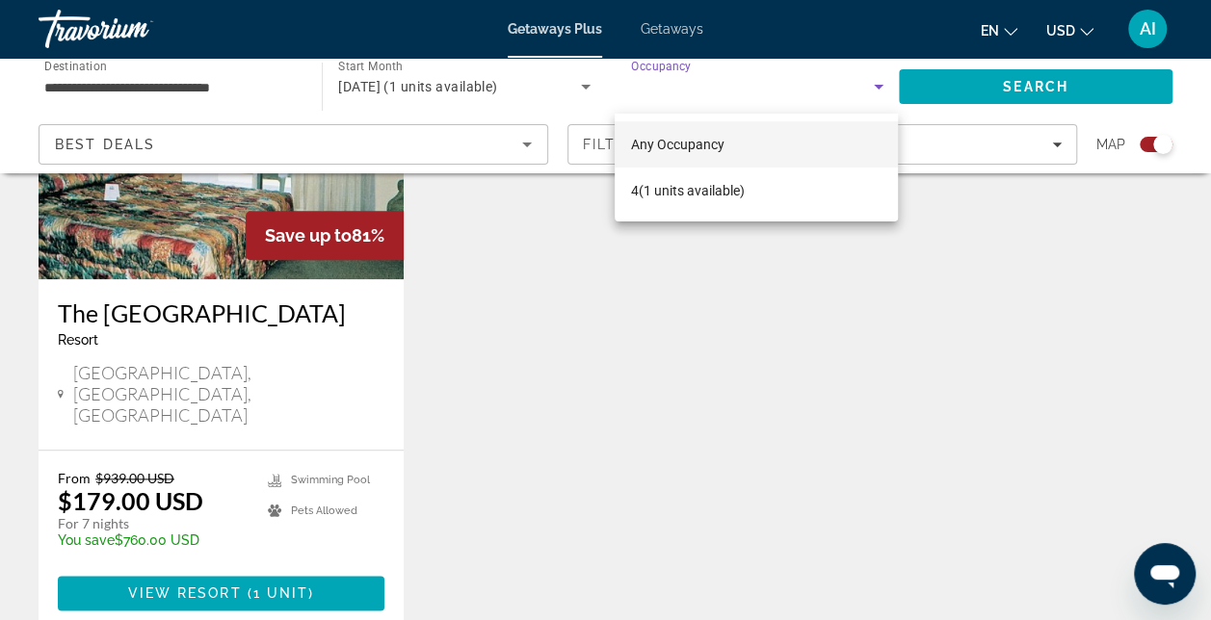
click at [879, 81] on div at bounding box center [605, 310] width 1211 height 620
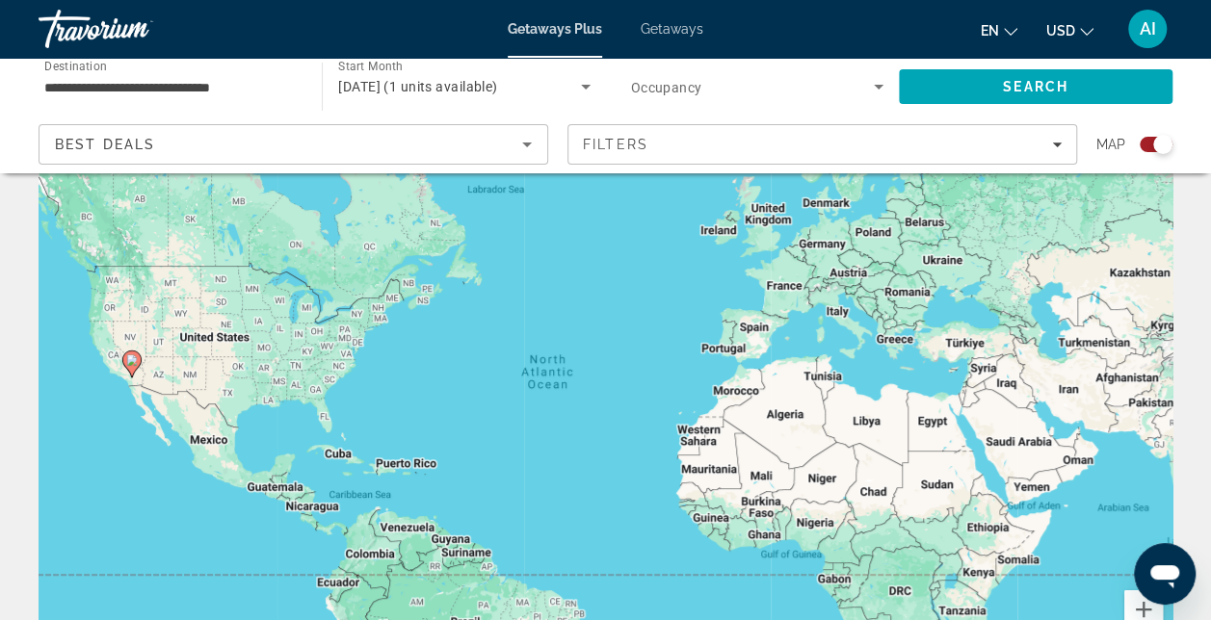
scroll to position [0, 0]
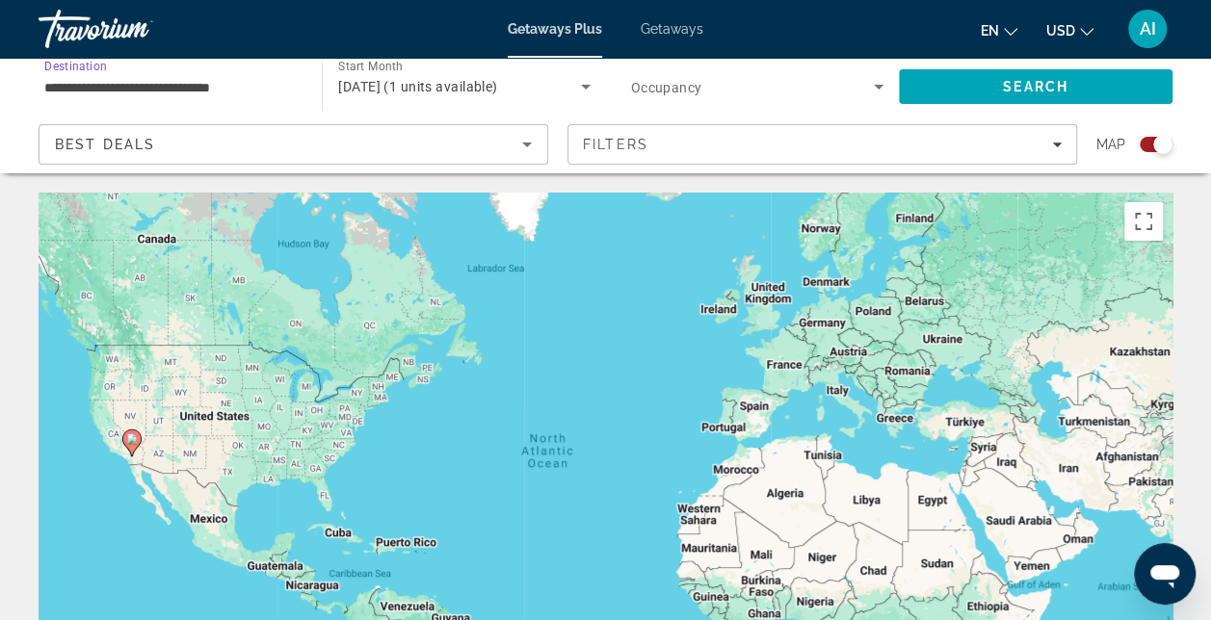
click at [100, 91] on input "**********" at bounding box center [170, 87] width 252 height 23
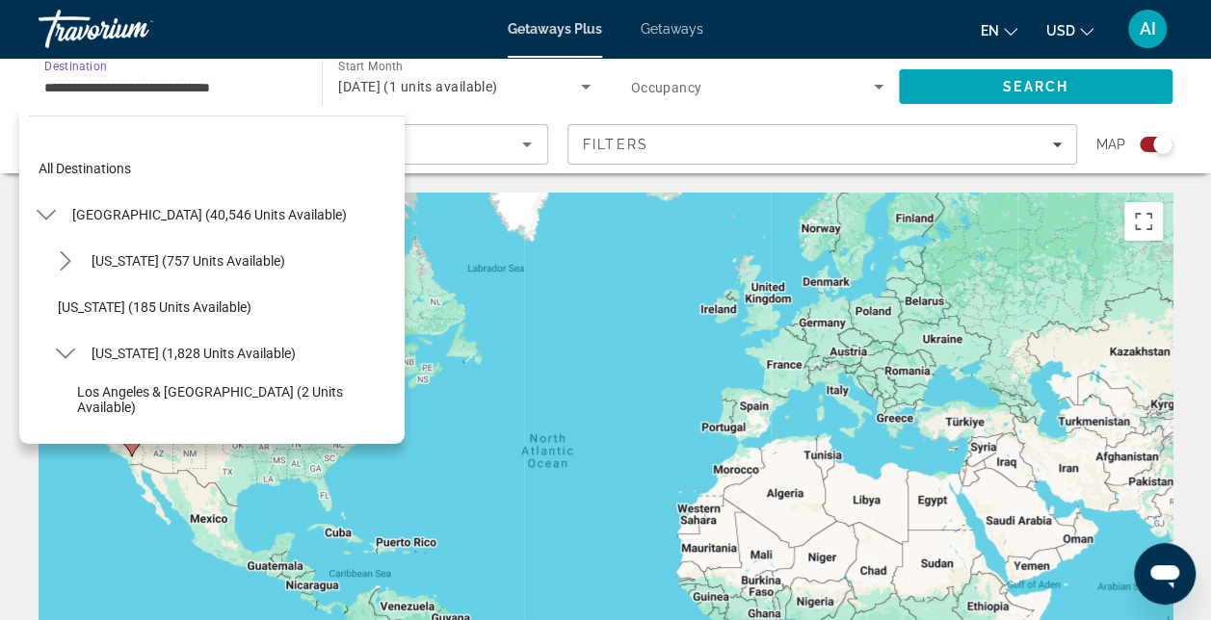
scroll to position [207, 0]
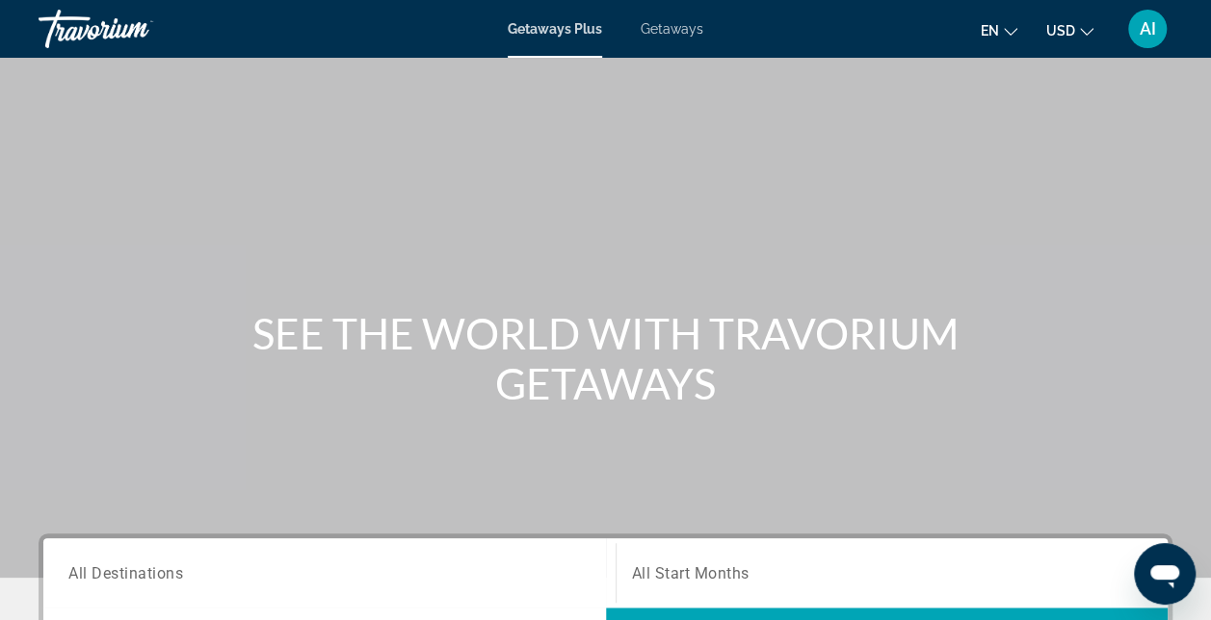
click at [1088, 26] on icon "Change currency" at bounding box center [1086, 31] width 13 height 13
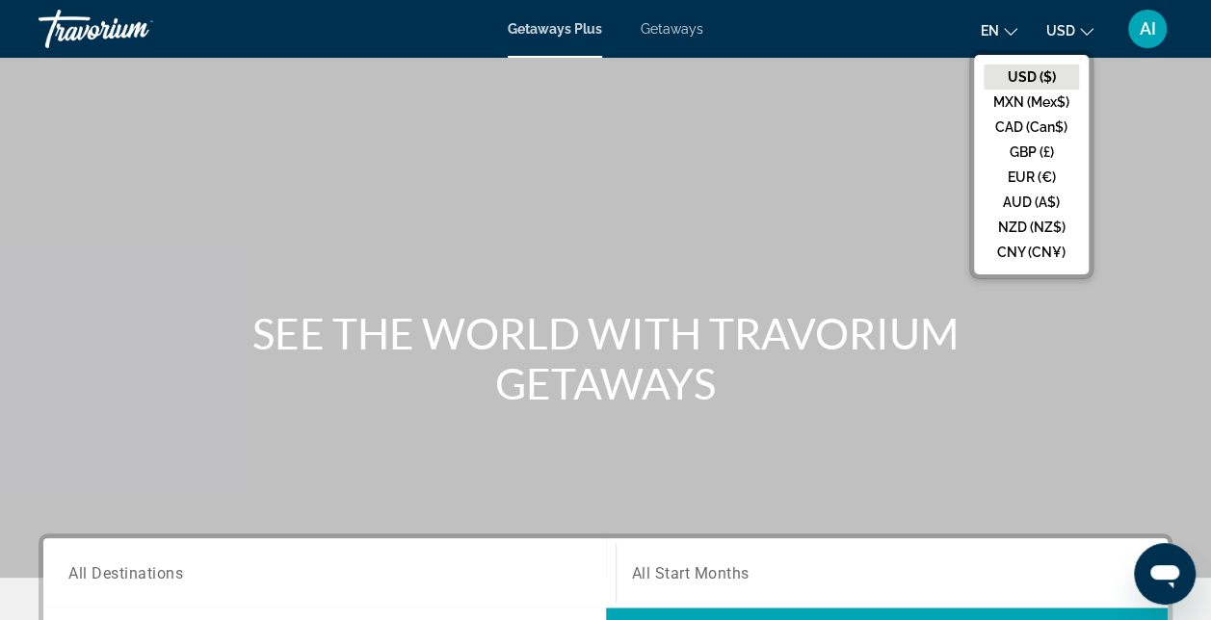
click at [1088, 26] on icon "Change currency" at bounding box center [1086, 31] width 13 height 13
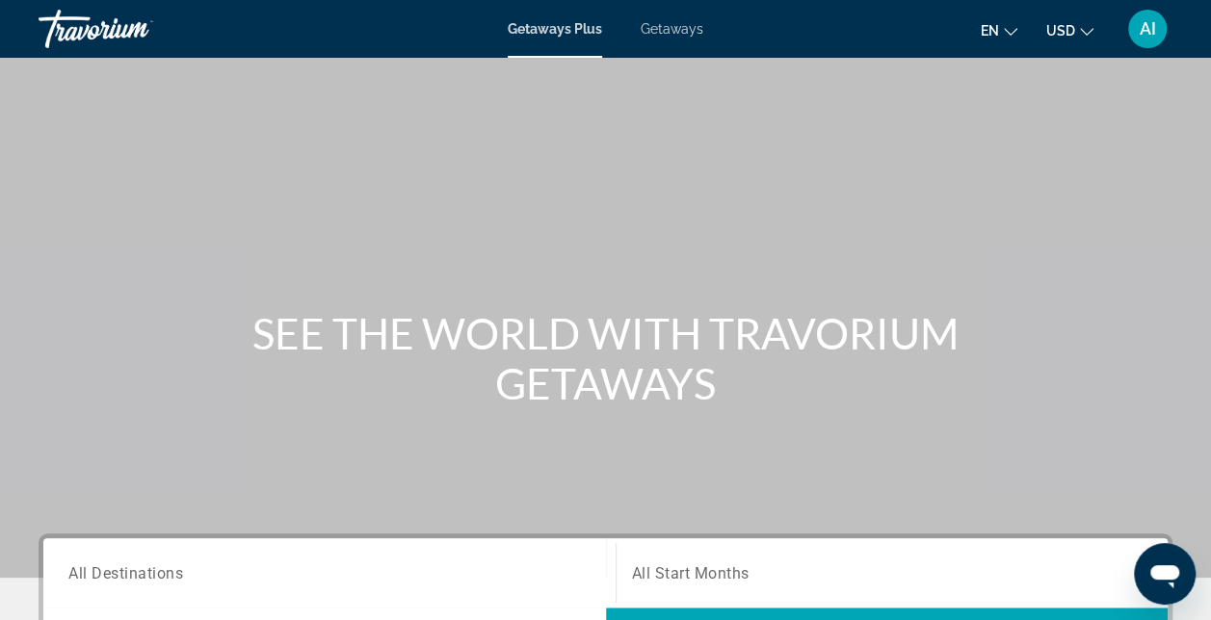
click at [1144, 21] on span "AI" at bounding box center [1148, 28] width 16 height 19
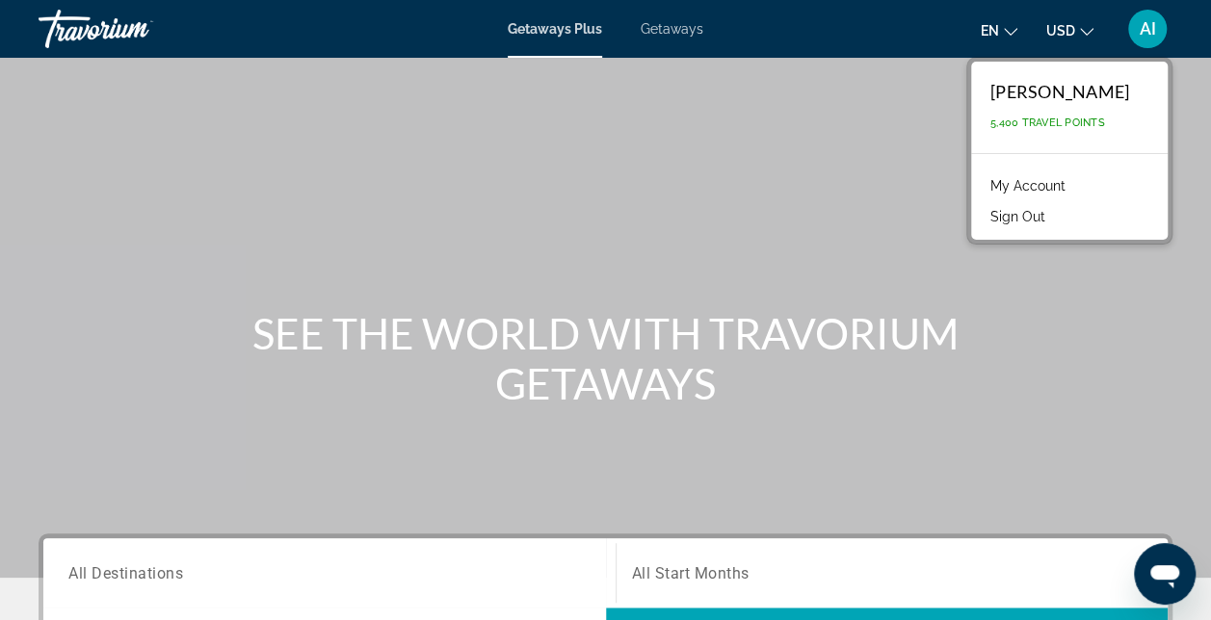
click at [827, 144] on div "Main content" at bounding box center [605, 289] width 1211 height 578
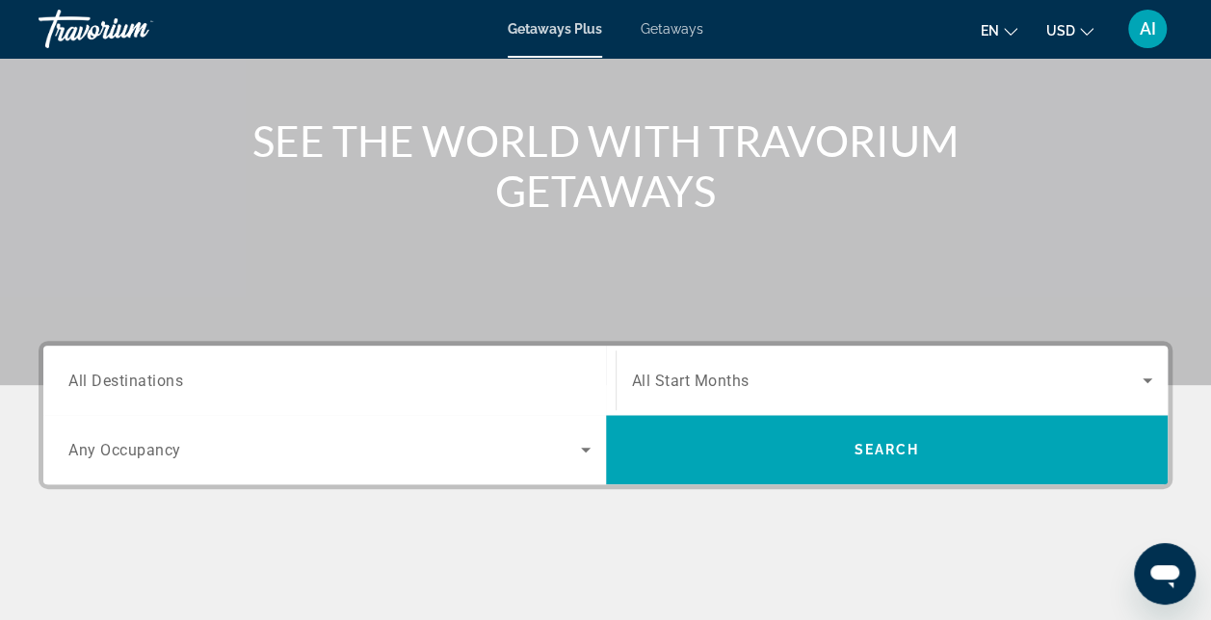
click at [148, 389] on span "All Destinations" at bounding box center [125, 380] width 115 height 18
click at [148, 389] on input "Destination All Destinations" at bounding box center [329, 381] width 522 height 23
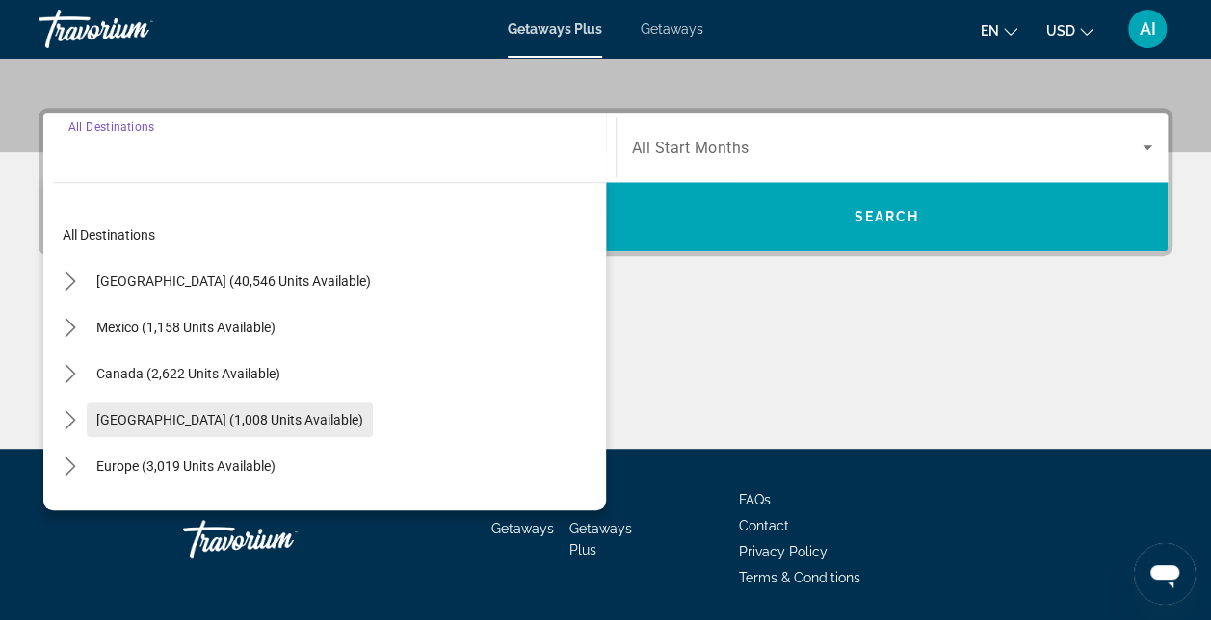
scroll to position [470, 0]
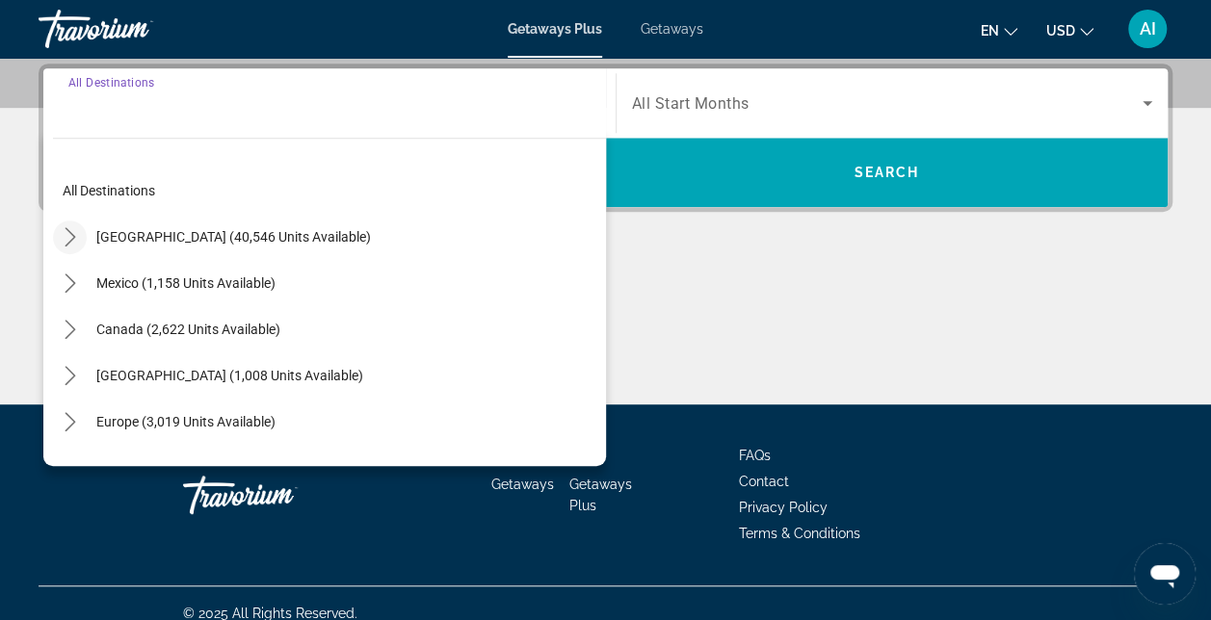
click at [71, 235] on icon "Toggle United States (40,546 units available) submenu" at bounding box center [70, 236] width 19 height 19
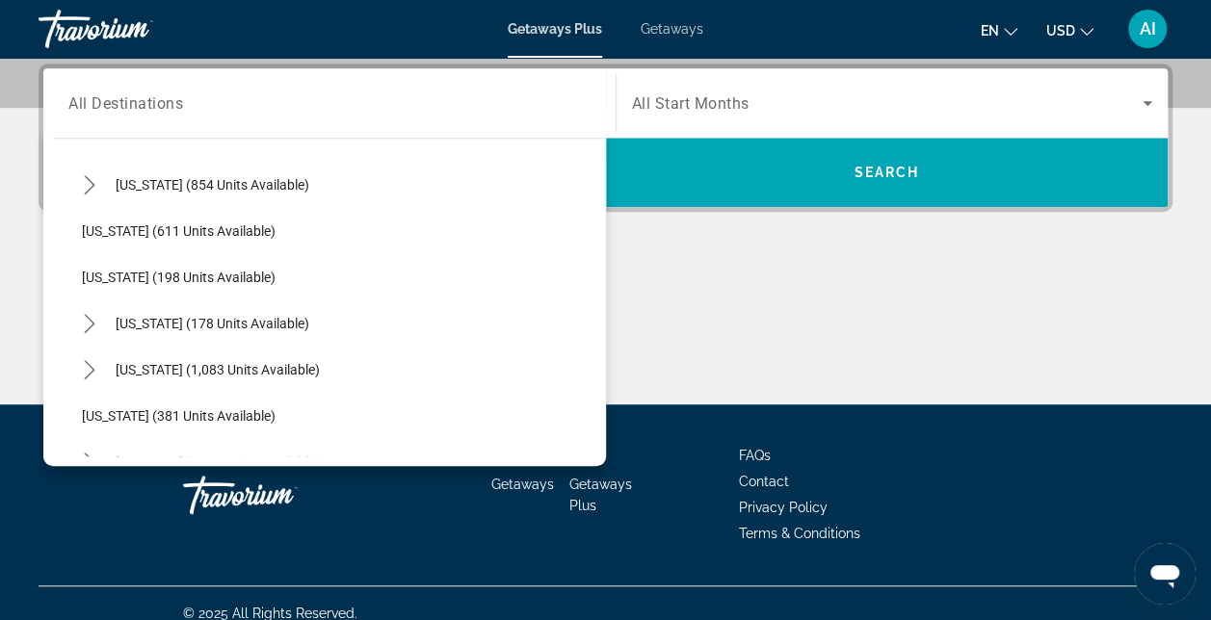
scroll to position [1019, 0]
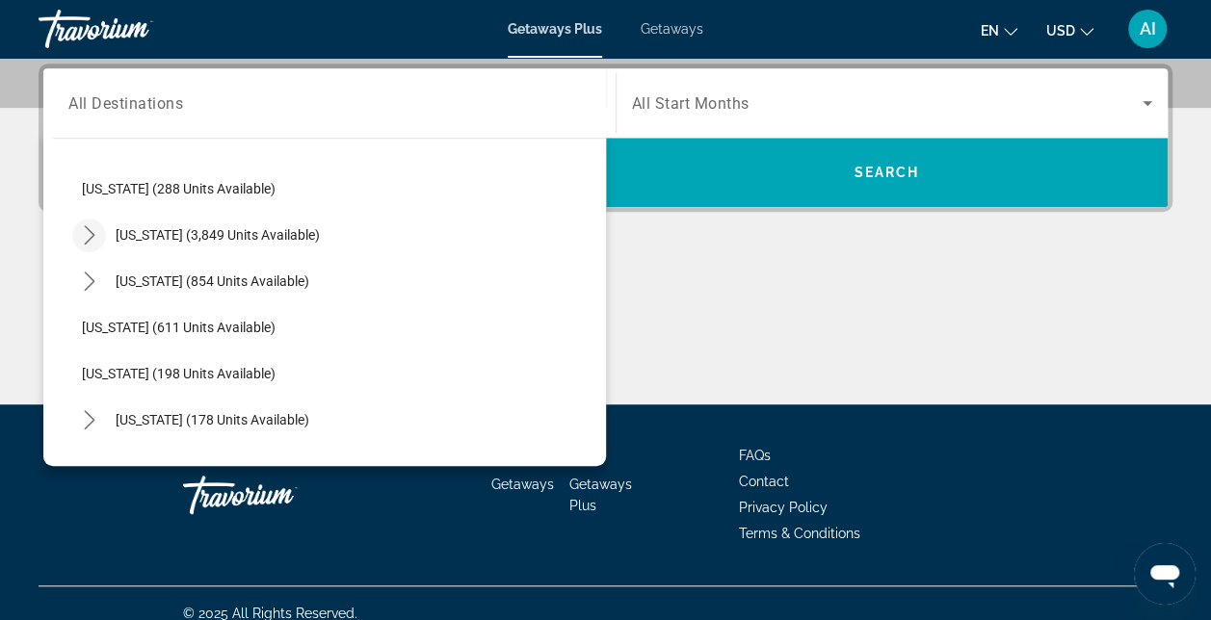
click at [85, 233] on icon "Toggle Nevada (3,849 units available) submenu" at bounding box center [89, 234] width 19 height 19
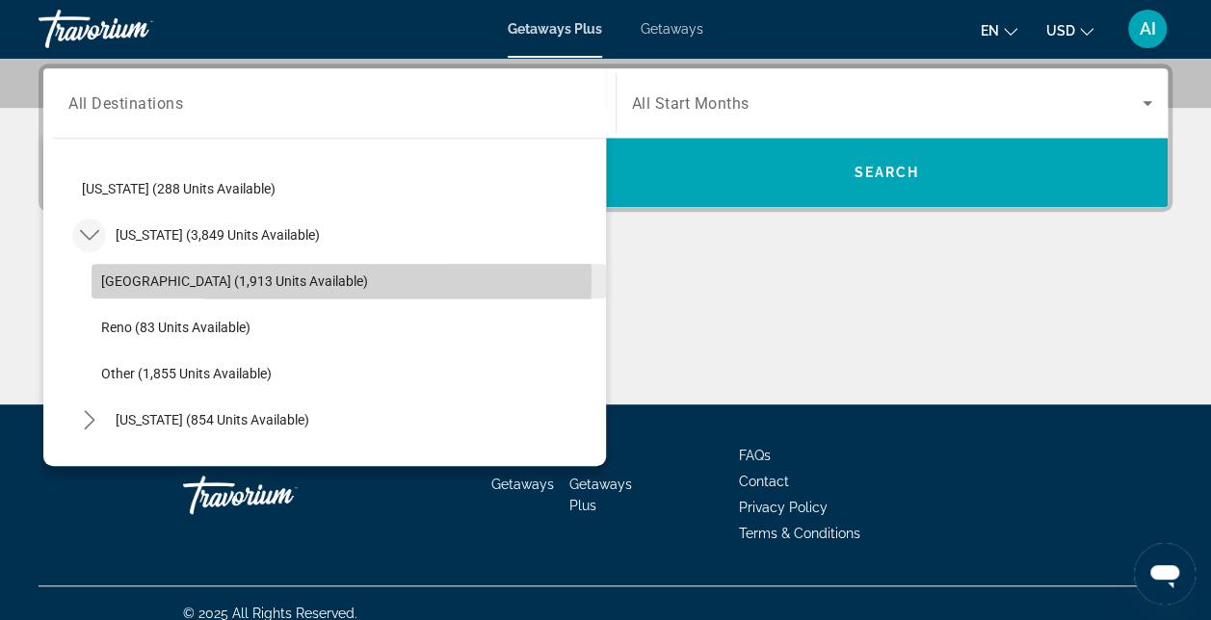
click at [152, 277] on span "[GEOGRAPHIC_DATA] (1,913 units available)" at bounding box center [234, 281] width 267 height 15
type input "**********"
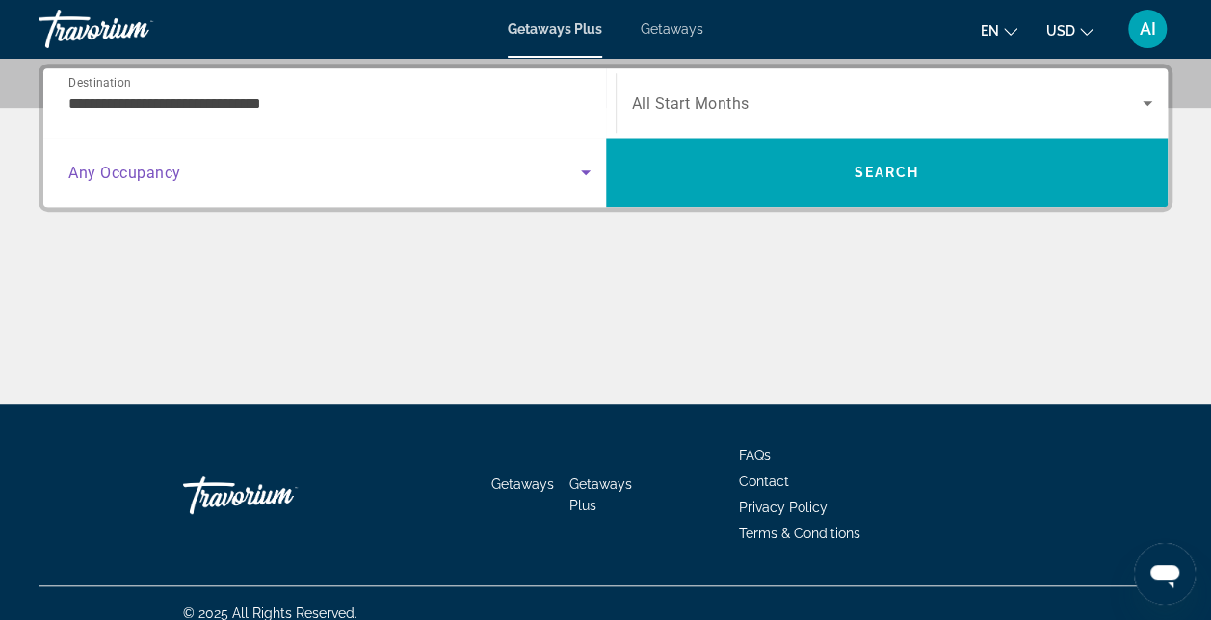
click at [579, 168] on icon "Search widget" at bounding box center [585, 172] width 23 height 23
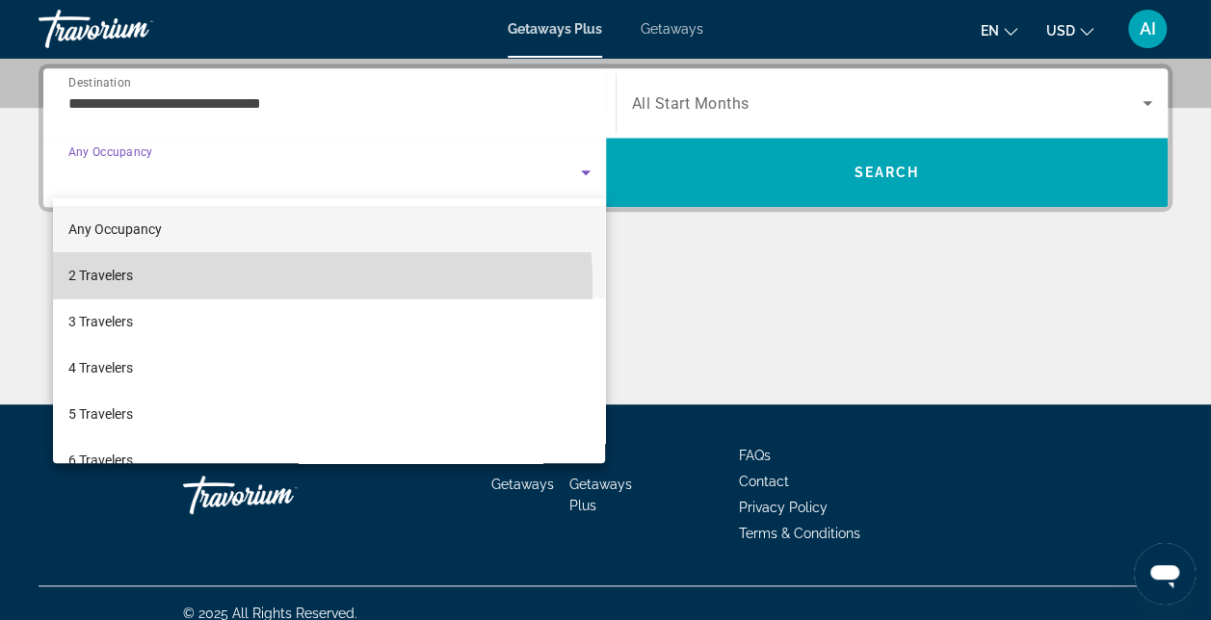
click at [241, 285] on mat-option "2 Travelers" at bounding box center [329, 275] width 553 height 46
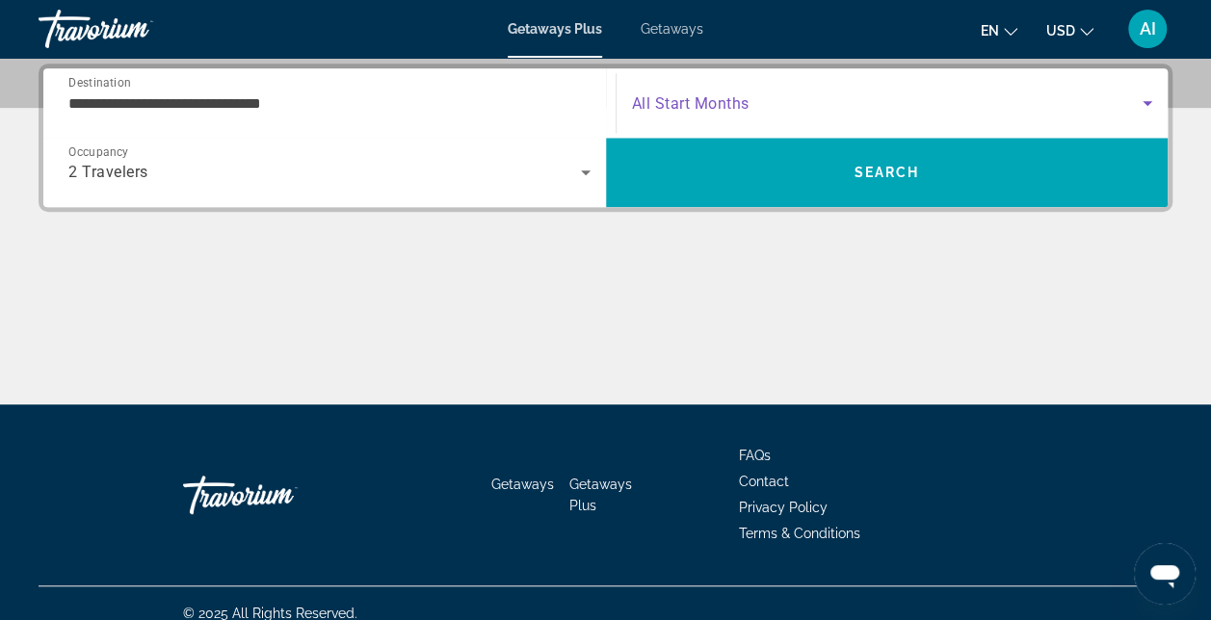
click at [1143, 104] on icon "Search widget" at bounding box center [1147, 103] width 23 height 23
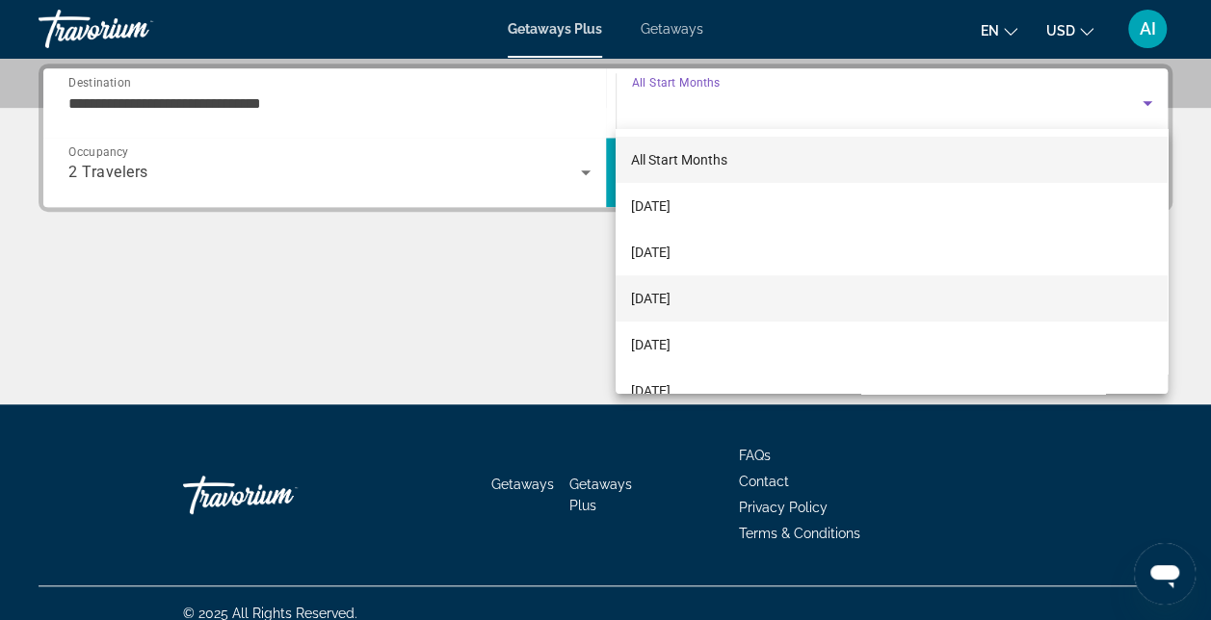
scroll to position [193, 0]
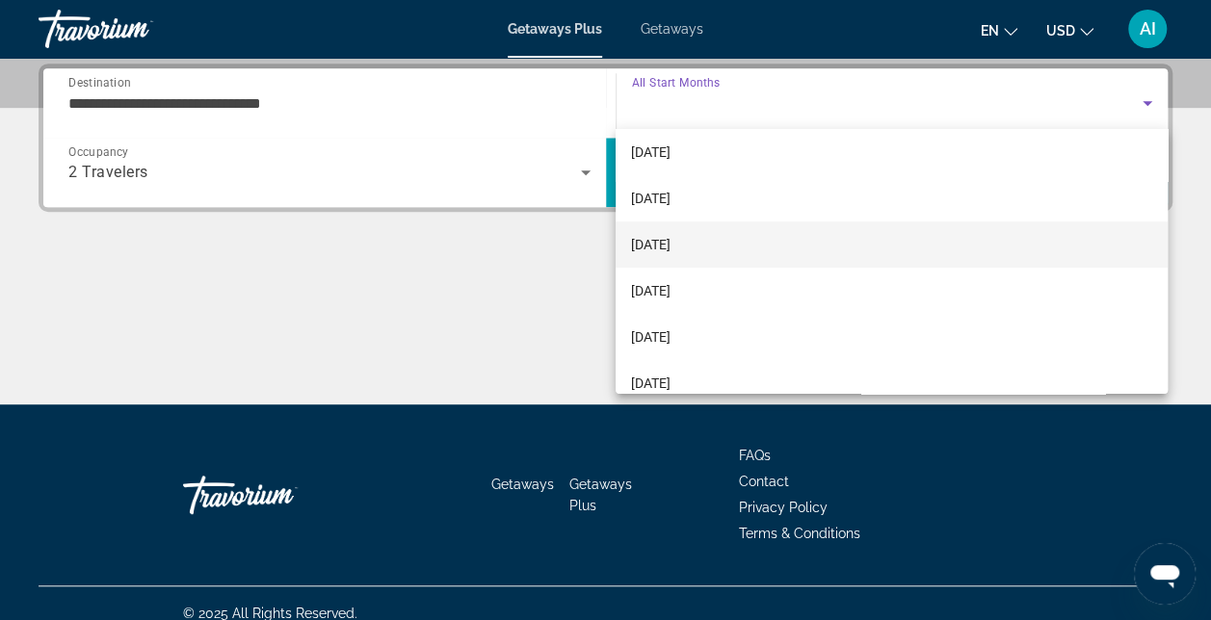
click at [655, 249] on span "[DATE]" at bounding box center [650, 244] width 39 height 23
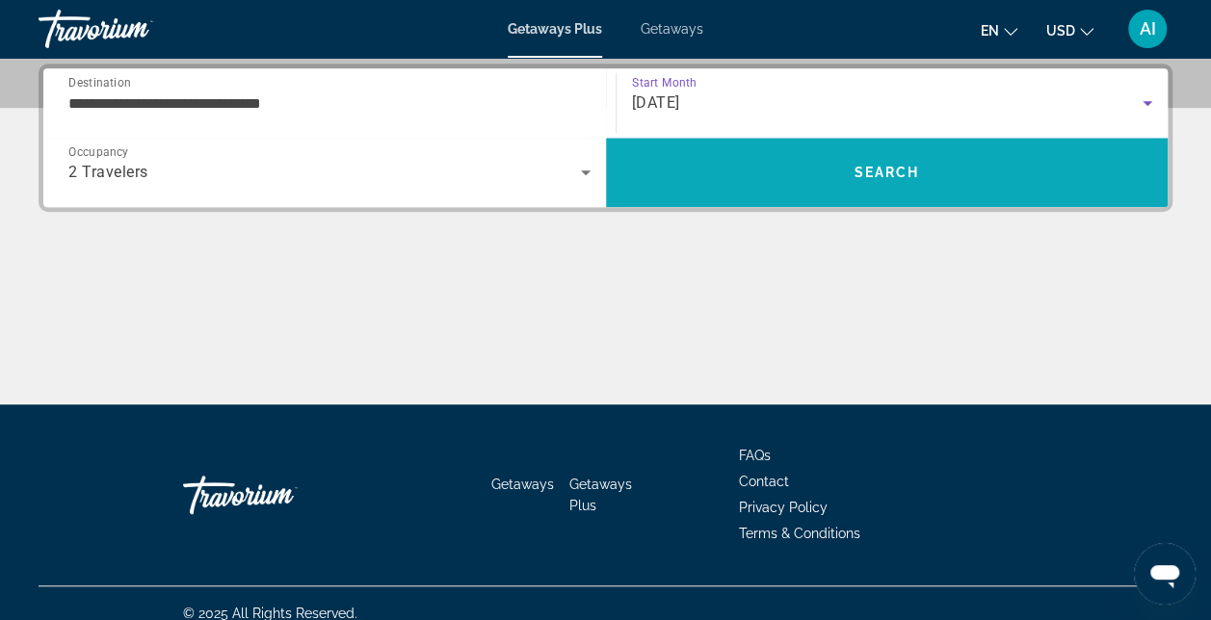
click at [831, 174] on span "Search" at bounding box center [887, 172] width 563 height 46
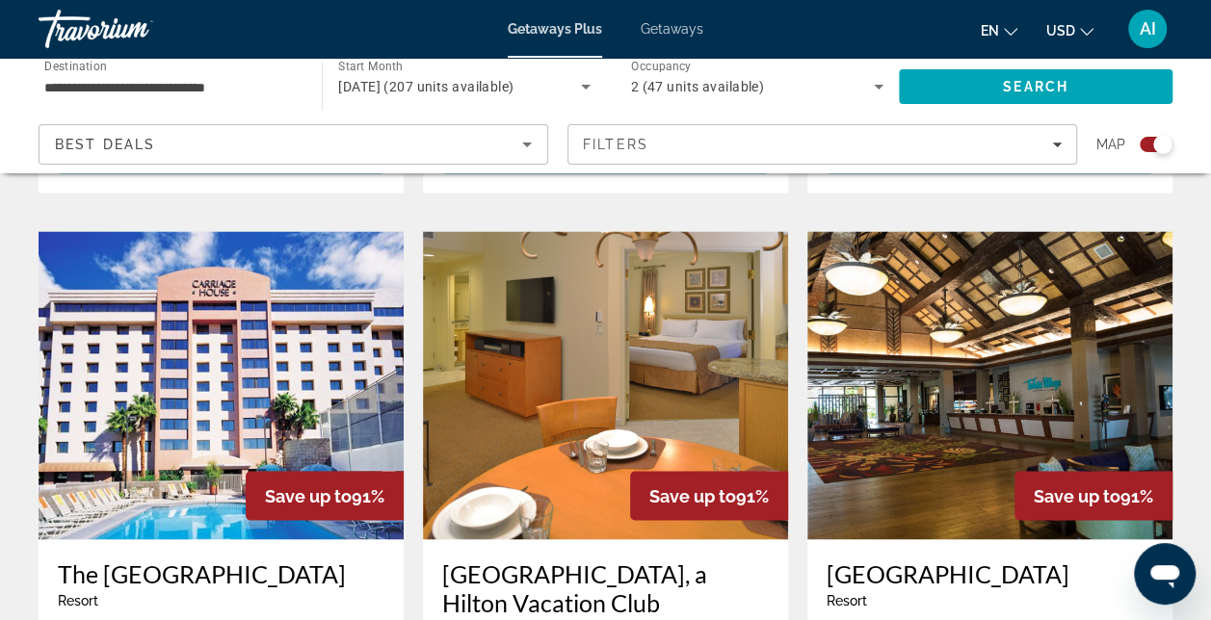
scroll to position [1445, 0]
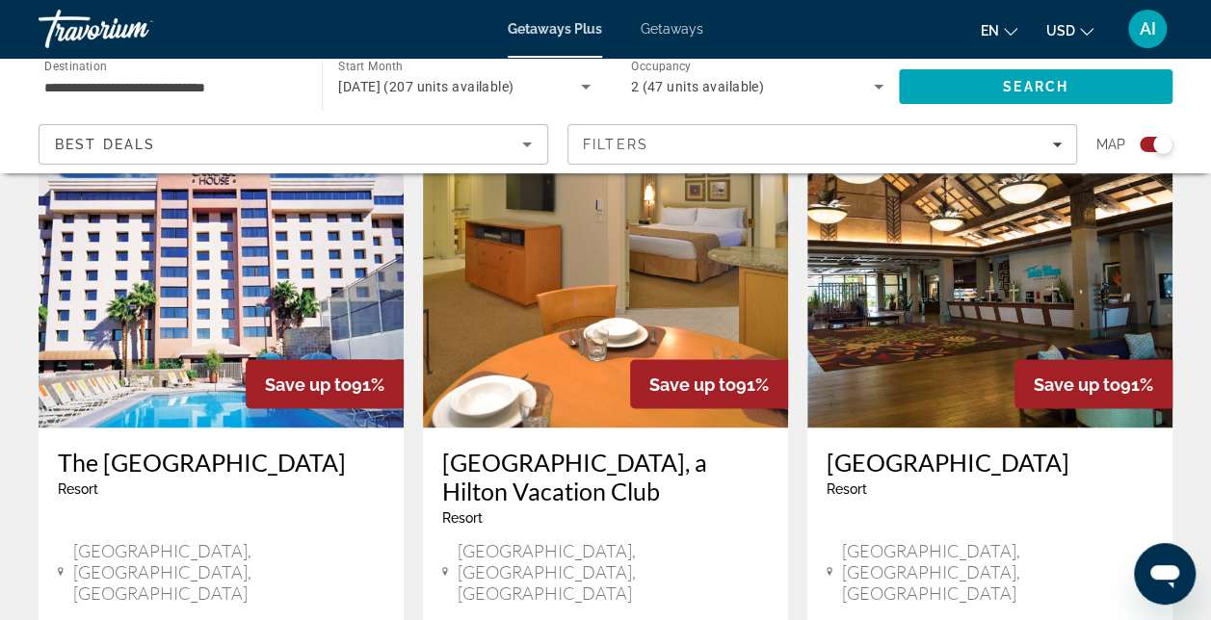
click at [906, 291] on img "Main content" at bounding box center [989, 273] width 365 height 308
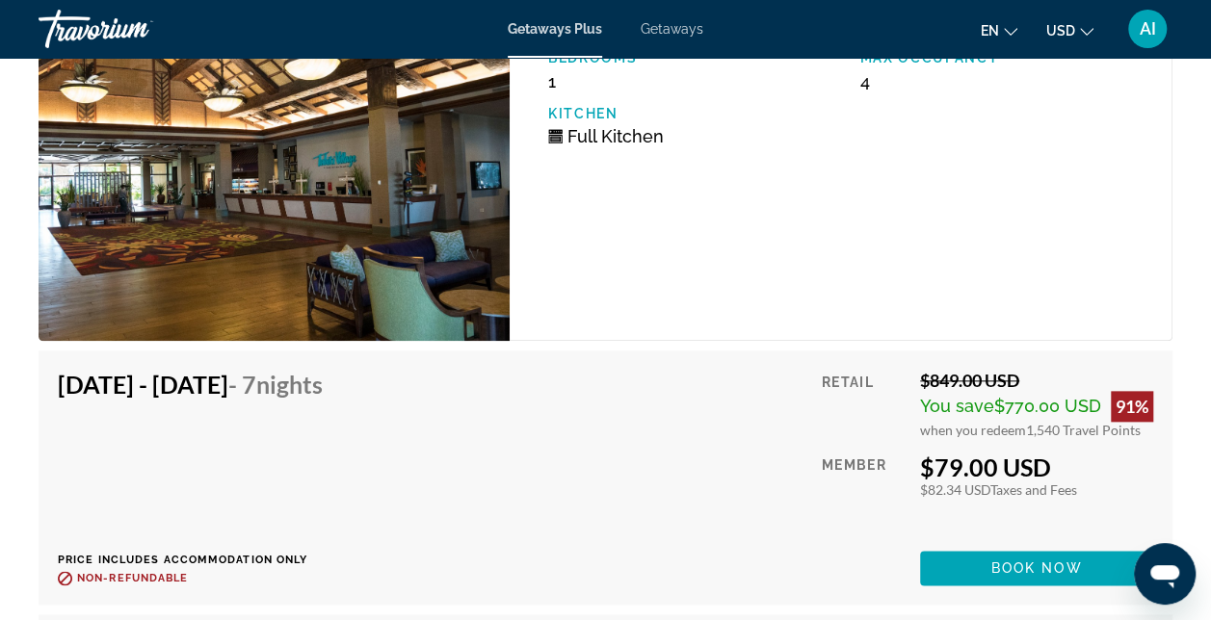
scroll to position [8114, 0]
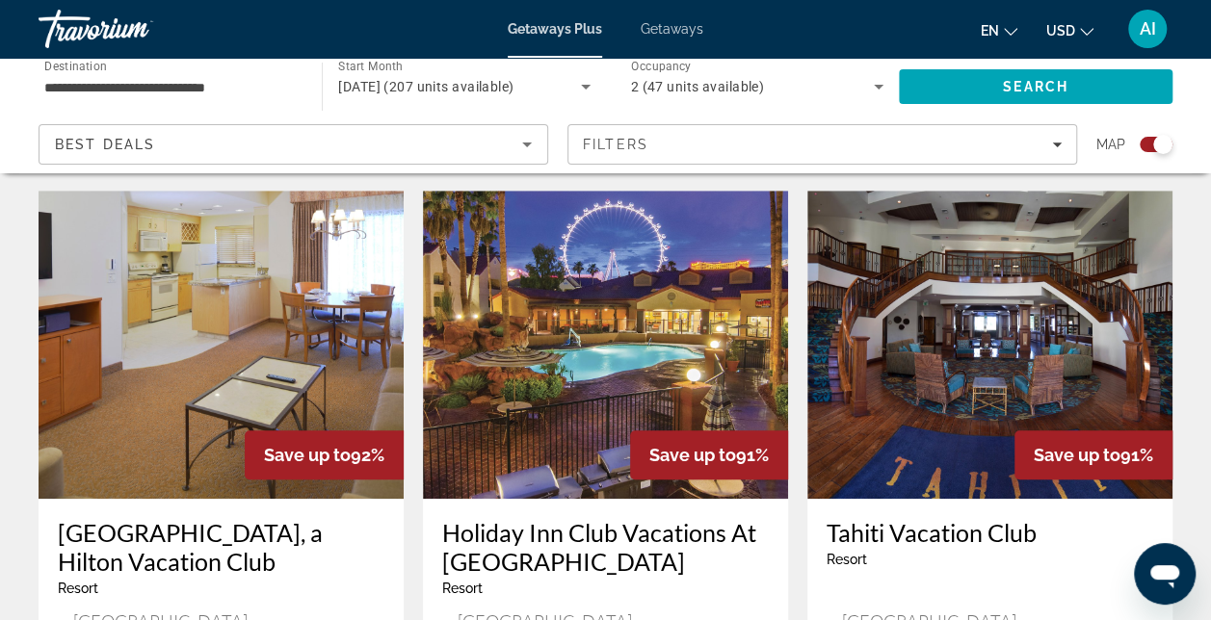
scroll to position [771, 0]
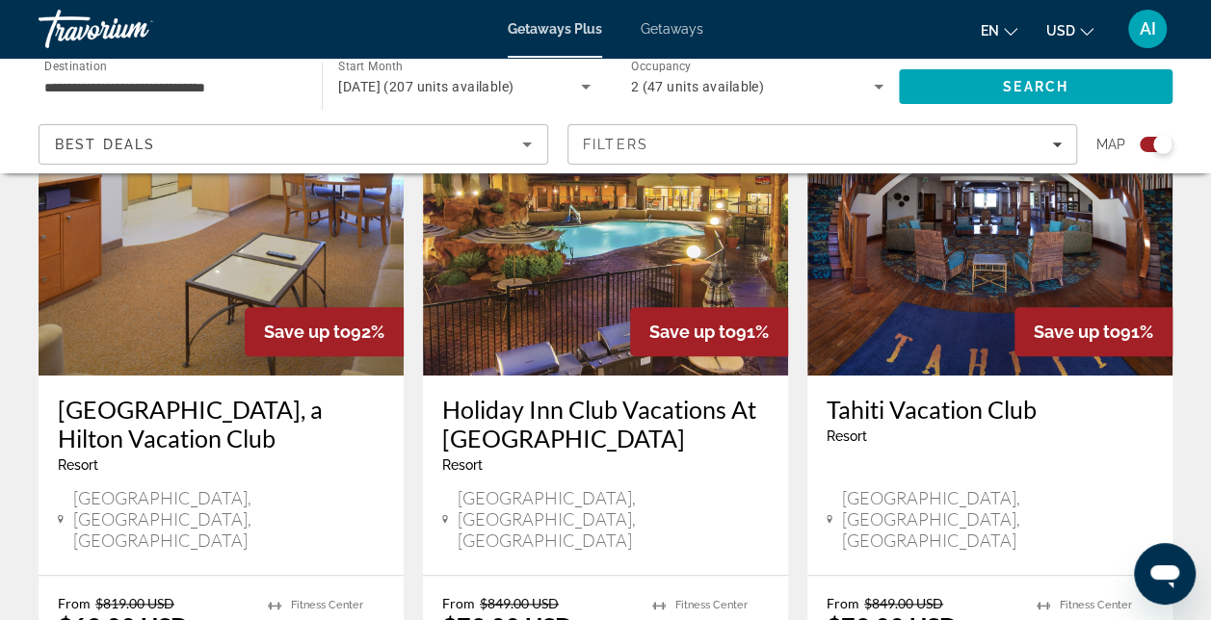
click at [529, 293] on img "Main content" at bounding box center [605, 221] width 365 height 308
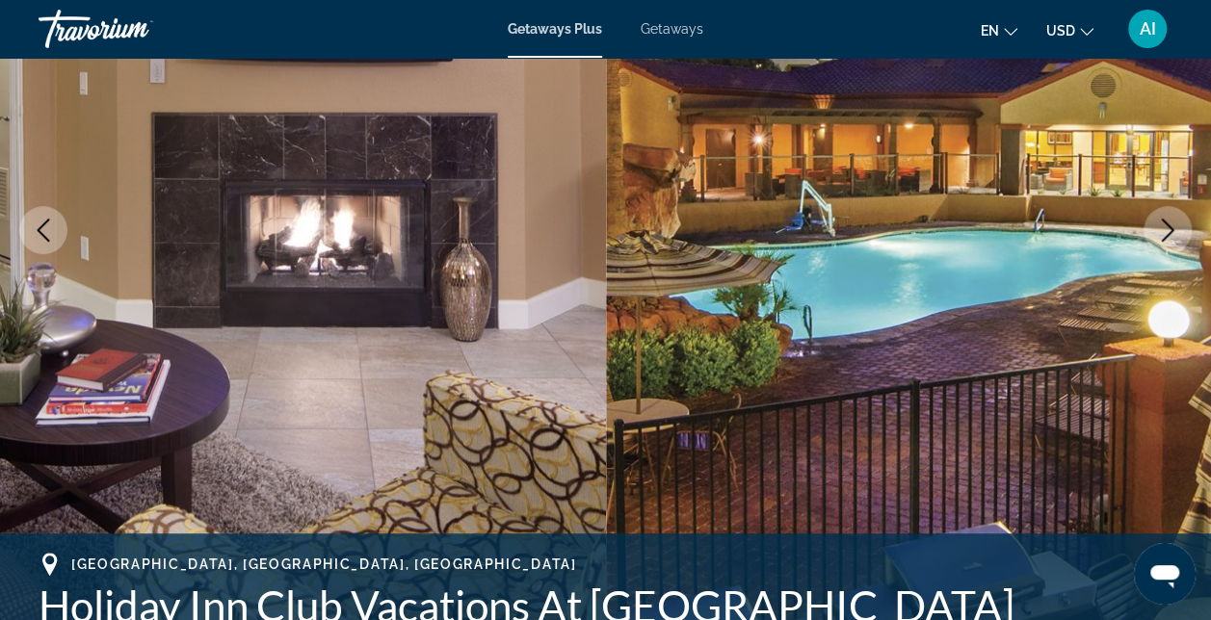
scroll to position [289, 0]
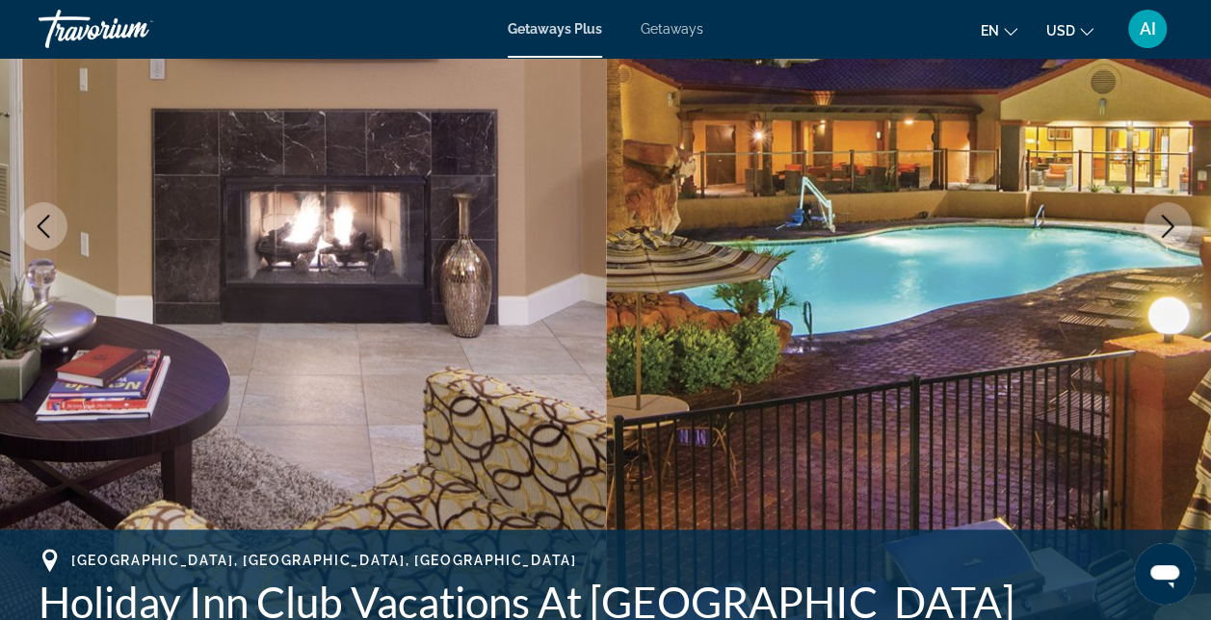
click at [1158, 224] on icon "Next image" at bounding box center [1167, 226] width 23 height 23
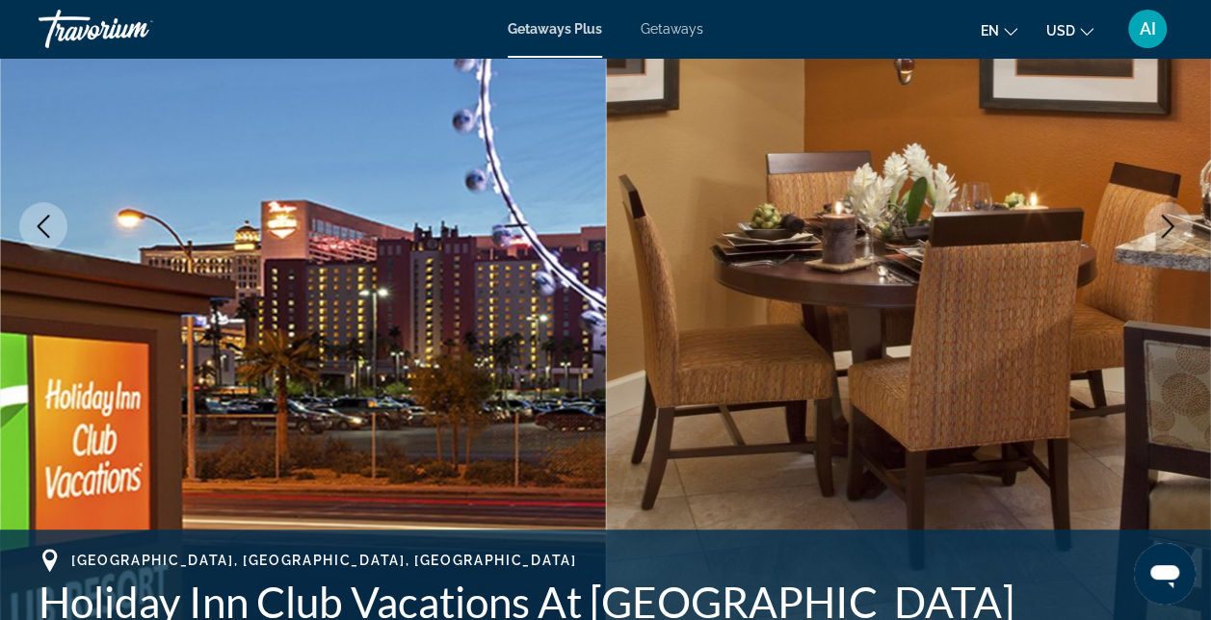
click at [1158, 224] on icon "Next image" at bounding box center [1167, 226] width 23 height 23
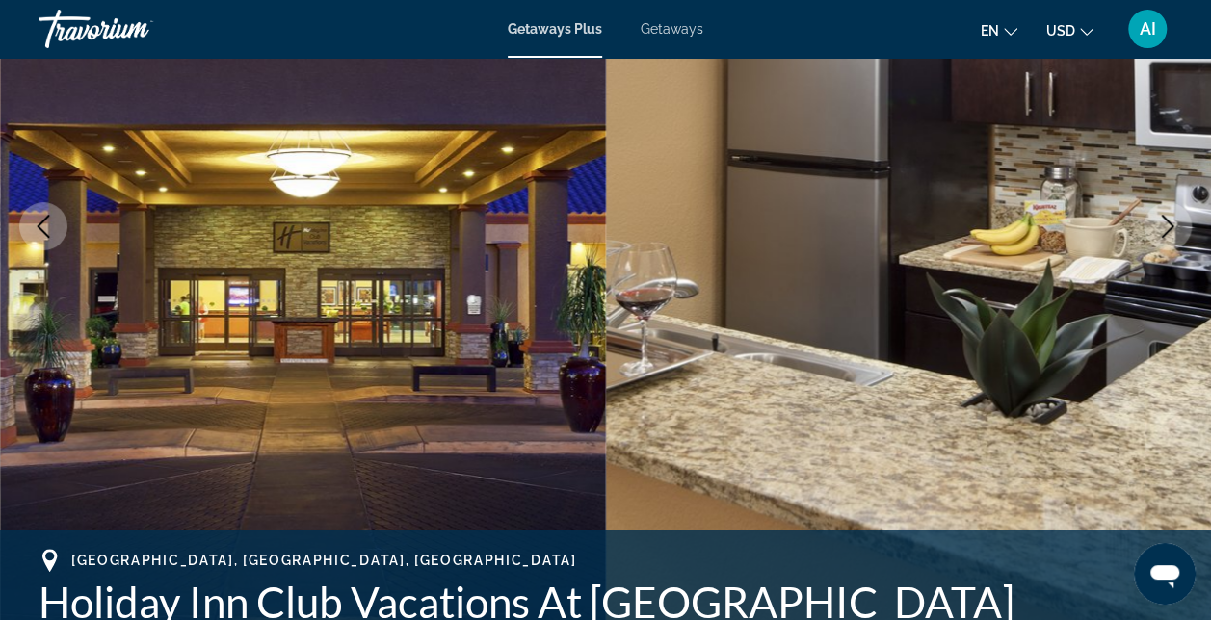
click at [1158, 224] on icon "Next image" at bounding box center [1167, 226] width 23 height 23
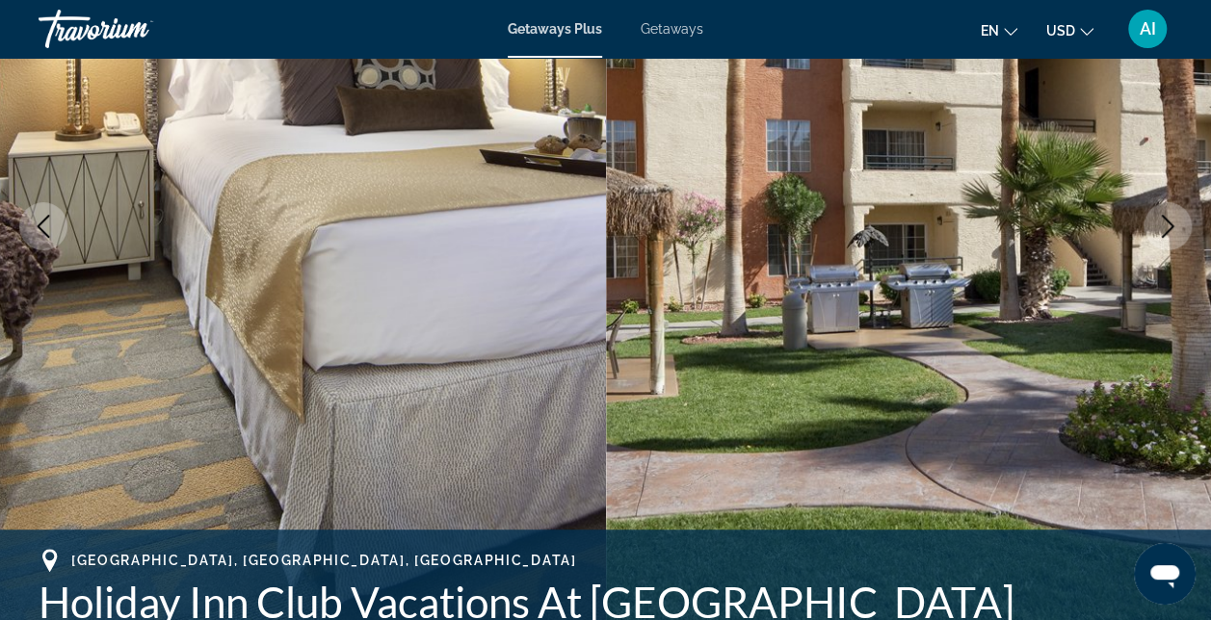
click at [1158, 224] on icon "Next image" at bounding box center [1167, 226] width 23 height 23
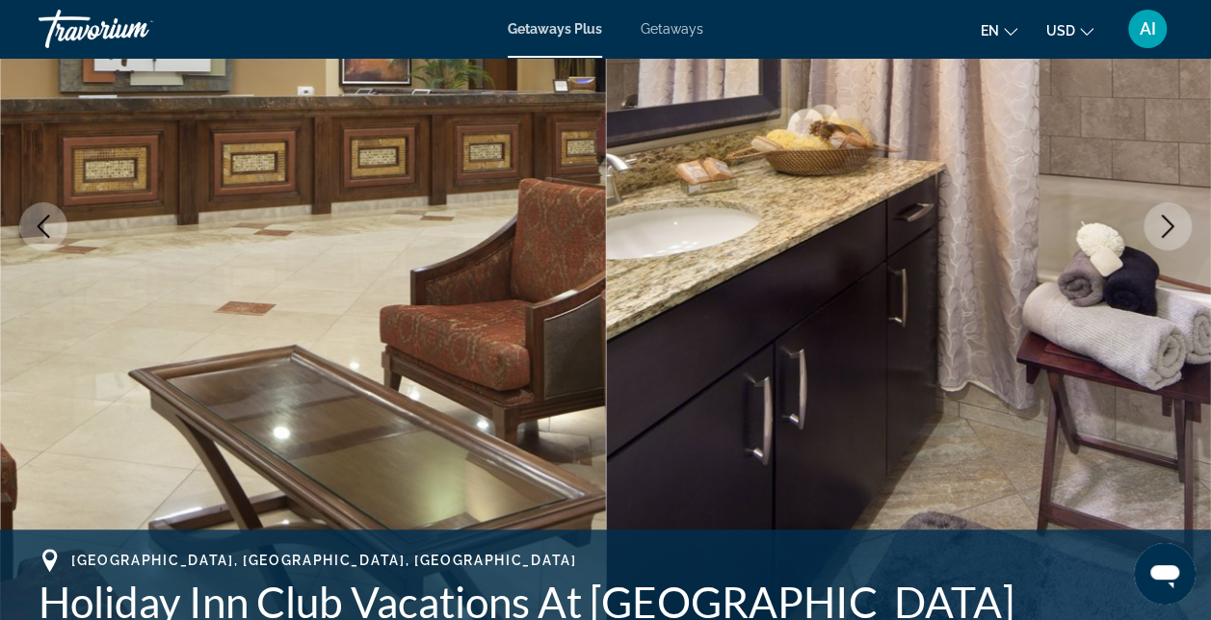
click at [1160, 224] on icon "Next image" at bounding box center [1167, 226] width 23 height 23
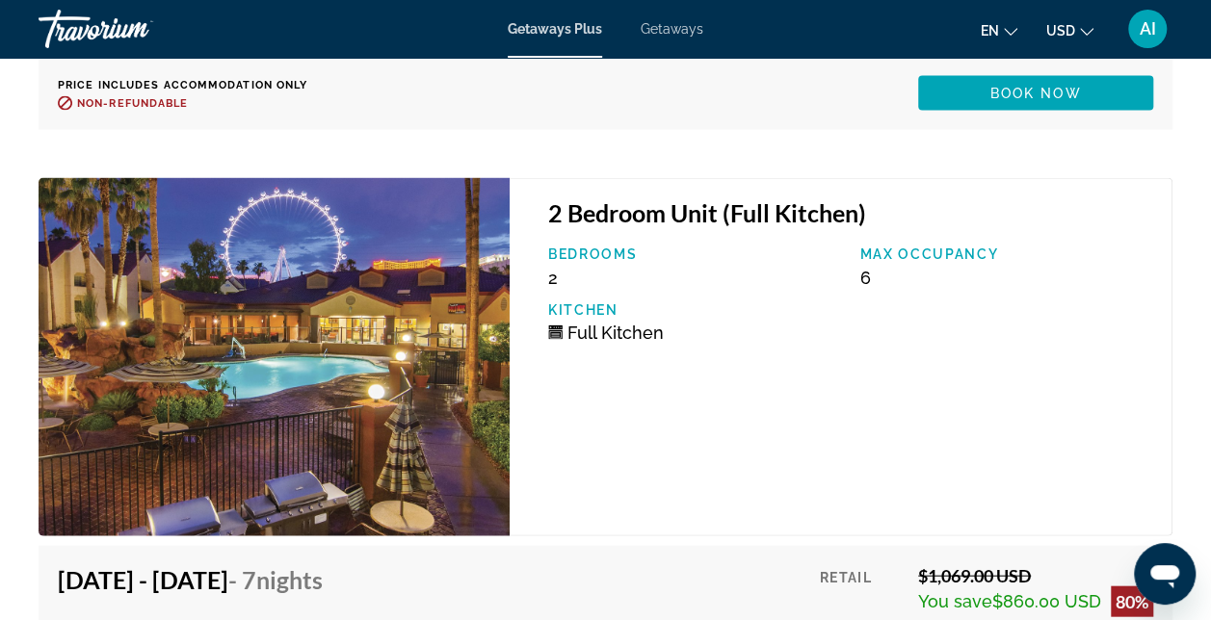
scroll to position [9055, 0]
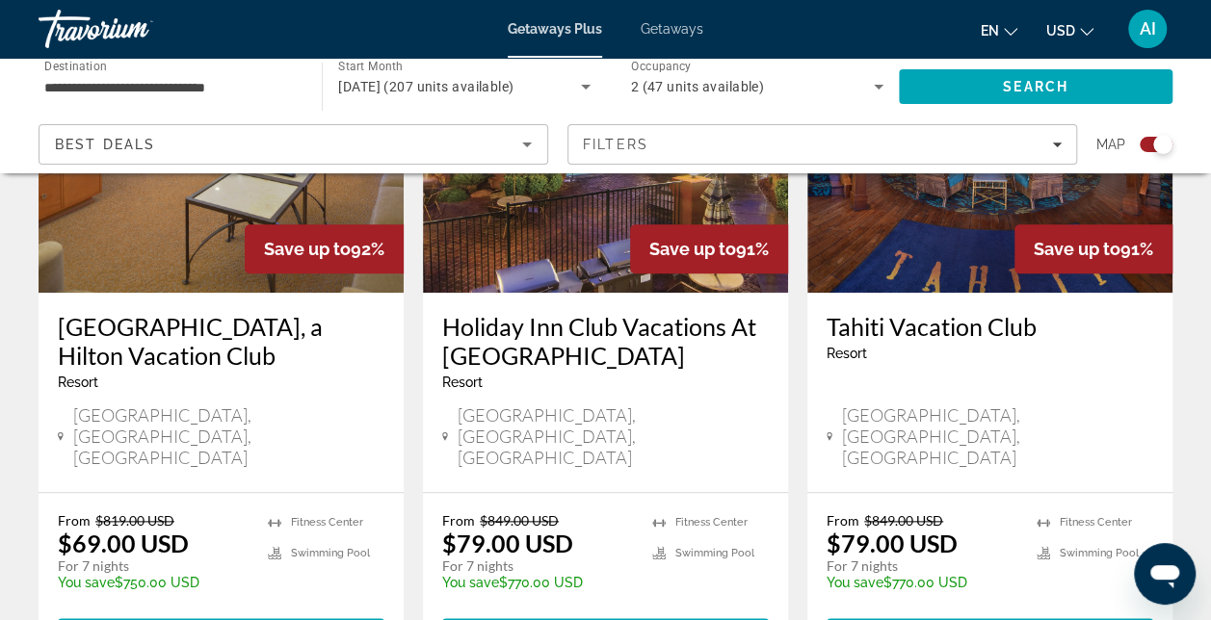
scroll to position [867, 0]
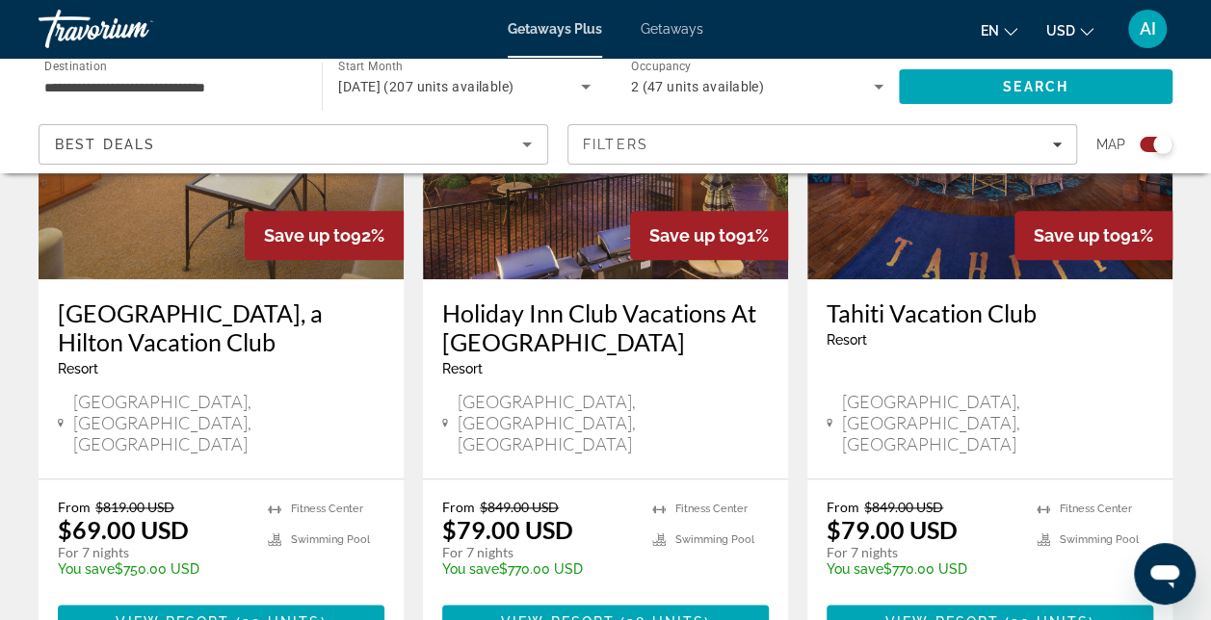
click at [108, 242] on img "Main content" at bounding box center [221, 125] width 365 height 308
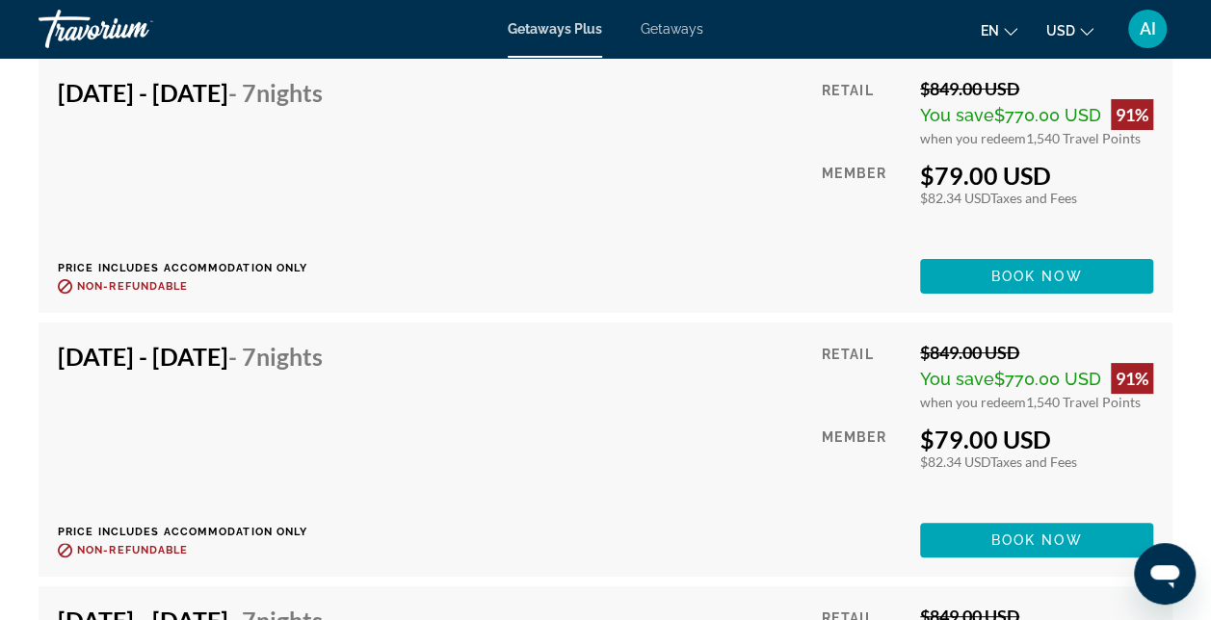
scroll to position [7321, 0]
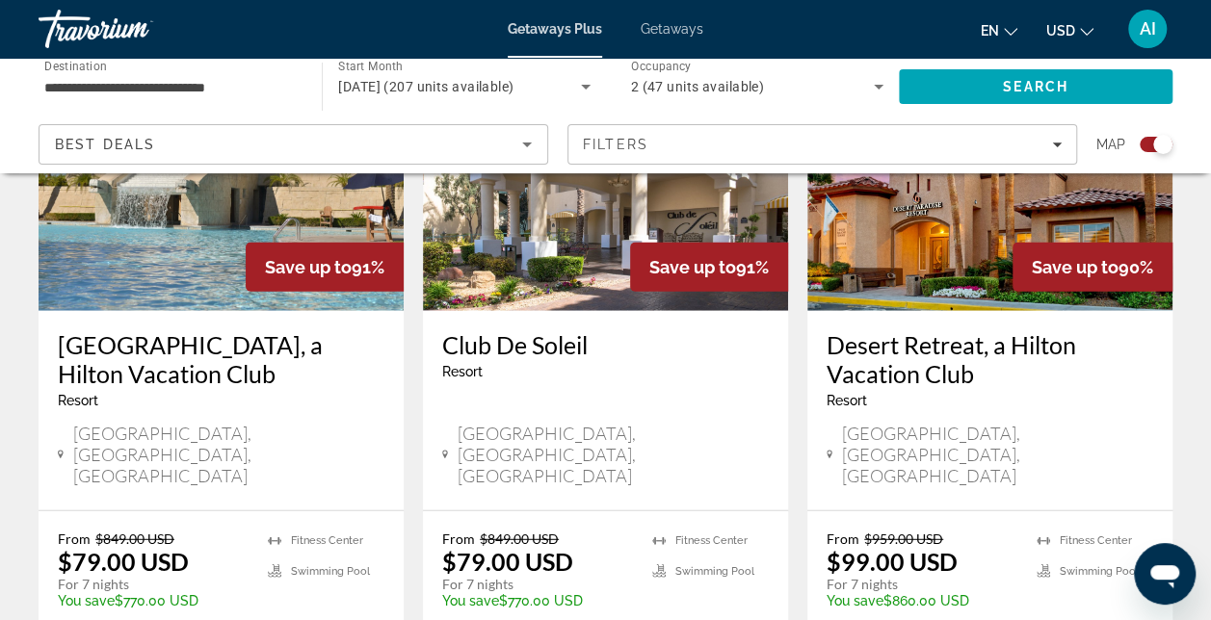
scroll to position [2312, 0]
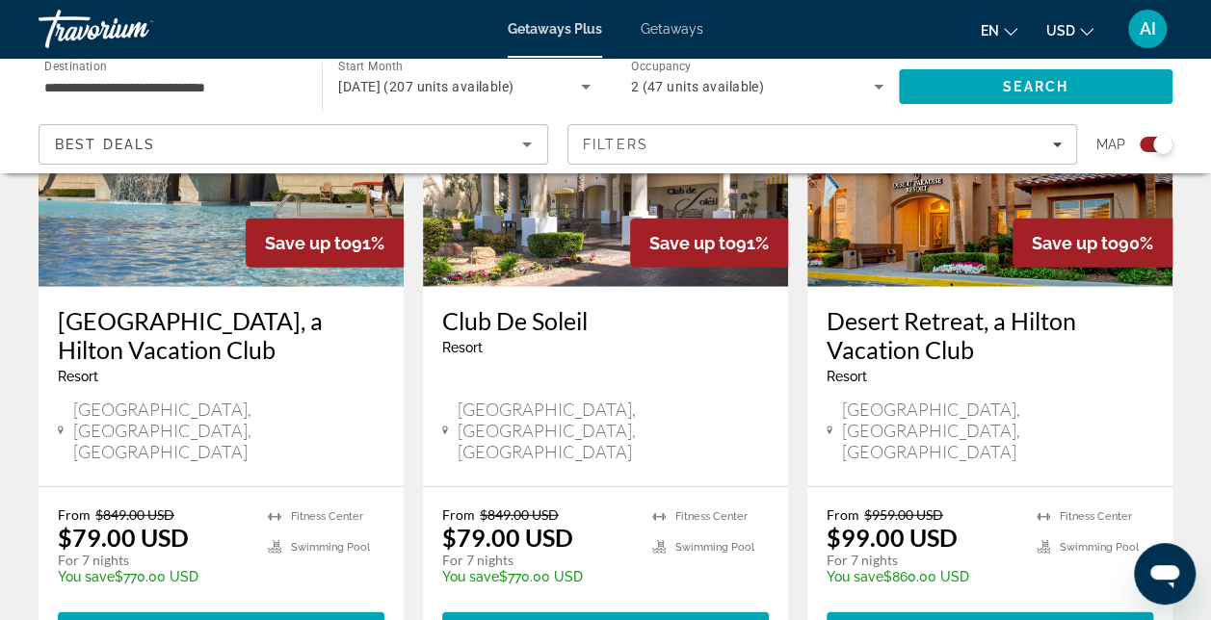
click at [215, 306] on div "[GEOGRAPHIC_DATA], a Hilton Vacation Club Resort - This is an adults only resort" at bounding box center [221, 352] width 327 height 92
click at [233, 619] on span "Main content" at bounding box center [233, 629] width 6 height 15
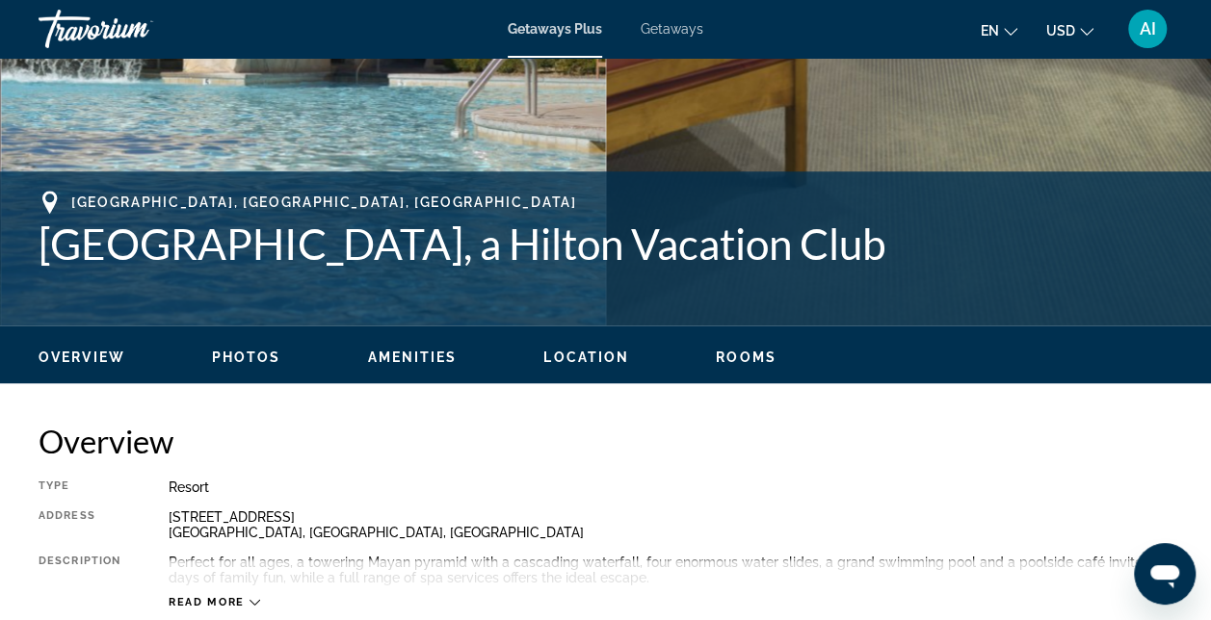
scroll to position [674, 0]
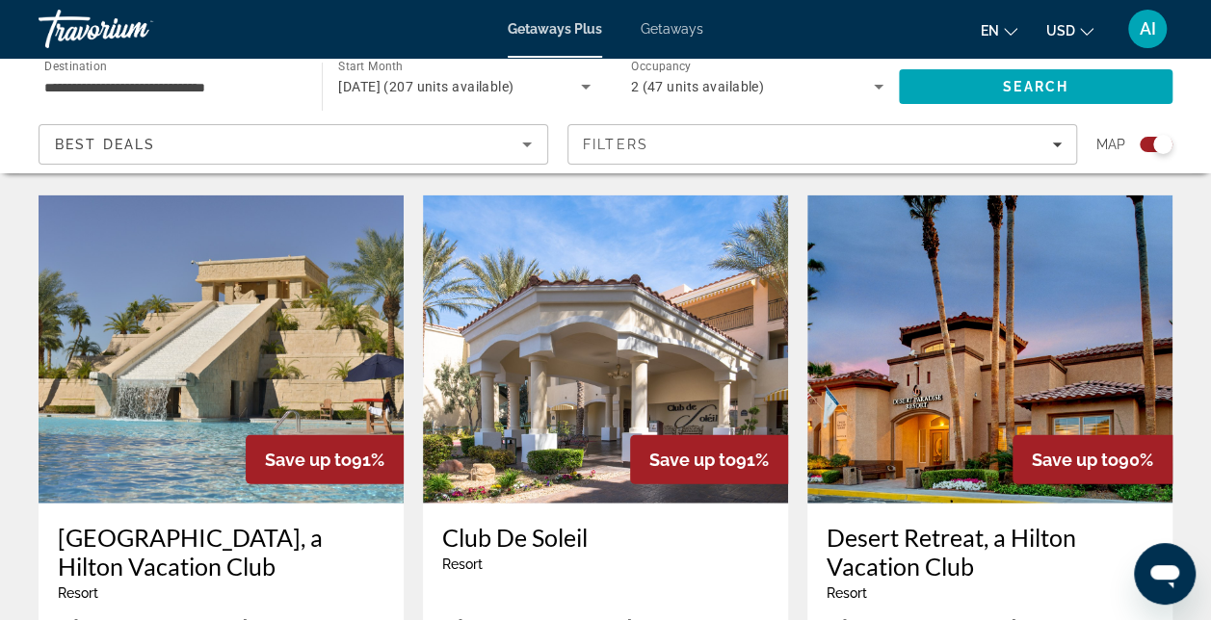
scroll to position [2216, 0]
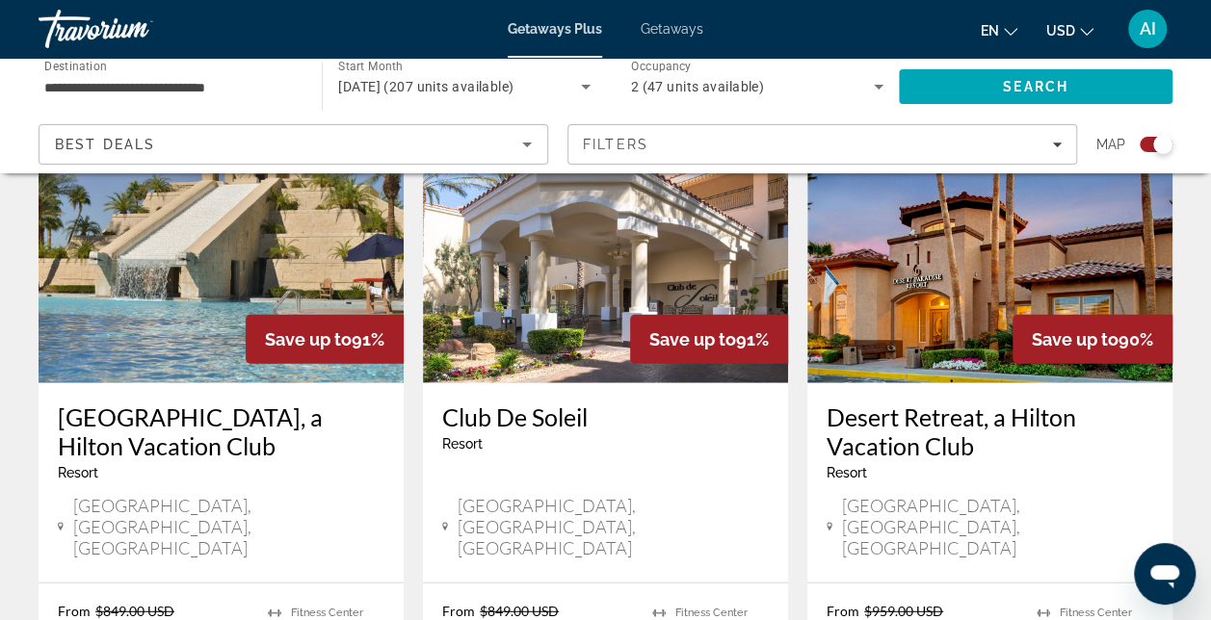
click at [885, 253] on img "Main content" at bounding box center [989, 229] width 365 height 308
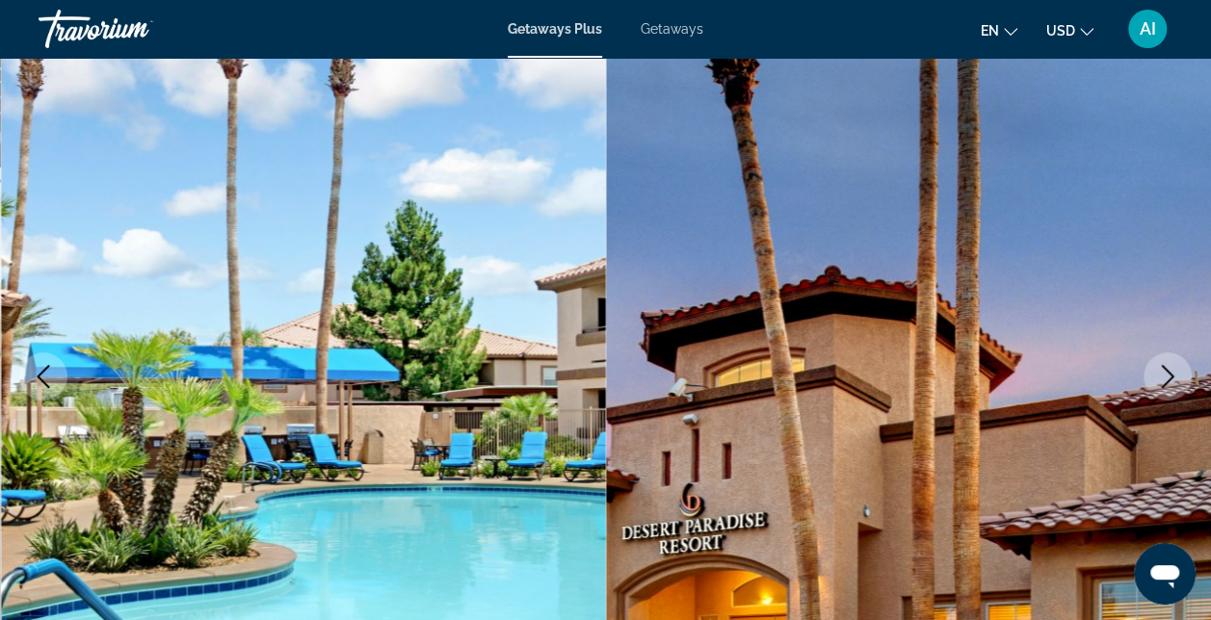
scroll to position [193, 0]
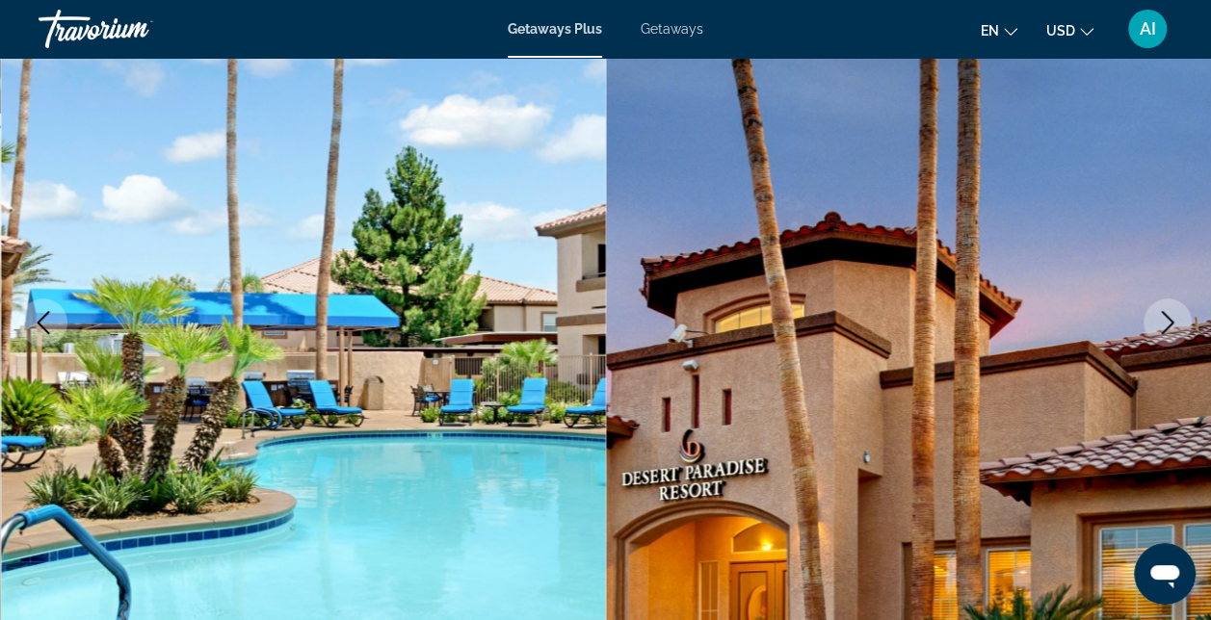
click at [1165, 326] on icon "Next image" at bounding box center [1167, 322] width 23 height 23
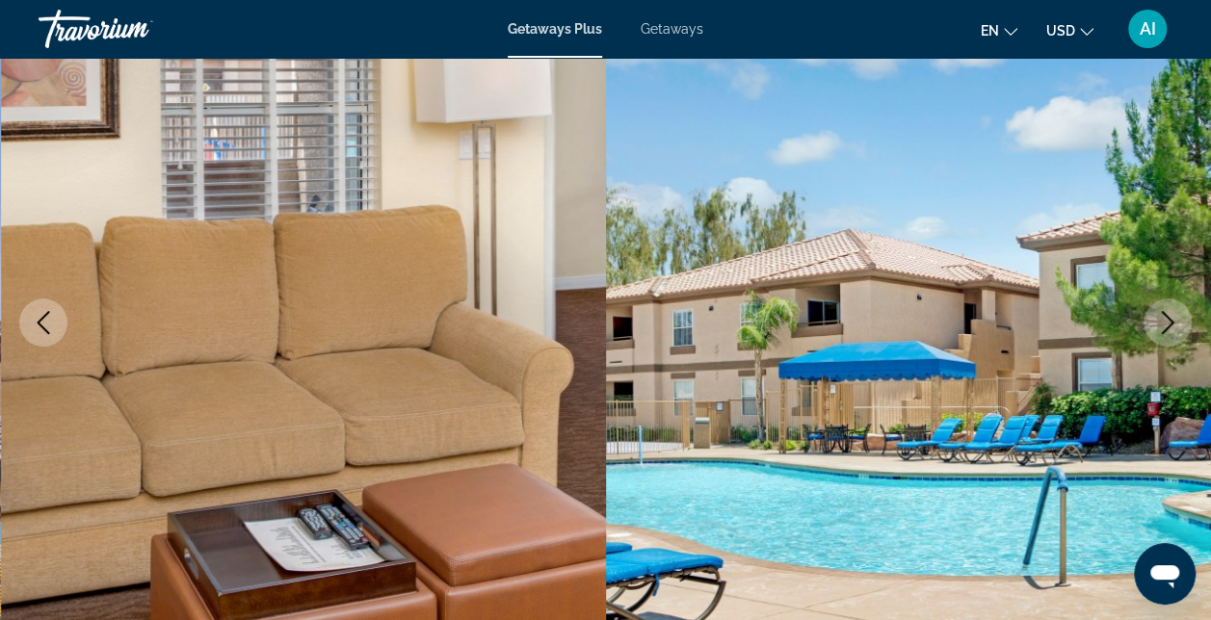
click at [1165, 326] on icon "Next image" at bounding box center [1167, 322] width 23 height 23
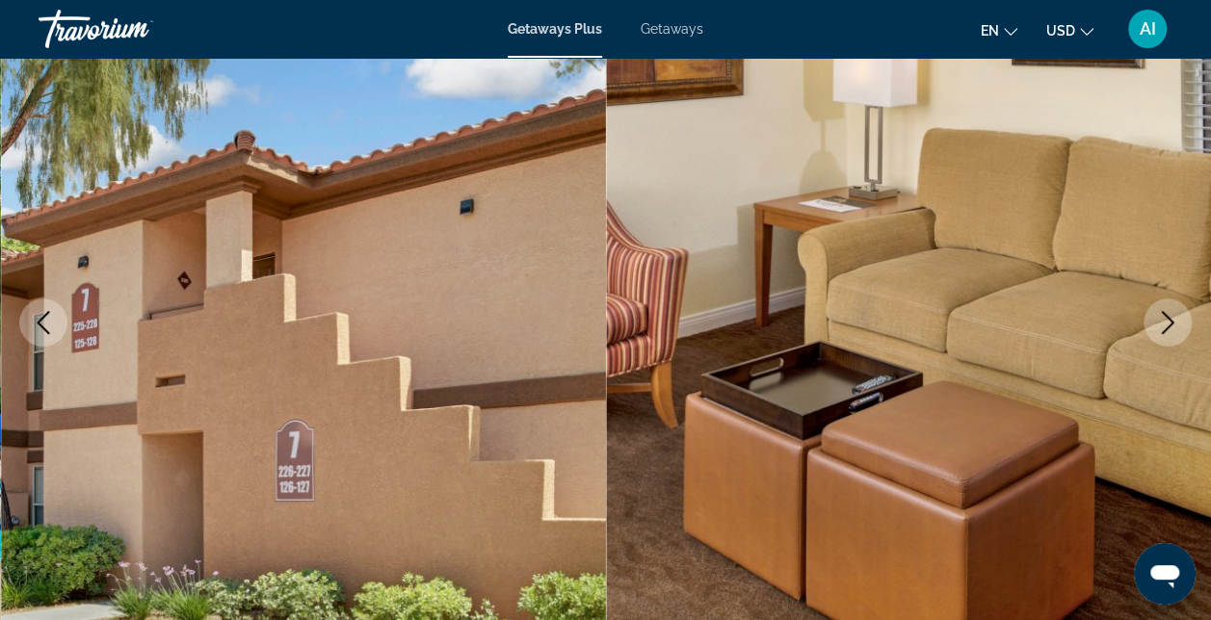
click at [1165, 326] on icon "Next image" at bounding box center [1167, 322] width 23 height 23
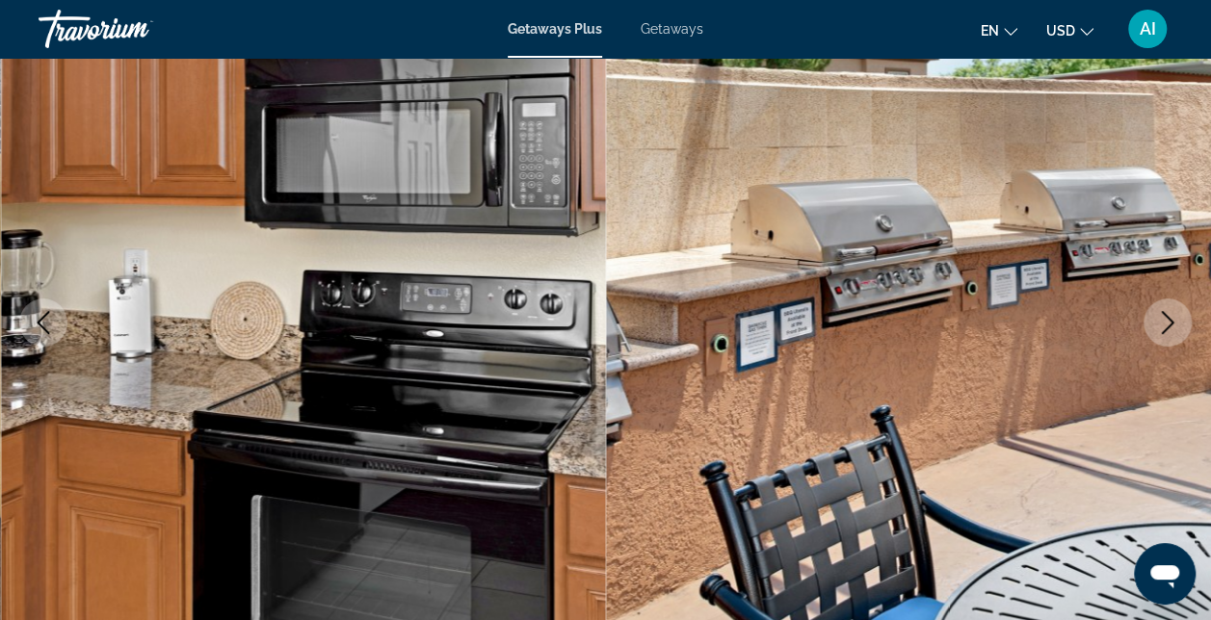
click at [1165, 326] on icon "Next image" at bounding box center [1167, 322] width 23 height 23
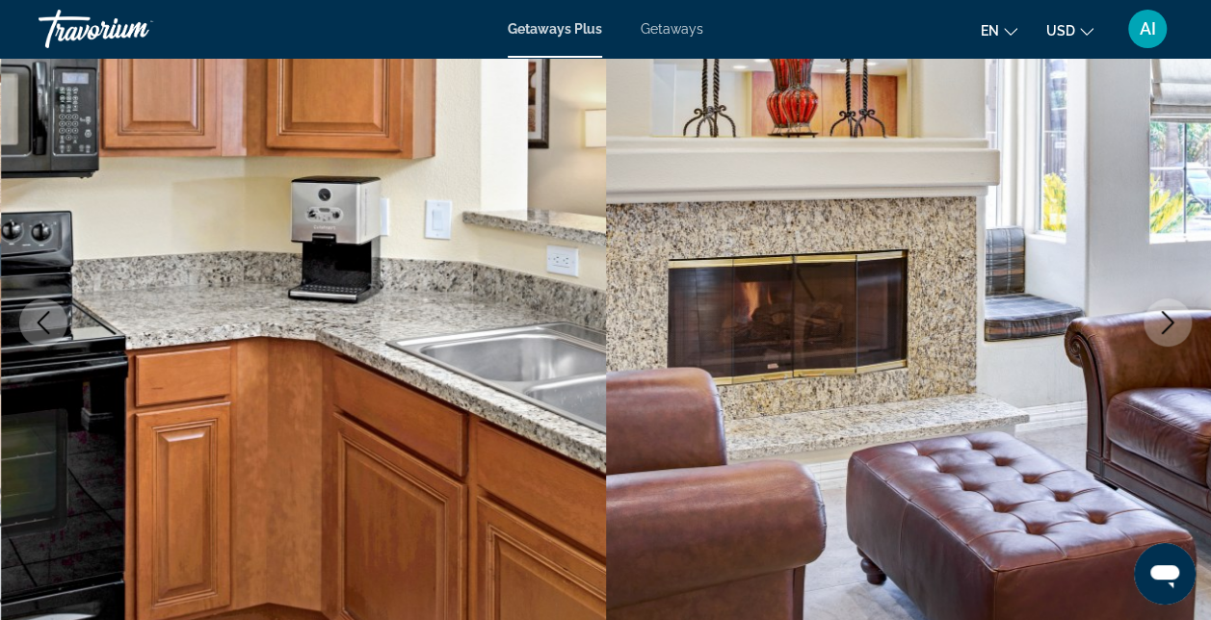
click at [1165, 326] on icon "Next image" at bounding box center [1167, 322] width 23 height 23
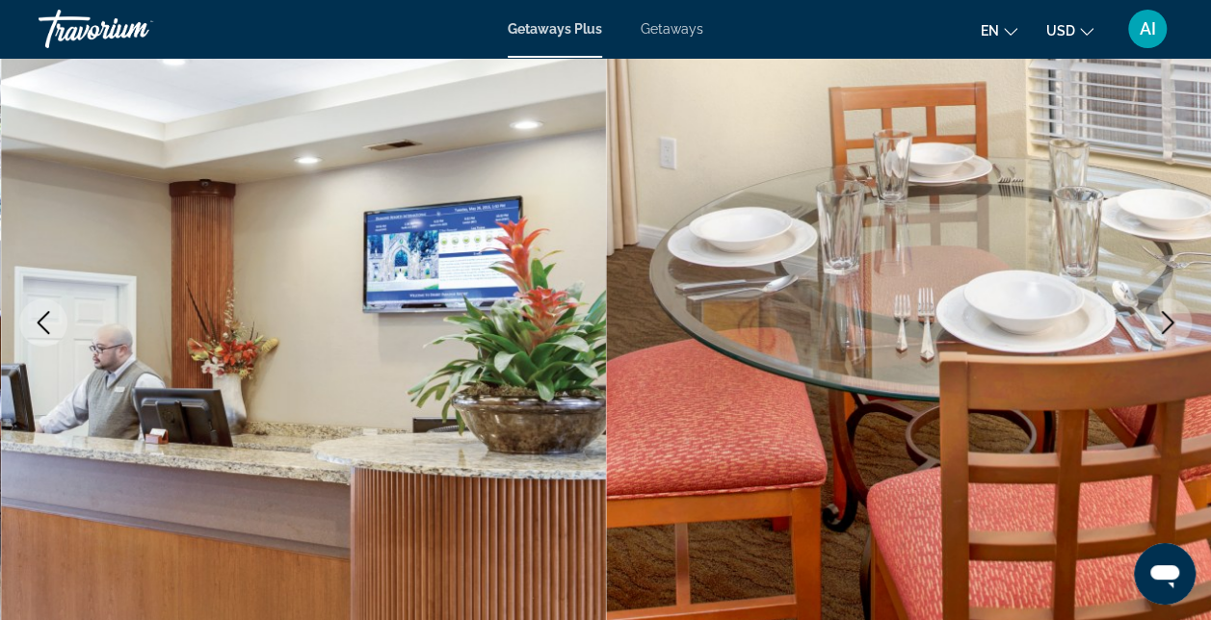
click at [43, 328] on icon "Previous image" at bounding box center [44, 322] width 13 height 23
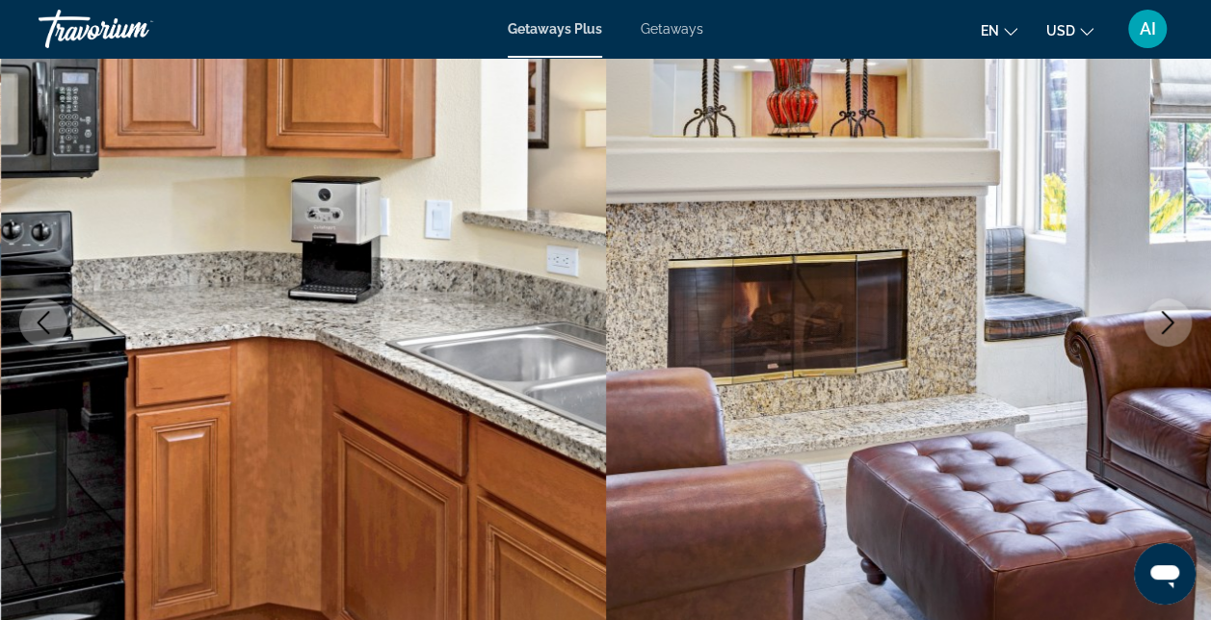
click at [1173, 314] on icon "Next image" at bounding box center [1167, 322] width 23 height 23
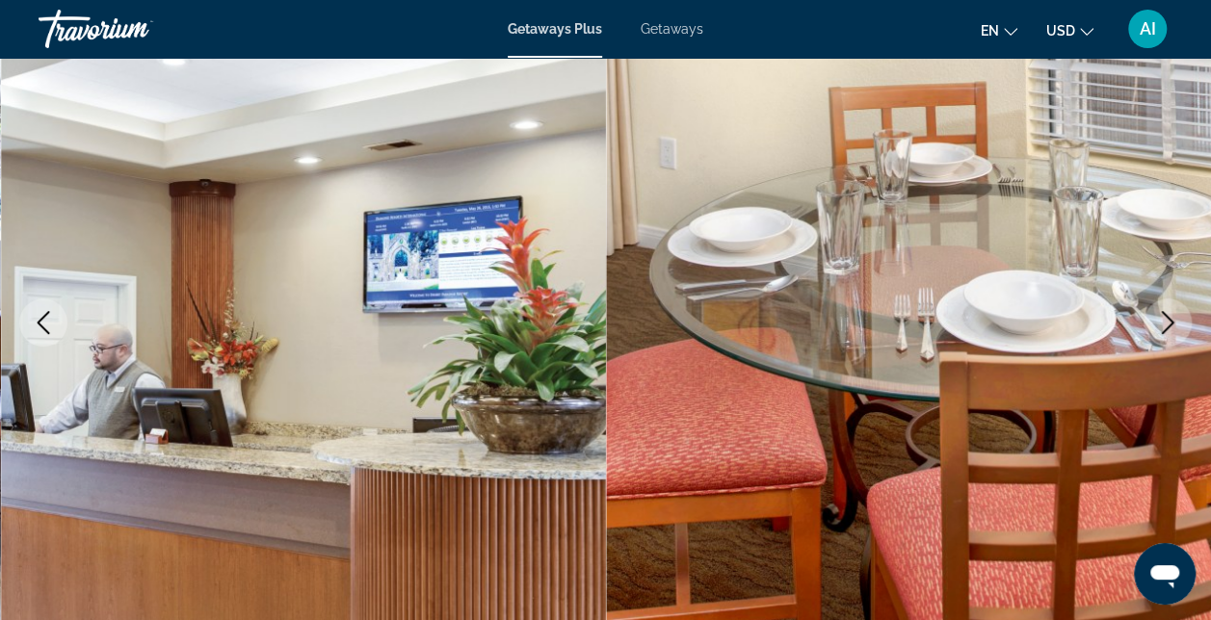
click at [1171, 314] on icon "Next image" at bounding box center [1167, 322] width 23 height 23
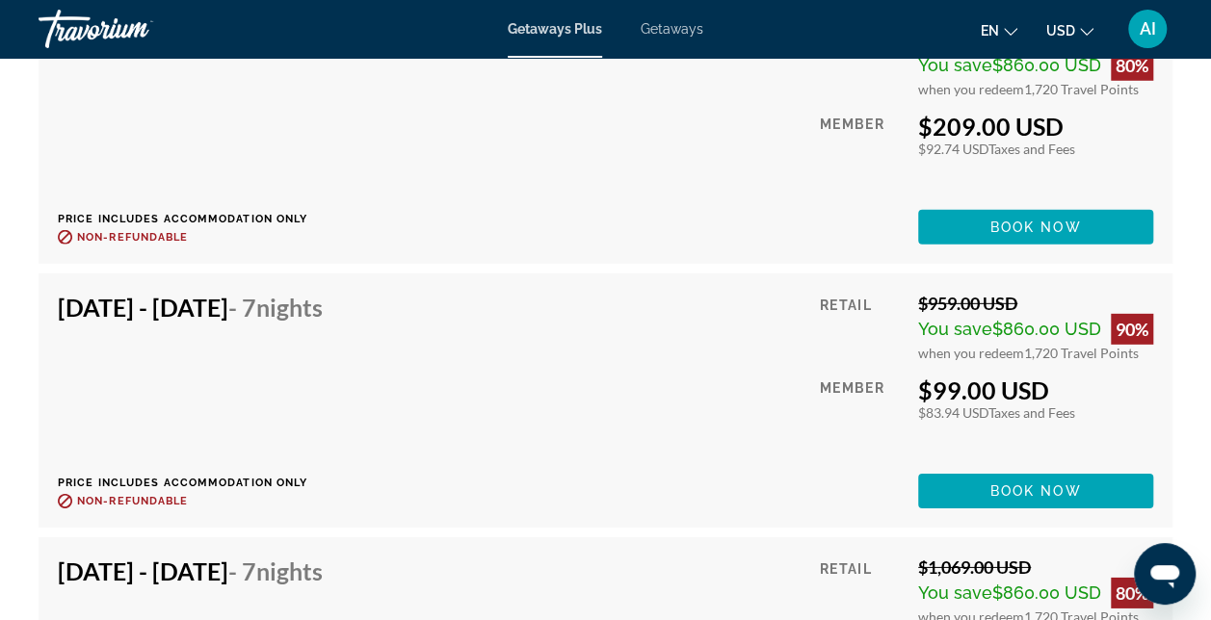
scroll to position [6358, 0]
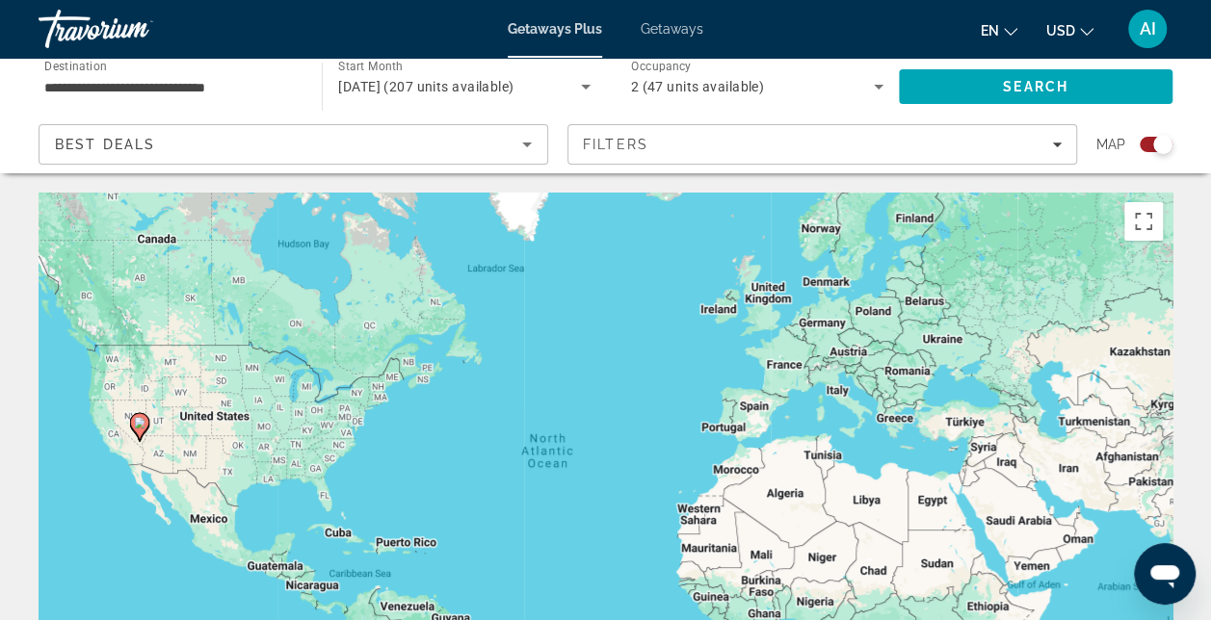
click at [655, 25] on span "Getaways" at bounding box center [672, 28] width 63 height 15
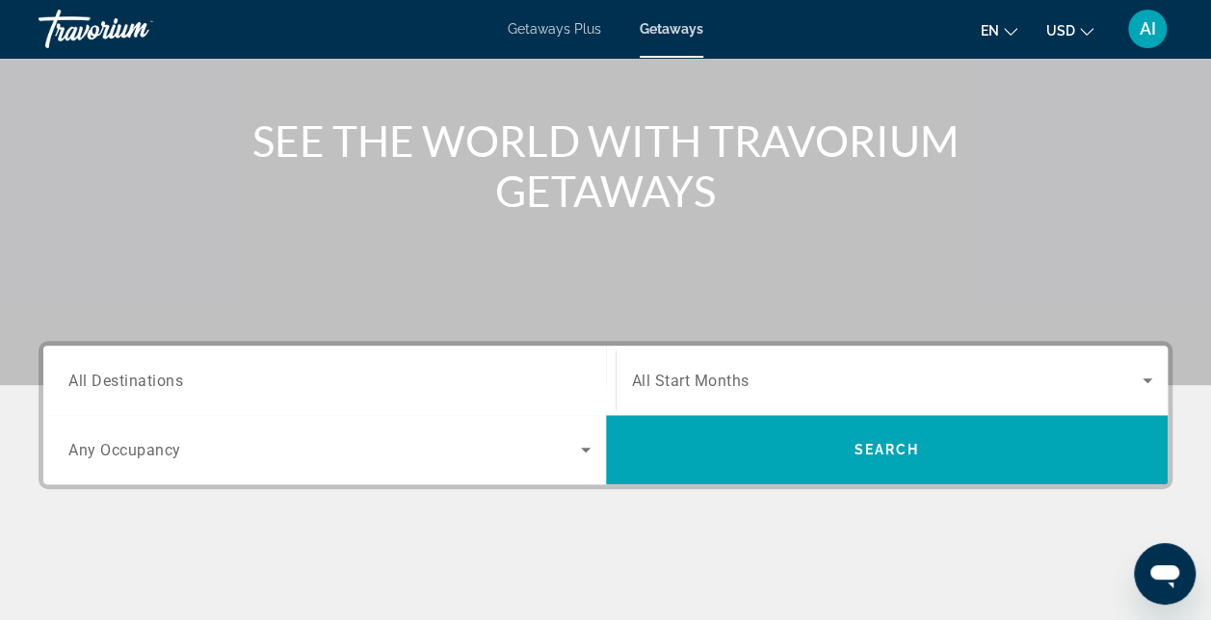
click at [87, 374] on span "All Destinations" at bounding box center [125, 380] width 115 height 18
click at [87, 374] on input "Destination All Destinations" at bounding box center [329, 381] width 522 height 23
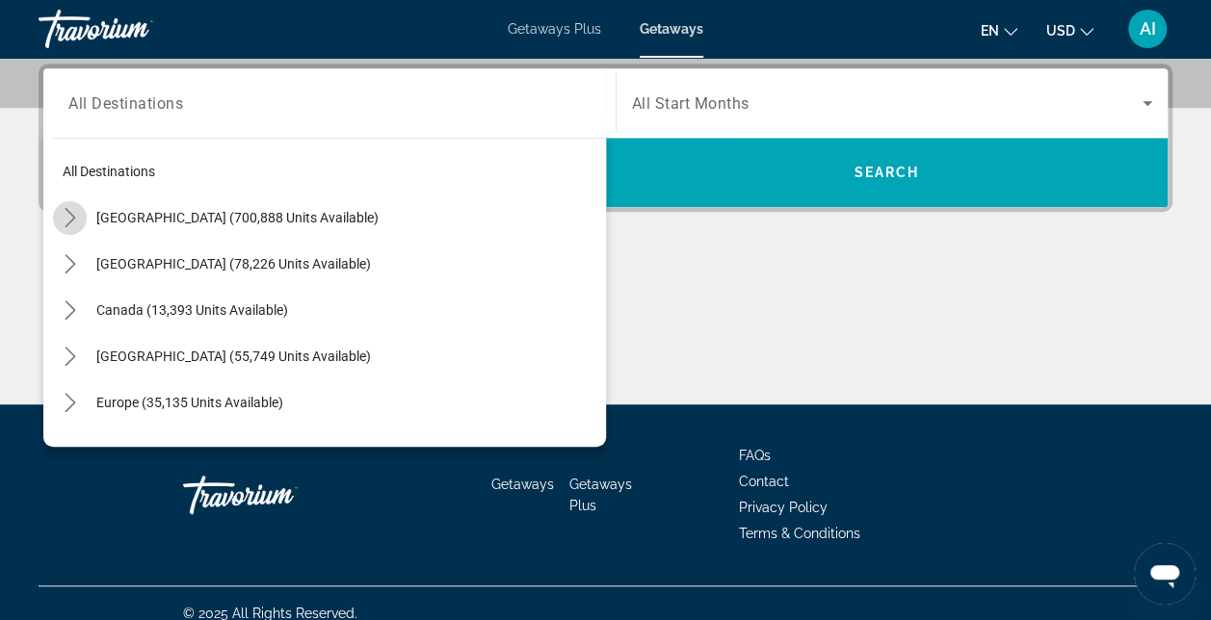
click at [69, 220] on icon "Toggle United States (700,888 units available) submenu" at bounding box center [70, 217] width 11 height 19
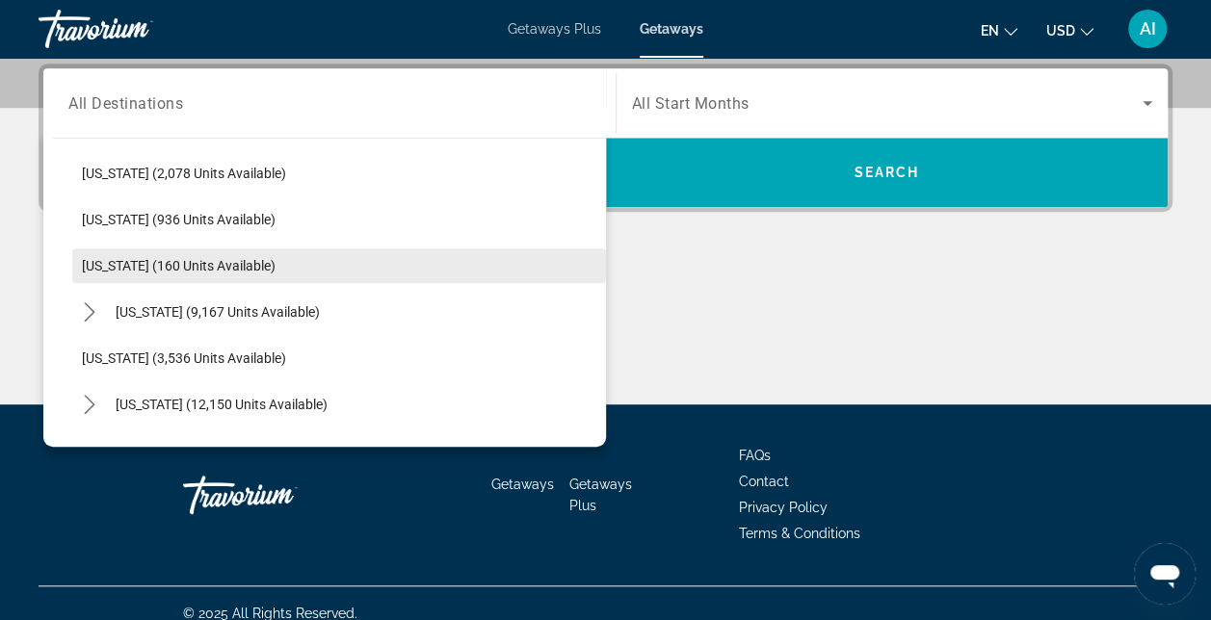
scroll to position [1019, 0]
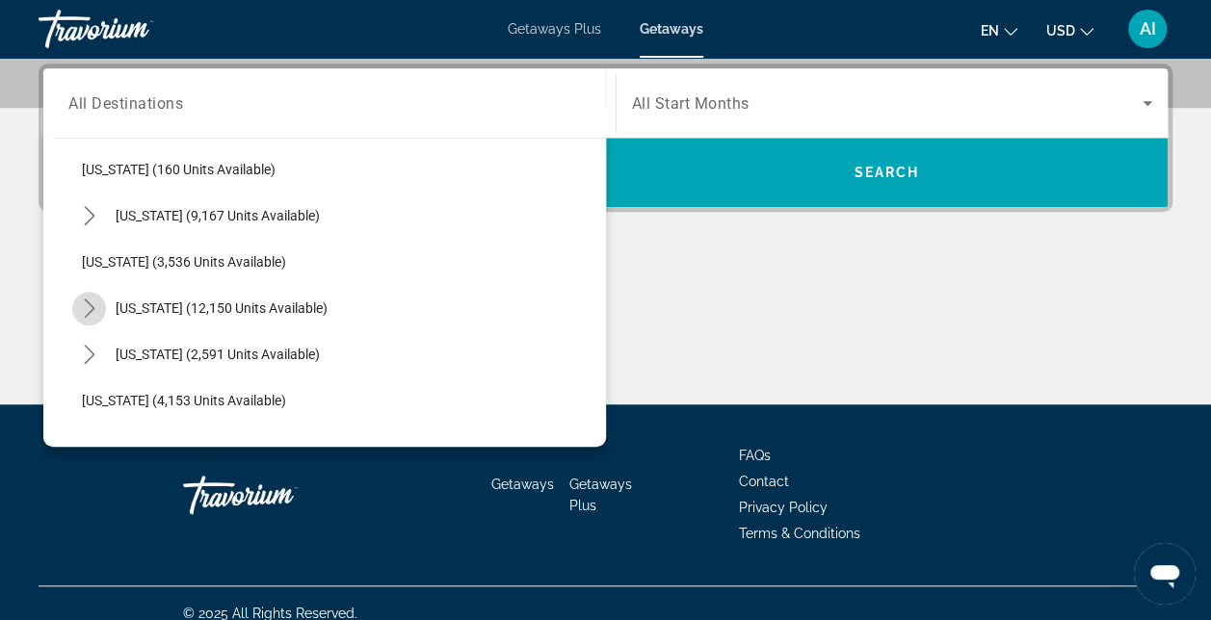
click at [80, 310] on icon "Toggle Nevada (12,150 units available) submenu" at bounding box center [89, 308] width 19 height 19
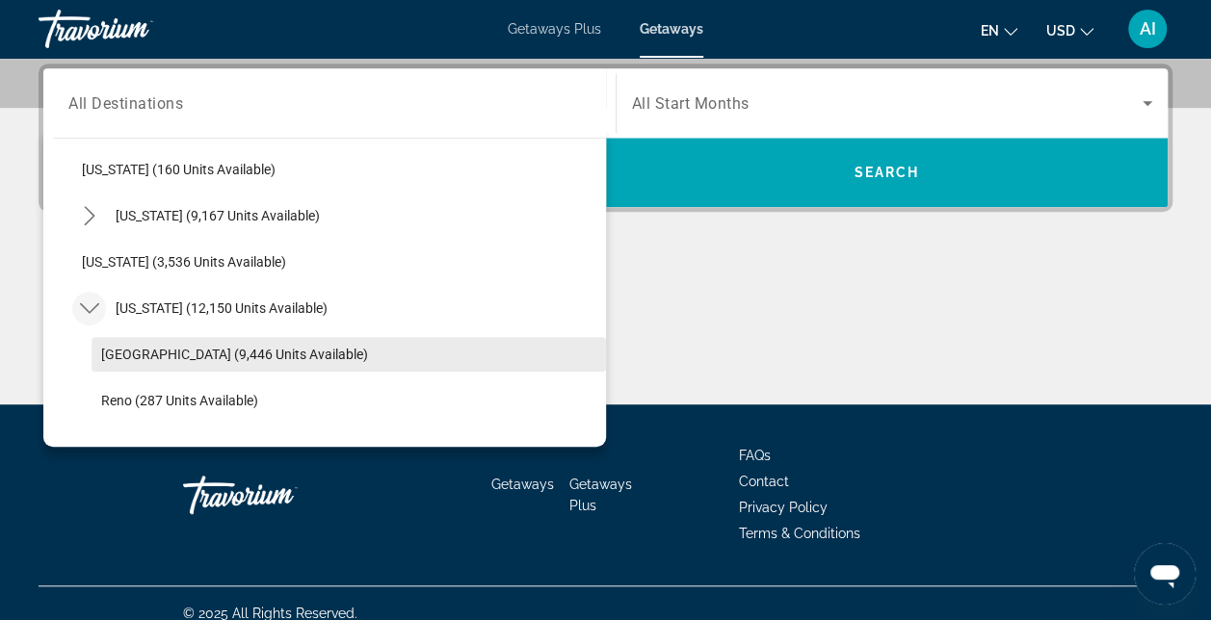
click at [133, 347] on span "[GEOGRAPHIC_DATA] (9,446 units available)" at bounding box center [234, 354] width 267 height 15
type input "**********"
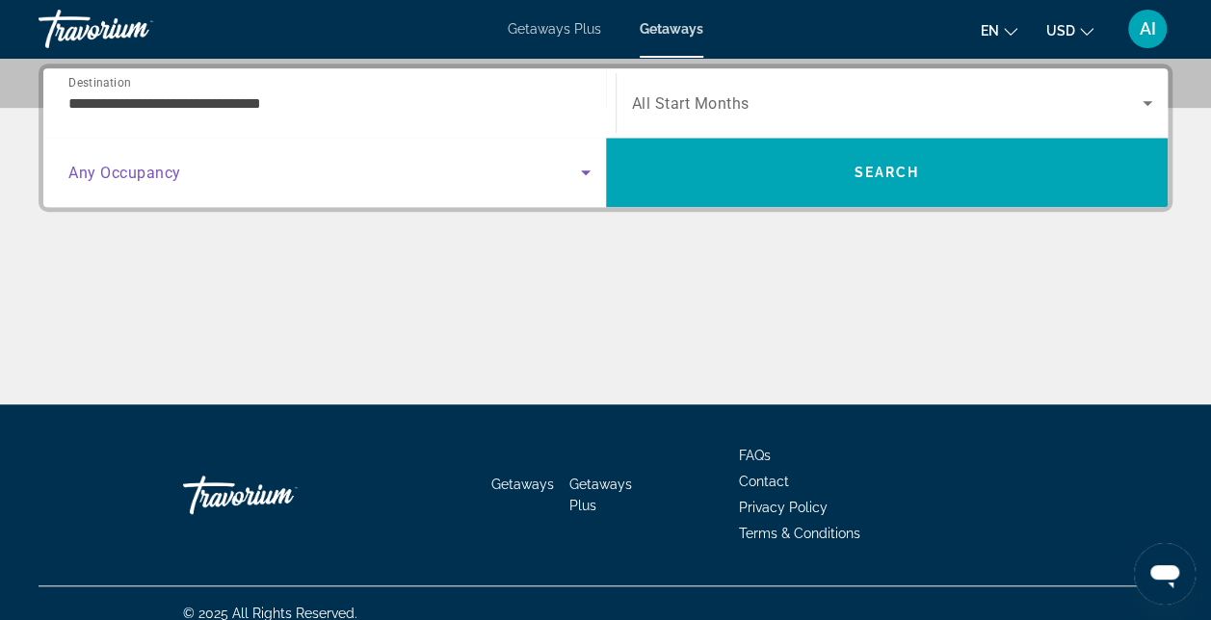
click at [580, 173] on icon "Search widget" at bounding box center [585, 172] width 23 height 23
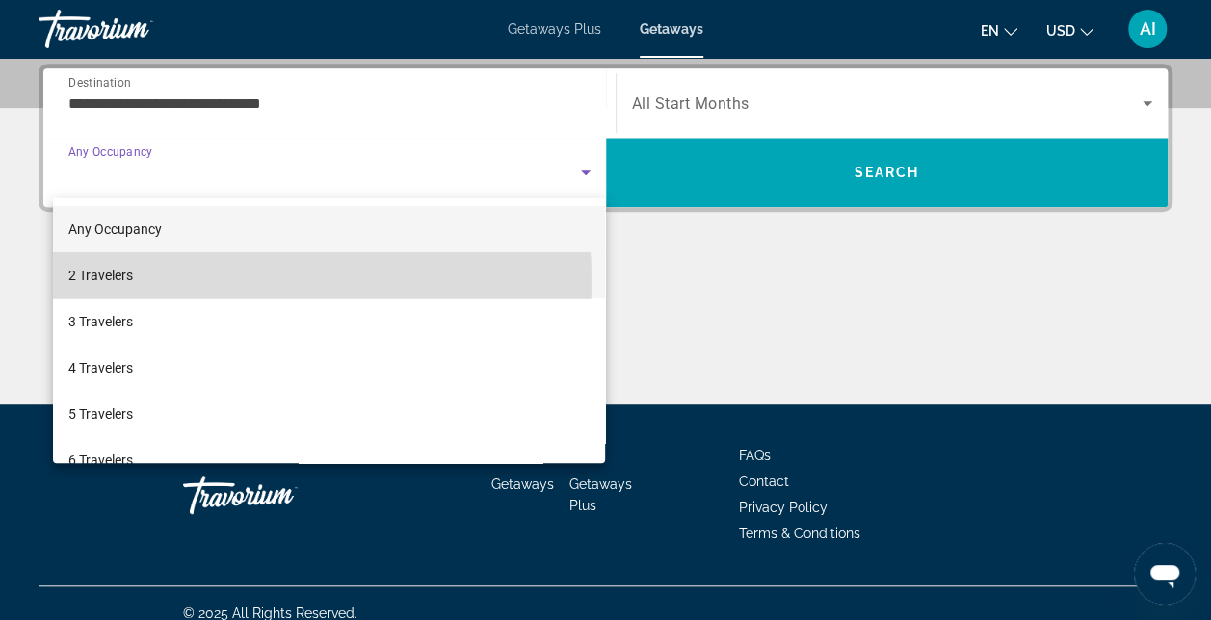
click at [152, 281] on mat-option "2 Travelers" at bounding box center [329, 275] width 553 height 46
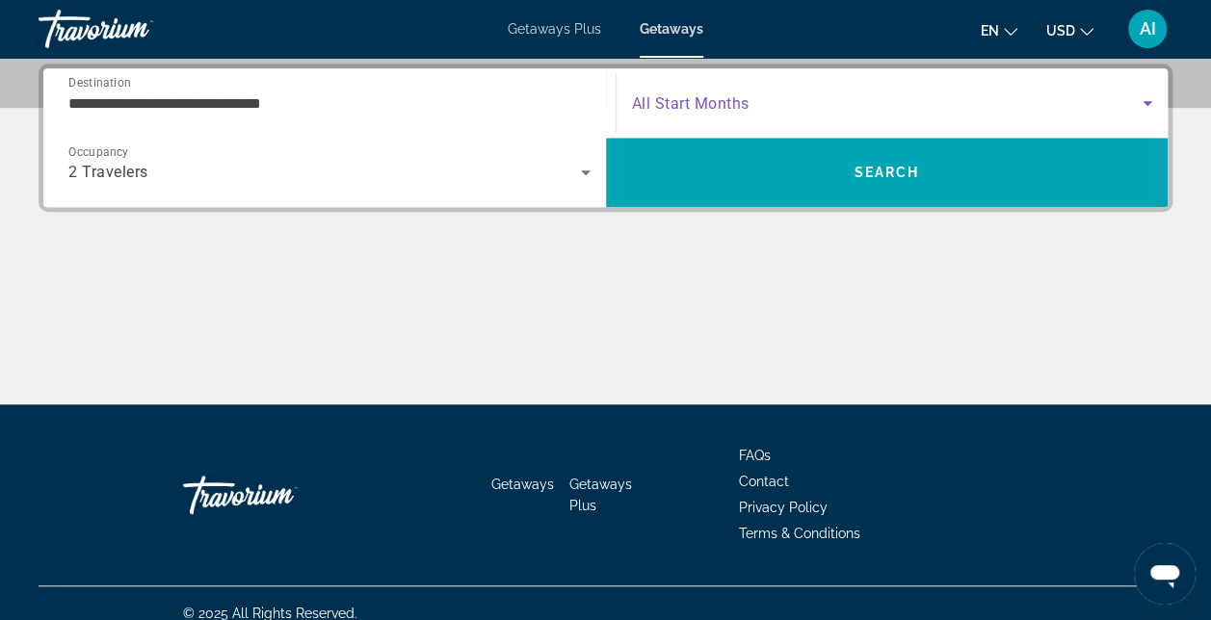
click at [1127, 104] on span "Search widget" at bounding box center [888, 103] width 512 height 23
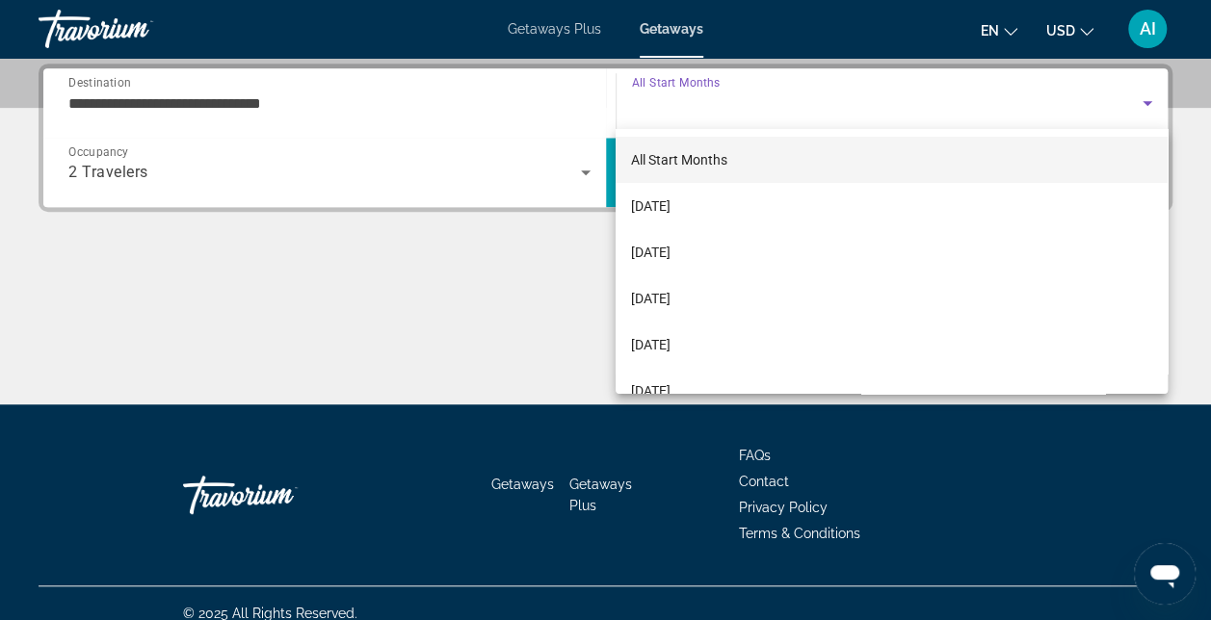
scroll to position [193, 0]
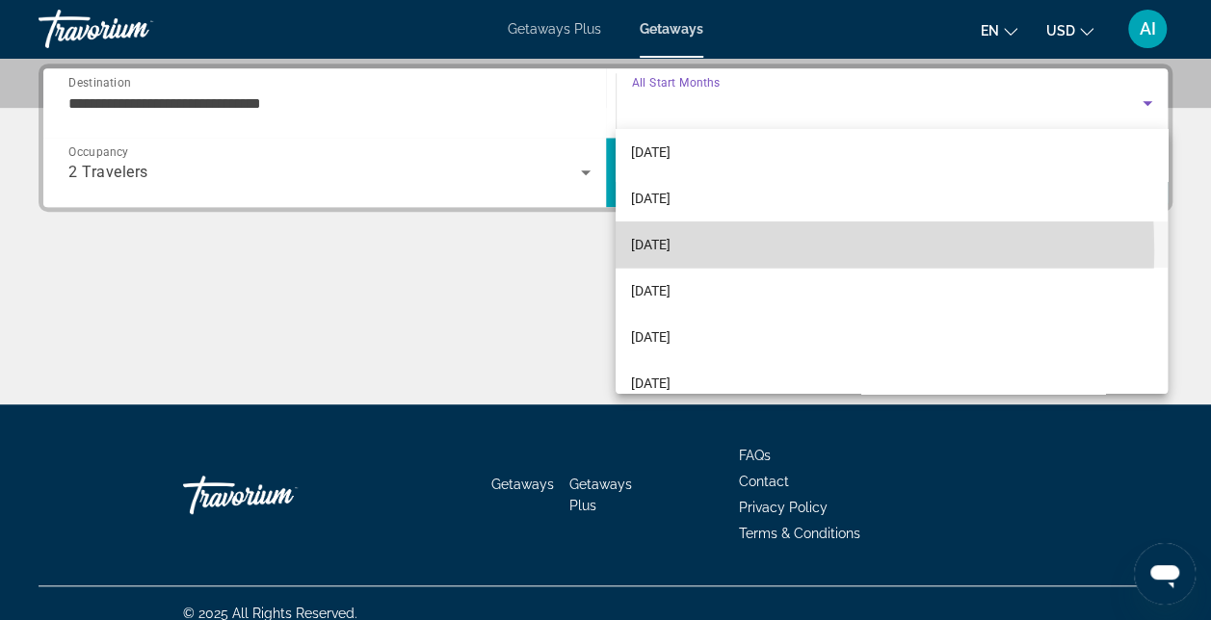
click at [669, 250] on span "[DATE]" at bounding box center [650, 244] width 39 height 23
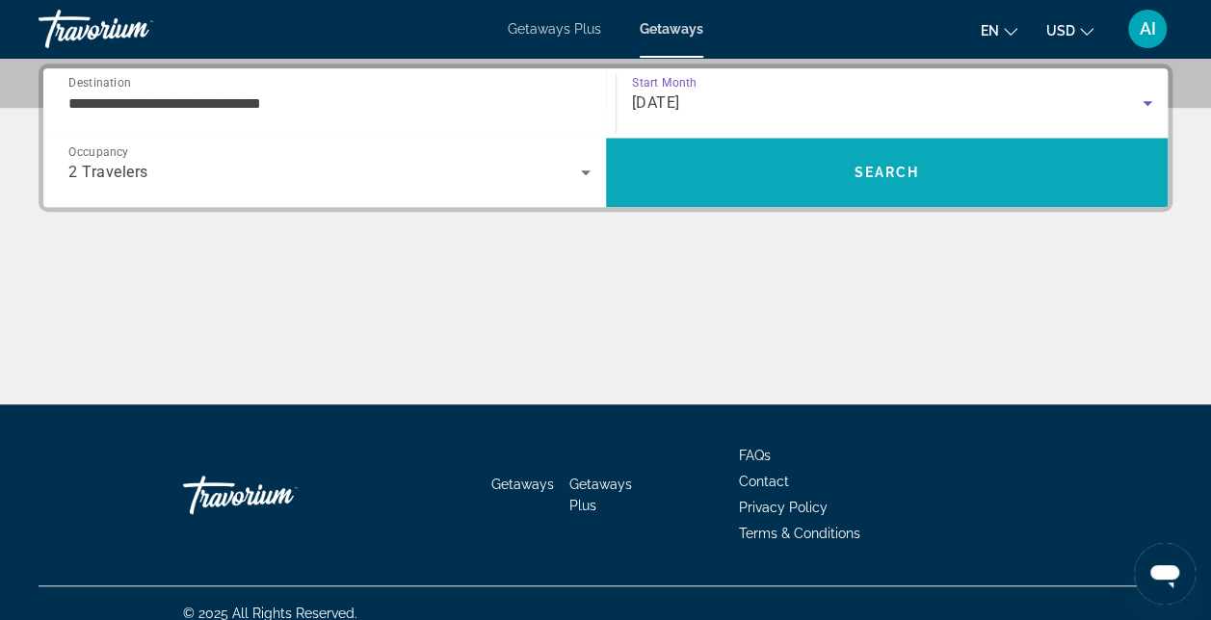
click at [696, 173] on span "Search" at bounding box center [887, 172] width 563 height 46
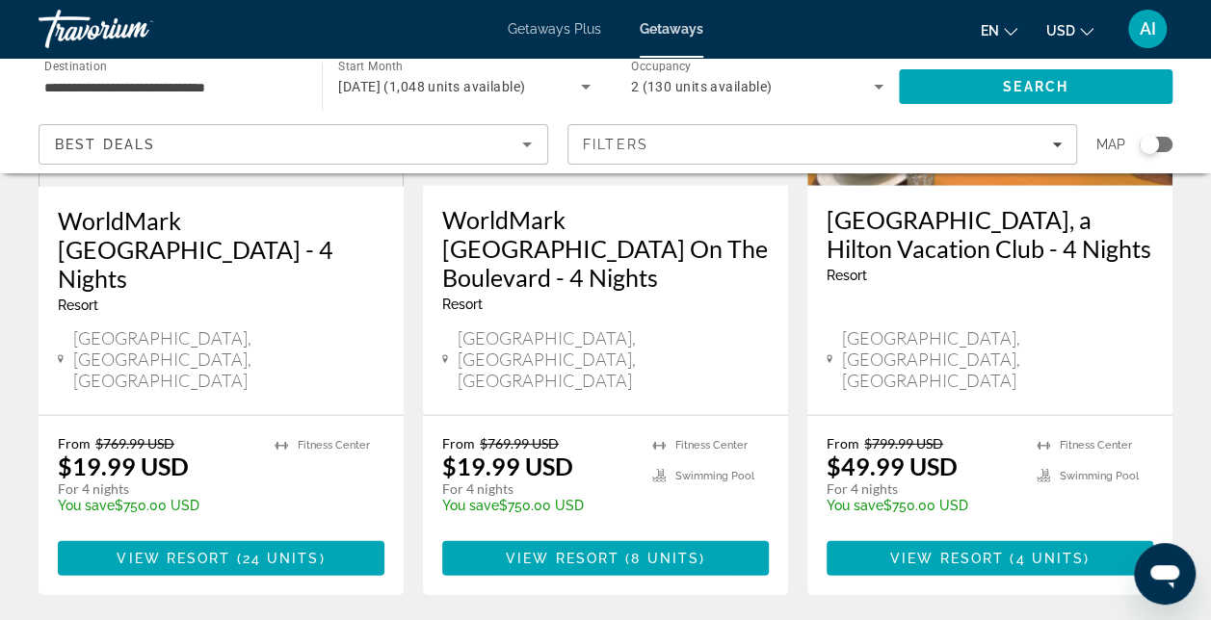
scroll to position [2668, 0]
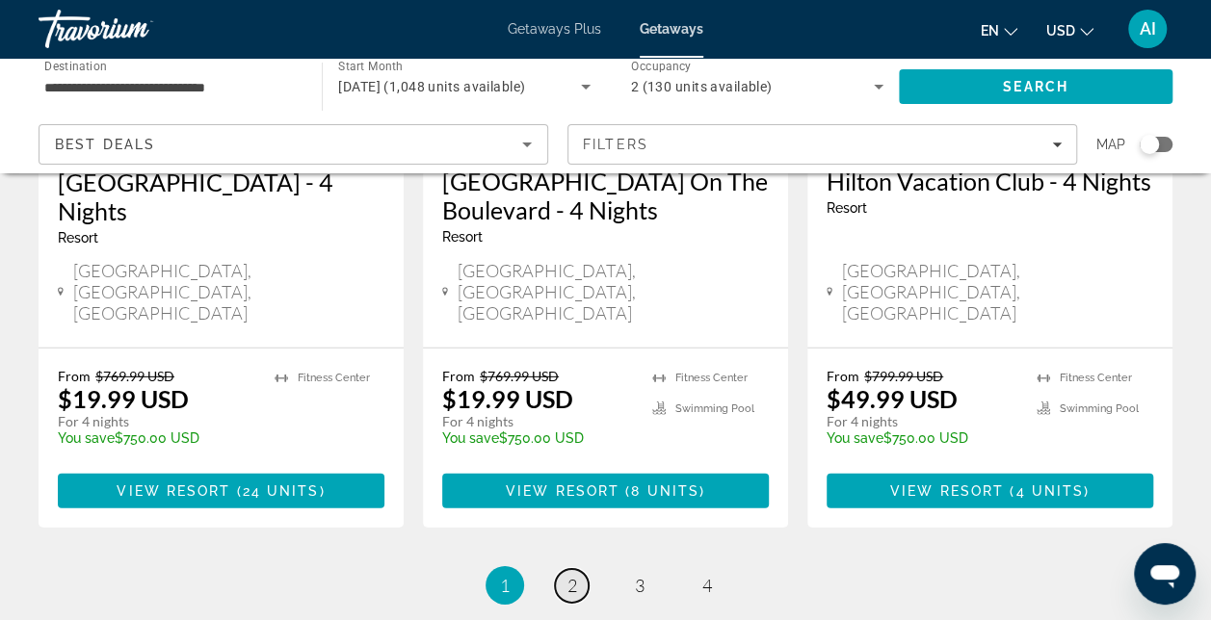
click at [573, 575] on span "2" at bounding box center [572, 585] width 10 height 21
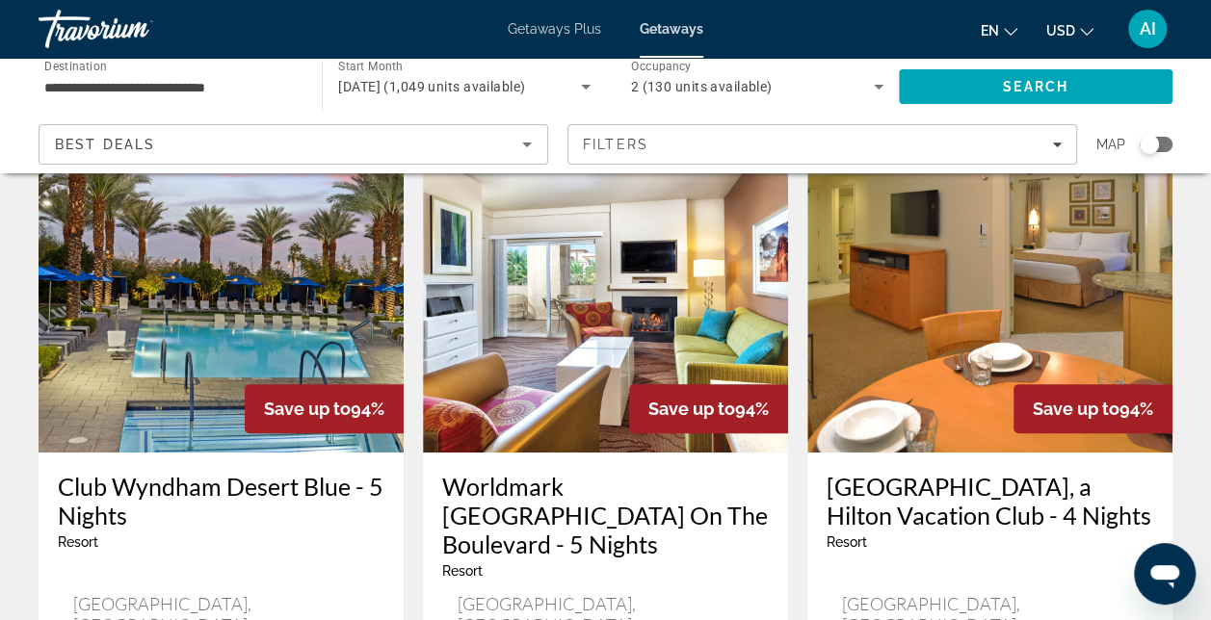
scroll to position [289, 0]
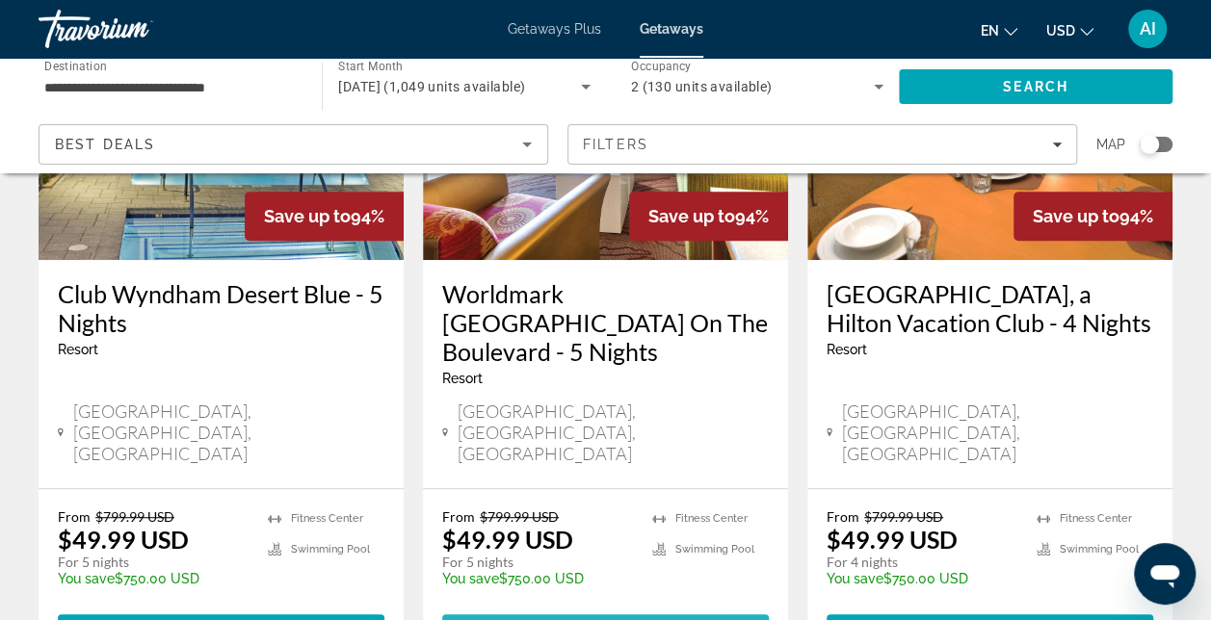
click at [586, 619] on span "View Resort" at bounding box center [563, 631] width 114 height 15
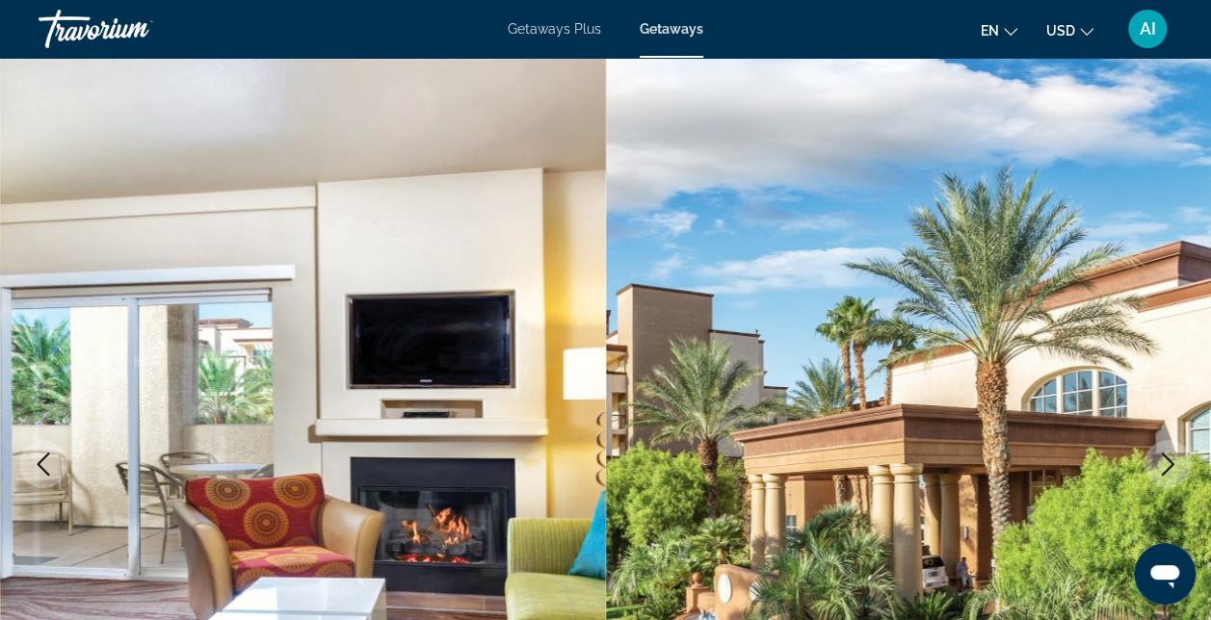
scroll to position [96, 0]
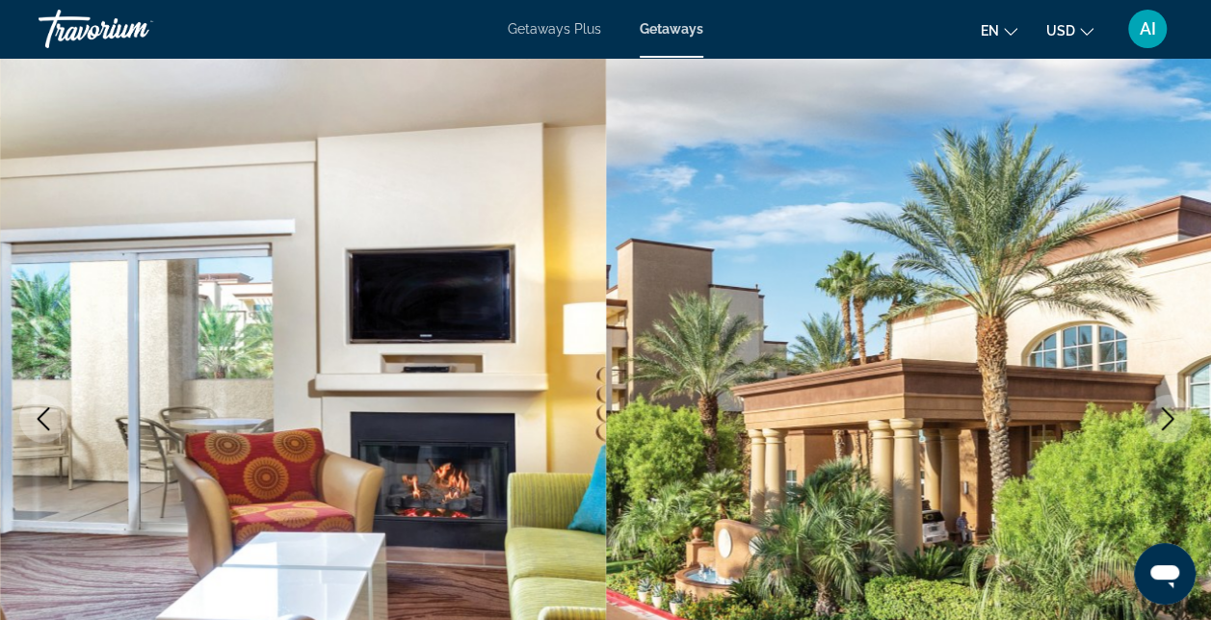
click at [1159, 416] on icon "Next image" at bounding box center [1167, 418] width 23 height 23
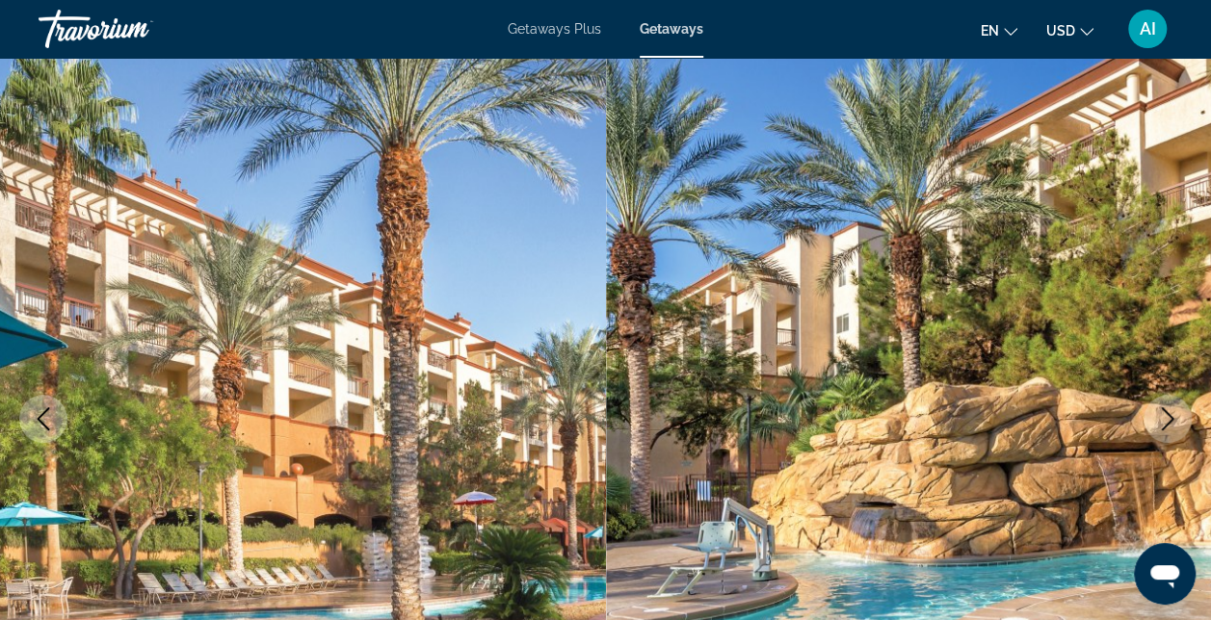
click at [1160, 416] on icon "Next image" at bounding box center [1167, 418] width 23 height 23
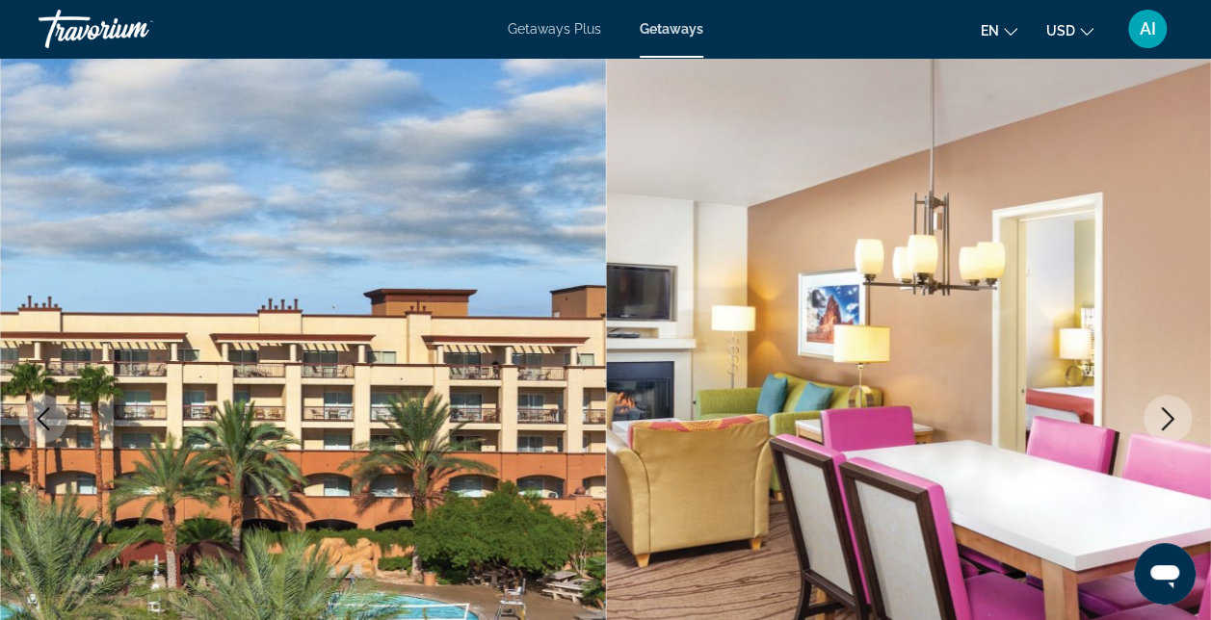
click at [1160, 416] on icon "Next image" at bounding box center [1167, 418] width 23 height 23
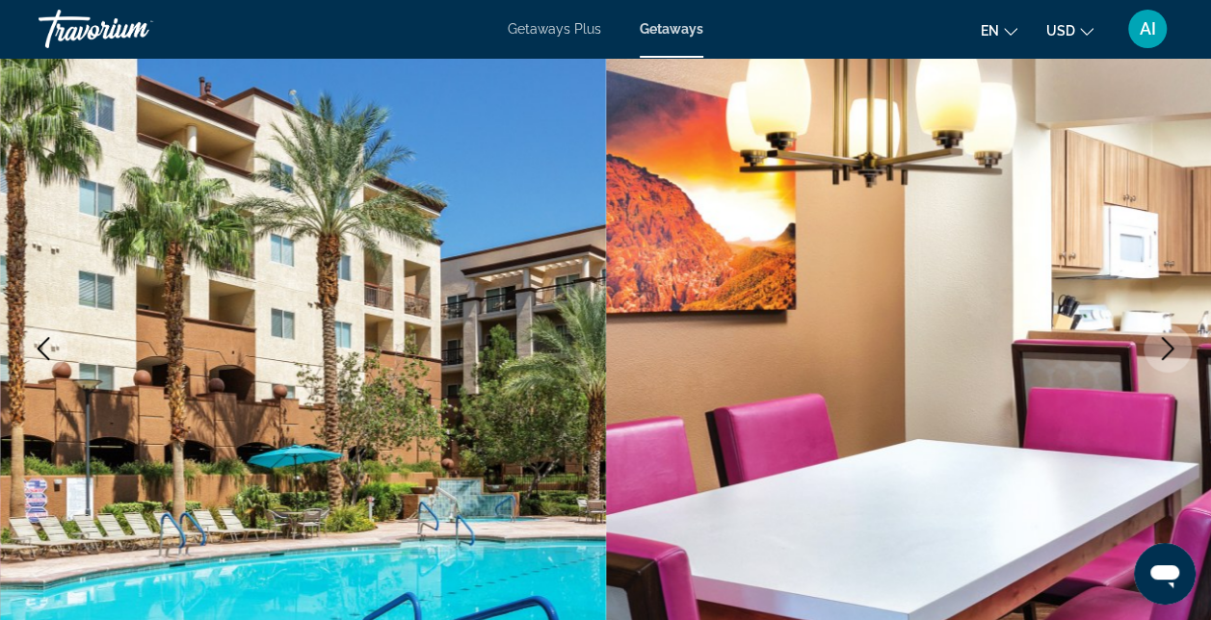
scroll to position [289, 0]
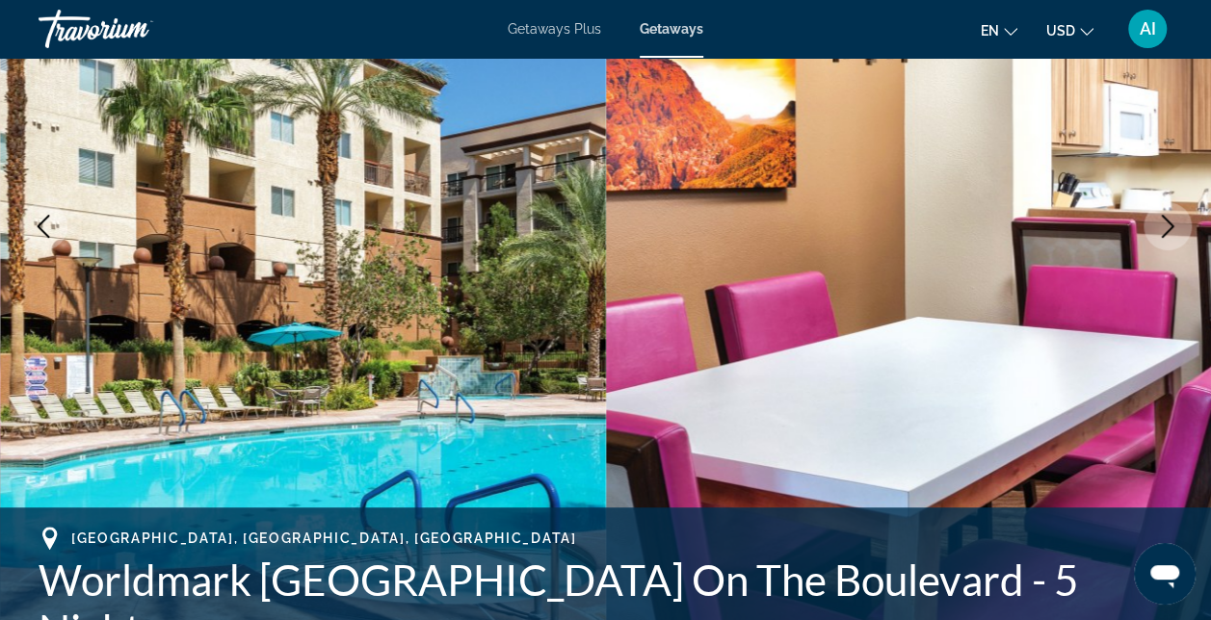
click at [1166, 223] on icon "Next image" at bounding box center [1167, 226] width 23 height 23
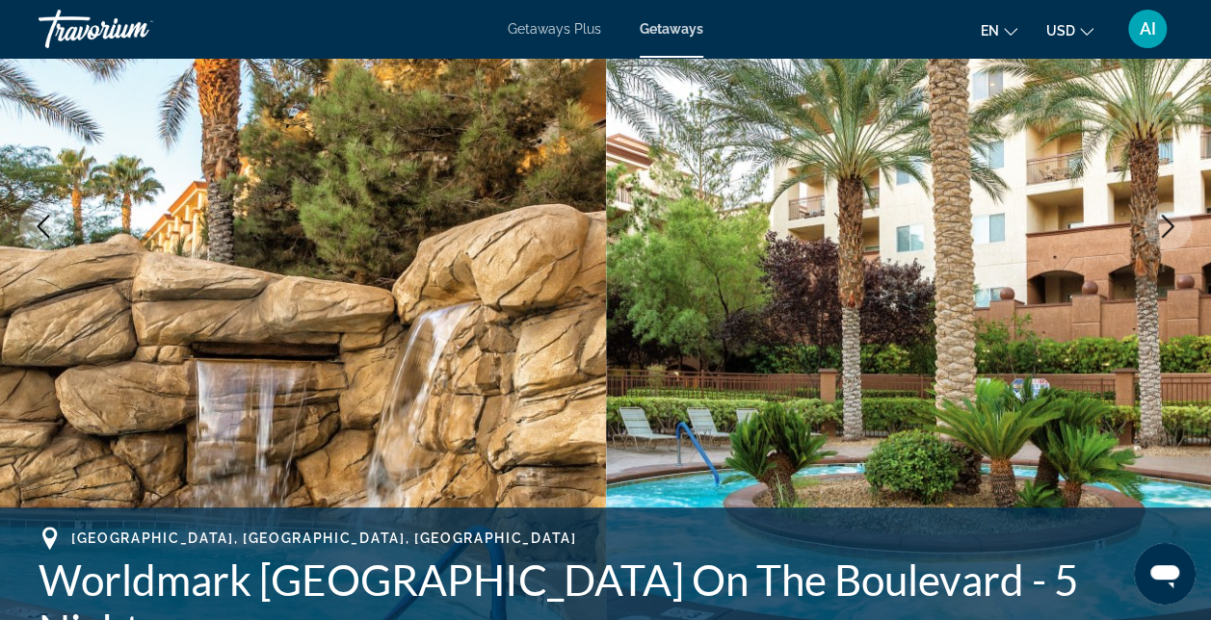
click at [1164, 223] on icon "Next image" at bounding box center [1167, 226] width 23 height 23
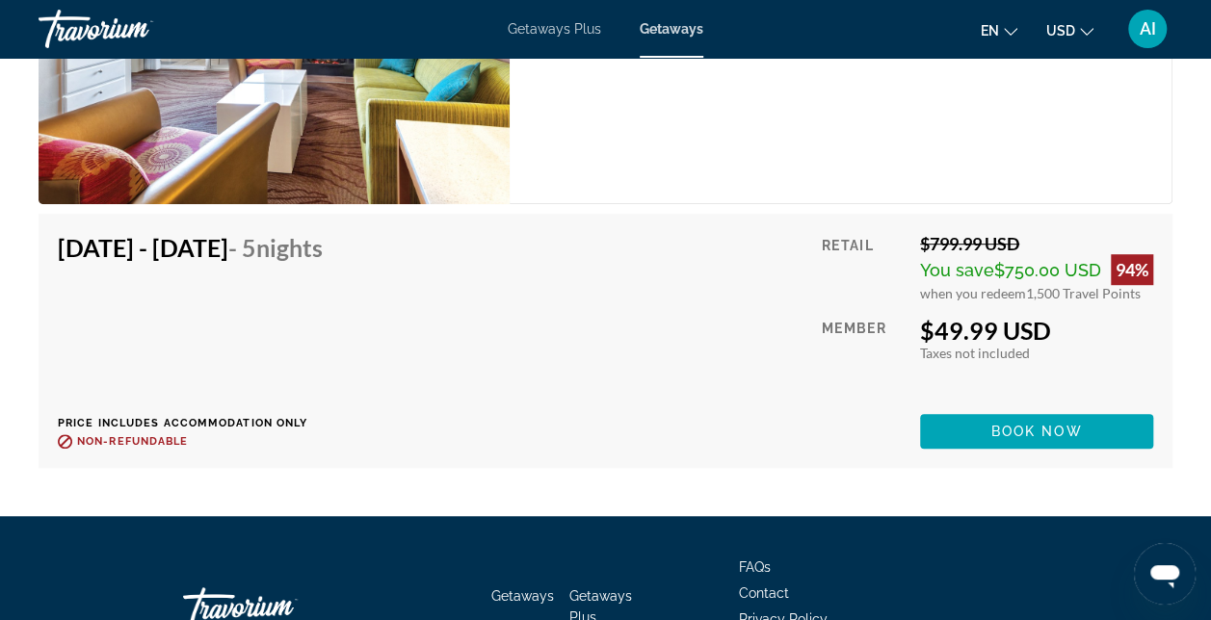
scroll to position [4239, 0]
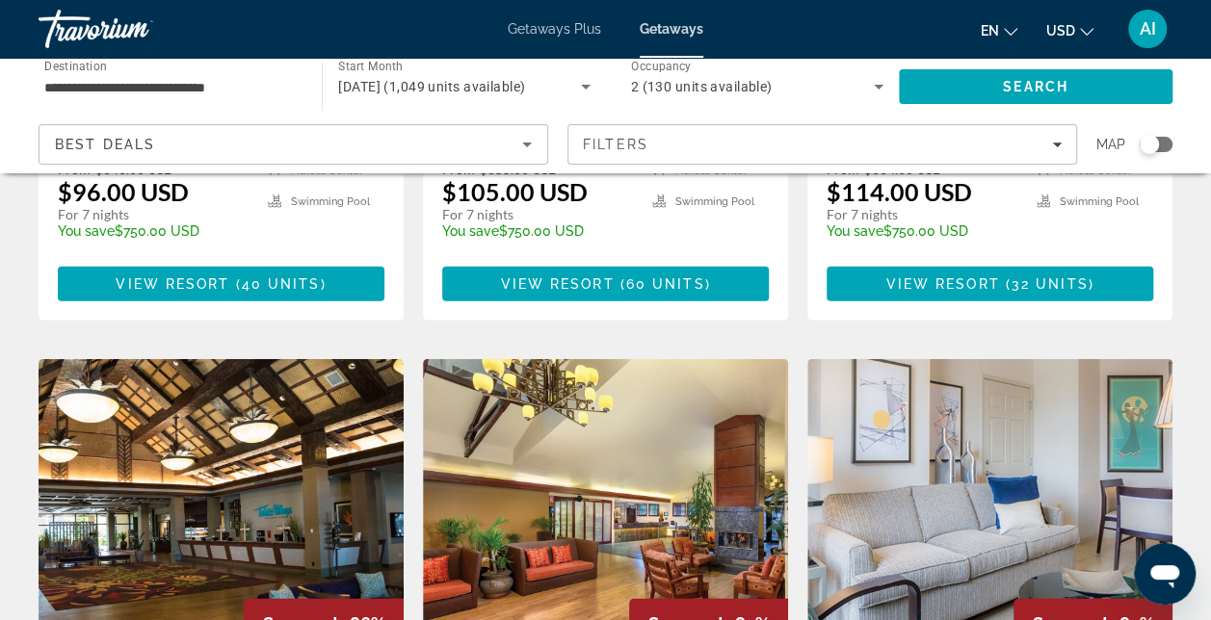
scroll to position [2312, 0]
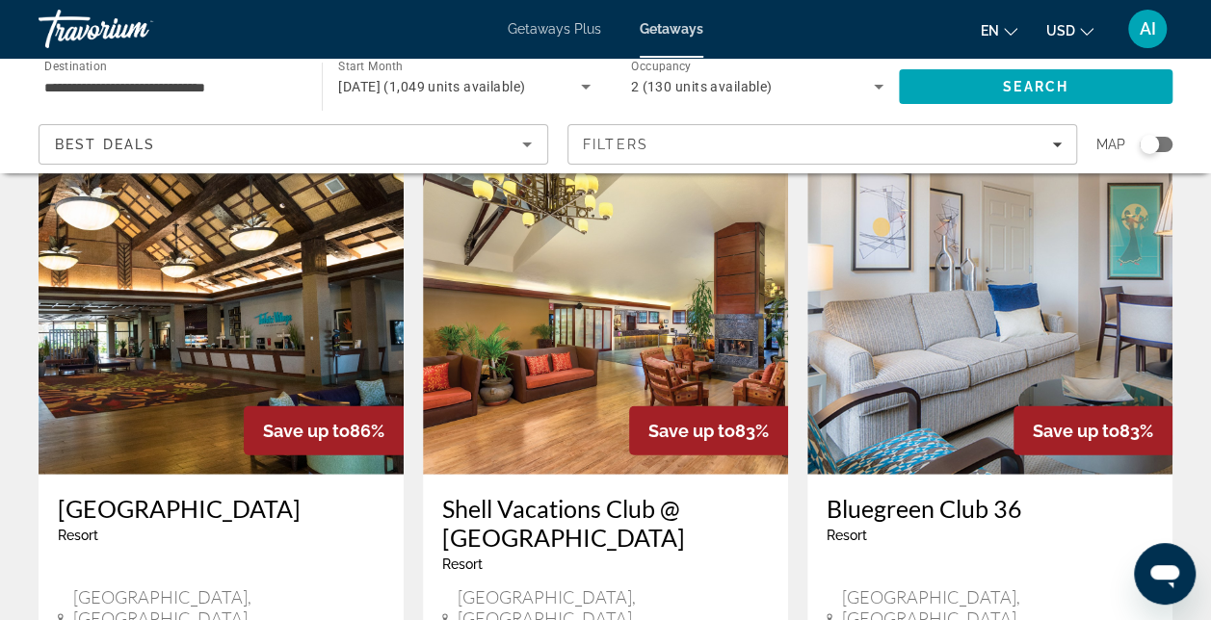
click at [138, 265] on img "Main content" at bounding box center [221, 321] width 365 height 308
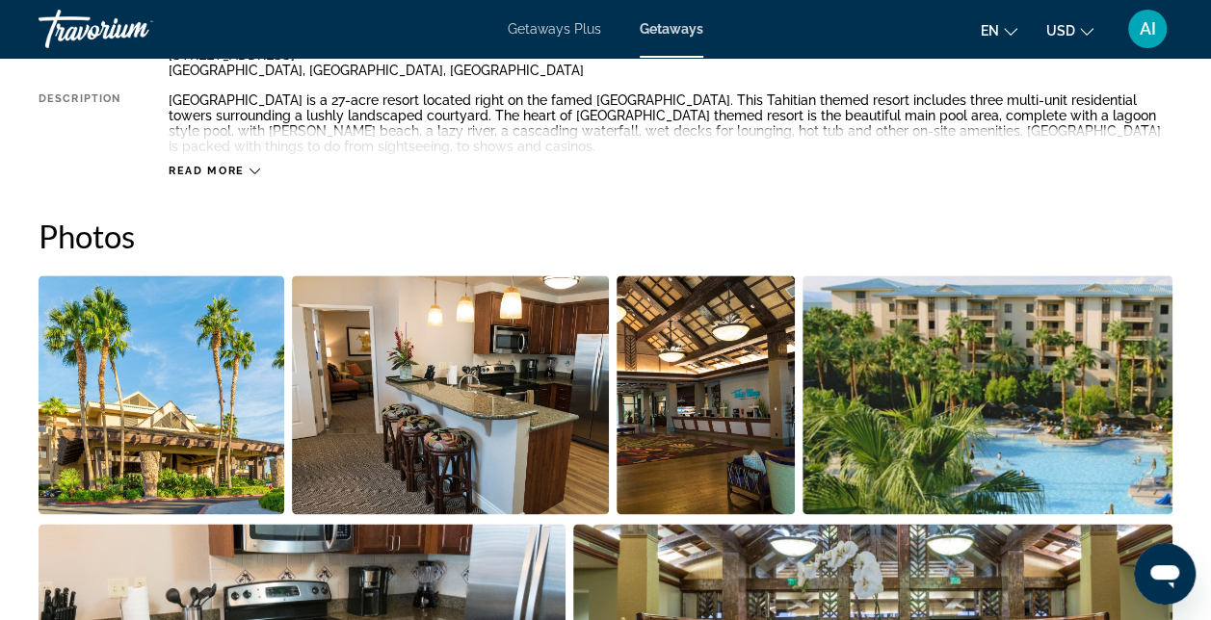
scroll to position [1068, 0]
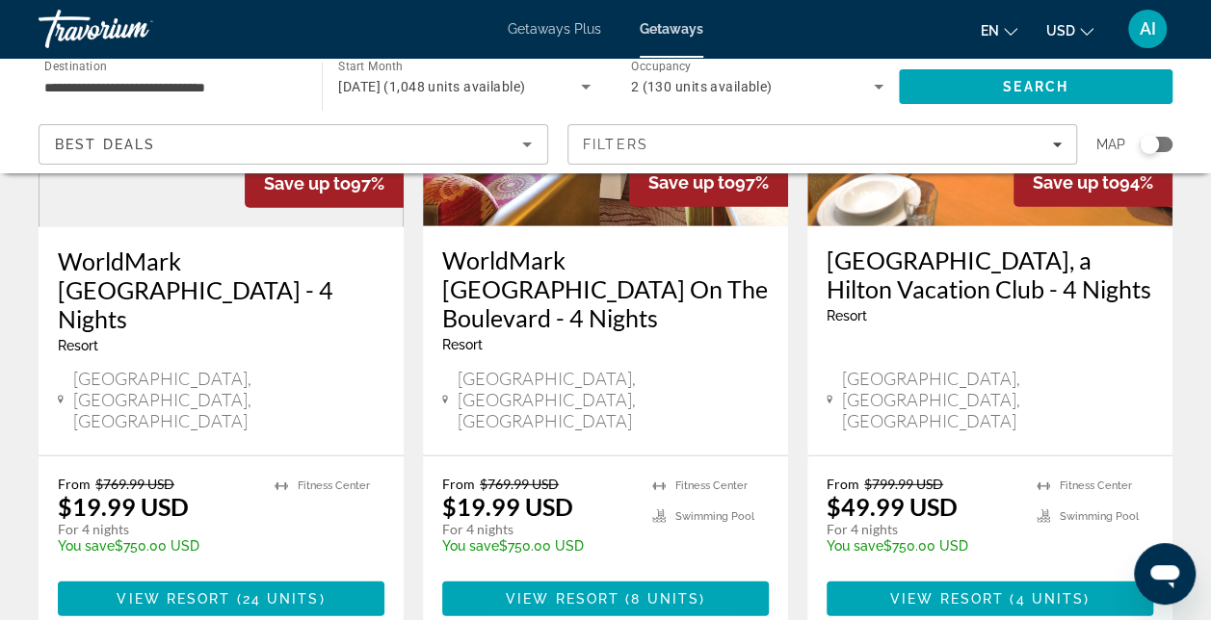
scroll to position [2668, 0]
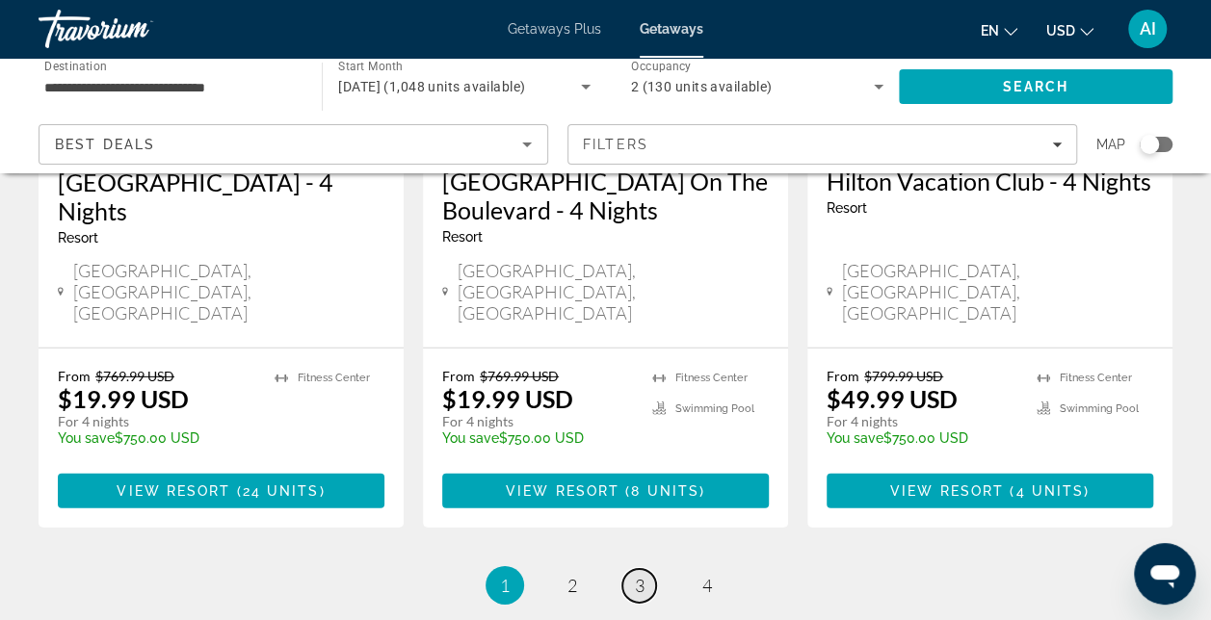
click at [645, 569] on link "page 3" at bounding box center [639, 586] width 34 height 34
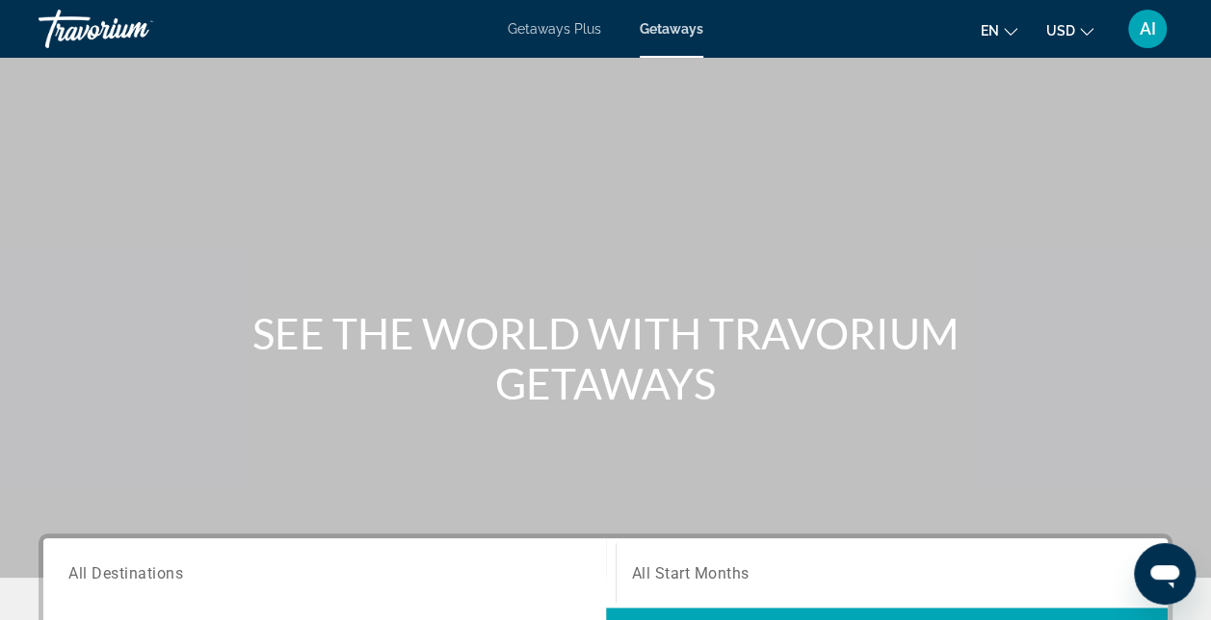
scroll to position [289, 0]
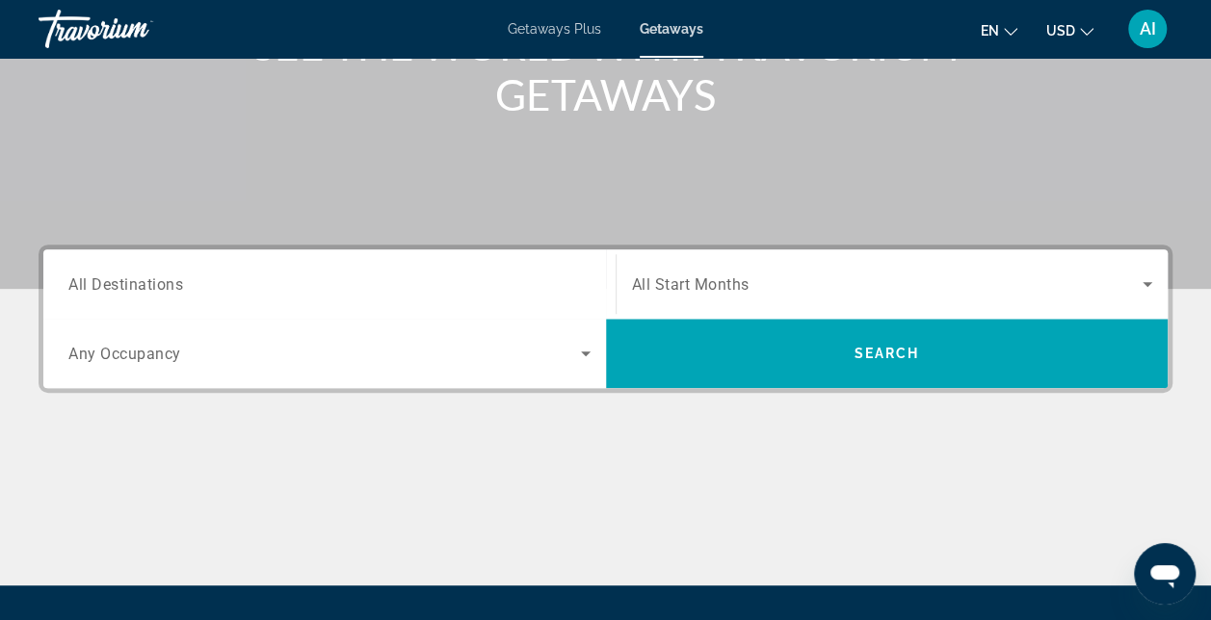
click at [140, 279] on span "All Destinations" at bounding box center [125, 284] width 115 height 18
click at [140, 279] on input "Destination All Destinations" at bounding box center [329, 285] width 522 height 23
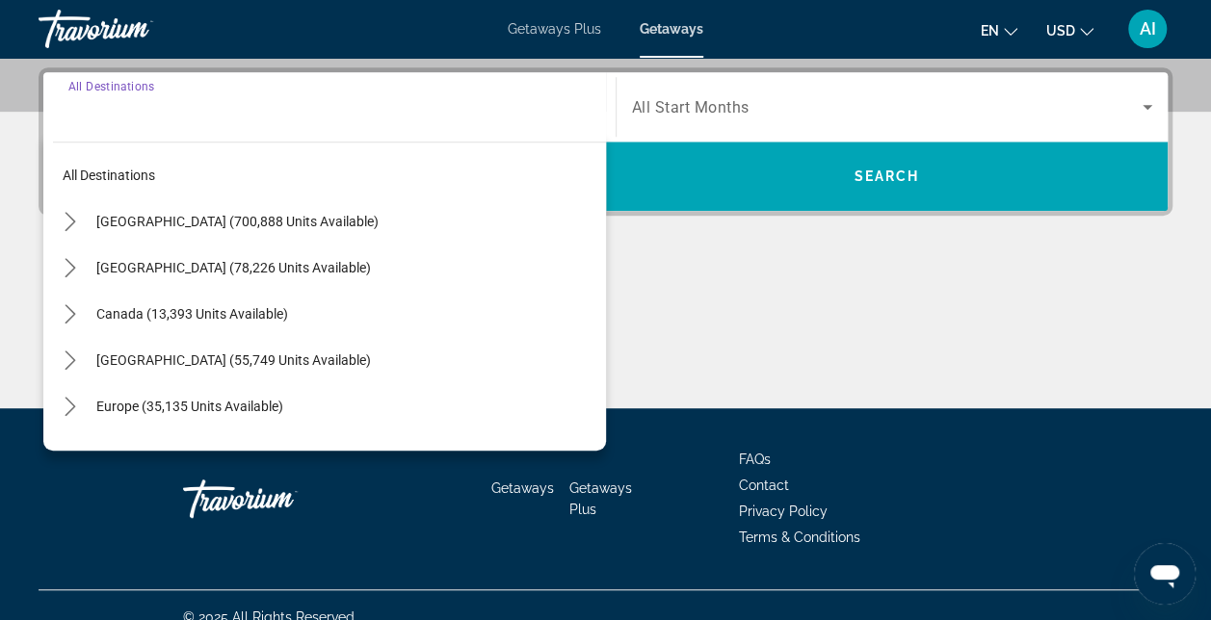
scroll to position [470, 0]
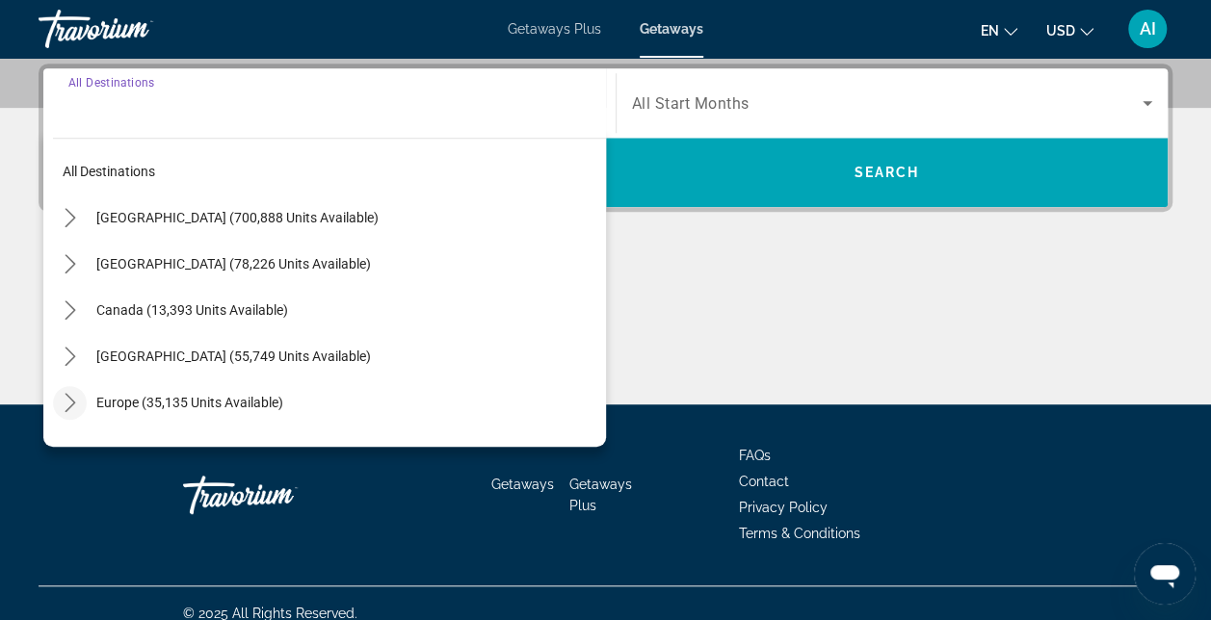
click at [67, 407] on icon "Toggle Europe (35,135 units available) submenu" at bounding box center [70, 402] width 11 height 19
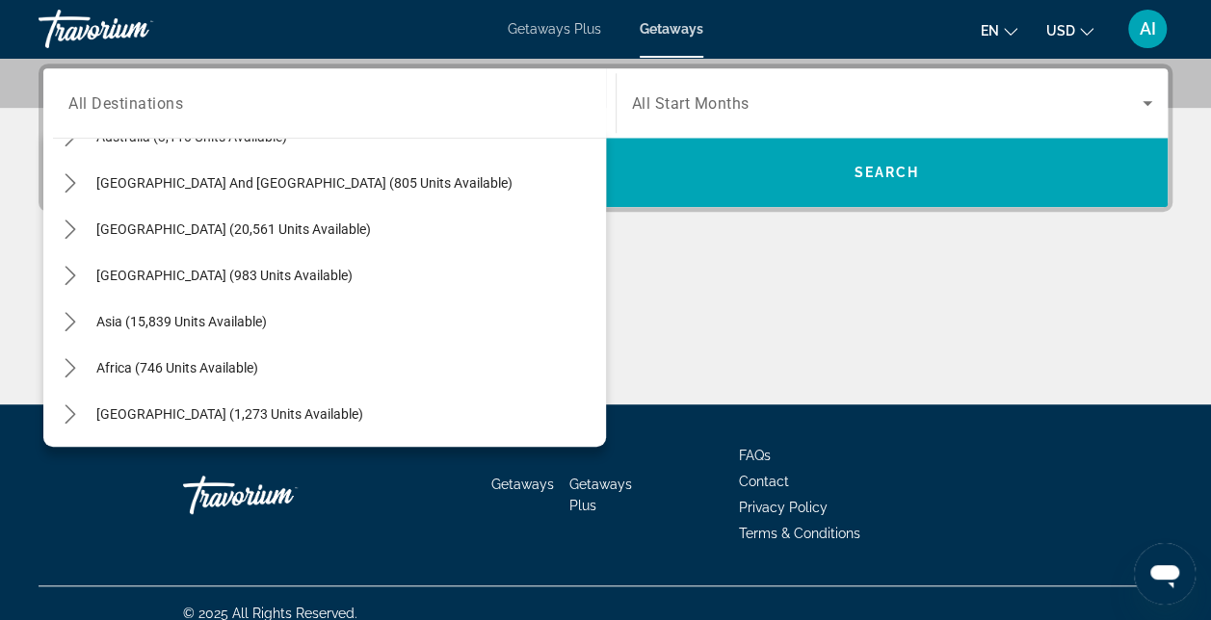
scroll to position [489, 0]
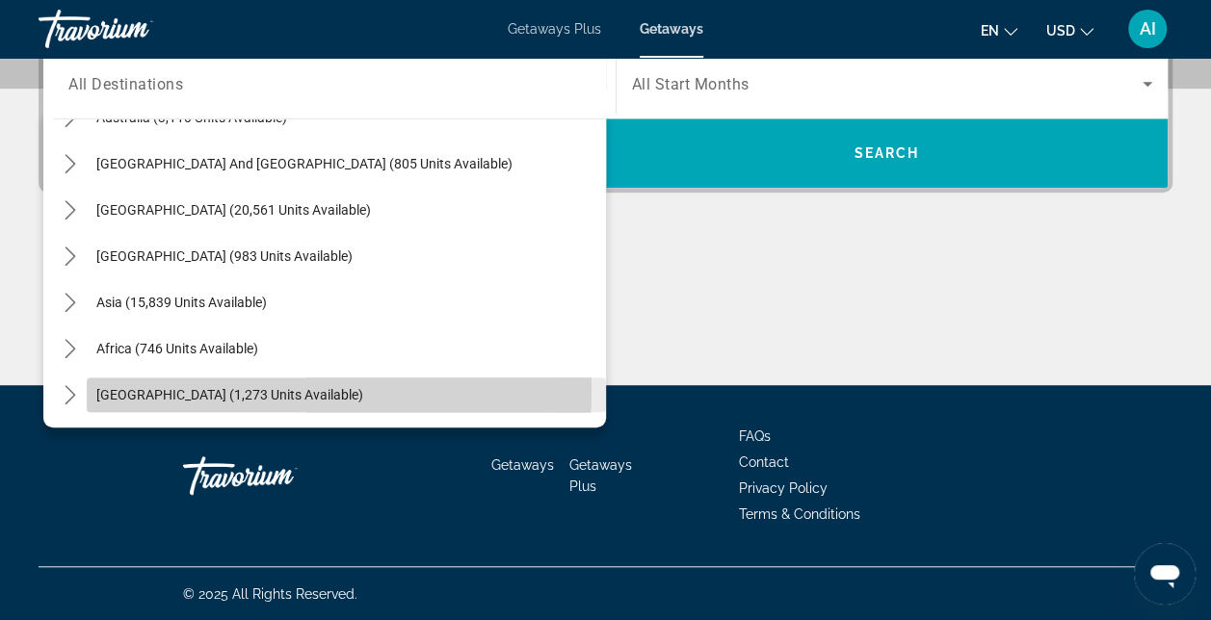
click at [203, 388] on span "[GEOGRAPHIC_DATA] (1,273 units available)" at bounding box center [229, 394] width 267 height 15
type input "**********"
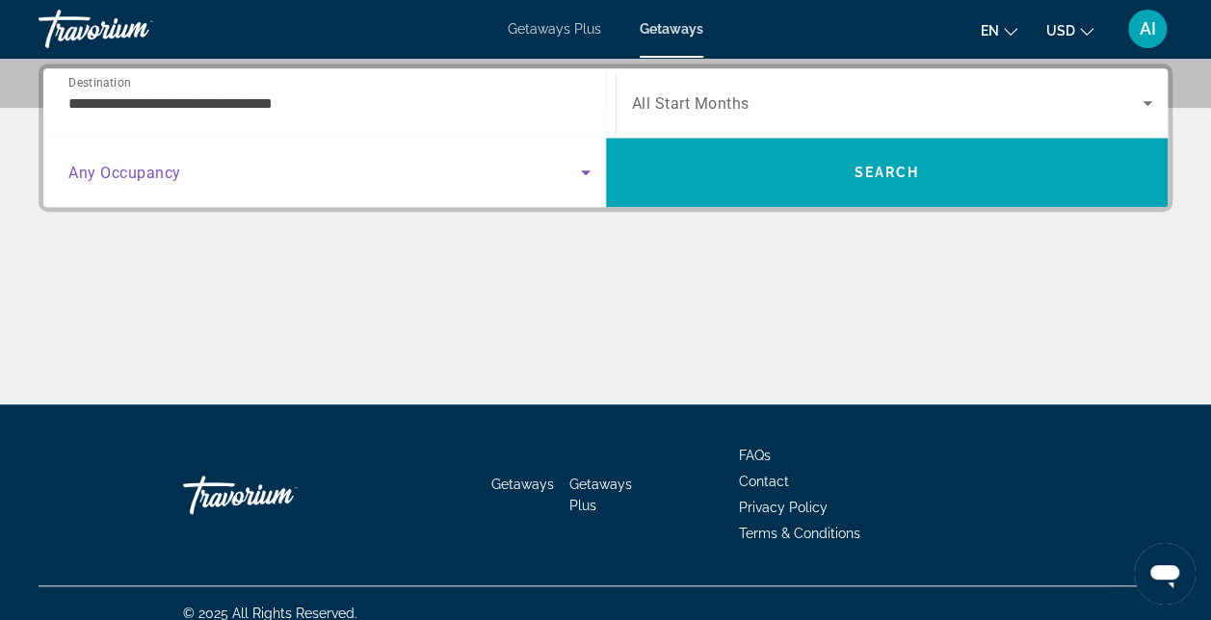
click at [577, 179] on icon "Search widget" at bounding box center [585, 172] width 23 height 23
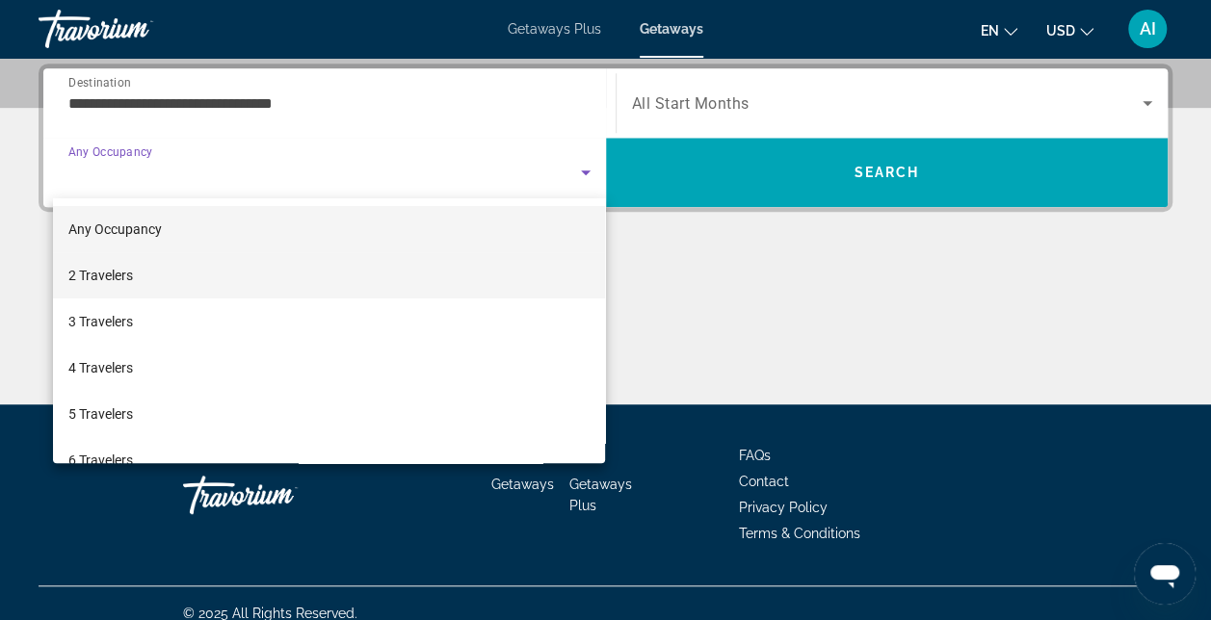
click at [335, 266] on mat-option "2 Travelers" at bounding box center [329, 275] width 553 height 46
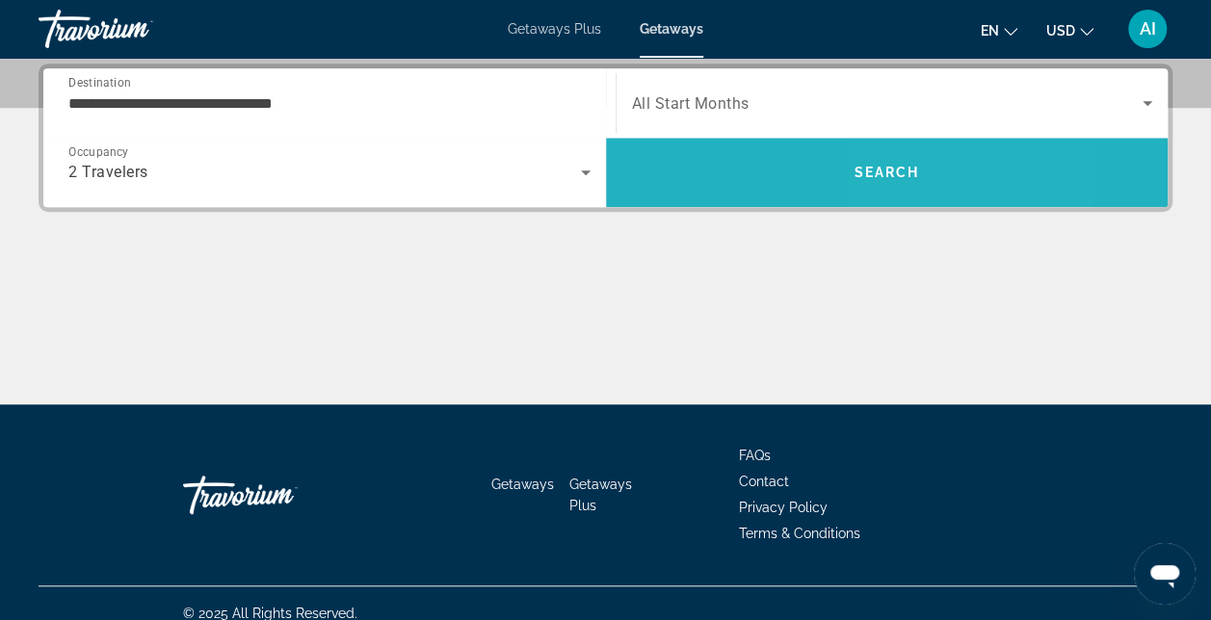
click at [921, 174] on span "Search" at bounding box center [887, 172] width 563 height 46
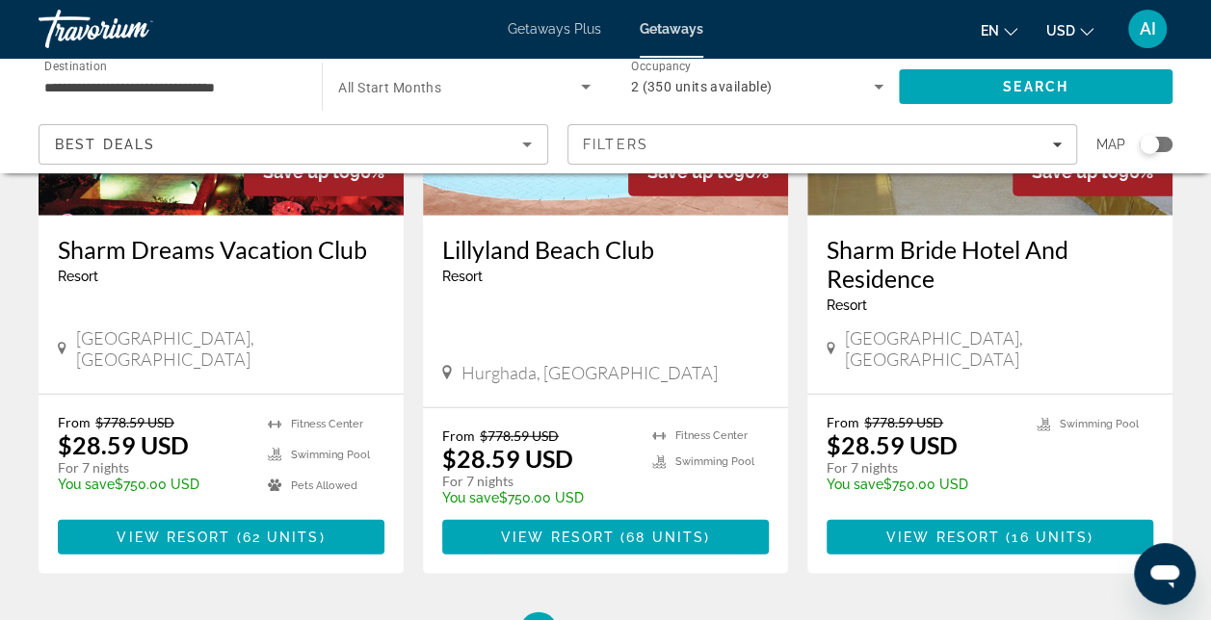
scroll to position [2505, 0]
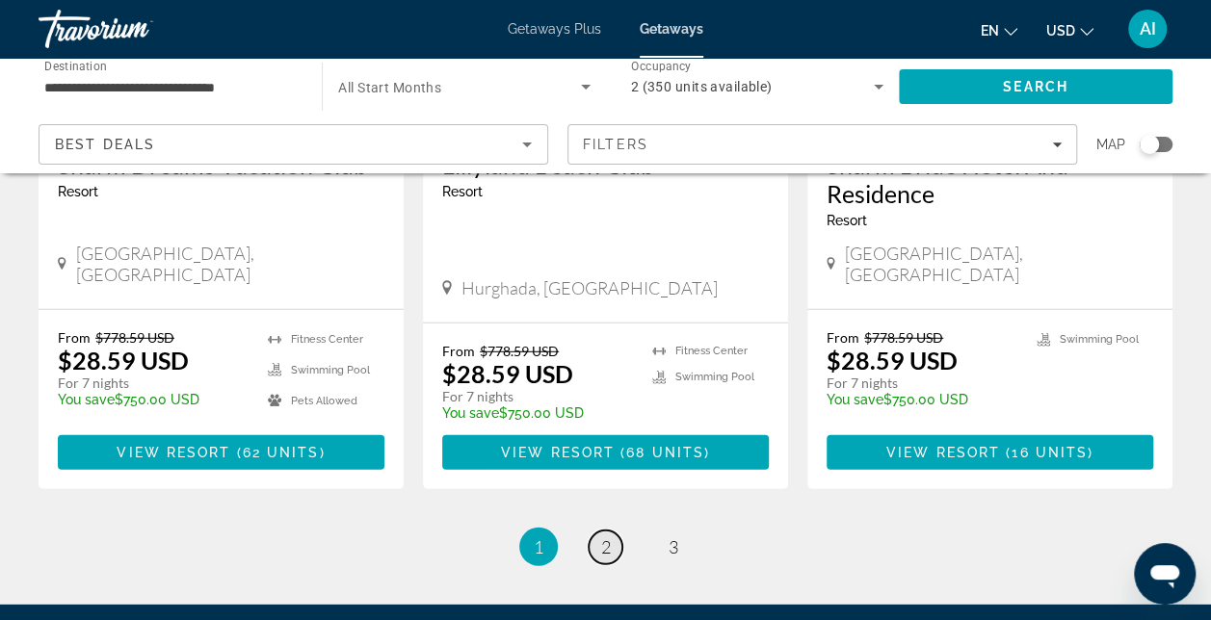
click at [601, 537] on span "2" at bounding box center [606, 547] width 10 height 21
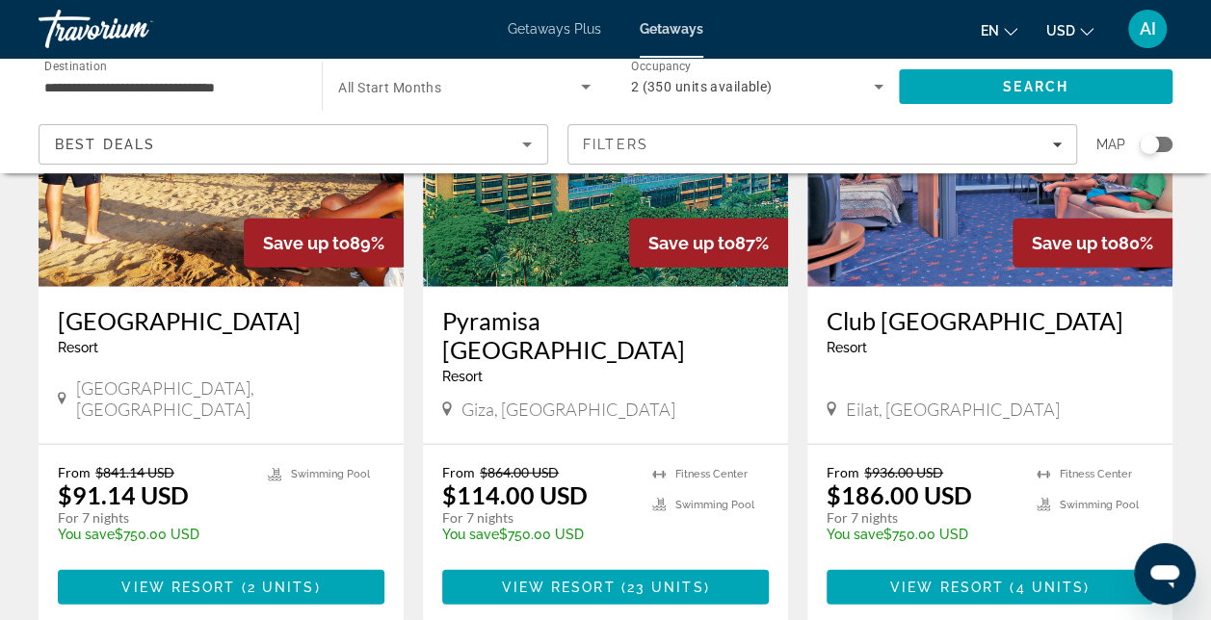
scroll to position [2408, 0]
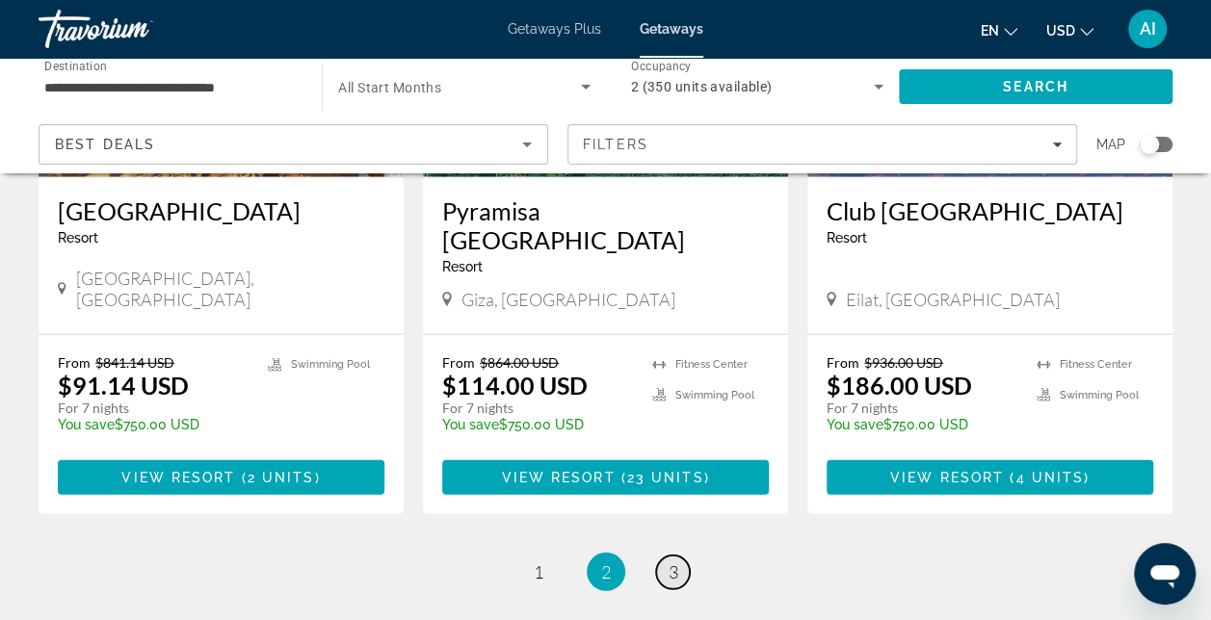
click at [671, 562] on span "3" at bounding box center [674, 572] width 10 height 21
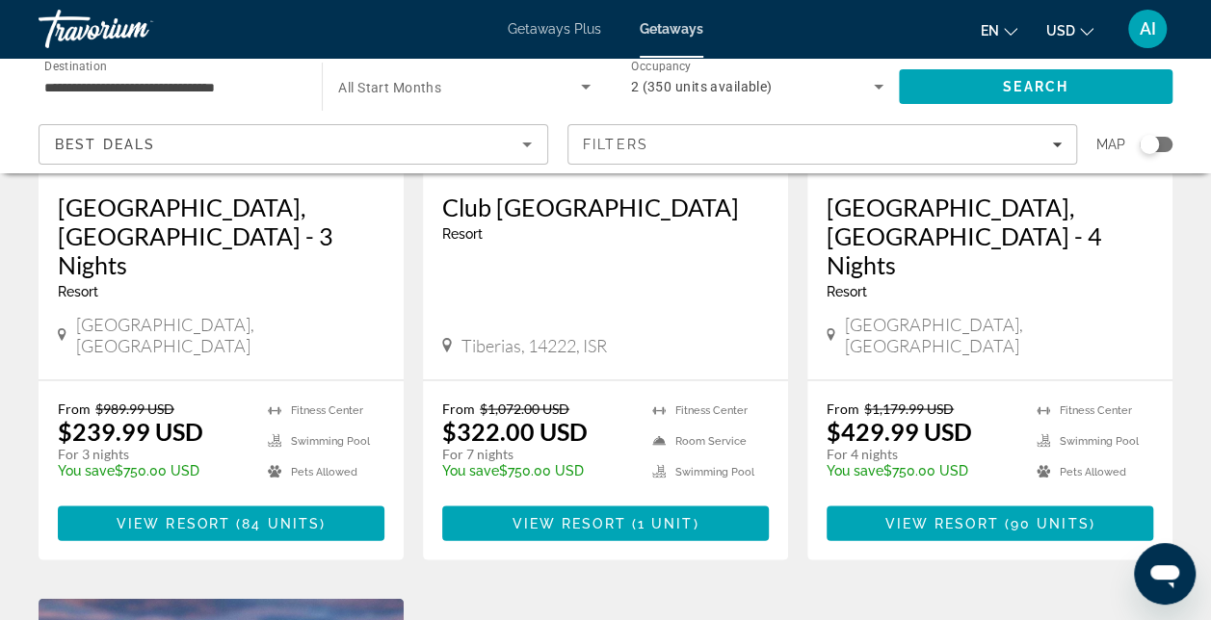
scroll to position [1734, 0]
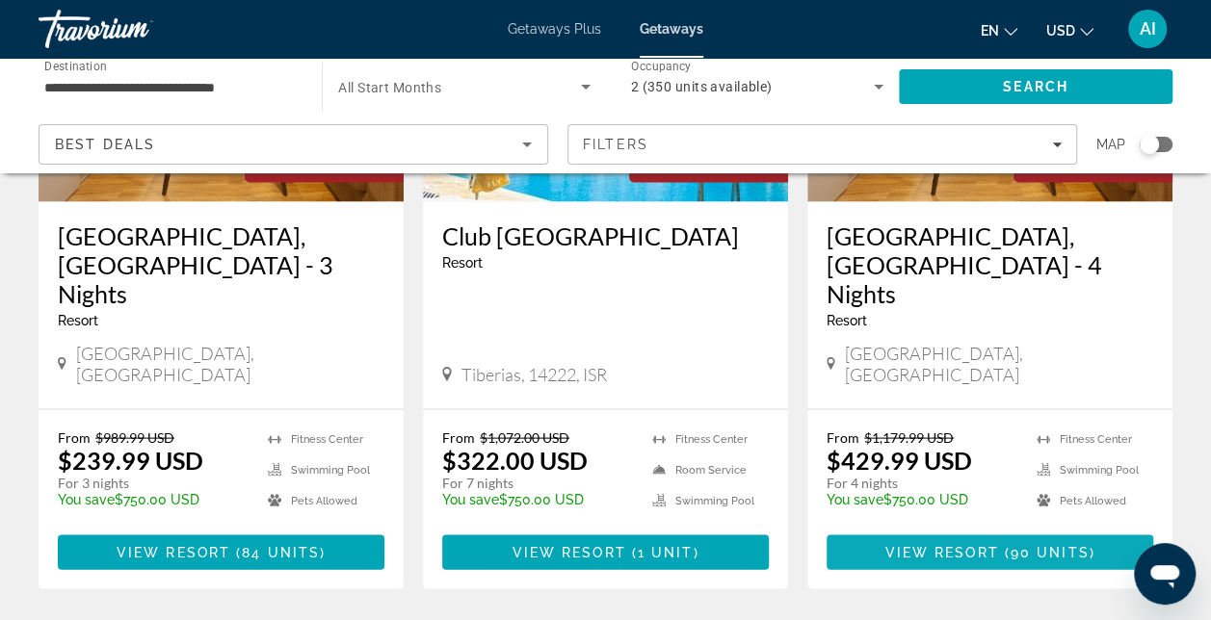
click at [979, 544] on span "View Resort" at bounding box center [941, 551] width 114 height 15
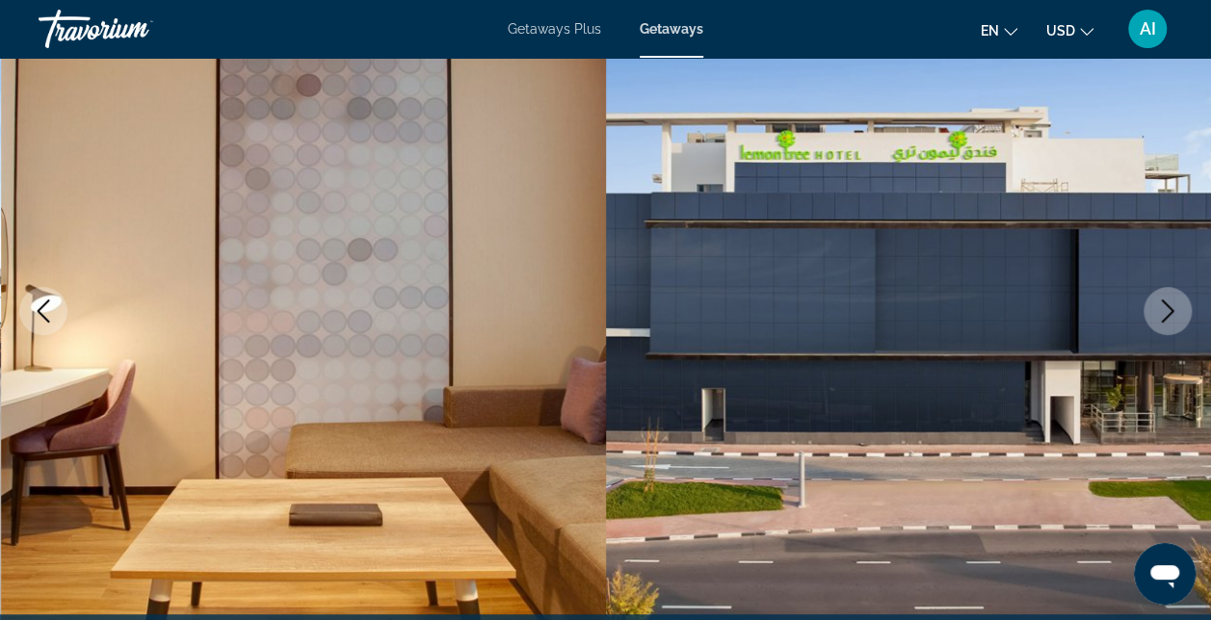
scroll to position [289, 0]
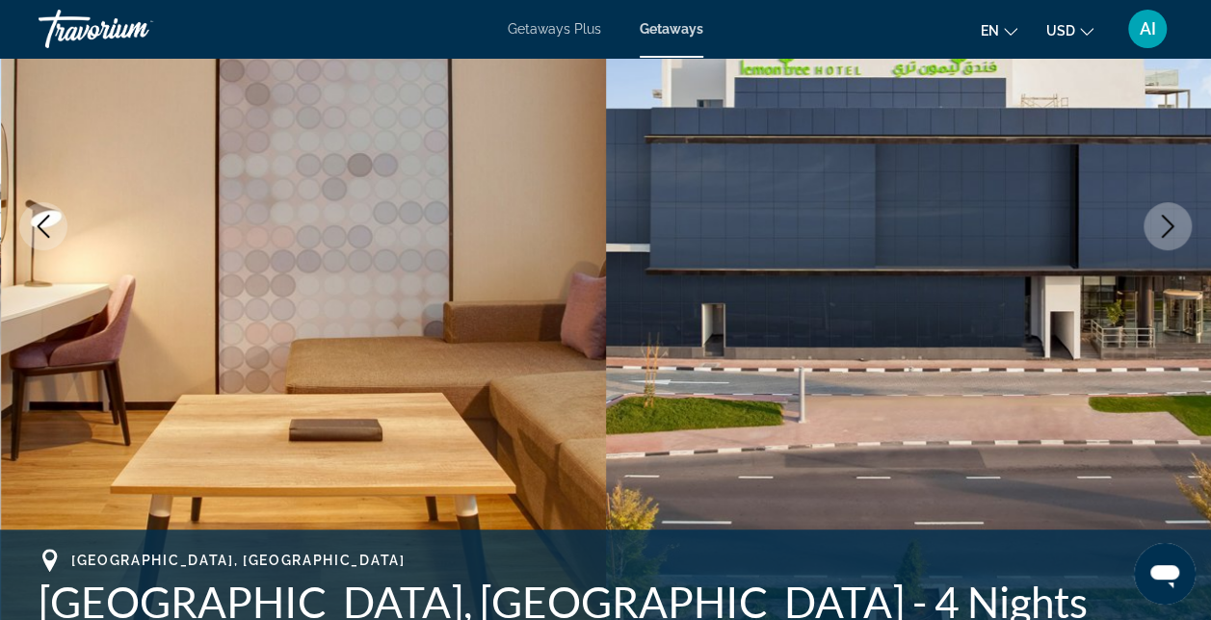
click at [1175, 214] on button "Next image" at bounding box center [1167, 226] width 48 height 48
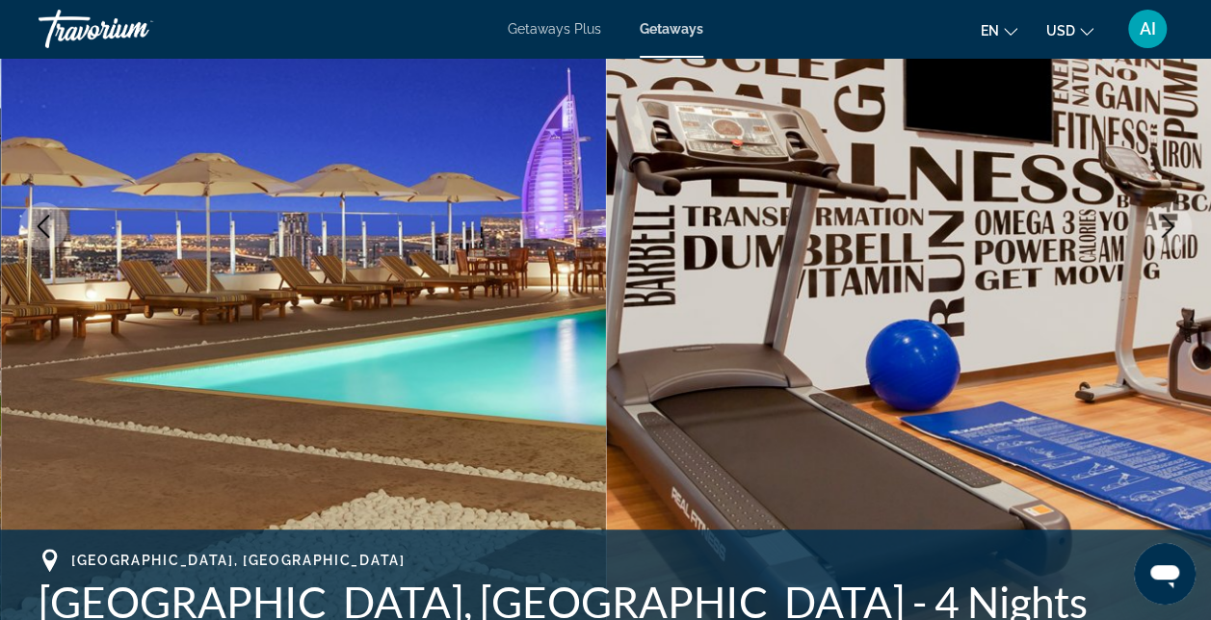
click at [1175, 214] on button "Next image" at bounding box center [1167, 226] width 48 height 48
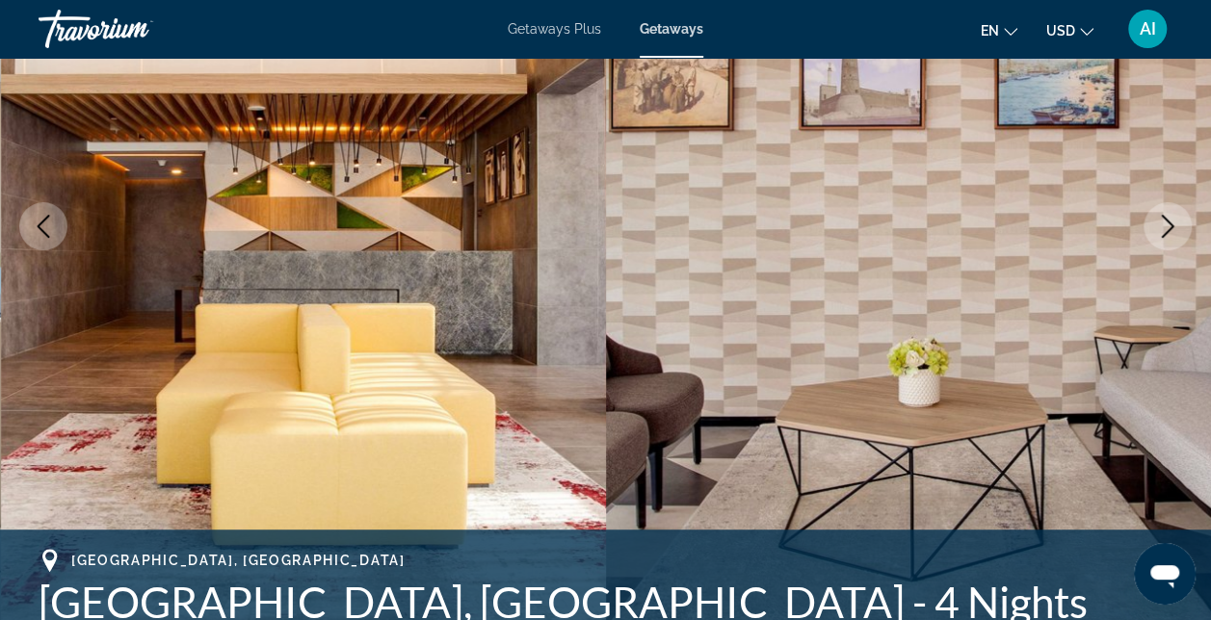
click at [48, 218] on icon "Previous image" at bounding box center [43, 226] width 23 height 23
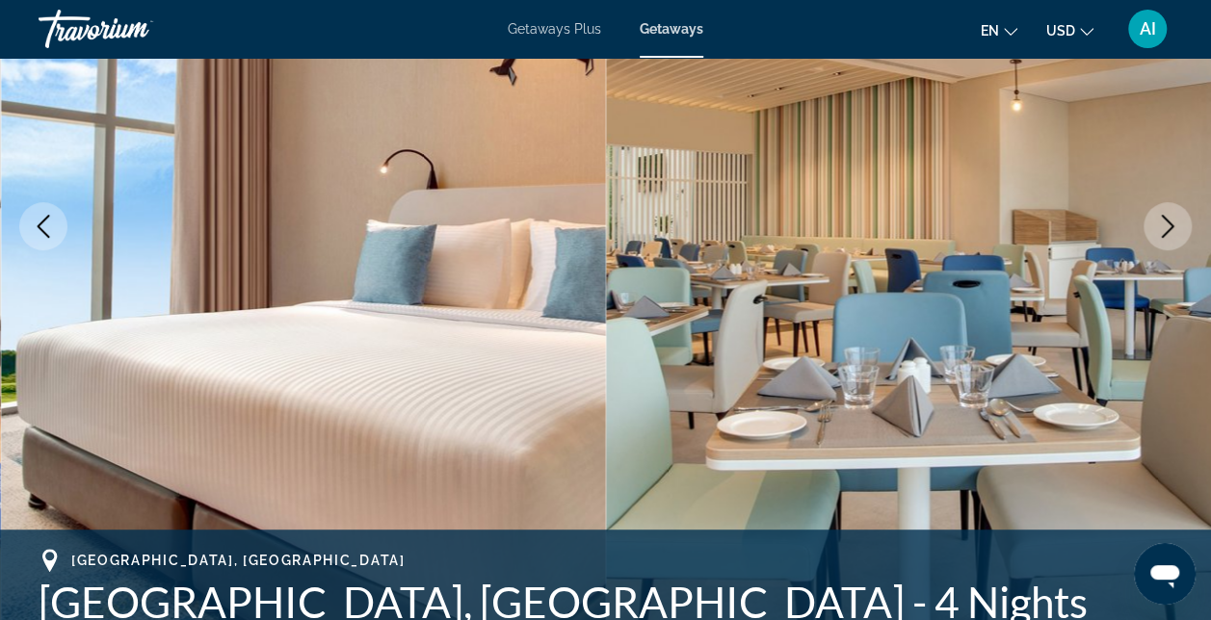
click at [48, 218] on icon "Previous image" at bounding box center [43, 226] width 23 height 23
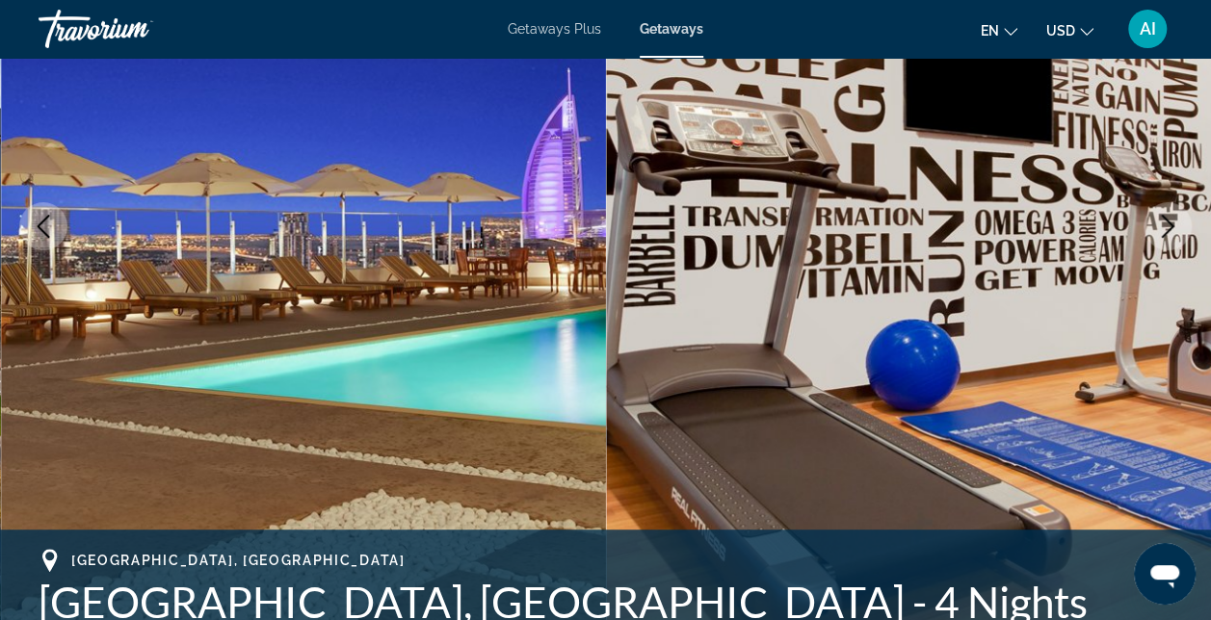
click at [1177, 225] on icon "Next image" at bounding box center [1167, 226] width 23 height 23
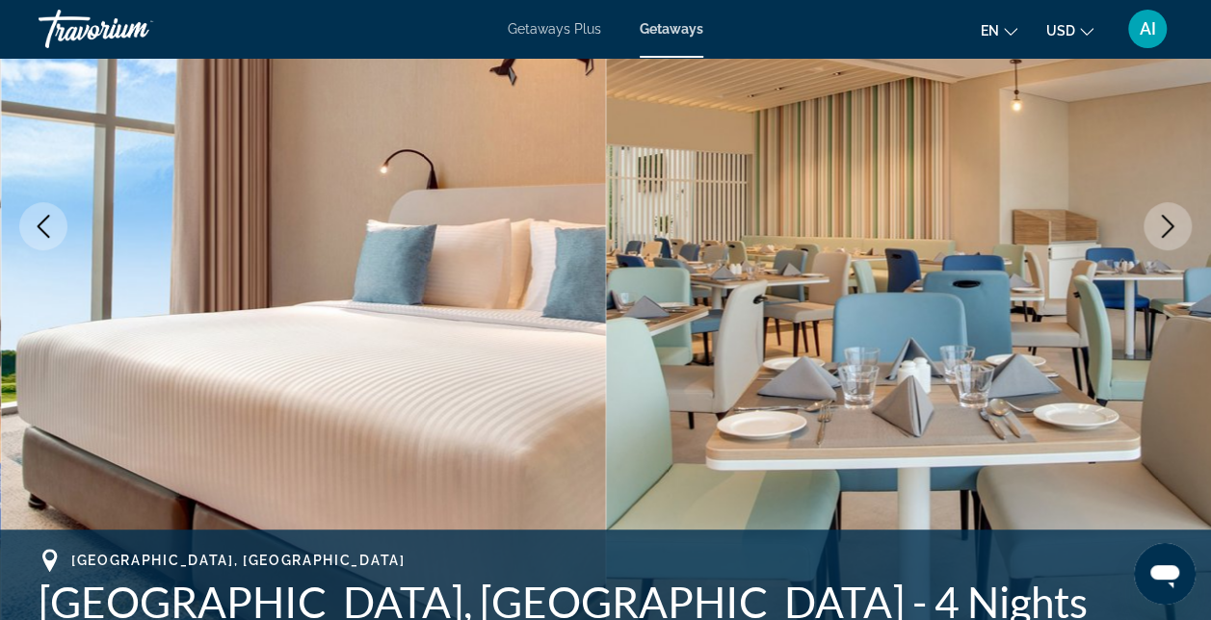
click at [1176, 225] on icon "Next image" at bounding box center [1167, 226] width 23 height 23
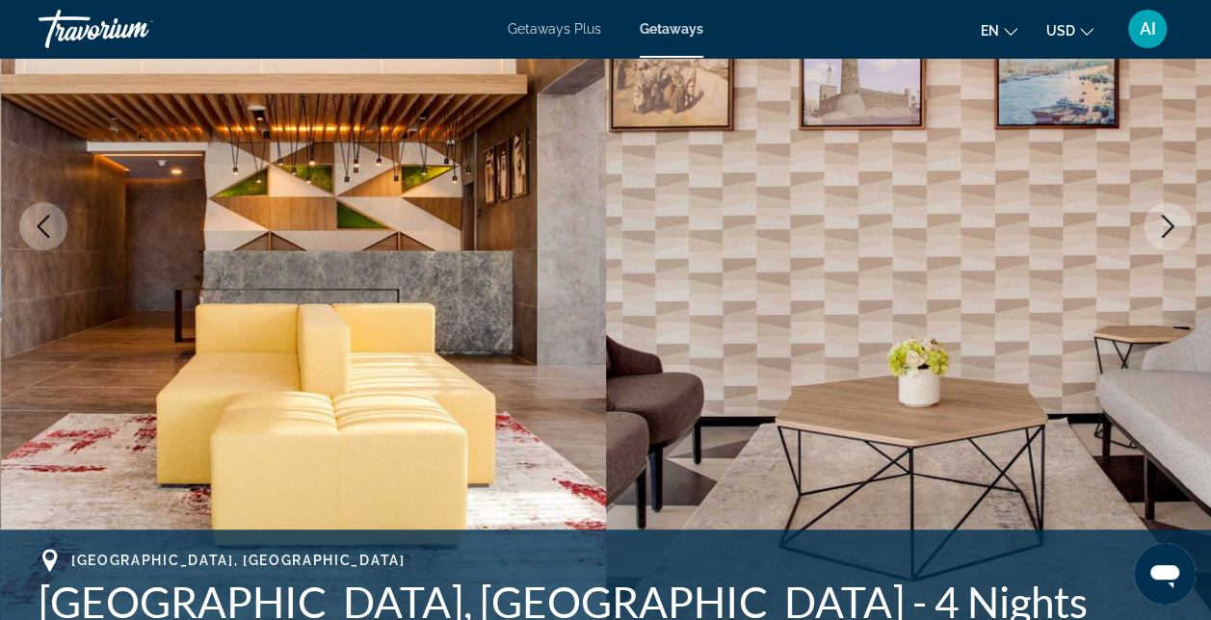
click at [1176, 225] on icon "Next image" at bounding box center [1167, 226] width 23 height 23
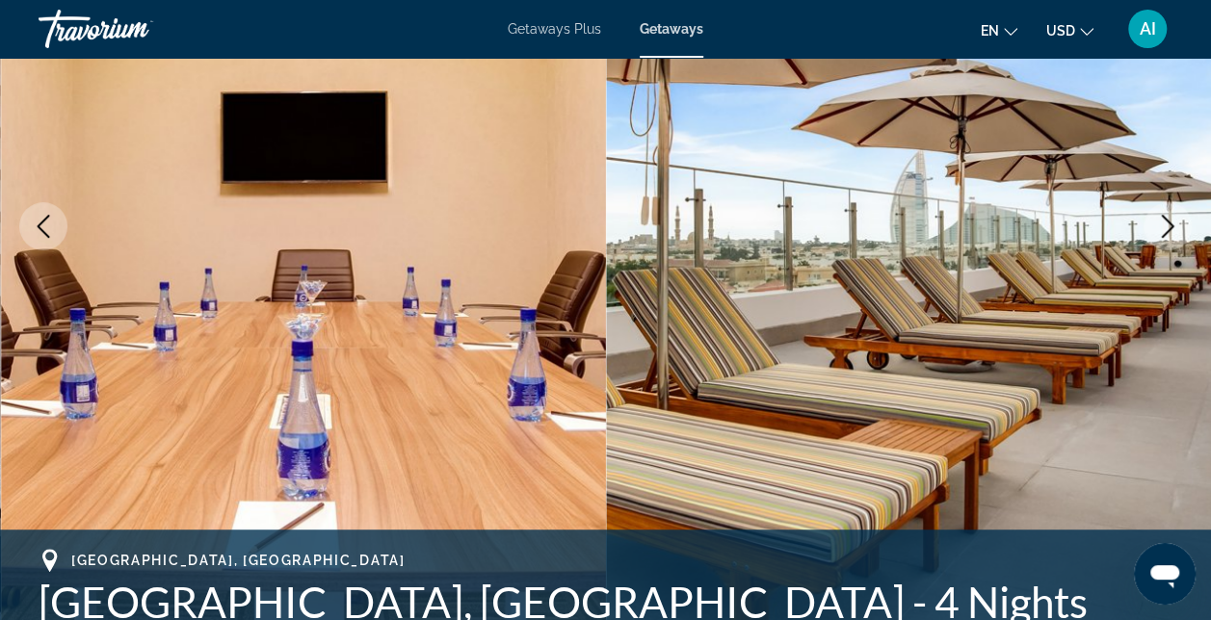
click at [1176, 225] on icon "Next image" at bounding box center [1167, 226] width 23 height 23
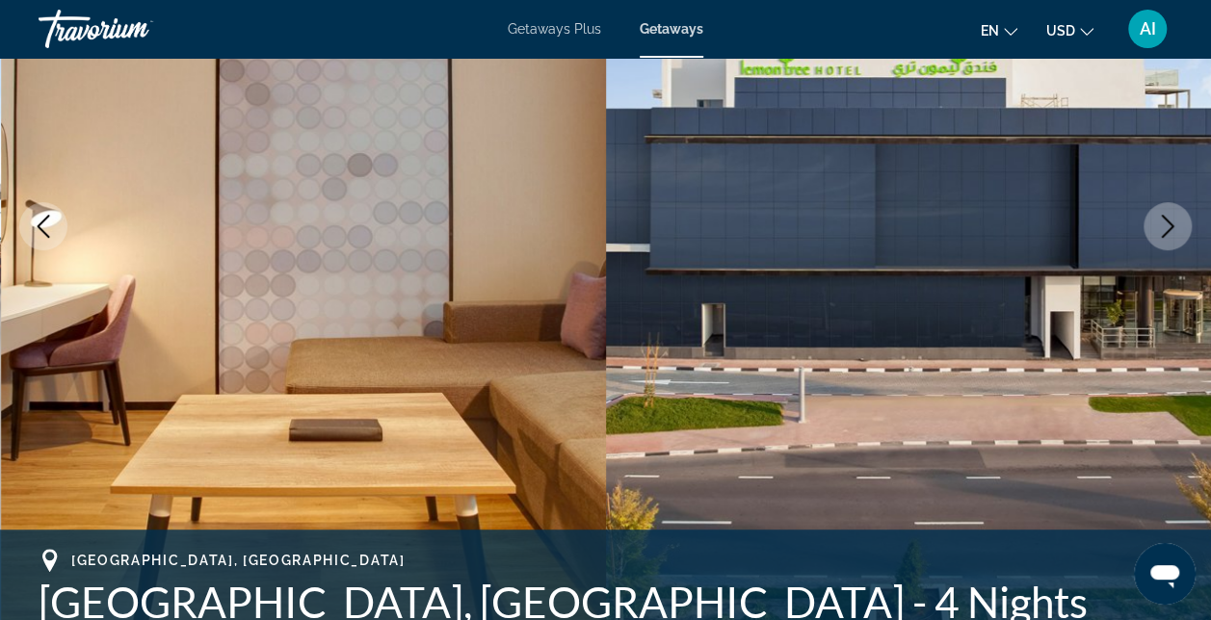
click at [1176, 225] on icon "Next image" at bounding box center [1167, 226] width 23 height 23
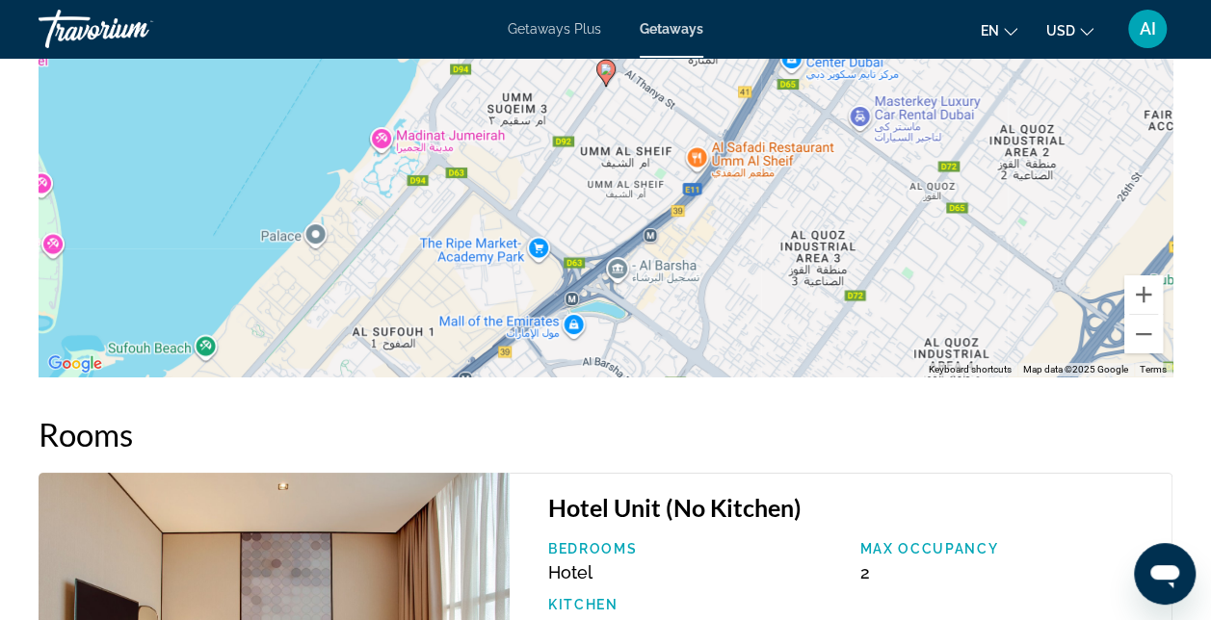
scroll to position [3139, 0]
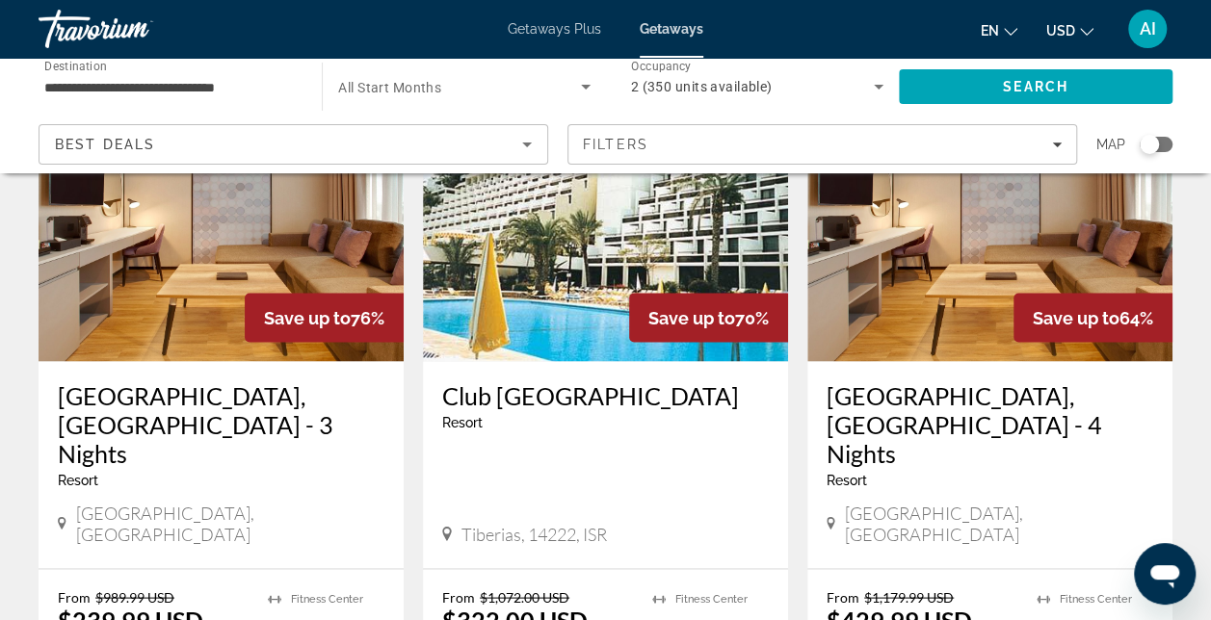
scroll to position [1541, 0]
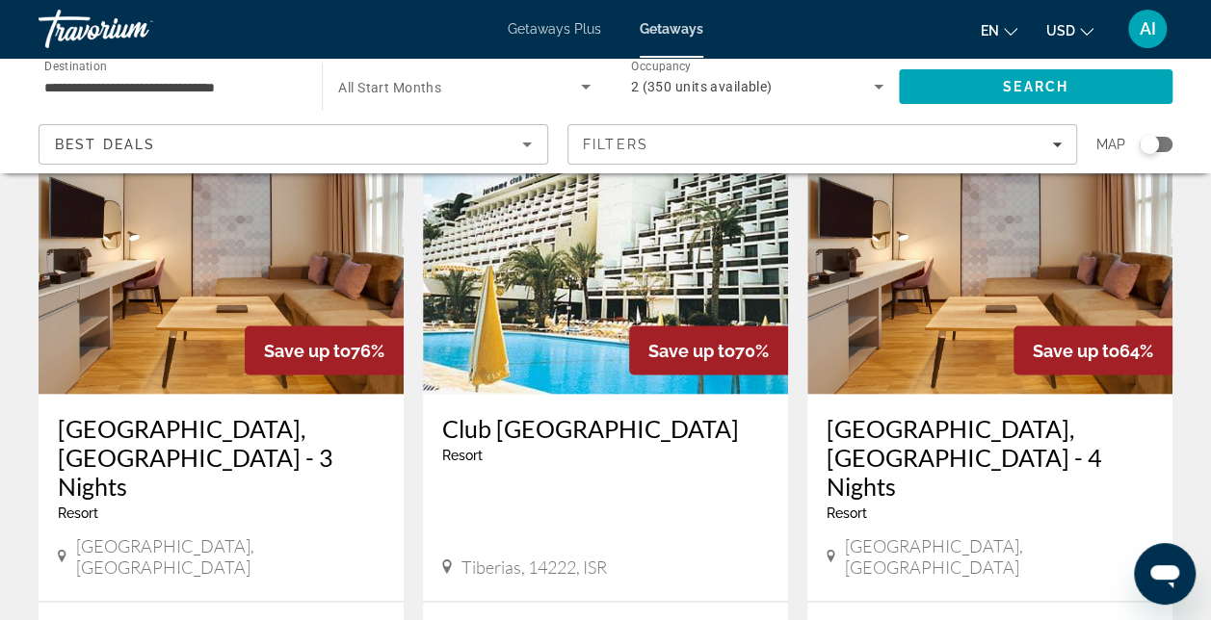
click at [222, 283] on img "Main content" at bounding box center [221, 240] width 365 height 308
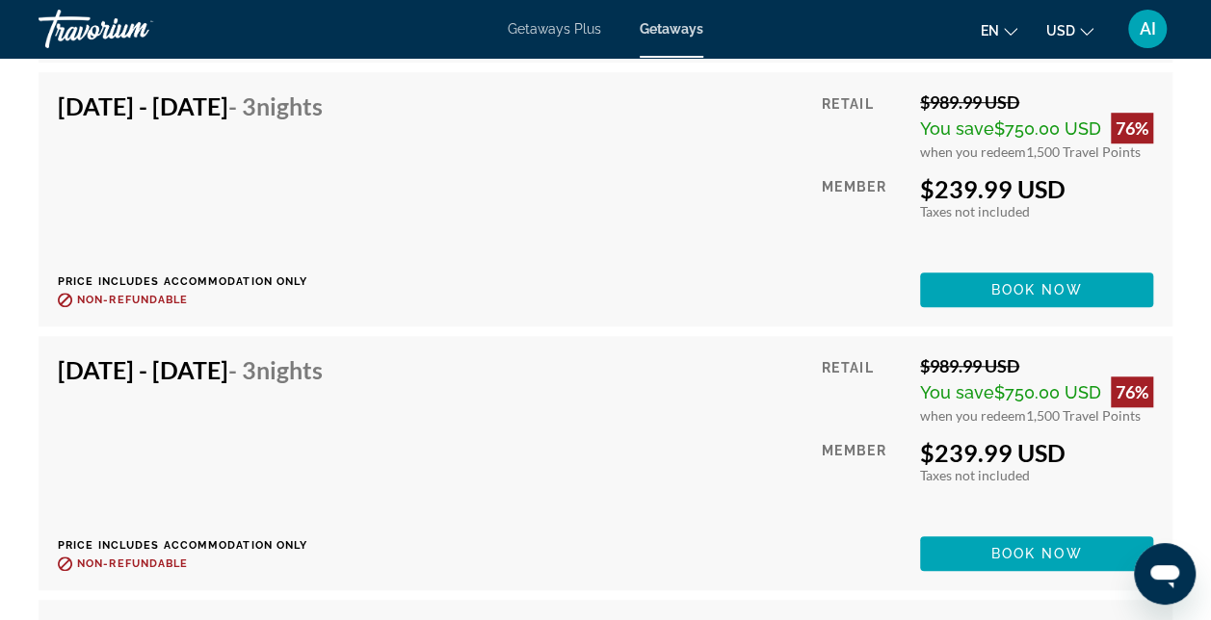
scroll to position [7875, 0]
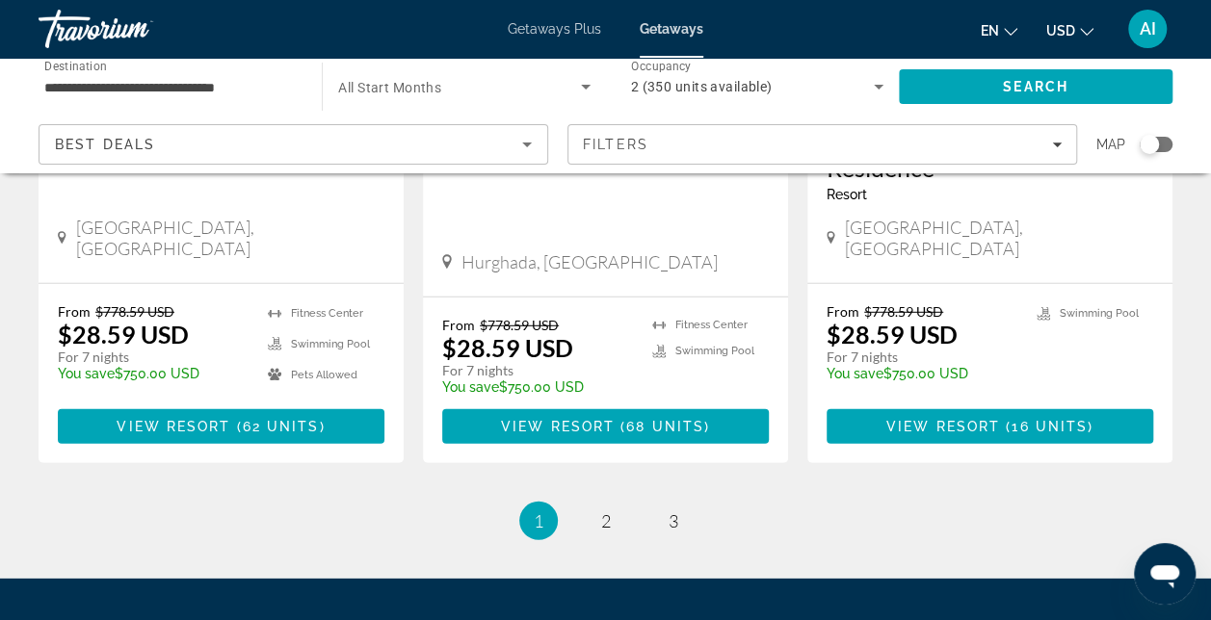
scroll to position [2601, 0]
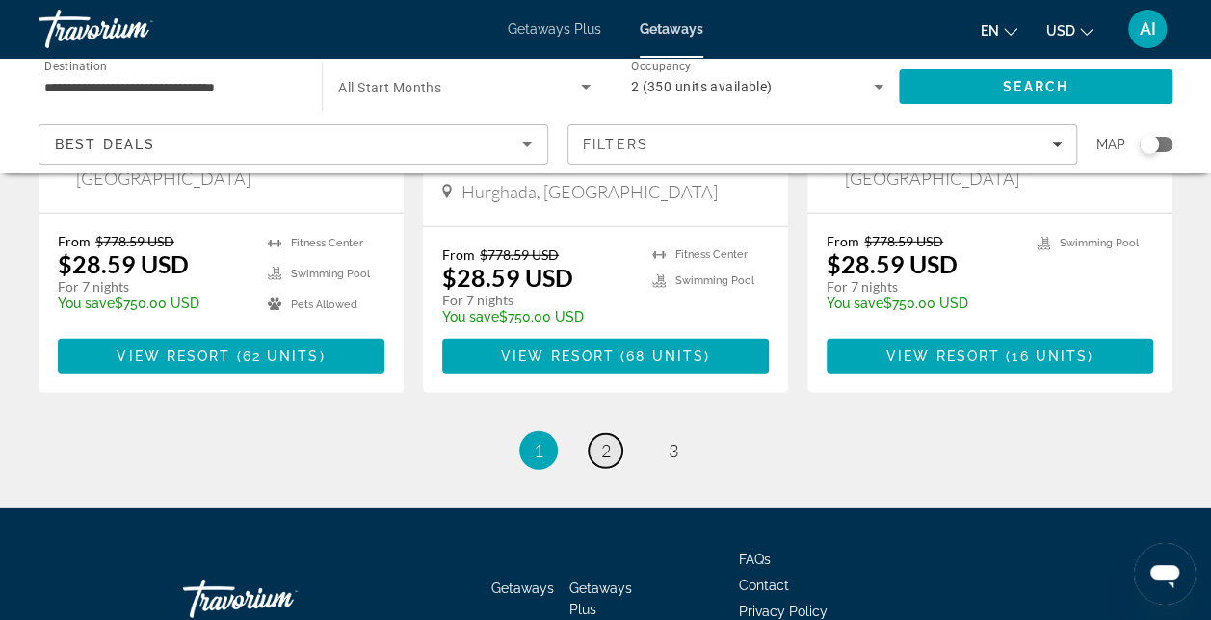
click at [602, 440] on span "2" at bounding box center [606, 450] width 10 height 21
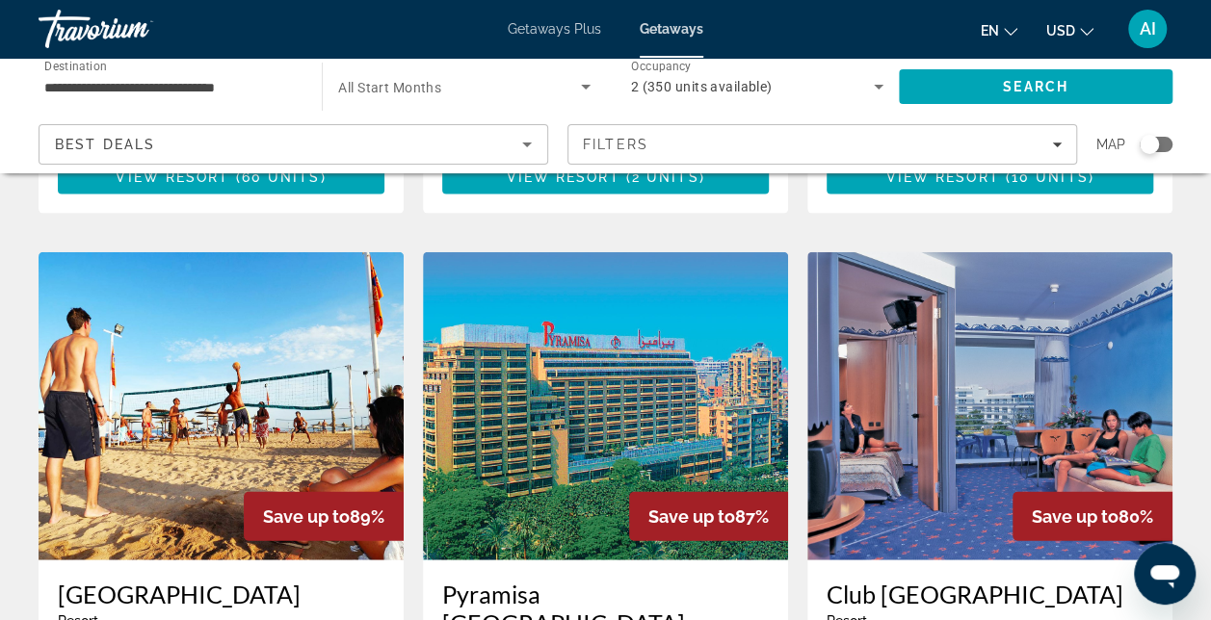
scroll to position [2119, 0]
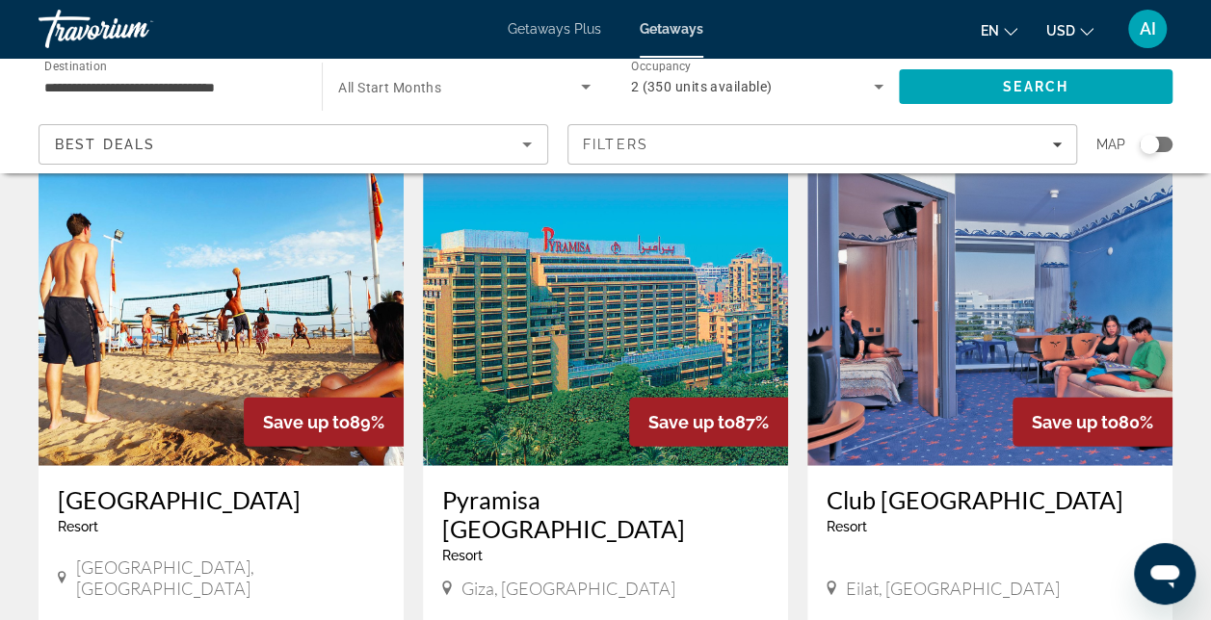
click at [907, 342] on img "Main content" at bounding box center [989, 312] width 365 height 308
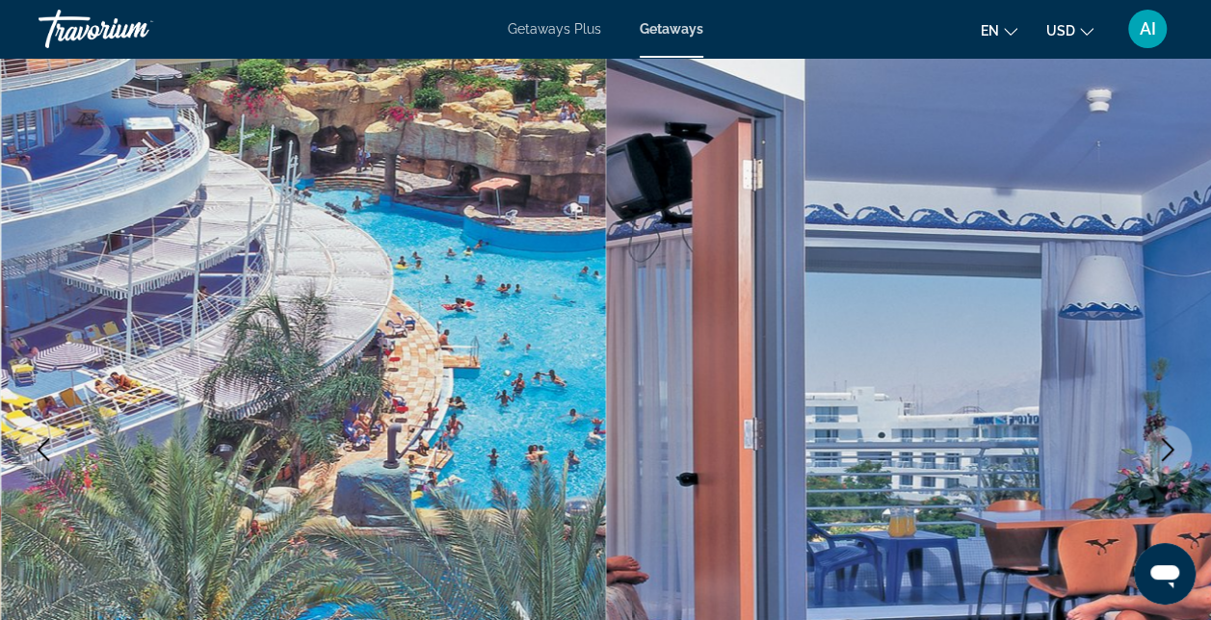
scroll to position [96, 0]
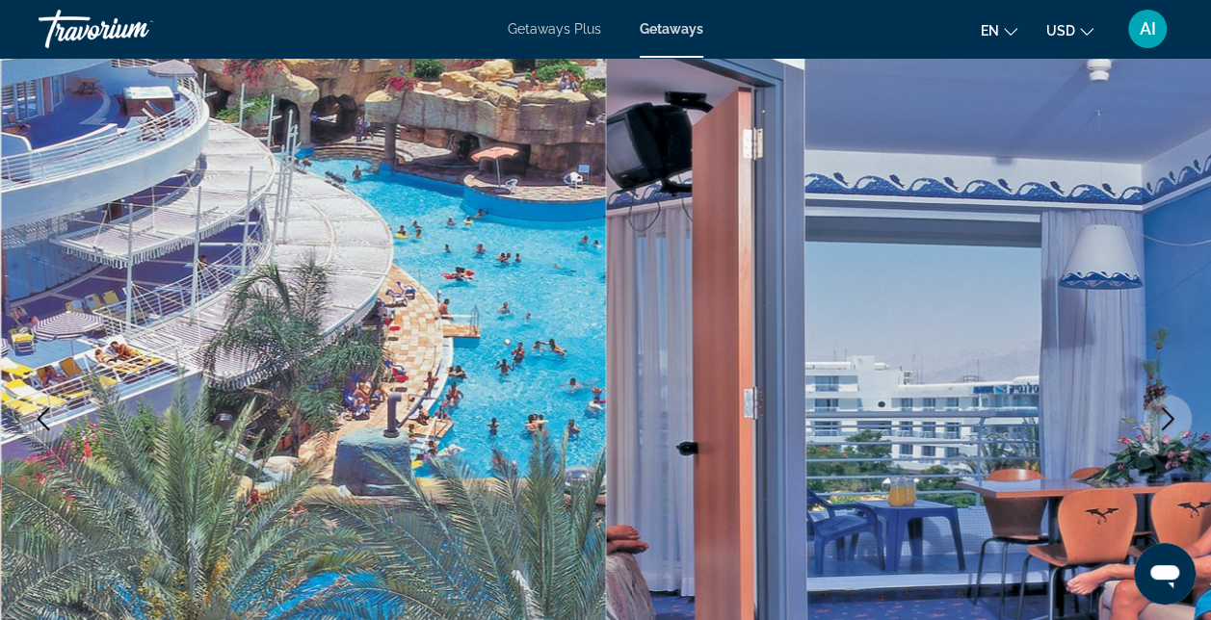
click at [1166, 422] on icon "Next image" at bounding box center [1167, 418] width 23 height 23
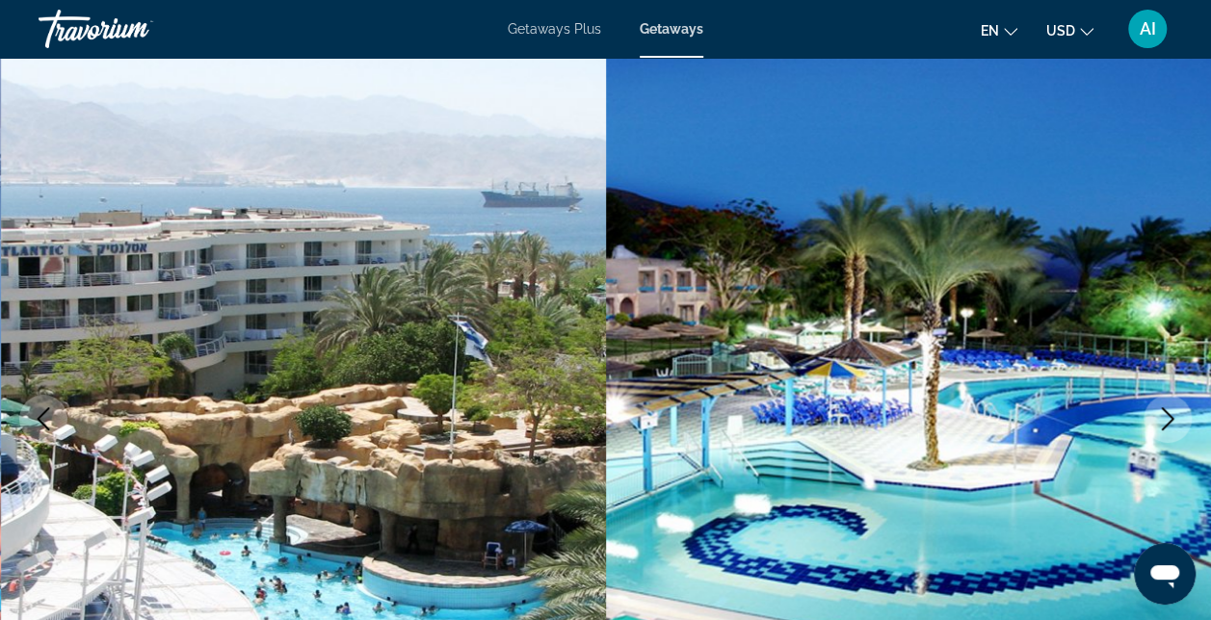
click at [1160, 420] on icon "Next image" at bounding box center [1167, 418] width 23 height 23
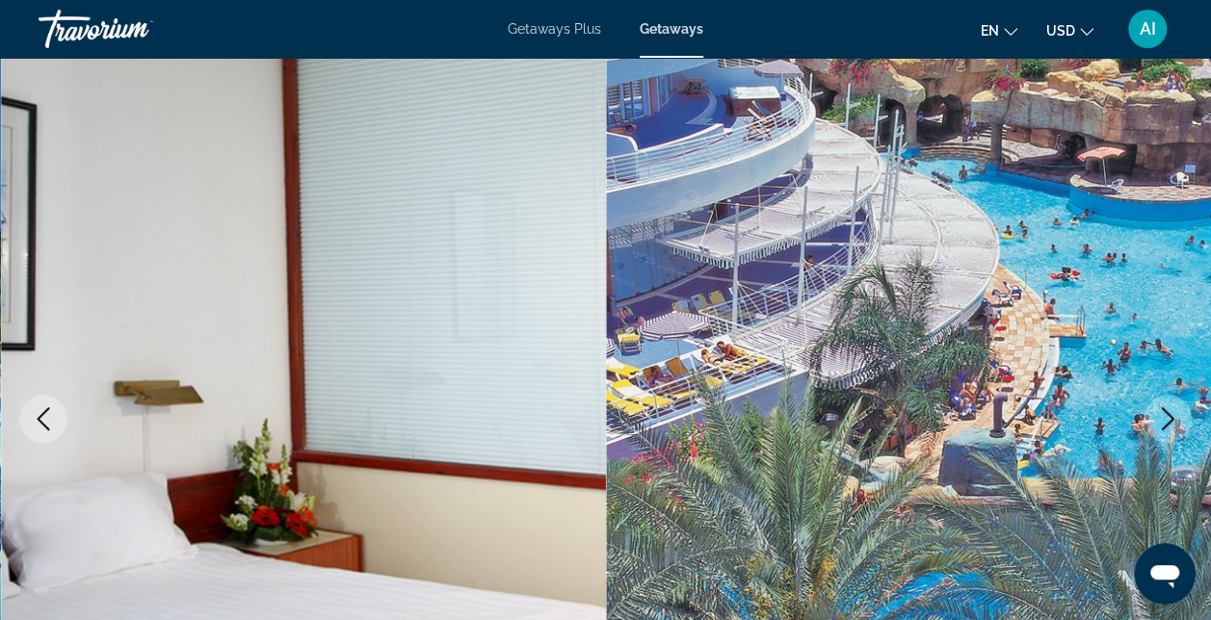
click at [1158, 420] on icon "Next image" at bounding box center [1167, 418] width 23 height 23
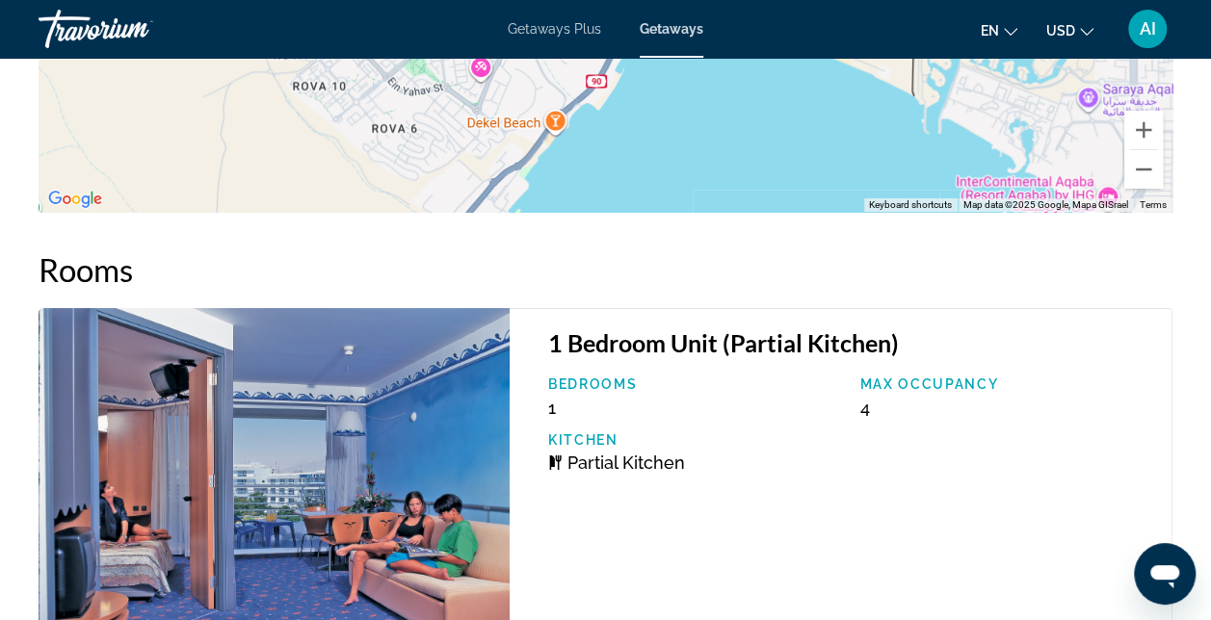
scroll to position [3950, 0]
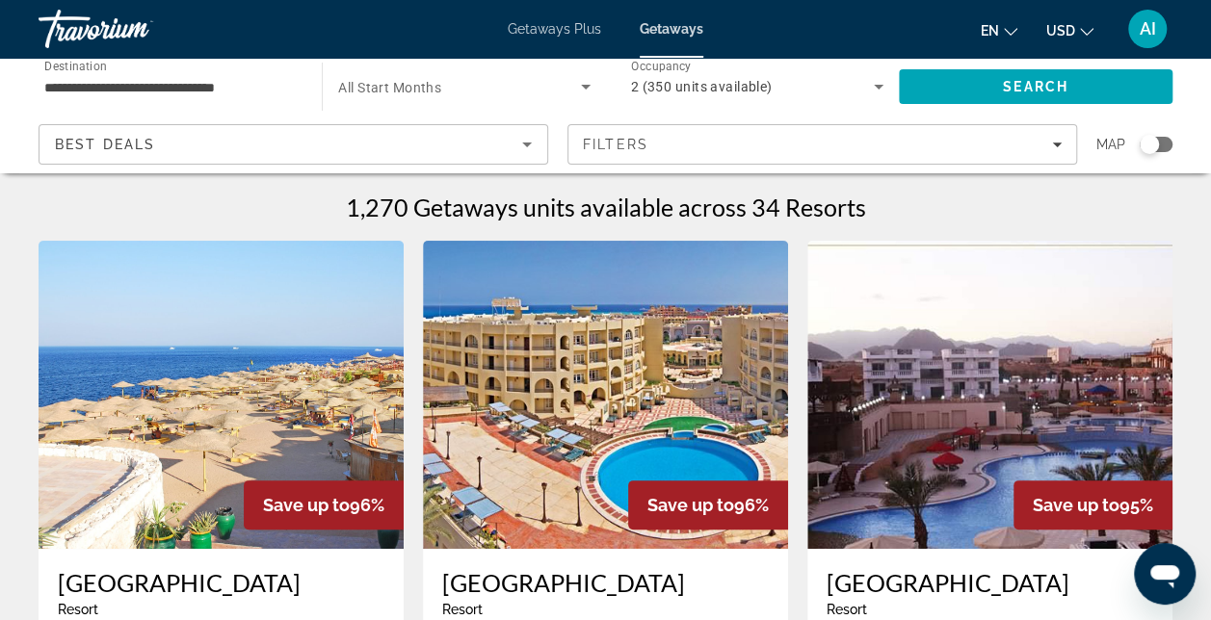
scroll to position [289, 0]
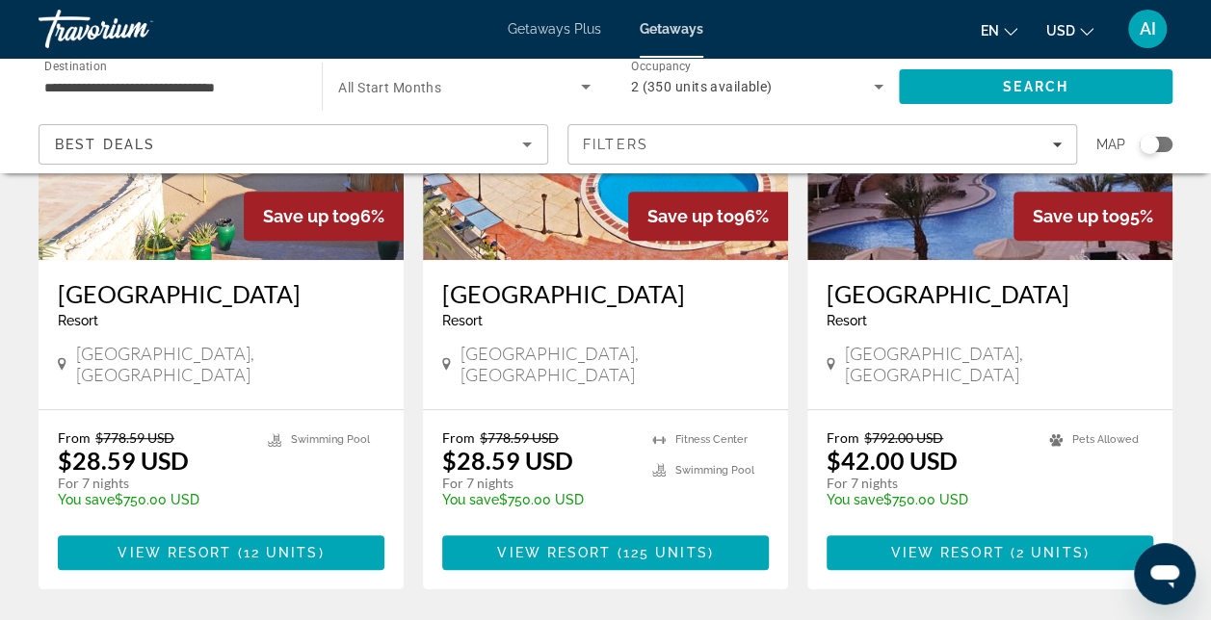
click at [538, 24] on span "Getaways Plus" at bounding box center [554, 28] width 93 height 15
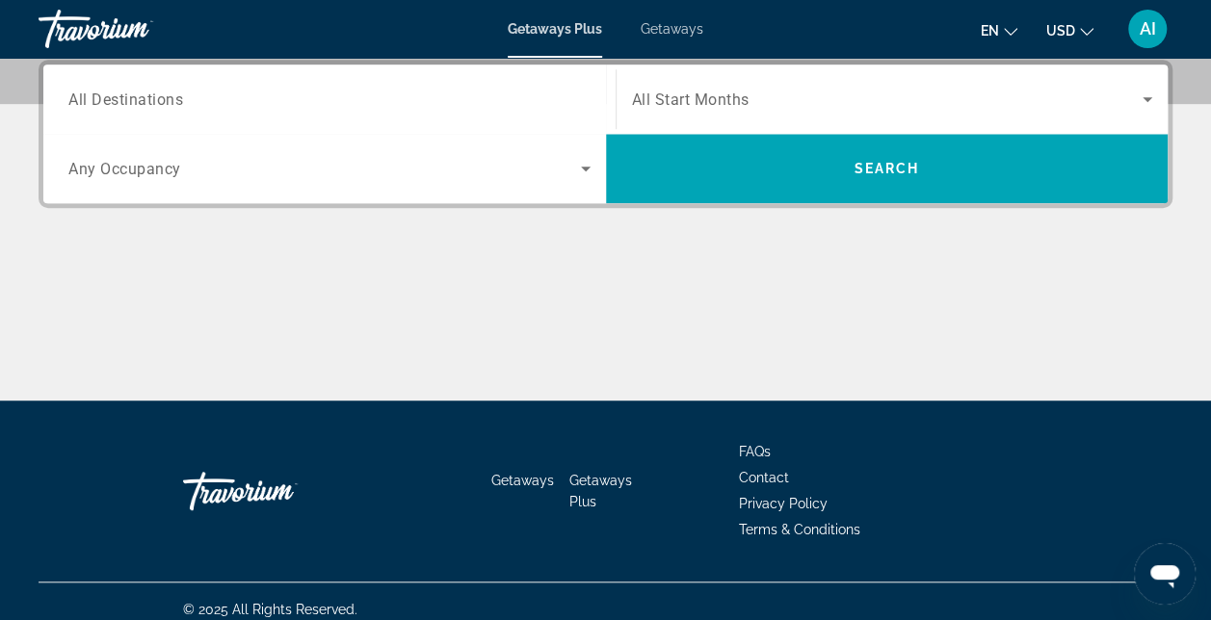
scroll to position [489, 0]
